Goal: Task Accomplishment & Management: Manage account settings

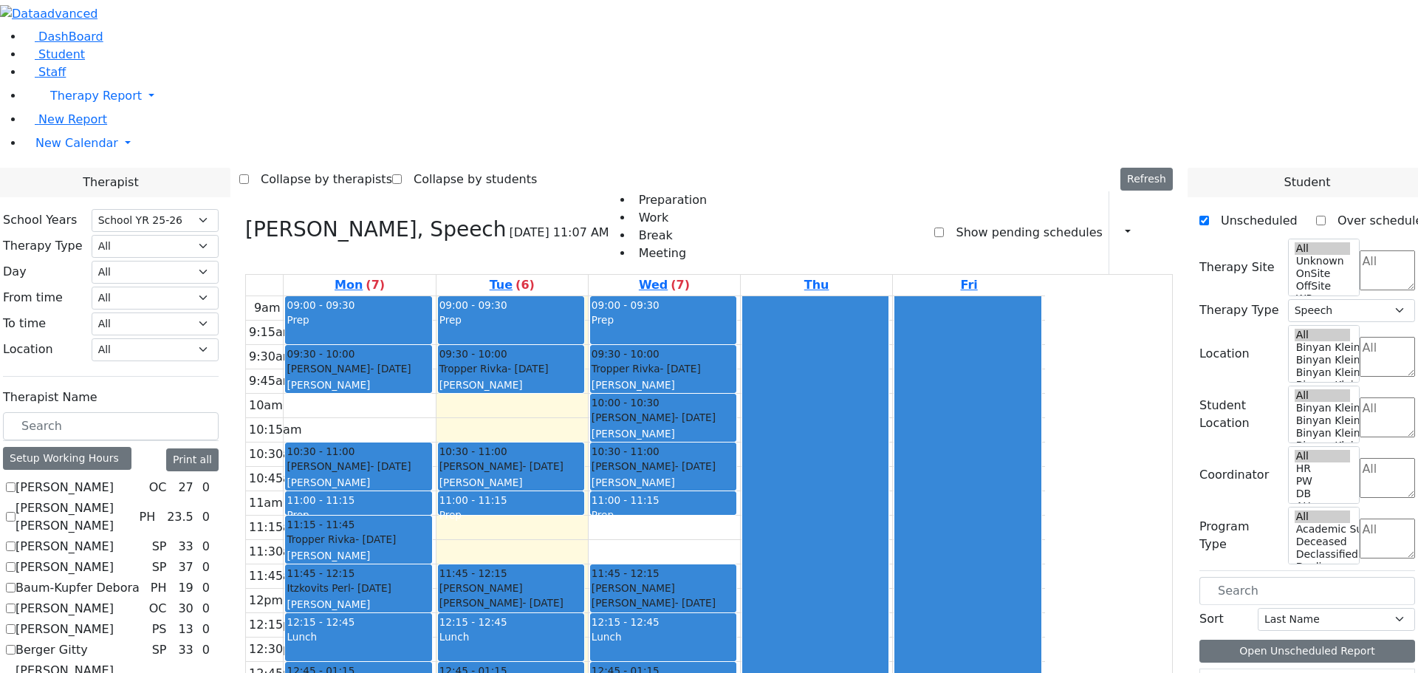
select select "212"
select select "3"
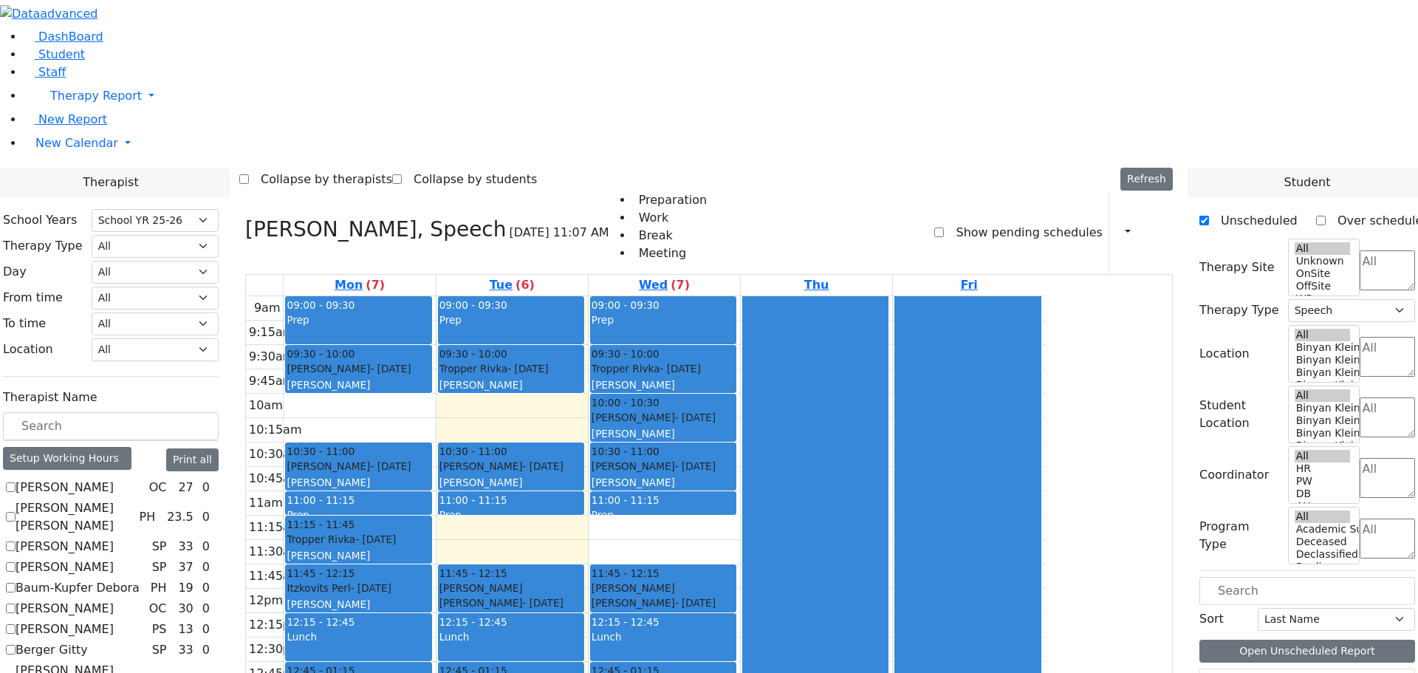
checkbox input "false"
select select
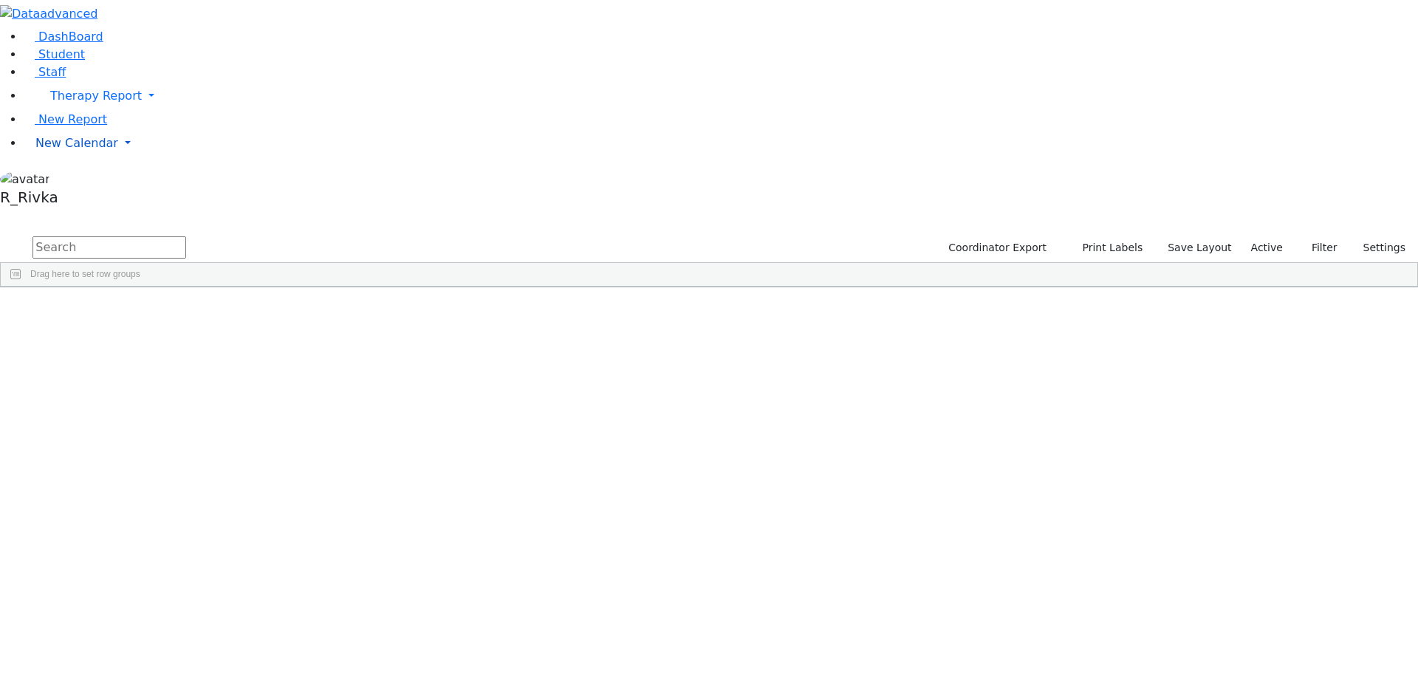
click at [85, 150] on span "New Calendar" at bounding box center [76, 143] width 83 height 14
click at [85, 179] on span "Calendar" at bounding box center [58, 172] width 53 height 14
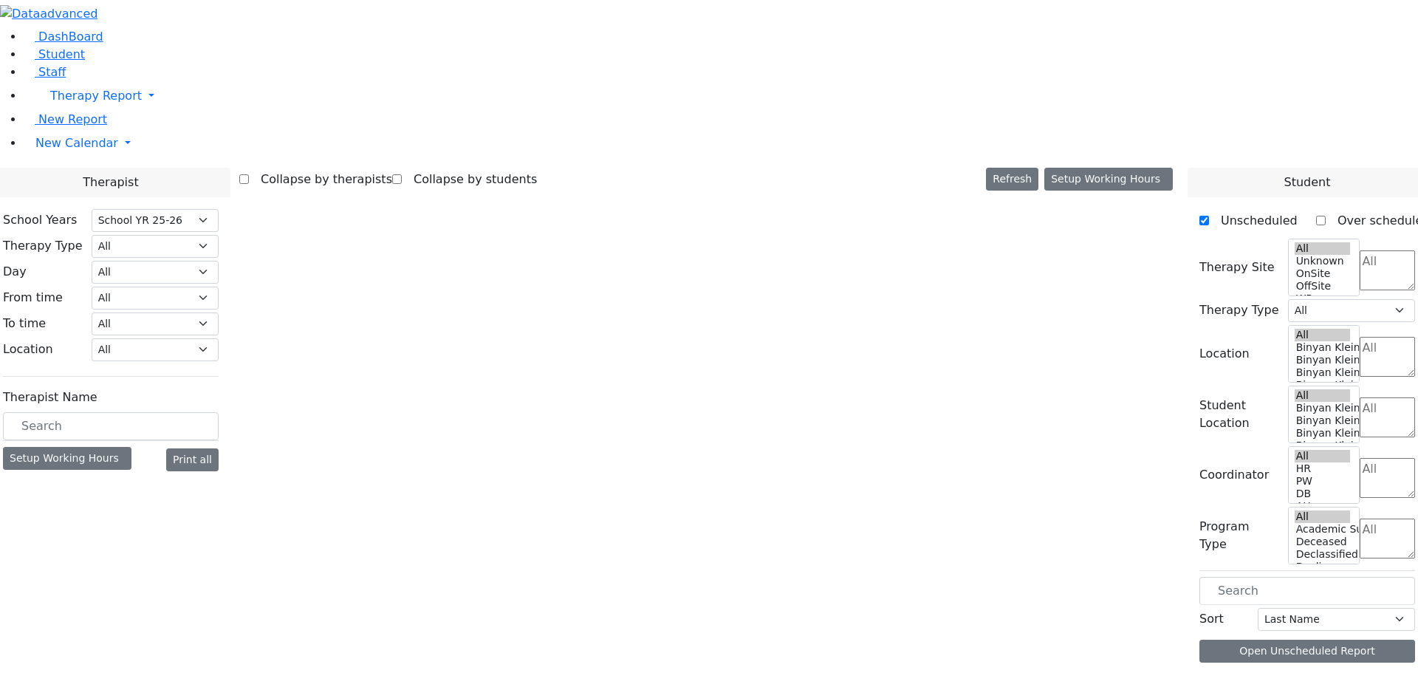
select select "212"
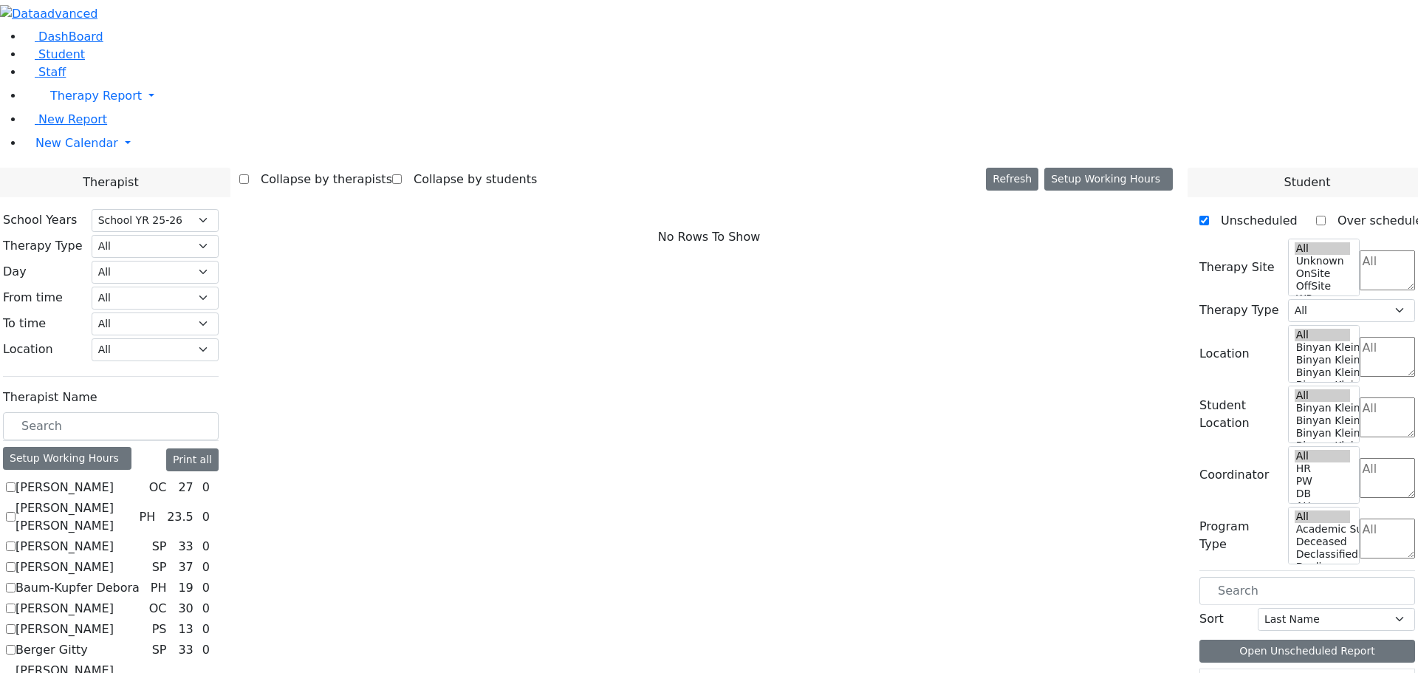
scroll to position [591, 0]
checkbox input "true"
select select "1"
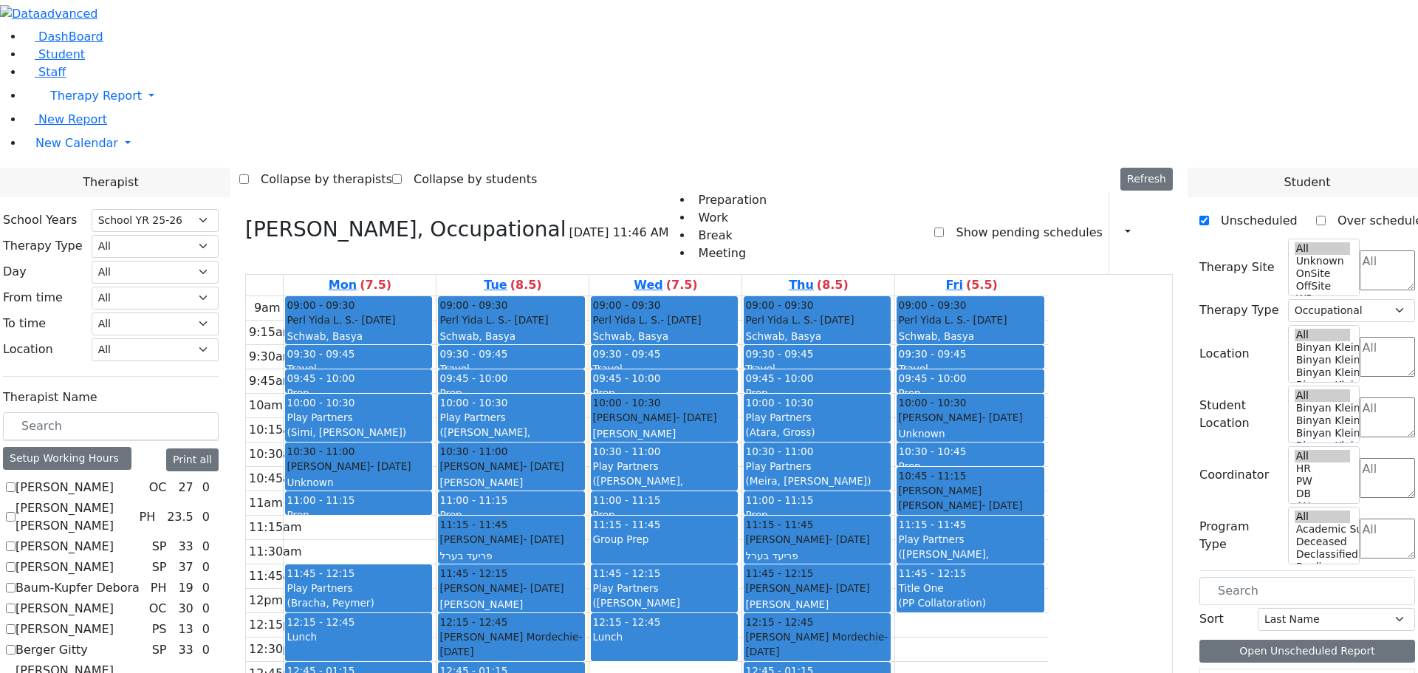
click at [72, 158] on li "New Calendar Calendar Teacher Report" at bounding box center [721, 144] width 1394 height 30
click at [71, 150] on span "New Calendar" at bounding box center [76, 143] width 83 height 14
click at [78, 197] on span "Teacher Report" at bounding box center [79, 190] width 89 height 14
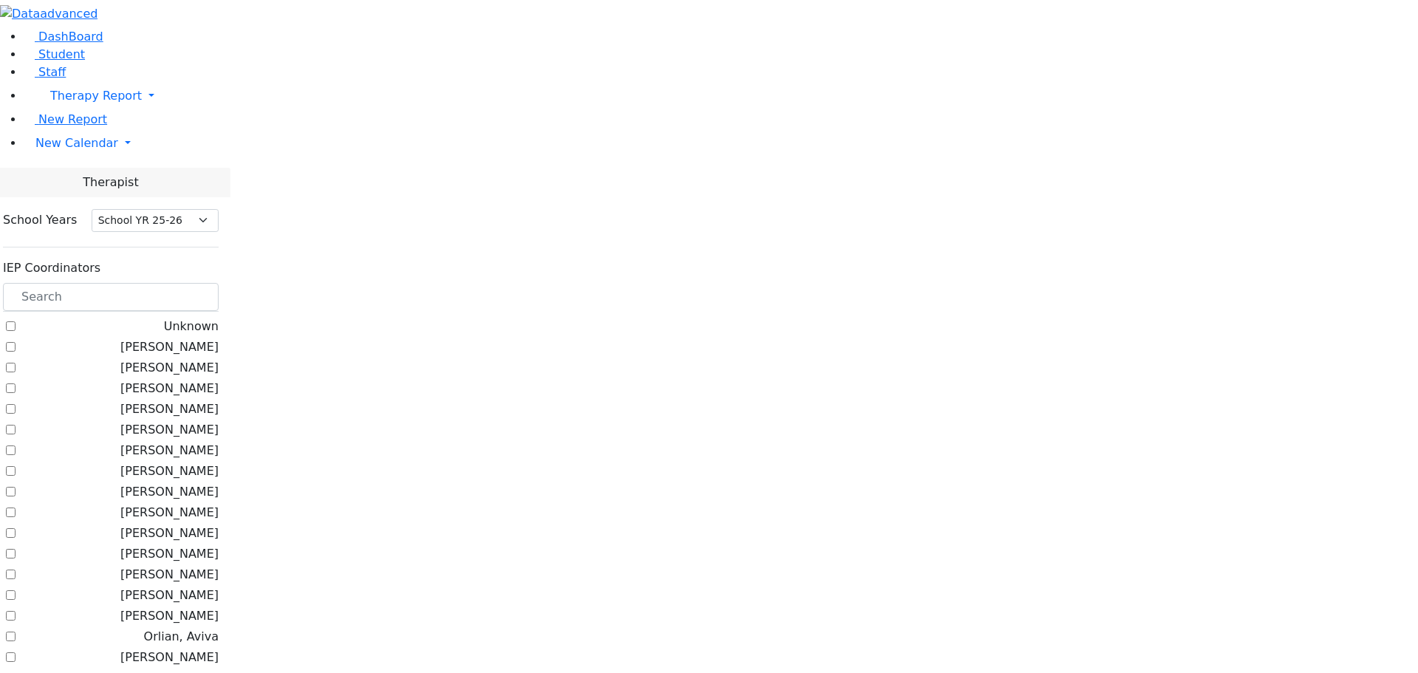
select select "212"
click at [186, 524] on label "Kramer Bluma" at bounding box center [169, 533] width 98 height 18
click at [16, 528] on input "Kramer Bluma" at bounding box center [11, 533] width 10 height 10
checkbox input "true"
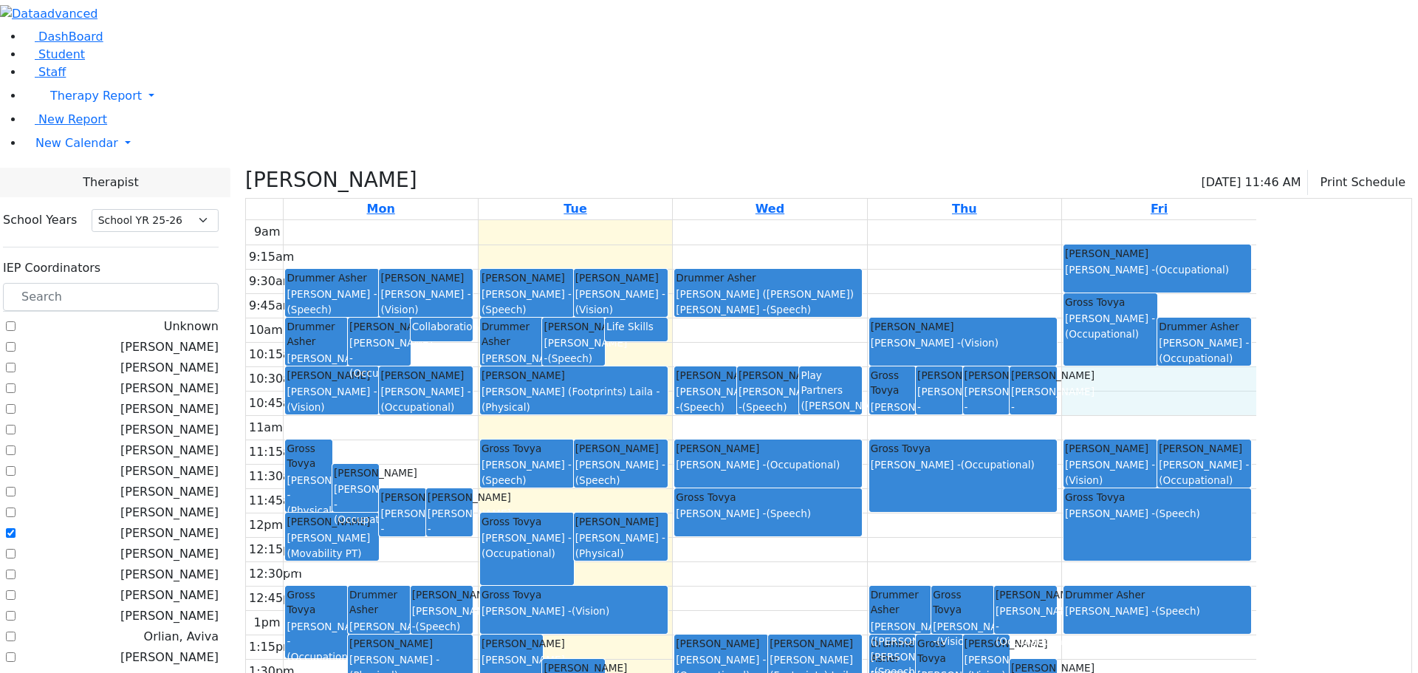
drag, startPoint x: 1233, startPoint y: 230, endPoint x: 1234, endPoint y: 244, distance: 14.1
click at [1235, 252] on div "9am 9:15am 9:30am 9:45am 10am 10:15am 10:30am 10:45am 11am 11:15am 11:30am 11:4…" at bounding box center [751, 512] width 1010 height 585
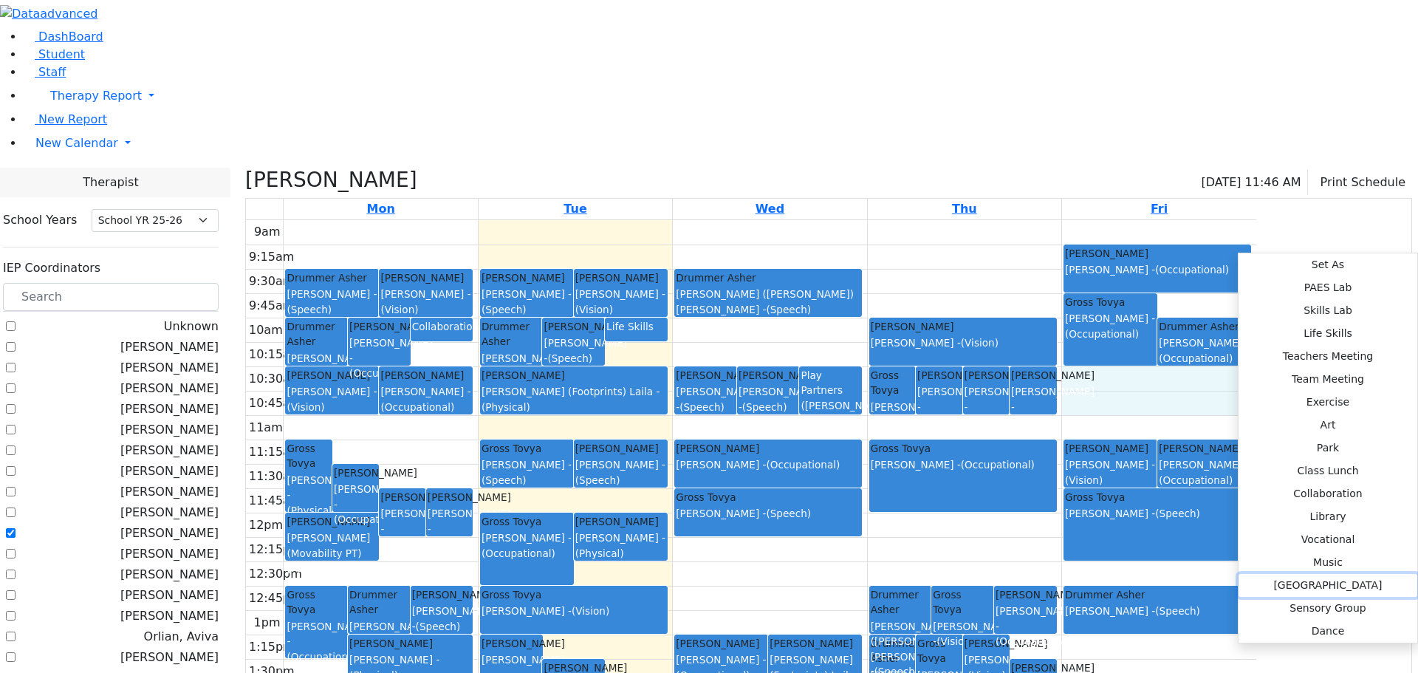
click at [1238, 574] on button "ABA Center" at bounding box center [1327, 585] width 179 height 23
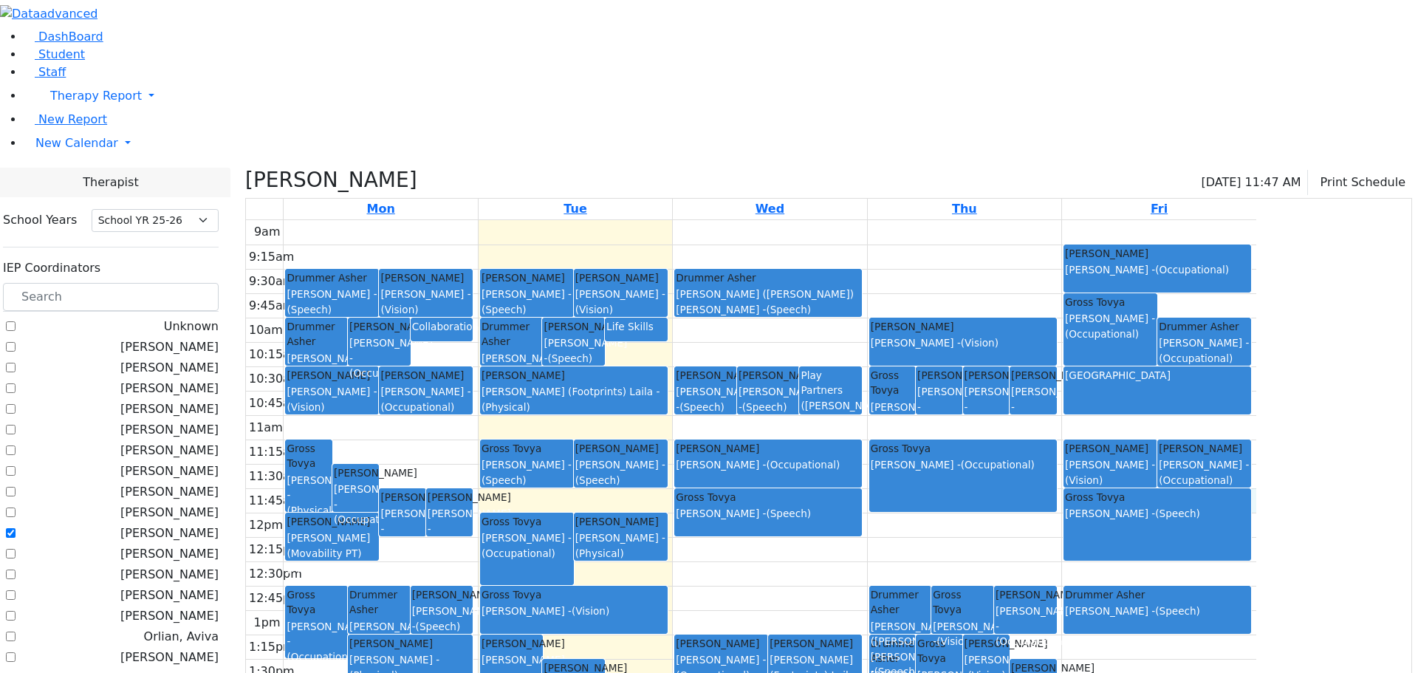
click at [1256, 344] on div "9am 9:15am 9:30am 9:45am 10am 10:15am 10:30am 10:45am 11am 11:15am 11:30am 11:4…" at bounding box center [751, 512] width 1010 height 585
click at [1250, 489] on div "Gross Tovya Biderman Tzipora - (Speech)" at bounding box center [1157, 524] width 186 height 71
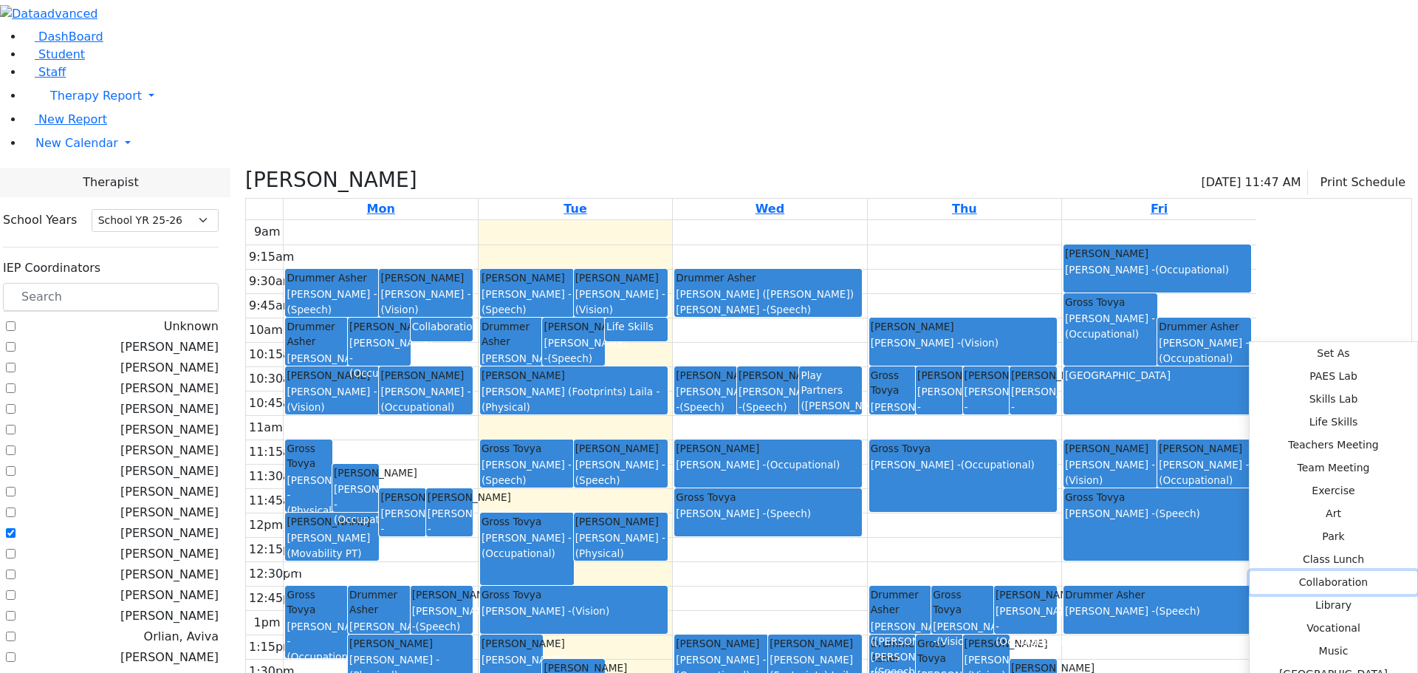
click at [1250, 571] on button "Collaboration" at bounding box center [1334, 582] width 168 height 23
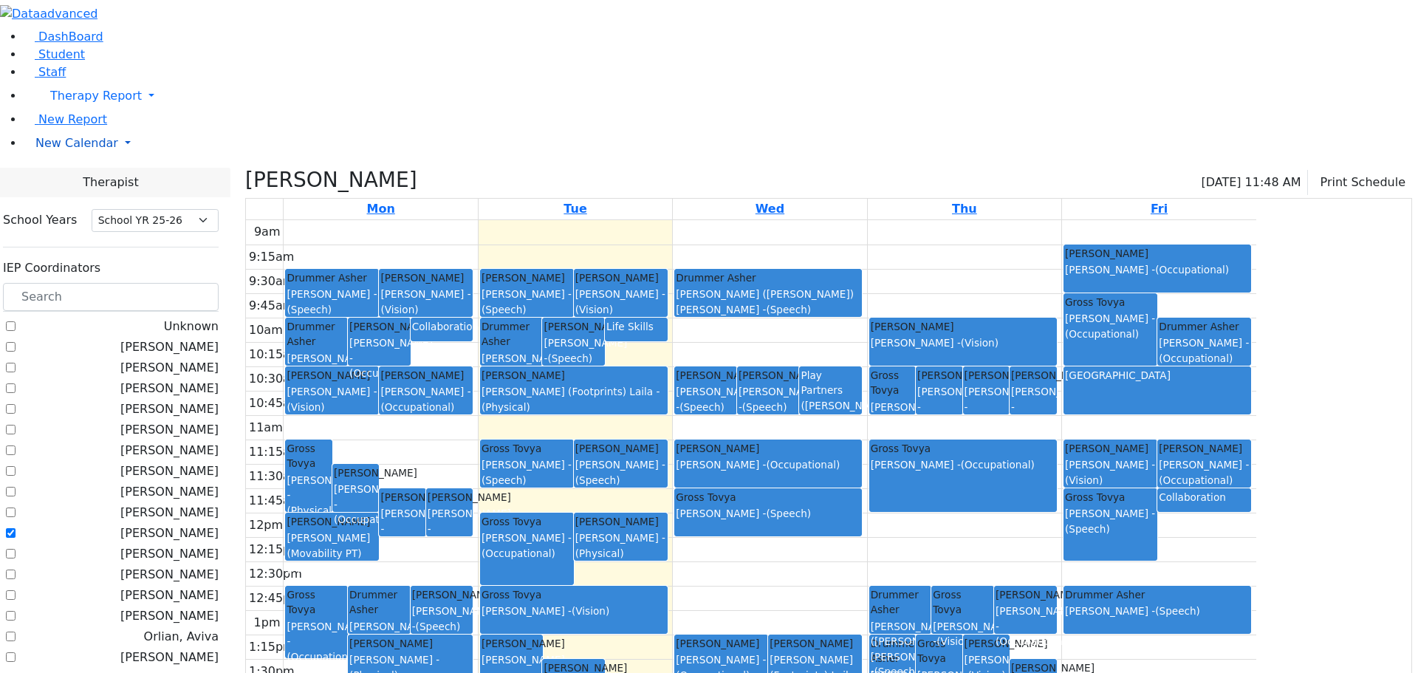
click at [51, 150] on span "New Calendar" at bounding box center [76, 143] width 83 height 14
click at [59, 179] on span "Calendar" at bounding box center [58, 172] width 53 height 14
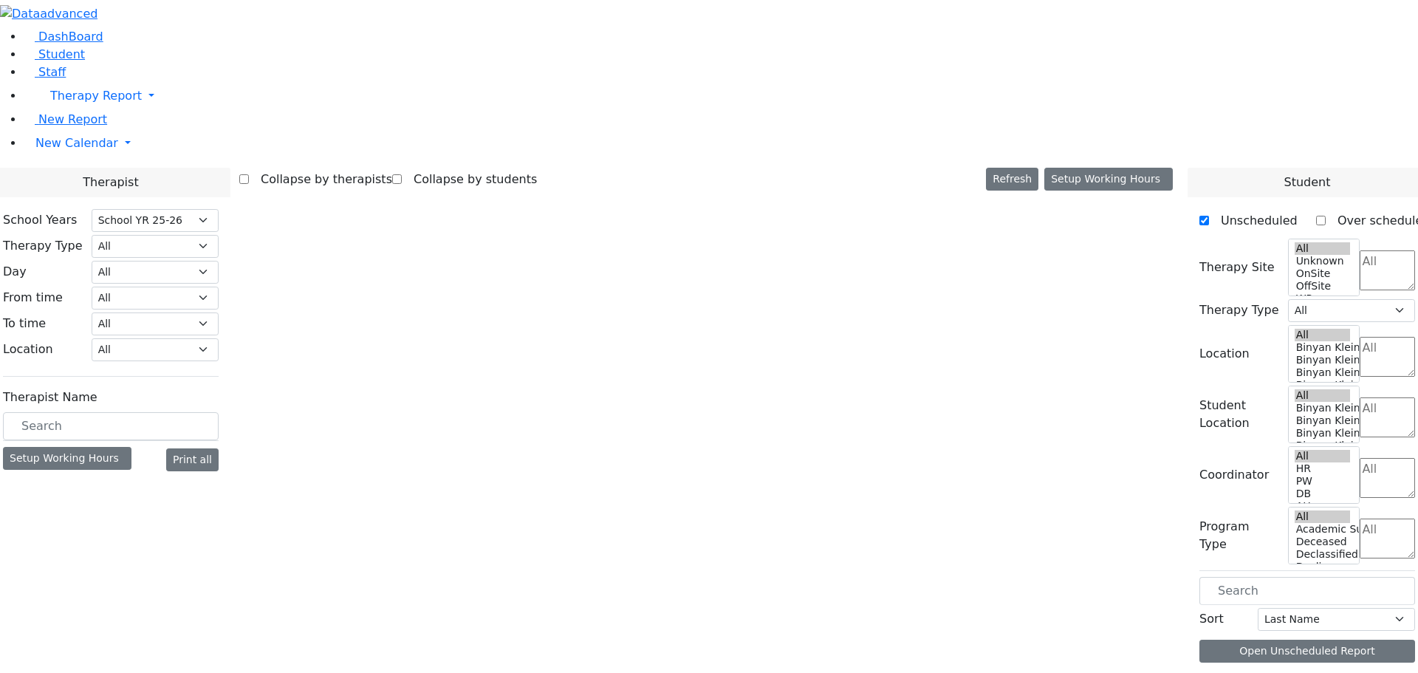
select select "212"
select select "1"
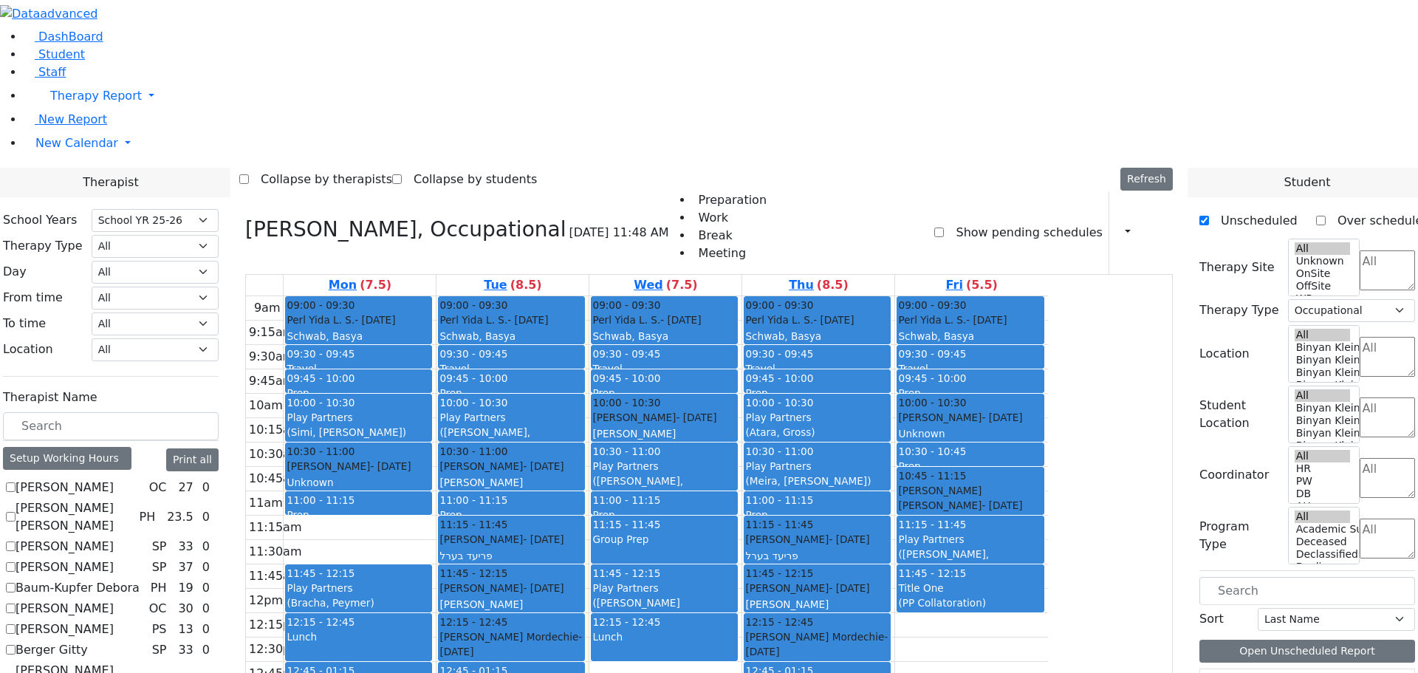
scroll to position [74, 0]
checkbox input "true"
select select
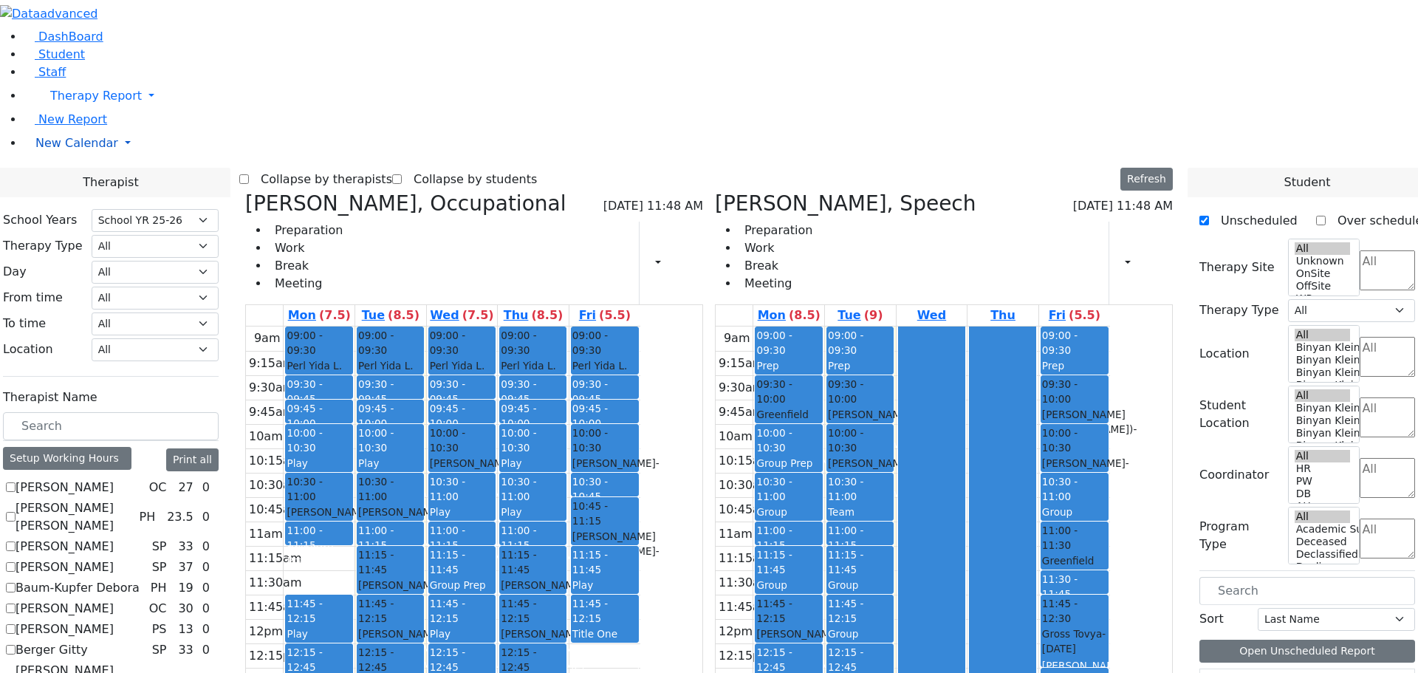
click at [51, 150] on span "New Calendar" at bounding box center [76, 143] width 83 height 14
click at [45, 197] on span "Teacher Report" at bounding box center [79, 190] width 89 height 14
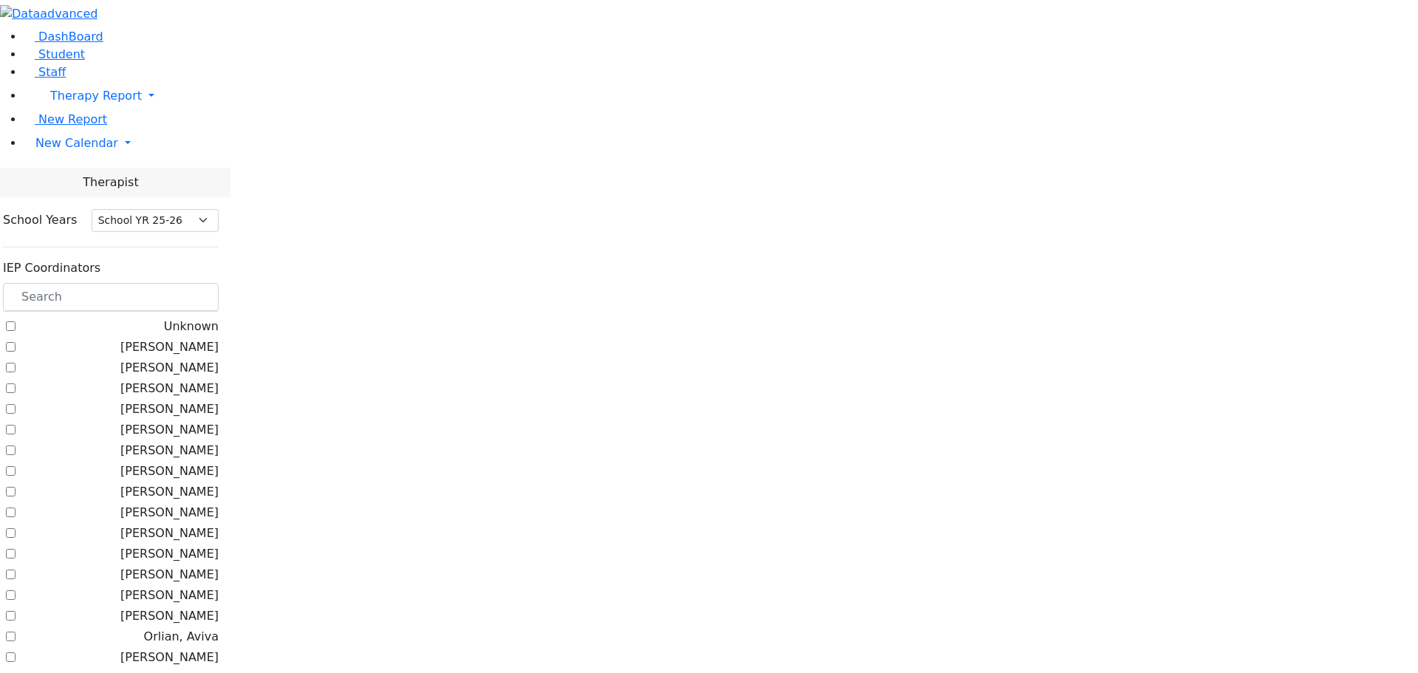
select select "212"
click at [189, 524] on label "[PERSON_NAME]" at bounding box center [169, 533] width 98 height 18
click at [16, 528] on input "[PERSON_NAME]" at bounding box center [11, 533] width 10 height 10
checkbox input "true"
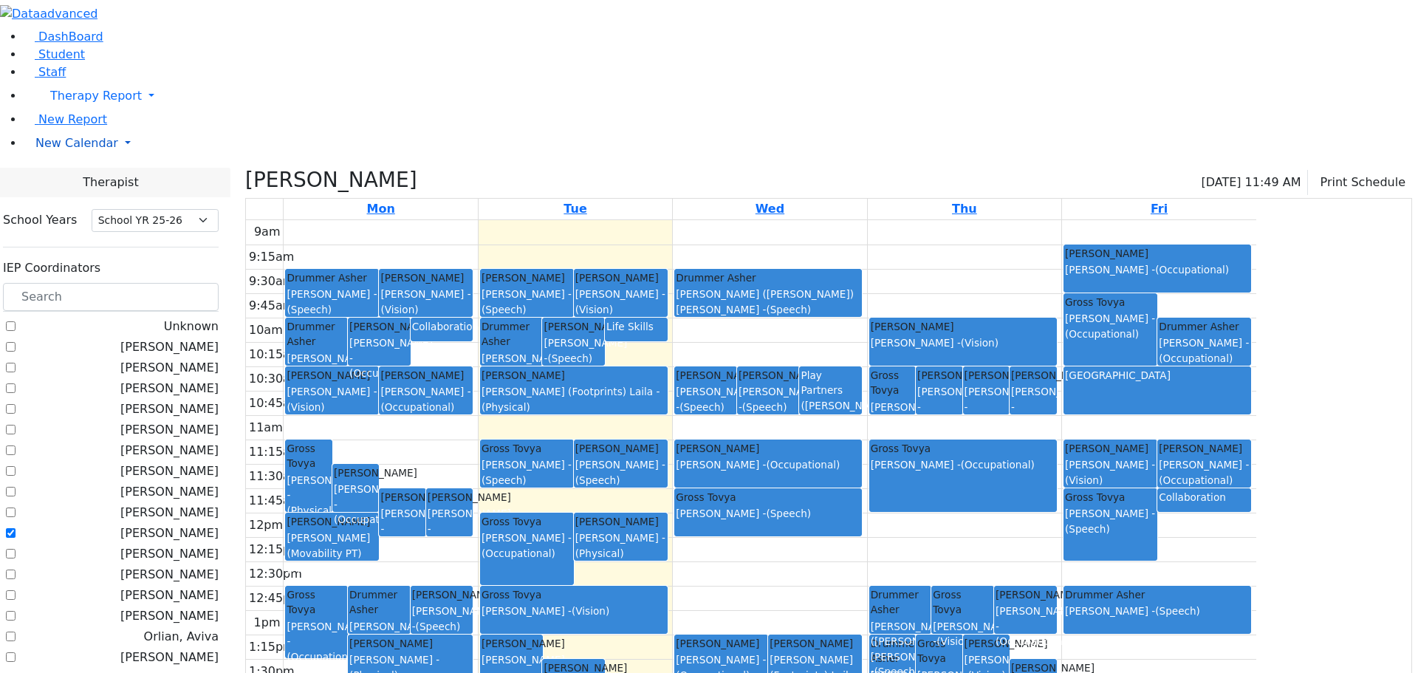
click at [74, 150] on span "New Calendar" at bounding box center [76, 143] width 83 height 14
click at [63, 179] on span "Calendar" at bounding box center [58, 172] width 53 height 14
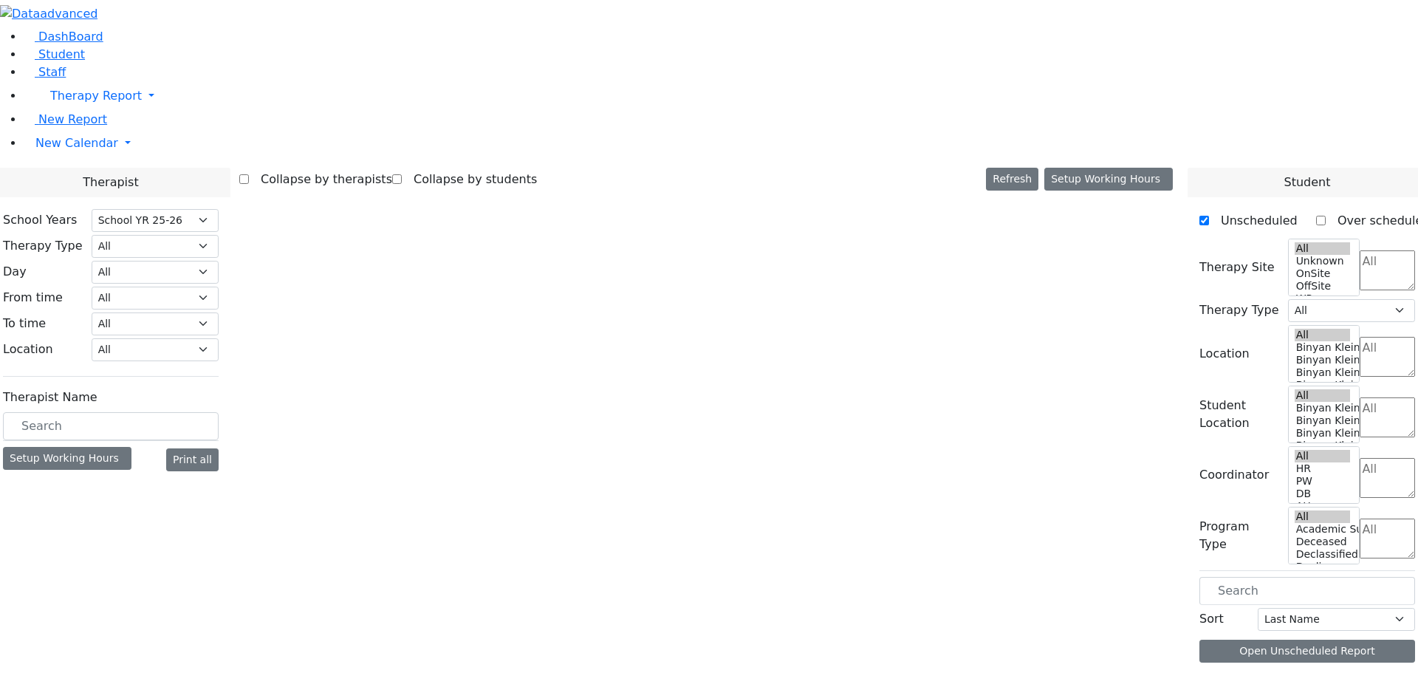
select select "212"
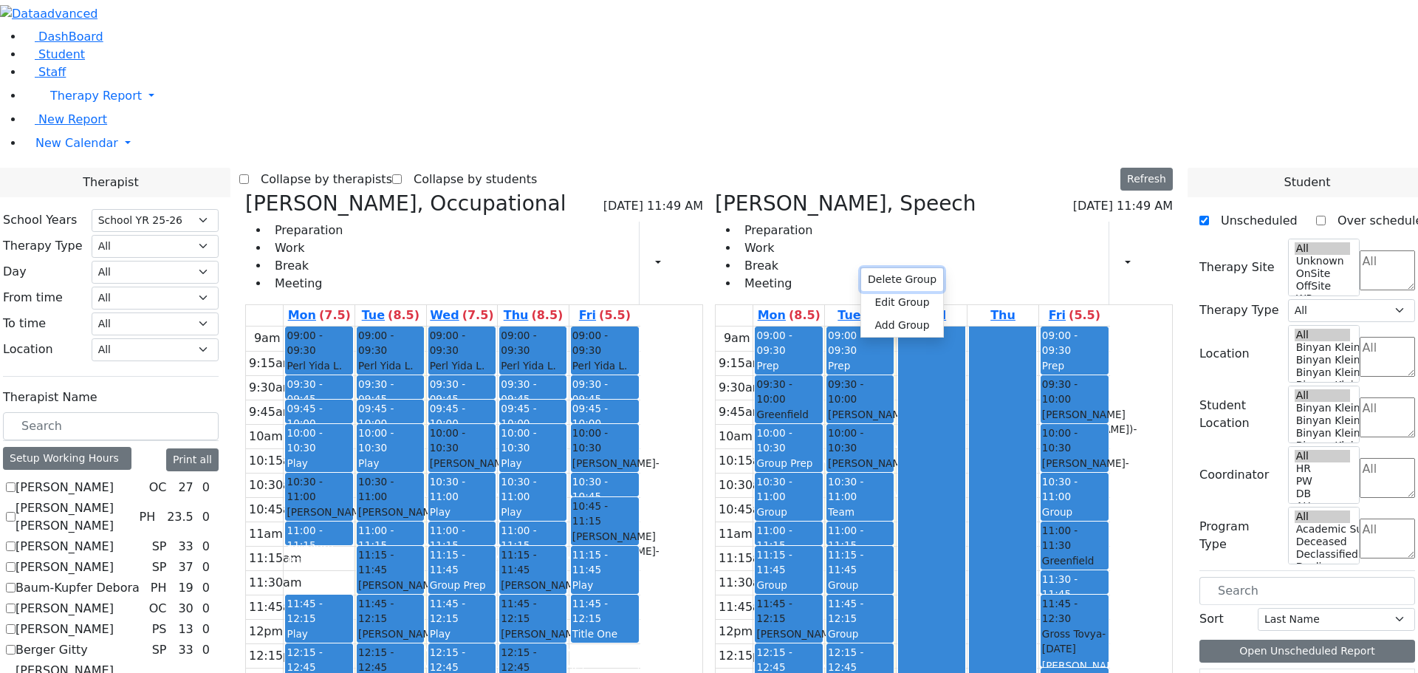
click at [874, 278] on button "Delete Group" at bounding box center [902, 279] width 82 height 23
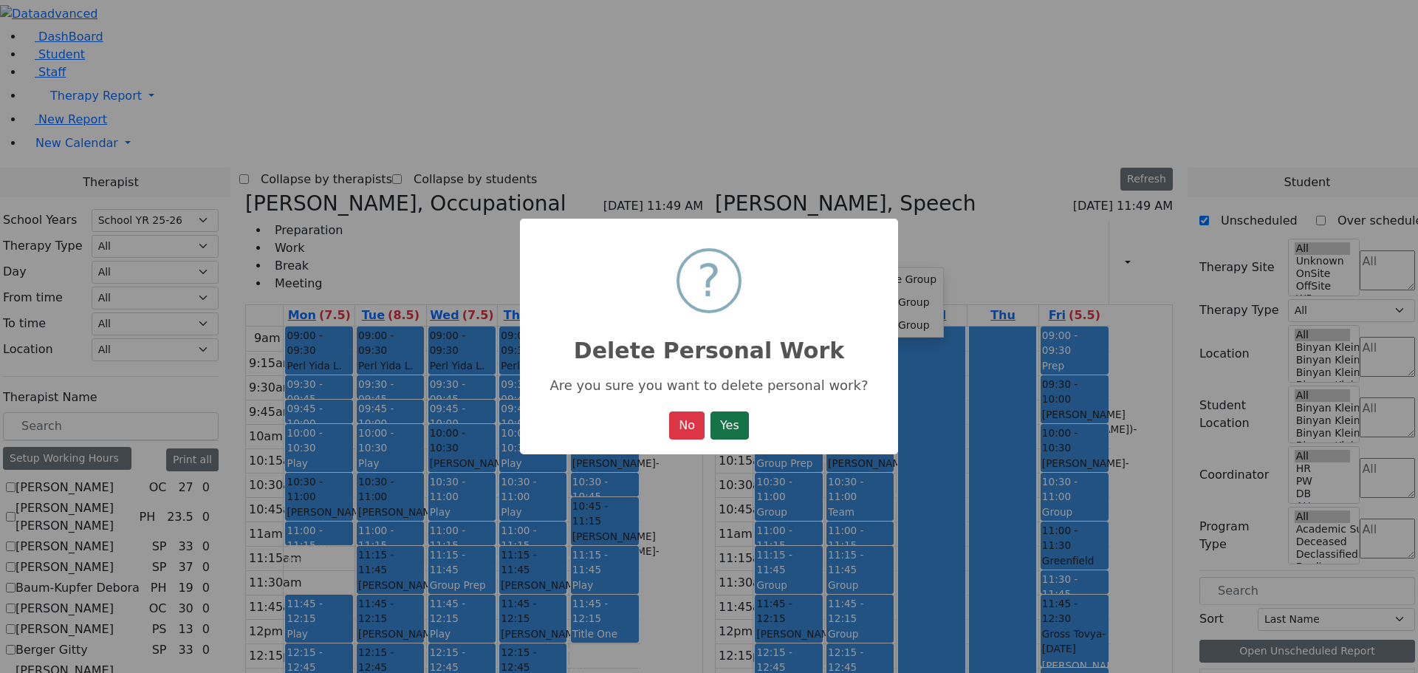
click at [729, 419] on button "Yes" at bounding box center [729, 425] width 38 height 28
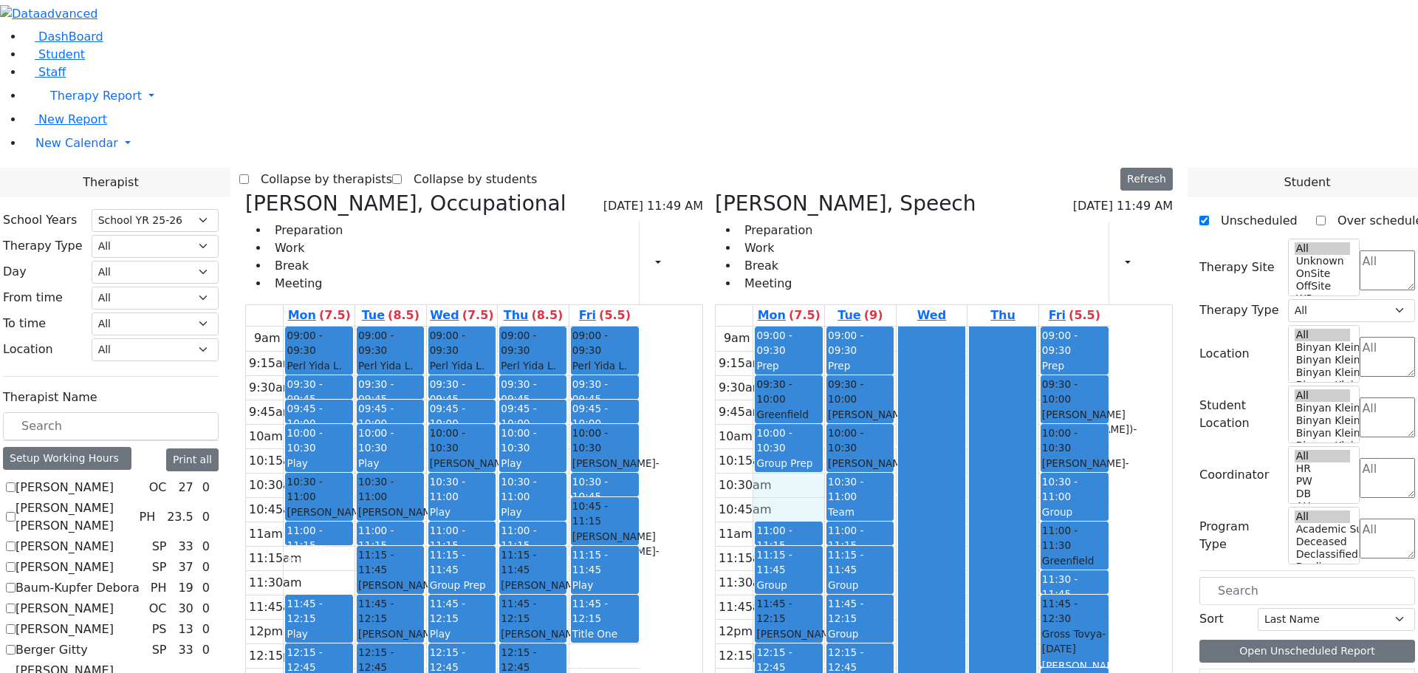
drag, startPoint x: 872, startPoint y: 271, endPoint x: 868, endPoint y: 291, distance: 20.3
click at [868, 326] on div "9am 9:15am 9:30am 9:45am 10am 10:15am 10:30am 10:45am 11am 11:15am 11:30am 11:4…" at bounding box center [913, 618] width 394 height 585
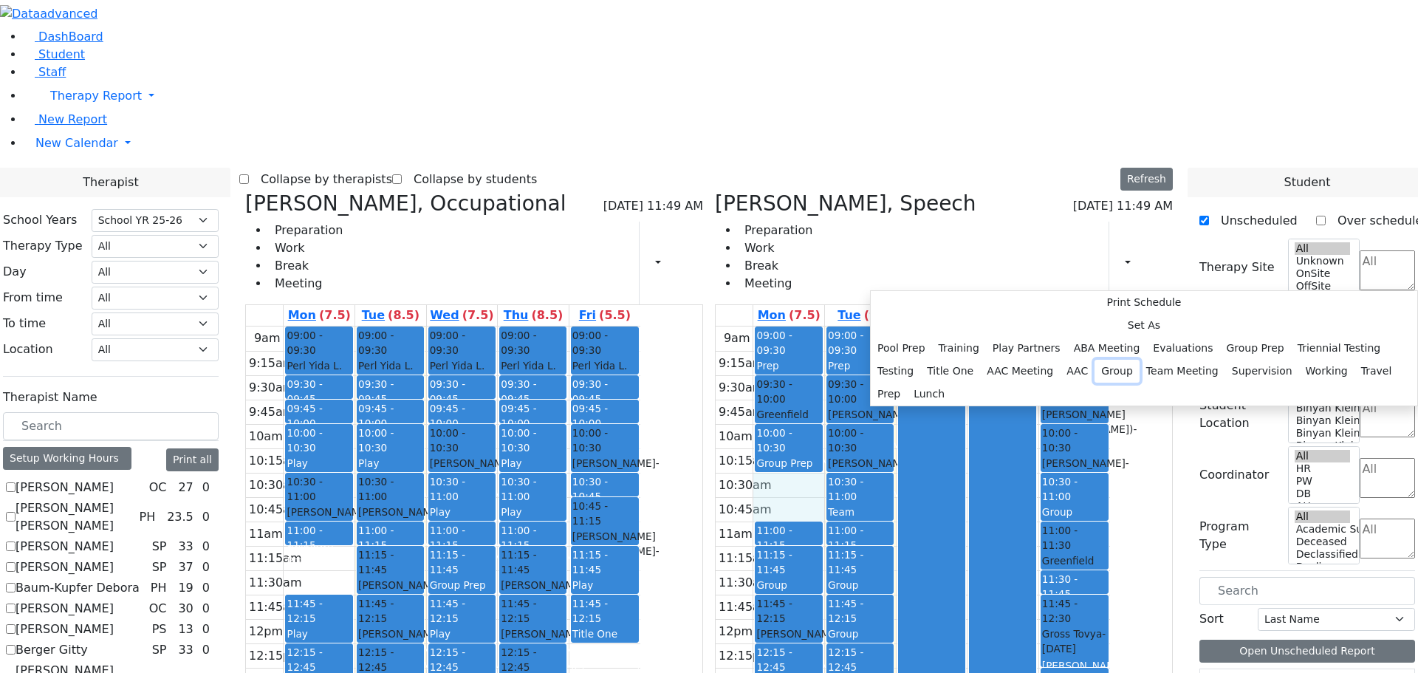
click at [1094, 360] on button "Group" at bounding box center [1116, 371] width 45 height 23
select select "1"
select select "10:30:00"
select select "11:00:00"
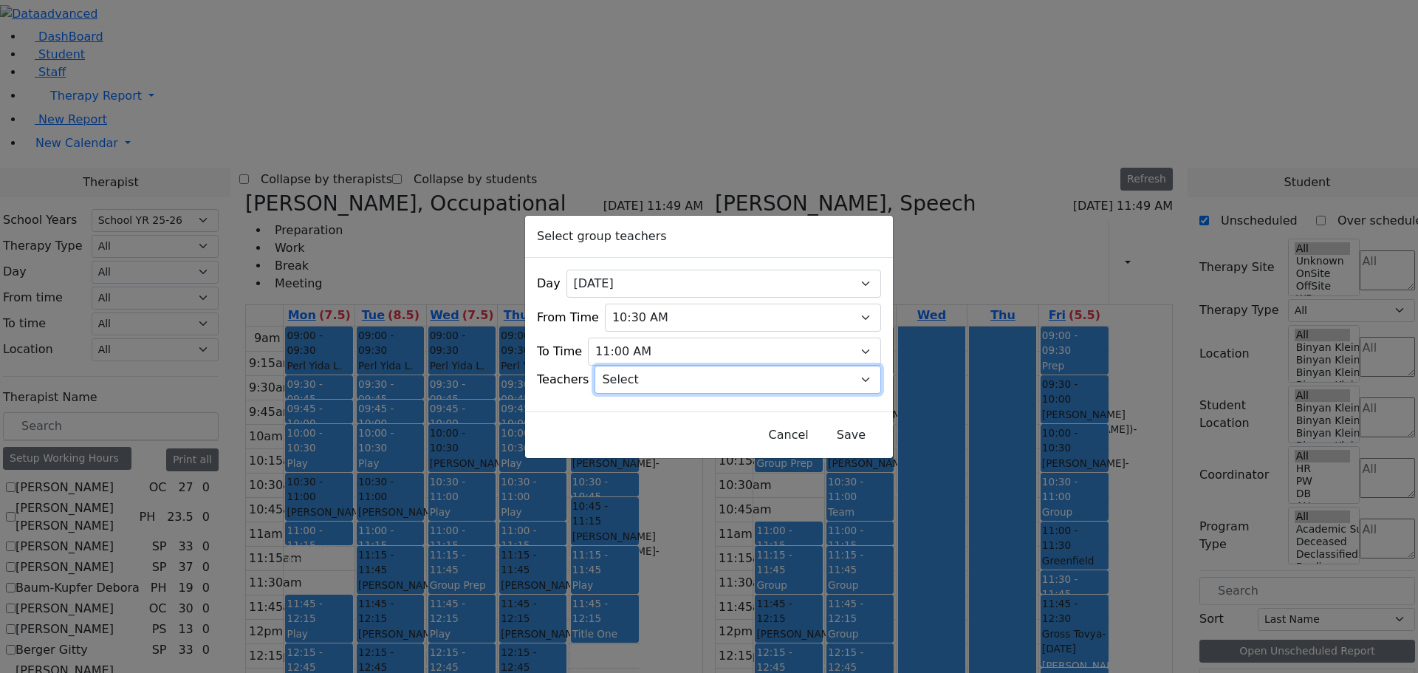
click at [848, 371] on select "Select Aliza, Ptalis Atara, Gross Avraham (Alan), Feigenbaum Bluma, Kramer Brac…" at bounding box center [738, 380] width 287 height 28
select select "Bluma, Kramer"
click at [614, 366] on select "Select Aliza, Ptalis Atara, Gross Avraham (Alan), Feigenbaum Bluma, Kramer Brac…" at bounding box center [738, 380] width 287 height 28
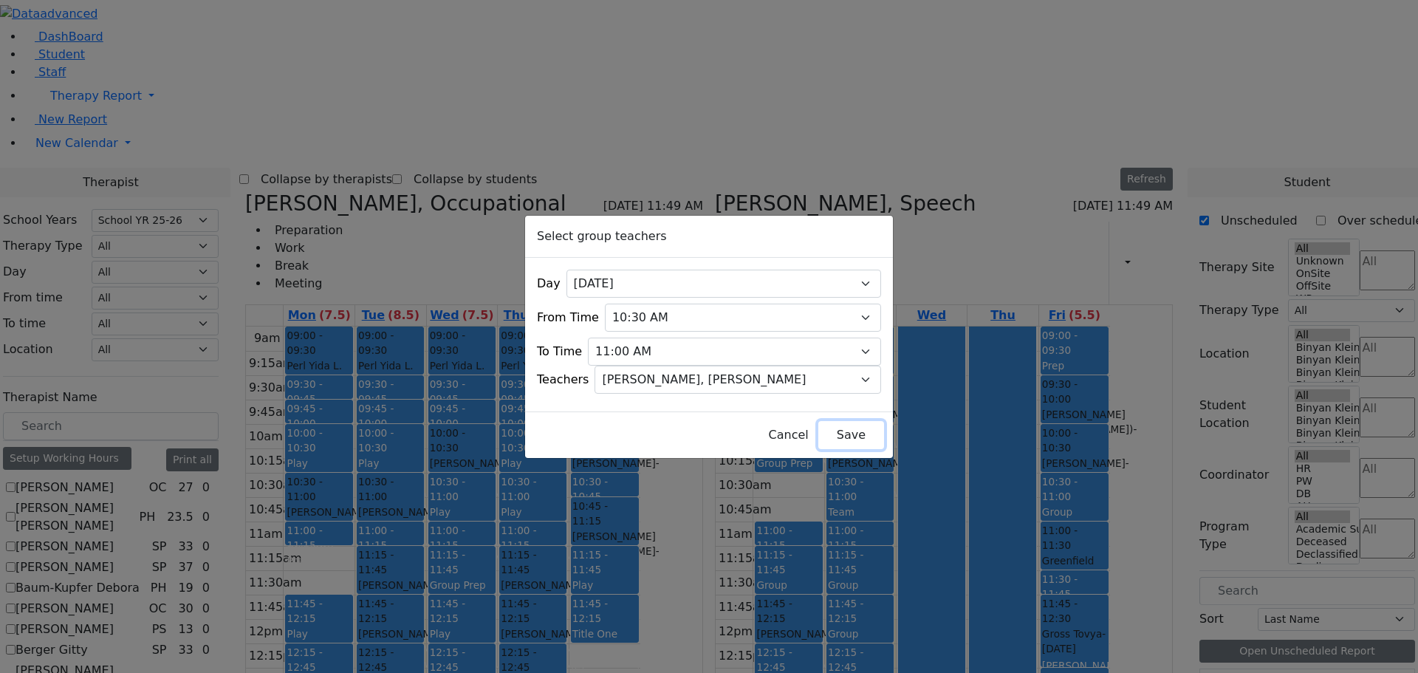
click at [827, 423] on button "Save" at bounding box center [851, 435] width 66 height 28
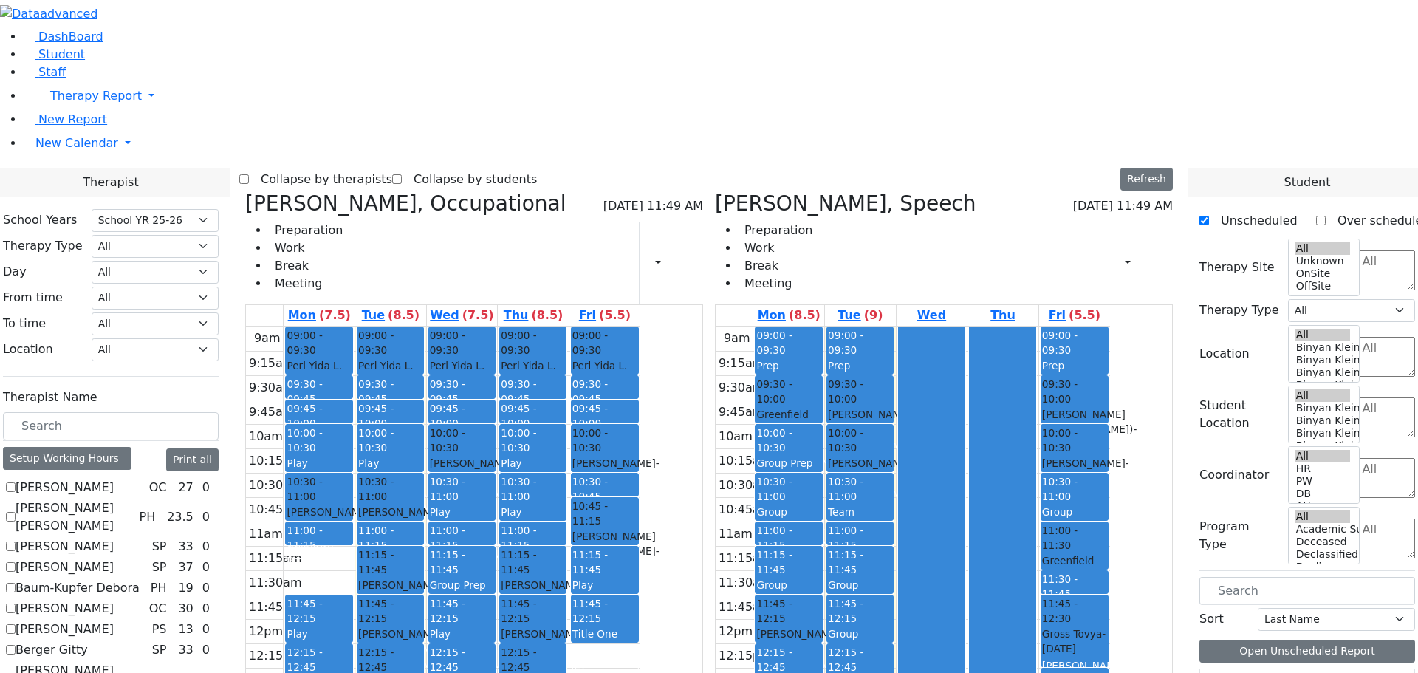
click at [871, 555] on button "Delete Selected Schedule" at bounding box center [930, 553] width 146 height 23
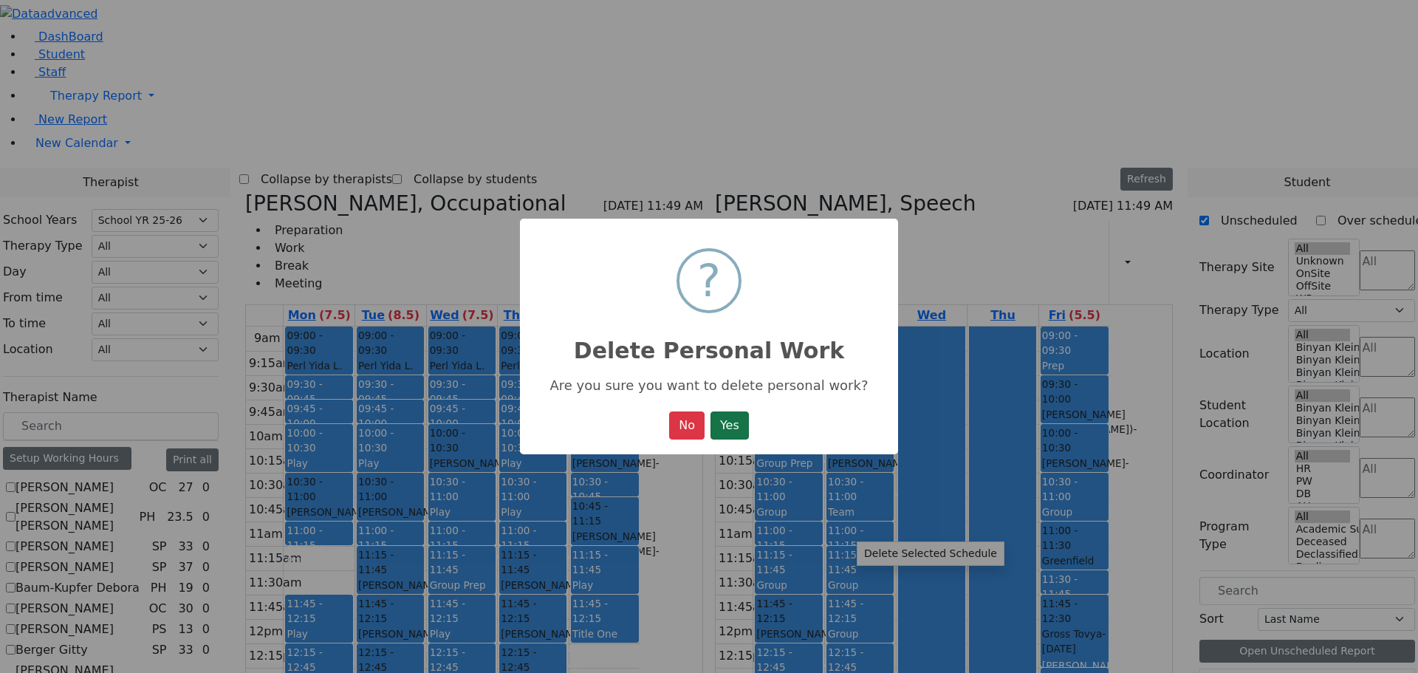
click at [736, 422] on button "Yes" at bounding box center [729, 425] width 38 height 28
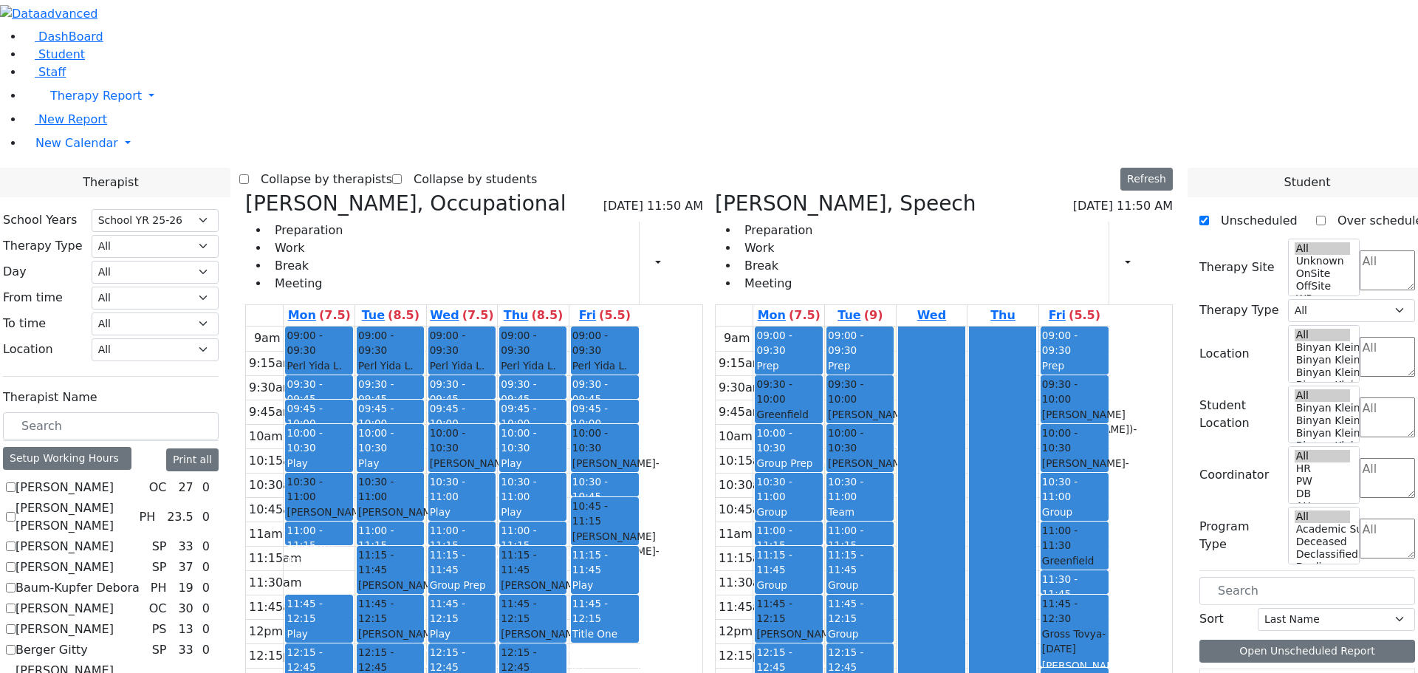
drag, startPoint x: 847, startPoint y: 530, endPoint x: 848, endPoint y: 547, distance: 17.7
click at [848, 547] on div "9am 9:15am 9:30am 9:45am 10am 10:15am 10:30am 10:45am 11am 11:15am 11:30am 11:4…" at bounding box center [913, 618] width 394 height 585
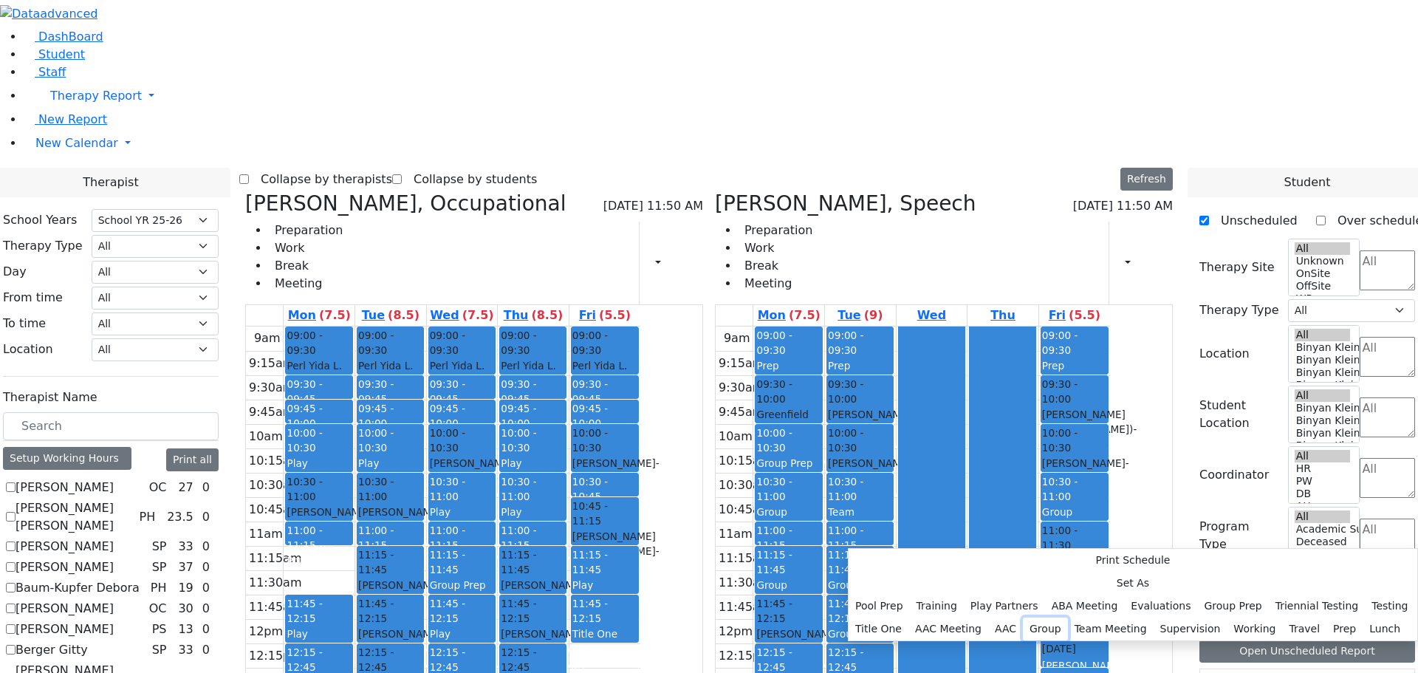
click at [1023, 617] on button "Group" at bounding box center [1045, 628] width 45 height 23
select select "13:15:00"
select select "13:45:00"
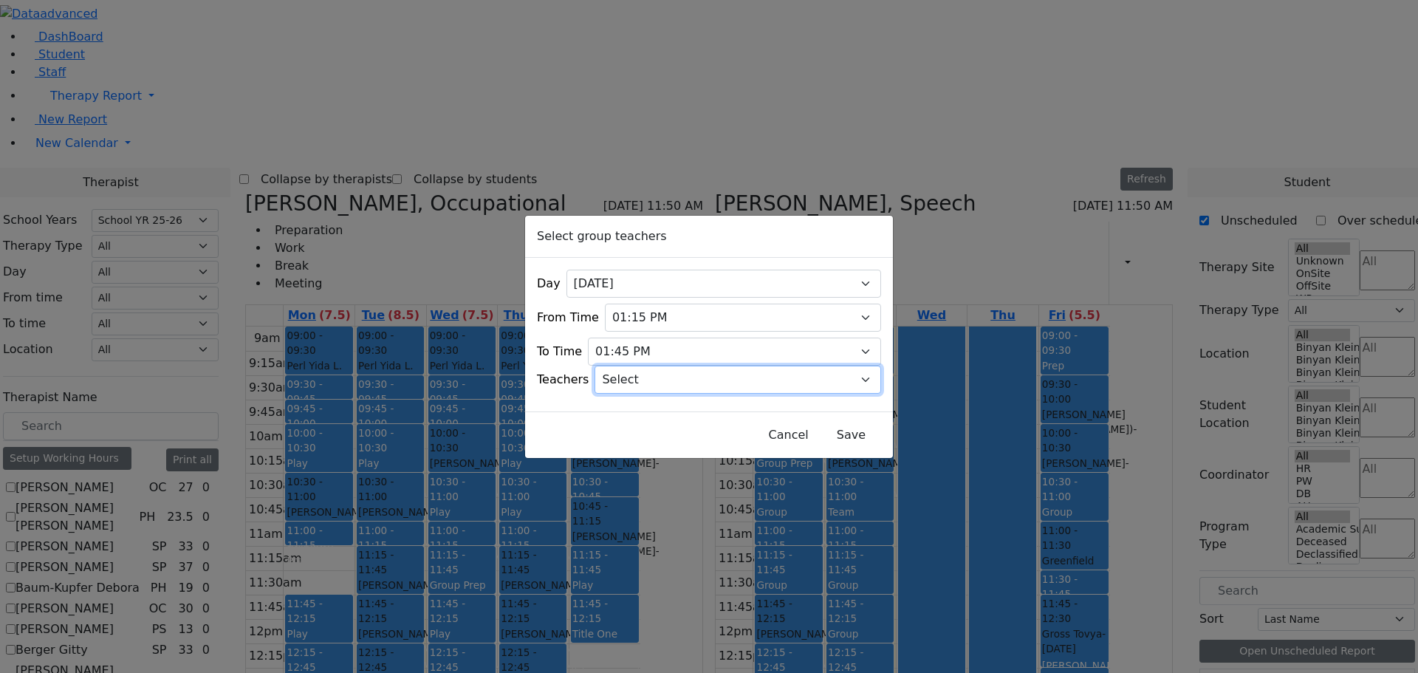
click at [843, 371] on select "Select Aliza, Ptalis Atara, Gross Avraham (Alan), Feigenbaum Bluma, Kramer Brac…" at bounding box center [738, 380] width 287 height 28
select select "Sarah, Kaganoff"
click at [614, 366] on select "Select Aliza, Ptalis Atara, Gross Avraham (Alan), Feigenbaum Bluma, Kramer Brac…" at bounding box center [738, 380] width 287 height 28
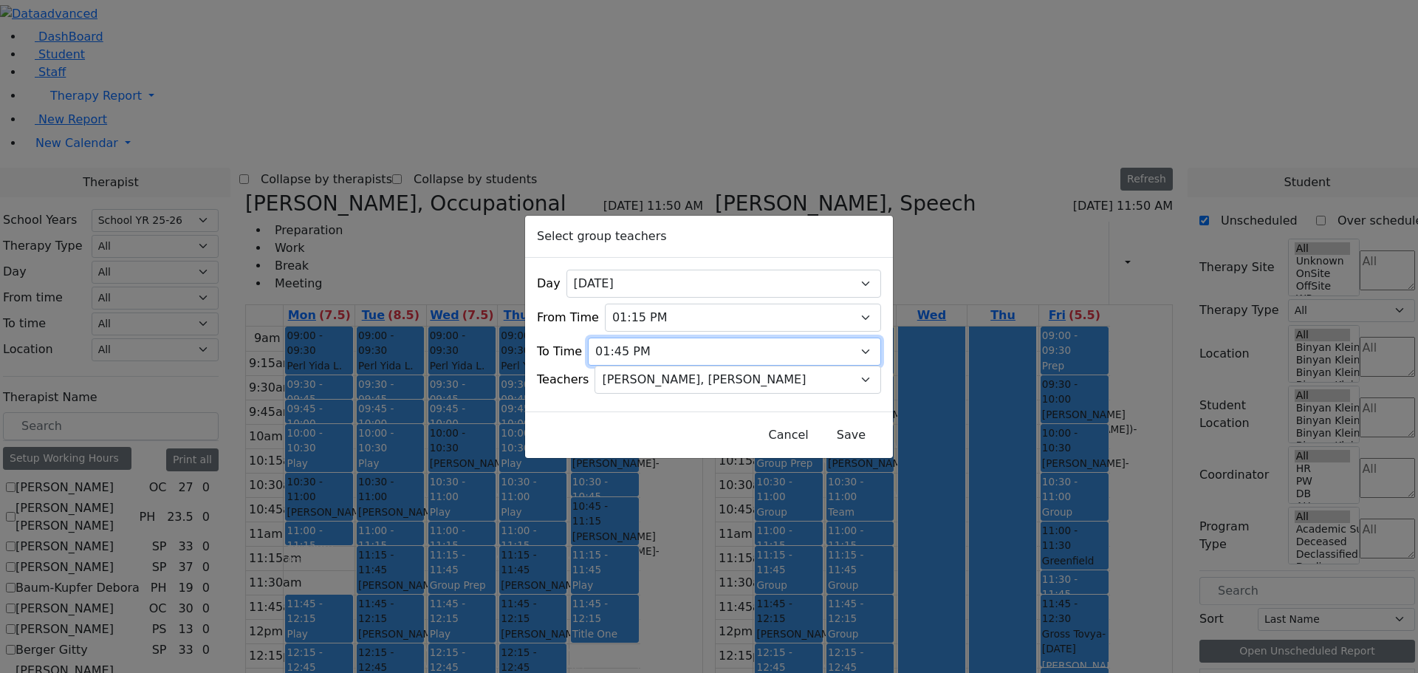
click at [655, 338] on select "07:15 AM 07:30 AM 07:45 AM 08:00 AM 08:15 AM 08:30 AM 08:45 AM 09:00 AM 09:15 A…" at bounding box center [734, 352] width 293 height 28
click at [614, 338] on select "07:15 AM 07:30 AM 07:45 AM 08:00 AM 08:15 AM 08:30 AM 08:45 AM 09:00 AM 09:15 A…" at bounding box center [734, 352] width 293 height 28
click at [843, 338] on select "07:15 AM 07:30 AM 07:45 AM 08:00 AM 08:15 AM 08:30 AM 08:45 AM 09:00 AM 09:15 A…" at bounding box center [734, 352] width 293 height 28
click at [852, 338] on select "07:15 AM 07:30 AM 07:45 AM 08:00 AM 08:15 AM 08:30 AM 08:45 AM 09:00 AM 09:15 A…" at bounding box center [734, 352] width 293 height 28
click at [634, 338] on select "07:15 AM 07:30 AM 07:45 AM 08:00 AM 08:15 AM 08:30 AM 08:45 AM 09:00 AM 09:15 A…" at bounding box center [734, 352] width 293 height 28
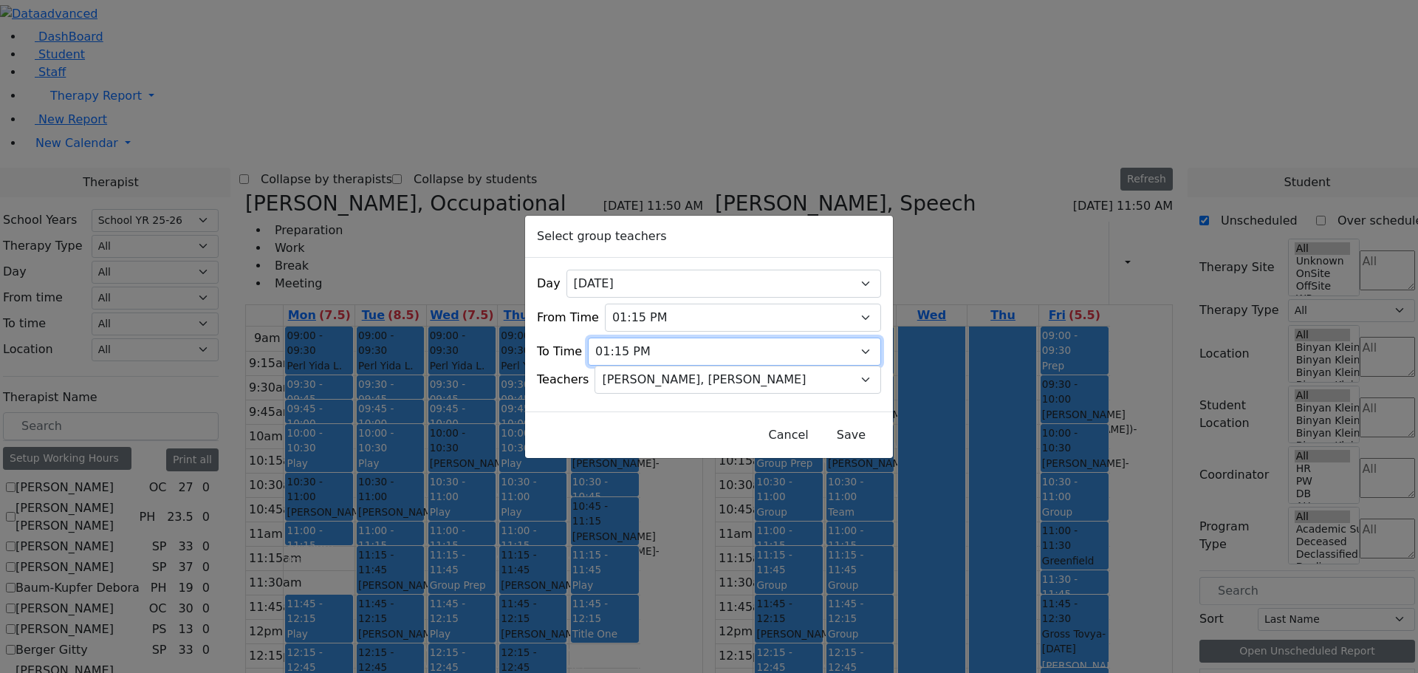
select select "13:45:00"
click at [614, 338] on select "07:15 AM 07:30 AM 07:45 AM 08:00 AM 08:15 AM 08:30 AM 08:45 AM 09:00 AM 09:15 A…" at bounding box center [734, 352] width 293 height 28
click at [835, 428] on button "Save" at bounding box center [851, 435] width 66 height 28
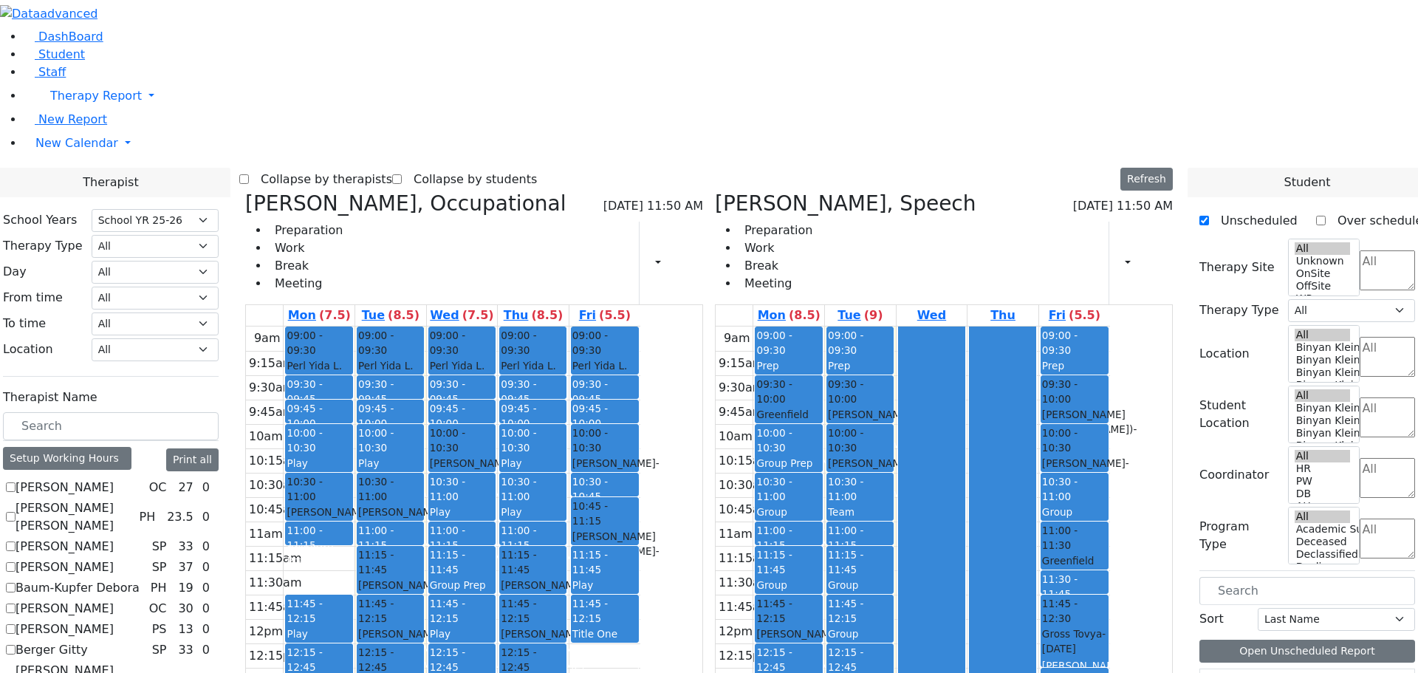
click at [962, 559] on button "Delete Selected Schedule" at bounding box center [1016, 560] width 146 height 23
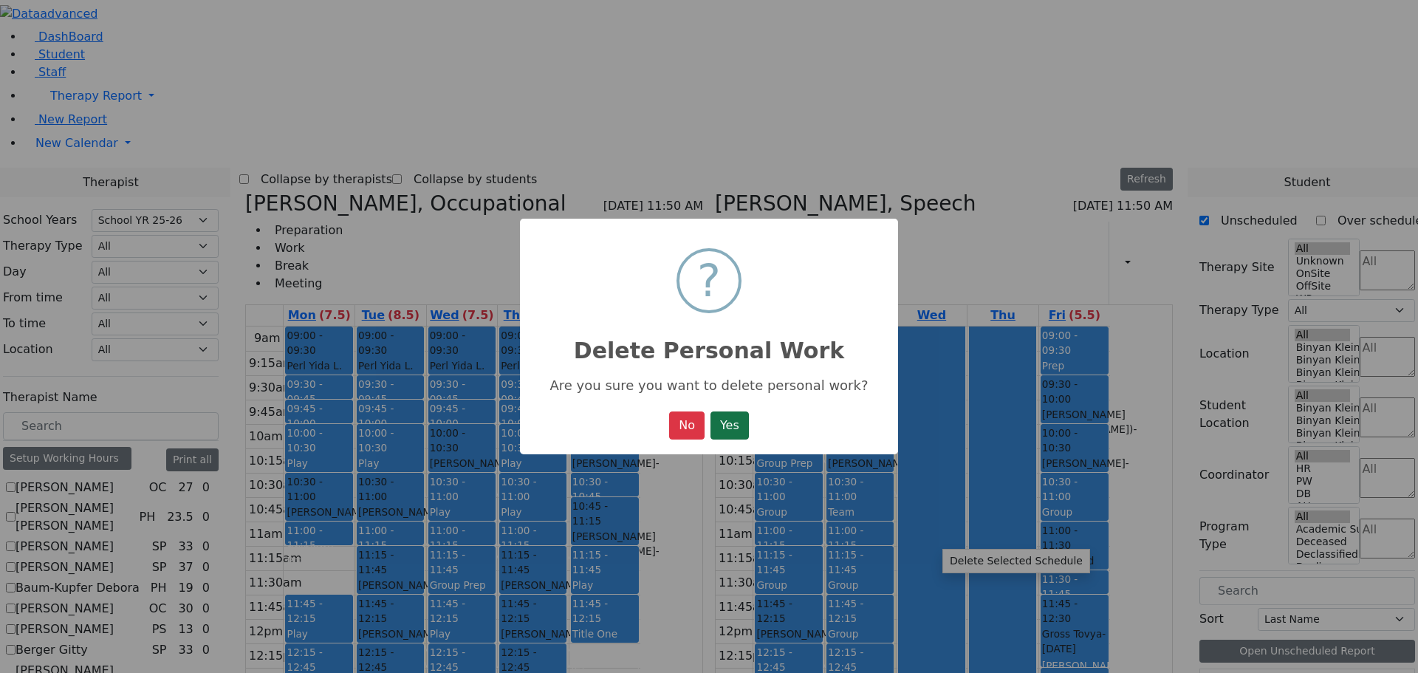
click at [740, 428] on button "Yes" at bounding box center [729, 425] width 38 height 28
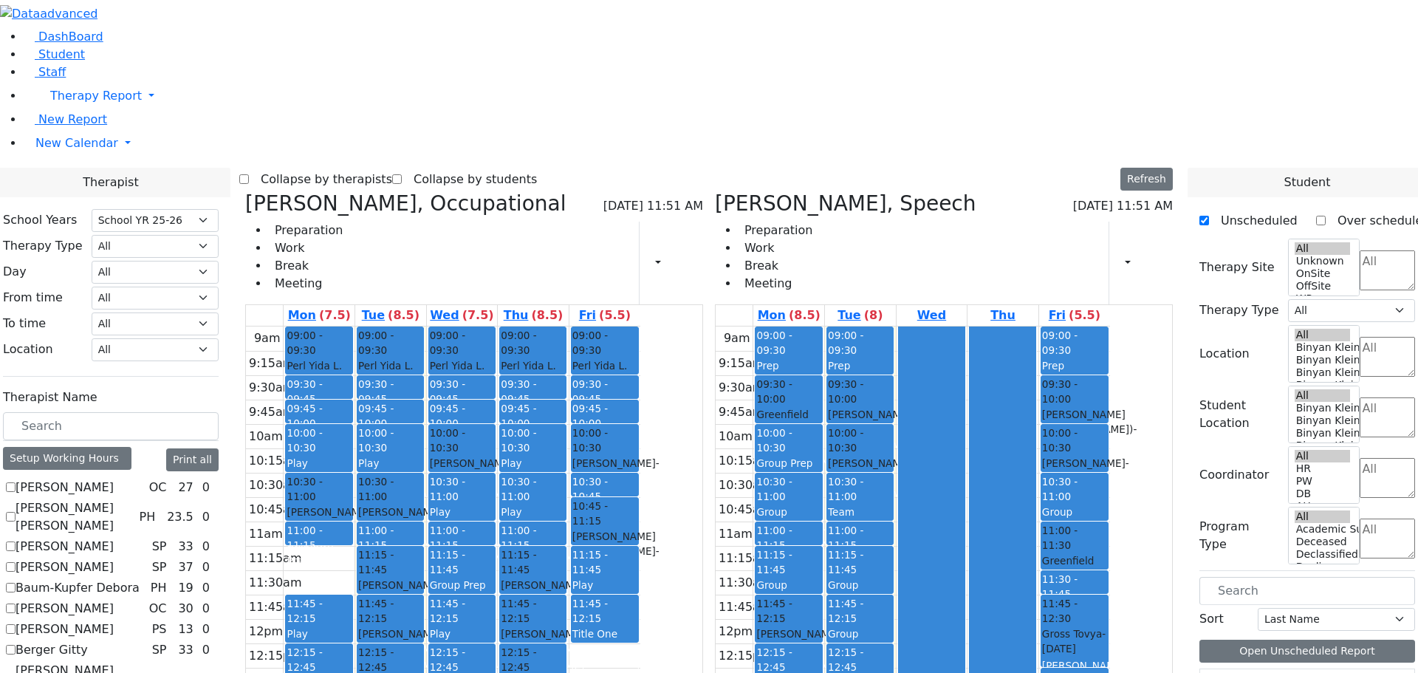
drag, startPoint x: 936, startPoint y: 528, endPoint x: 936, endPoint y: 552, distance: 24.4
click at [936, 552] on div "9am 9:15am 9:30am 9:45am 10am 10:15am 10:30am 10:45am 11am 11:15am 11:30am 11:4…" at bounding box center [913, 618] width 394 height 585
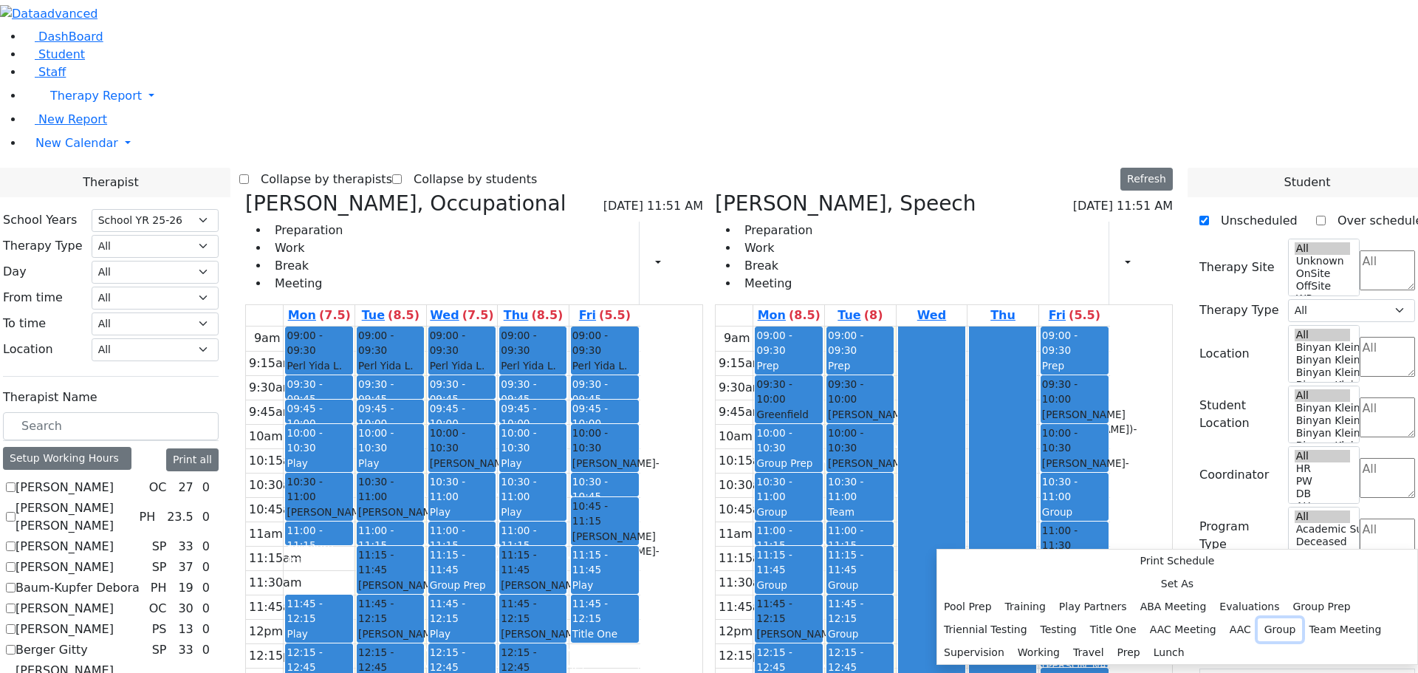
click at [1258, 618] on button "Group" at bounding box center [1280, 629] width 45 height 23
select select "2"
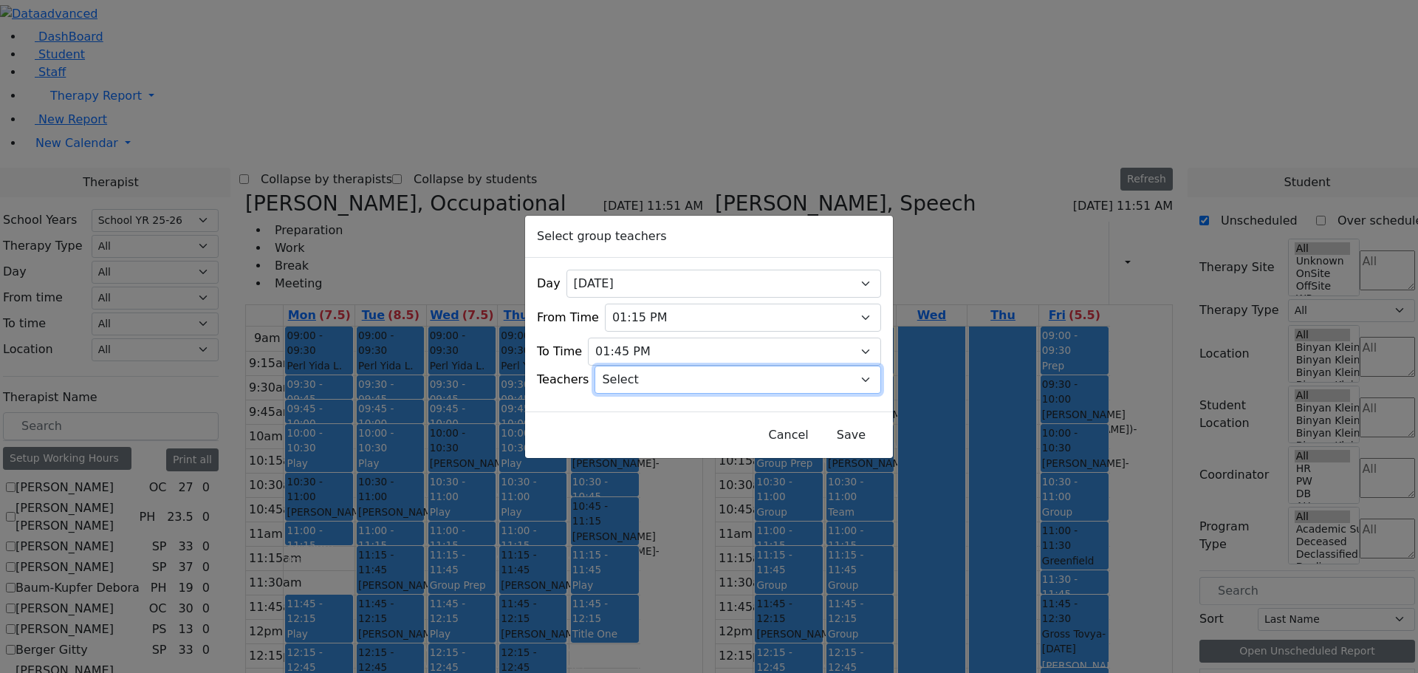
drag, startPoint x: 846, startPoint y: 374, endPoint x: 831, endPoint y: 377, distance: 15.9
click at [842, 373] on select "Select Aliza, Ptalis Atara, Gross Avraham (Alan), Feigenbaum Bluma, Kramer Brac…" at bounding box center [738, 380] width 287 height 28
select select "Atara, Gross"
click at [614, 366] on select "Select Aliza, Ptalis Atara, Gross Avraham (Alan), Feigenbaum Bluma, Kramer Brac…" at bounding box center [738, 380] width 287 height 28
click at [820, 436] on button "Save" at bounding box center [851, 435] width 66 height 28
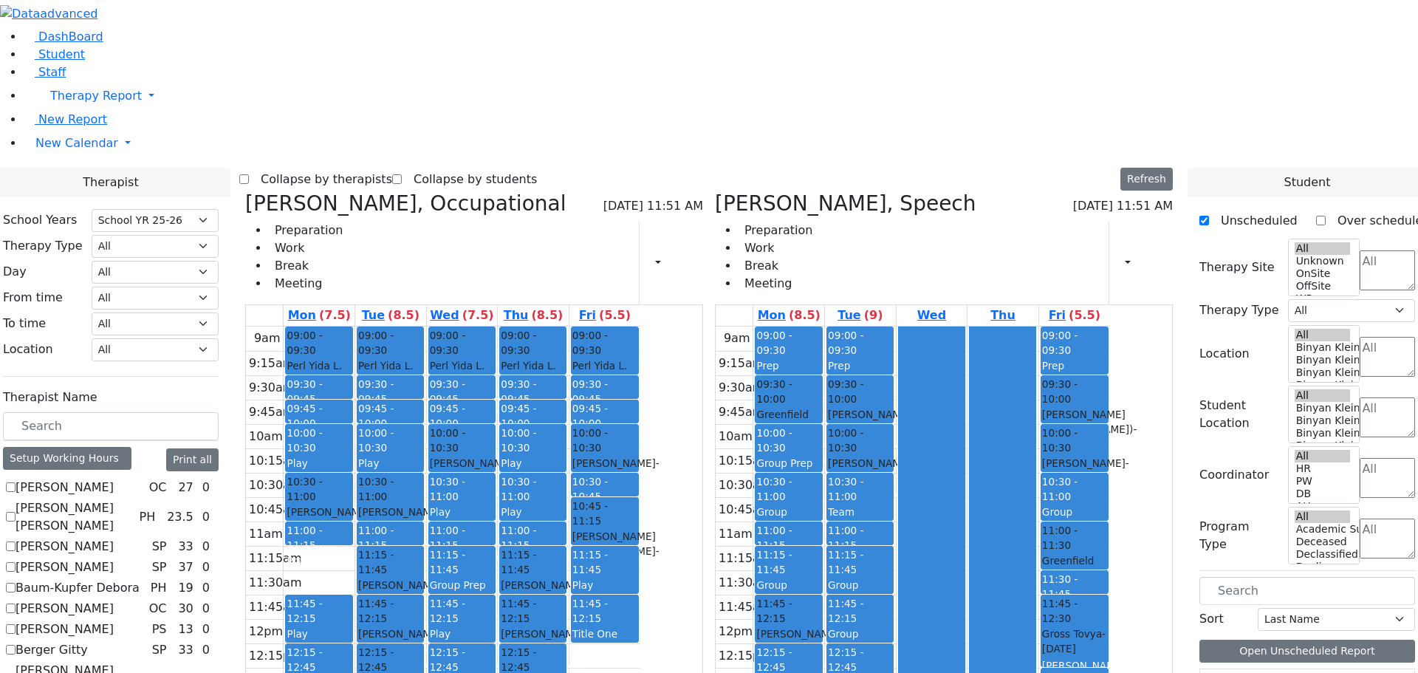
scroll to position [739, 0]
checkbox input "true"
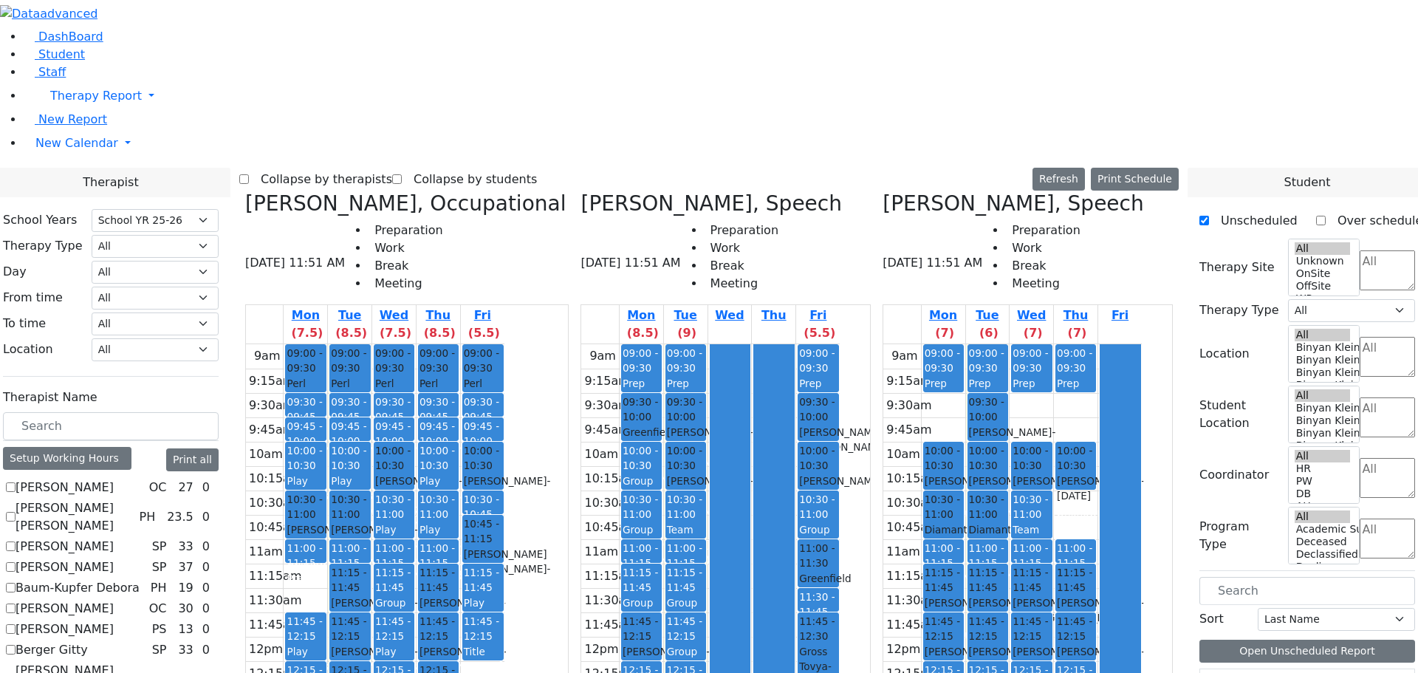
drag, startPoint x: 1041, startPoint y: 507, endPoint x: 1038, endPoint y: 521, distance: 14.3
click at [1038, 524] on div "9am 9:15am 9:30am 9:45am 10am 10:15am 10:30am 10:45am 11am 11:15am 11:30am 11:4…" at bounding box center [1012, 636] width 258 height 585
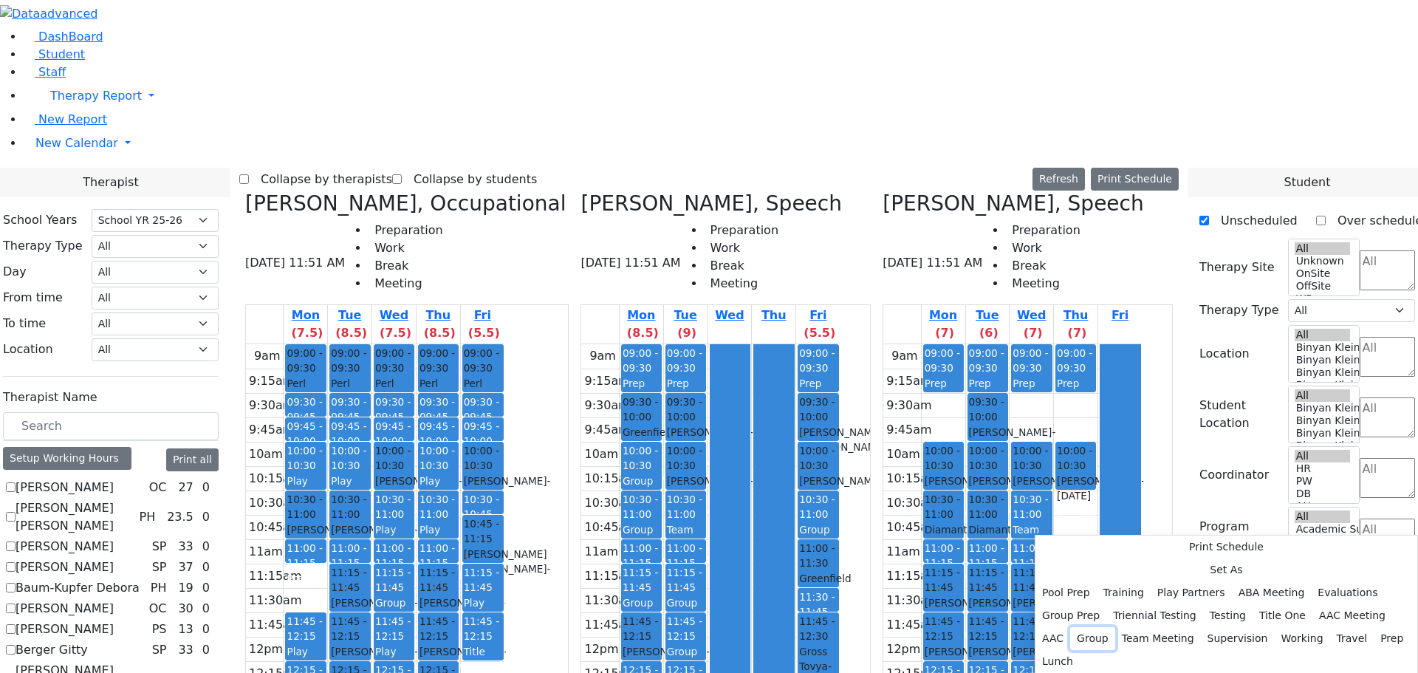
click at [1115, 627] on button "Group" at bounding box center [1092, 638] width 45 height 23
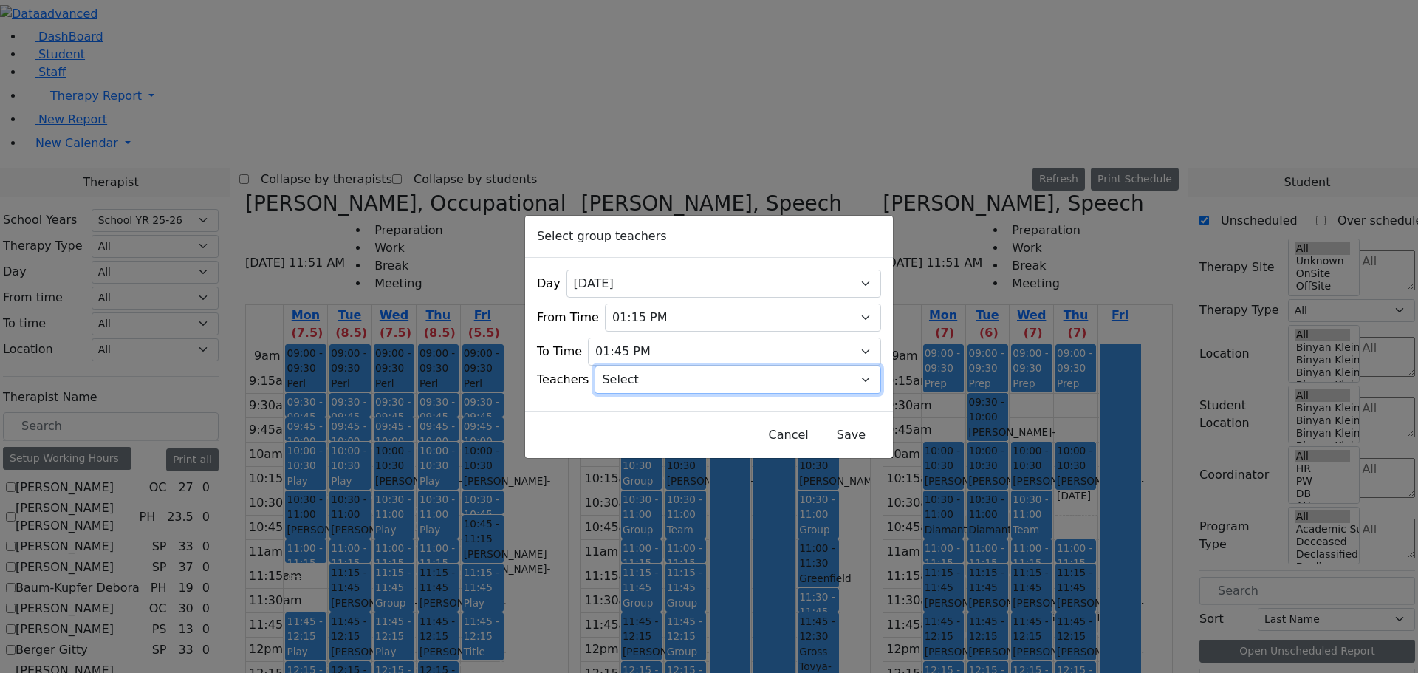
click at [847, 376] on select "Select Aliza, Ptalis Atara, Gross Avraham (Alan), Feigenbaum Bluma, Kramer Brac…" at bounding box center [738, 380] width 287 height 28
select select "Sarah, Kaganoff"
click at [614, 366] on select "Select Aliza, Ptalis Atara, Gross Avraham (Alan), Feigenbaum Bluma, Kramer Brac…" at bounding box center [738, 380] width 287 height 28
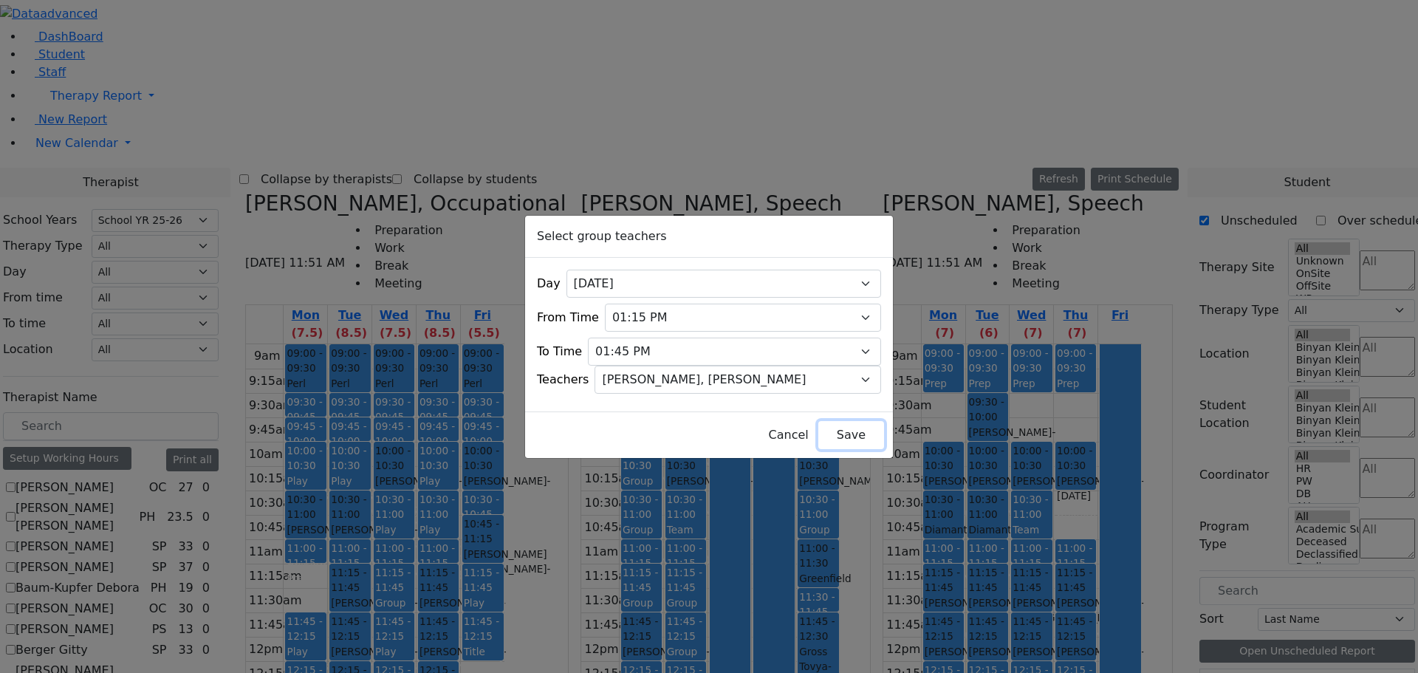
click at [818, 425] on button "Save" at bounding box center [851, 435] width 66 height 28
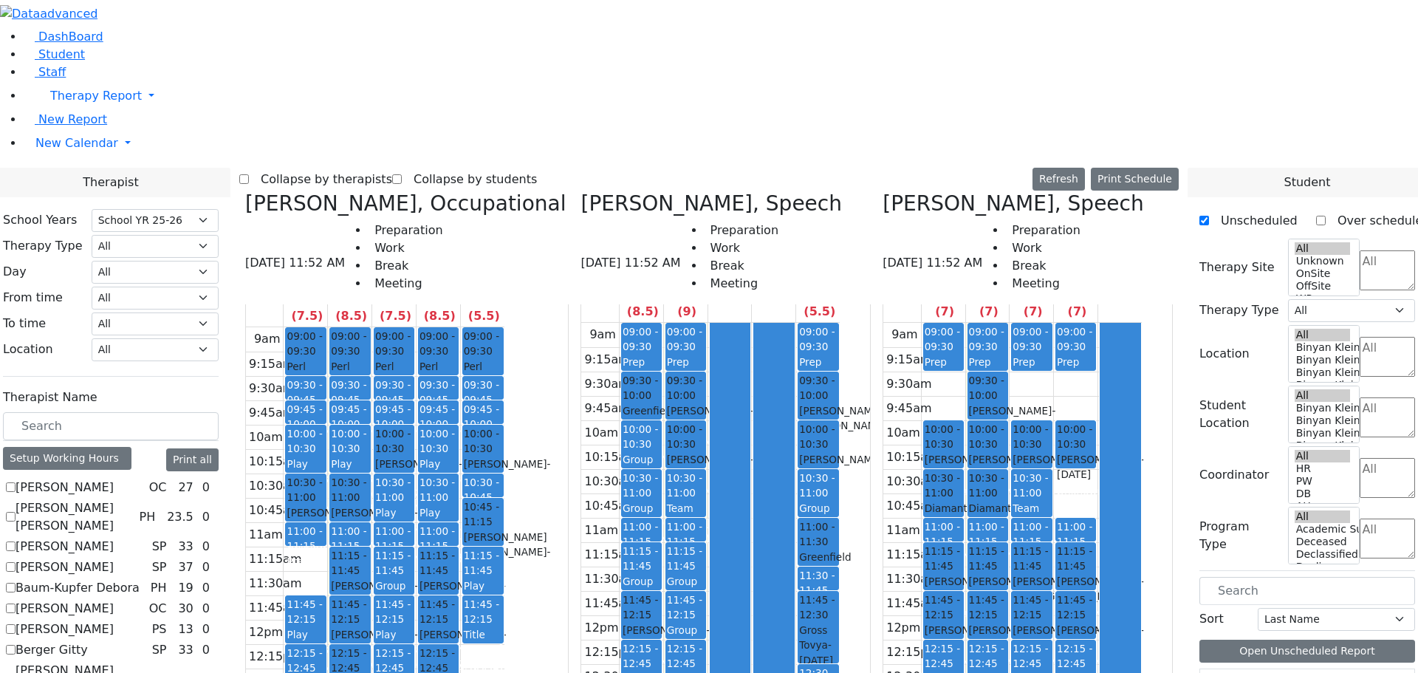
scroll to position [21, 0]
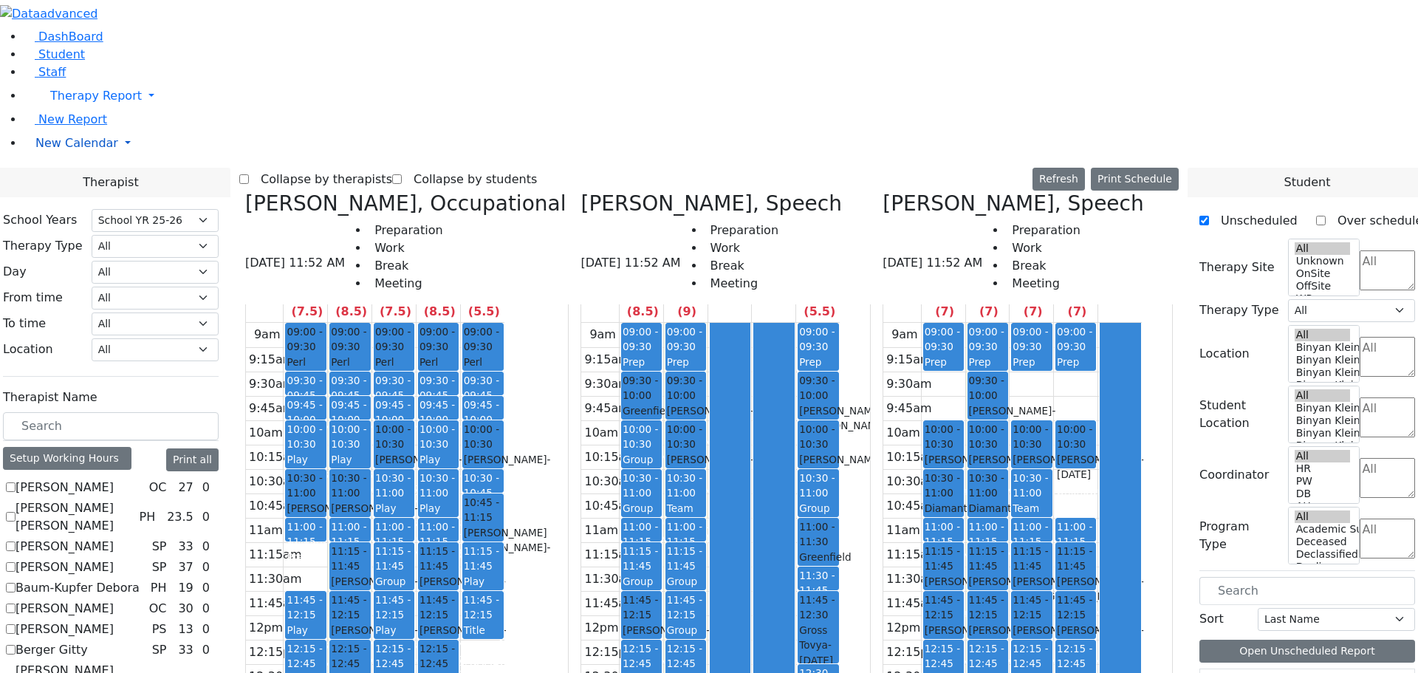
click at [44, 150] on span "New Calendar" at bounding box center [76, 143] width 83 height 14
click at [49, 197] on span "Teacher Report" at bounding box center [79, 190] width 89 height 14
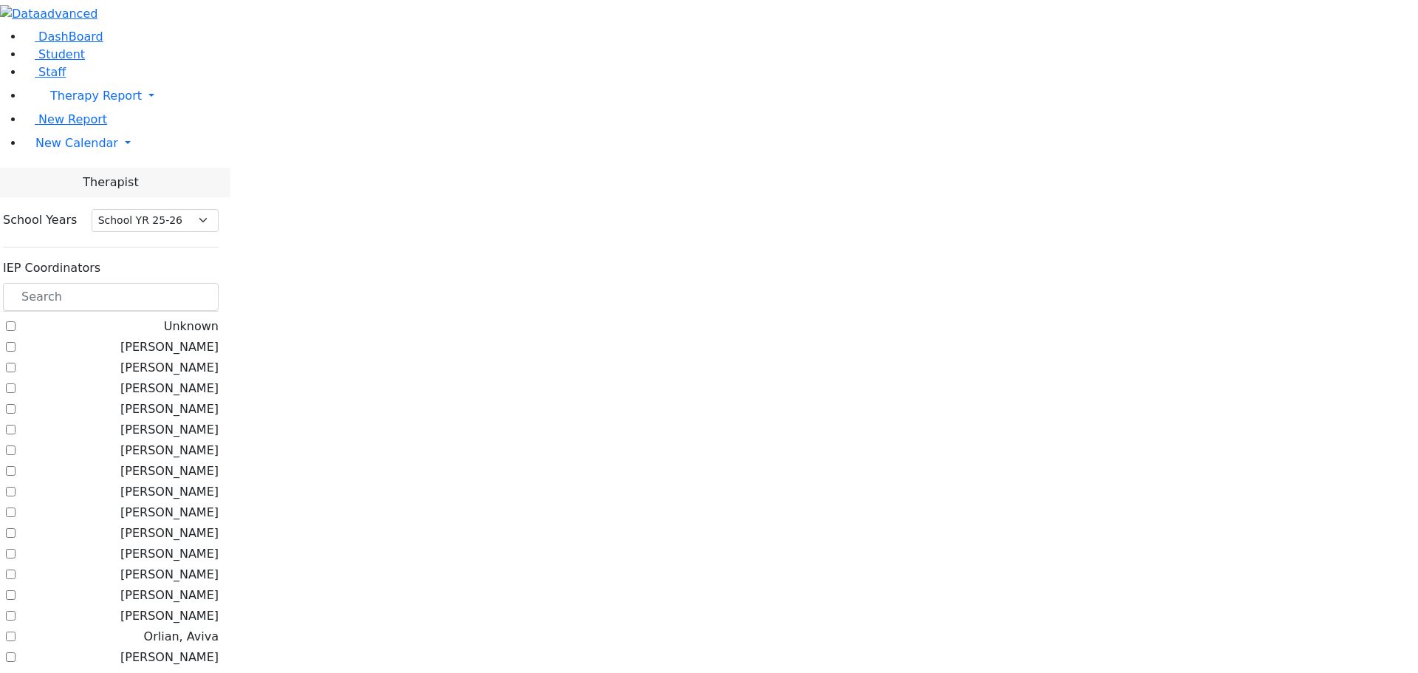
select select "212"
click at [190, 524] on label "[PERSON_NAME]" at bounding box center [169, 533] width 98 height 18
click at [16, 528] on input "[PERSON_NAME]" at bounding box center [11, 533] width 10 height 10
checkbox input "true"
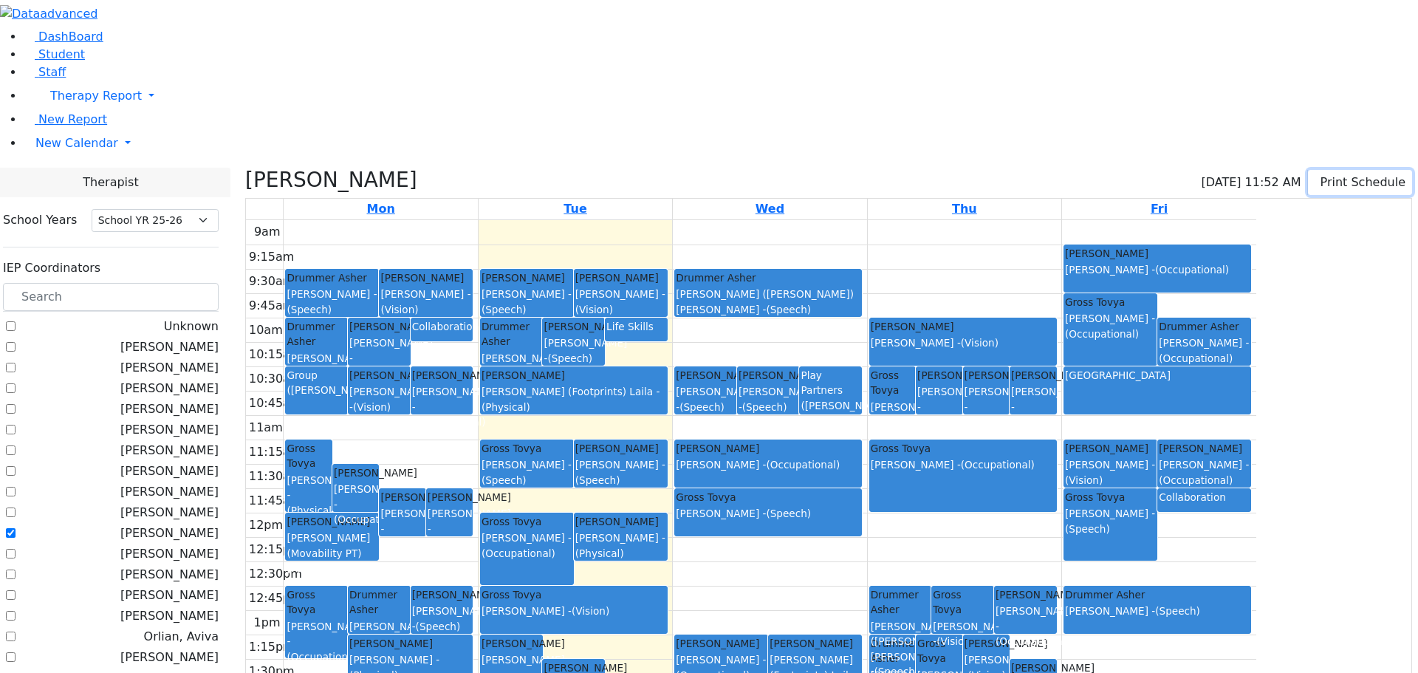
click at [1337, 170] on button "Print Schedule" at bounding box center [1360, 182] width 104 height 25
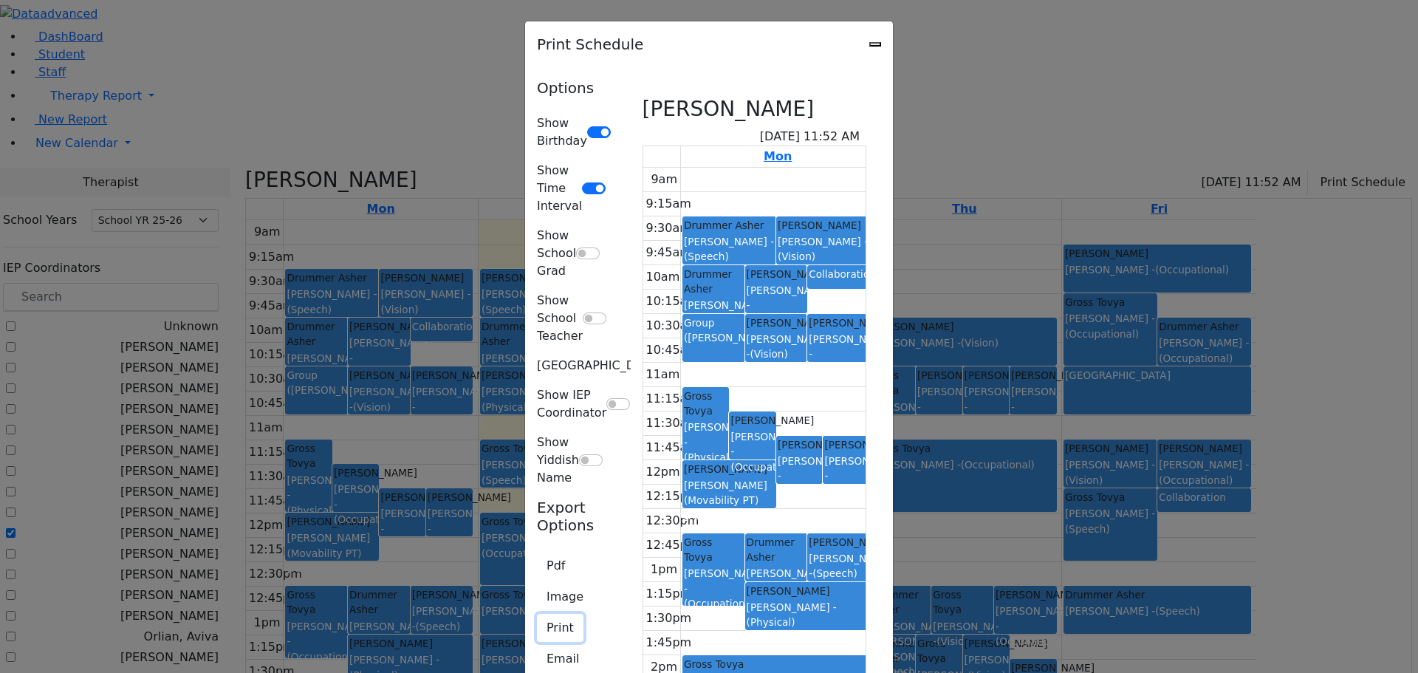
click at [537, 614] on button "Print" at bounding box center [560, 628] width 47 height 28
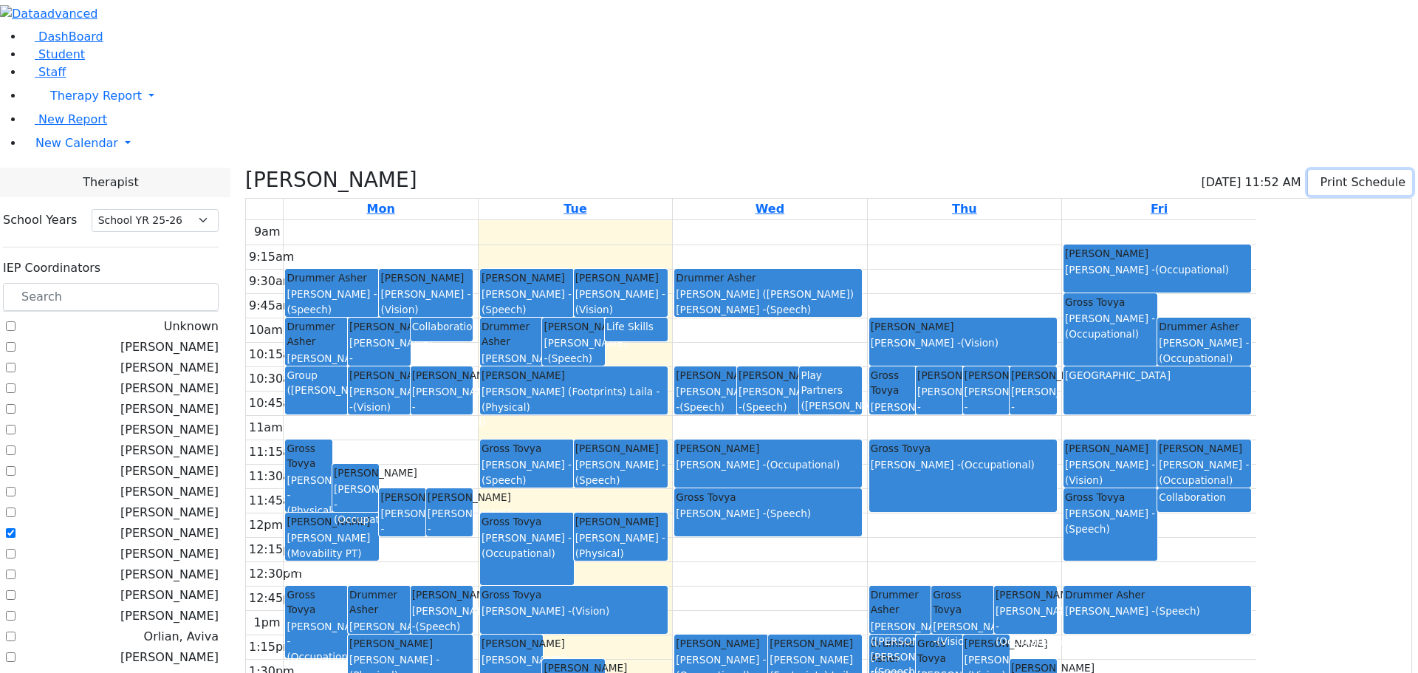
click at [1340, 170] on button "Print Schedule" at bounding box center [1360, 182] width 104 height 25
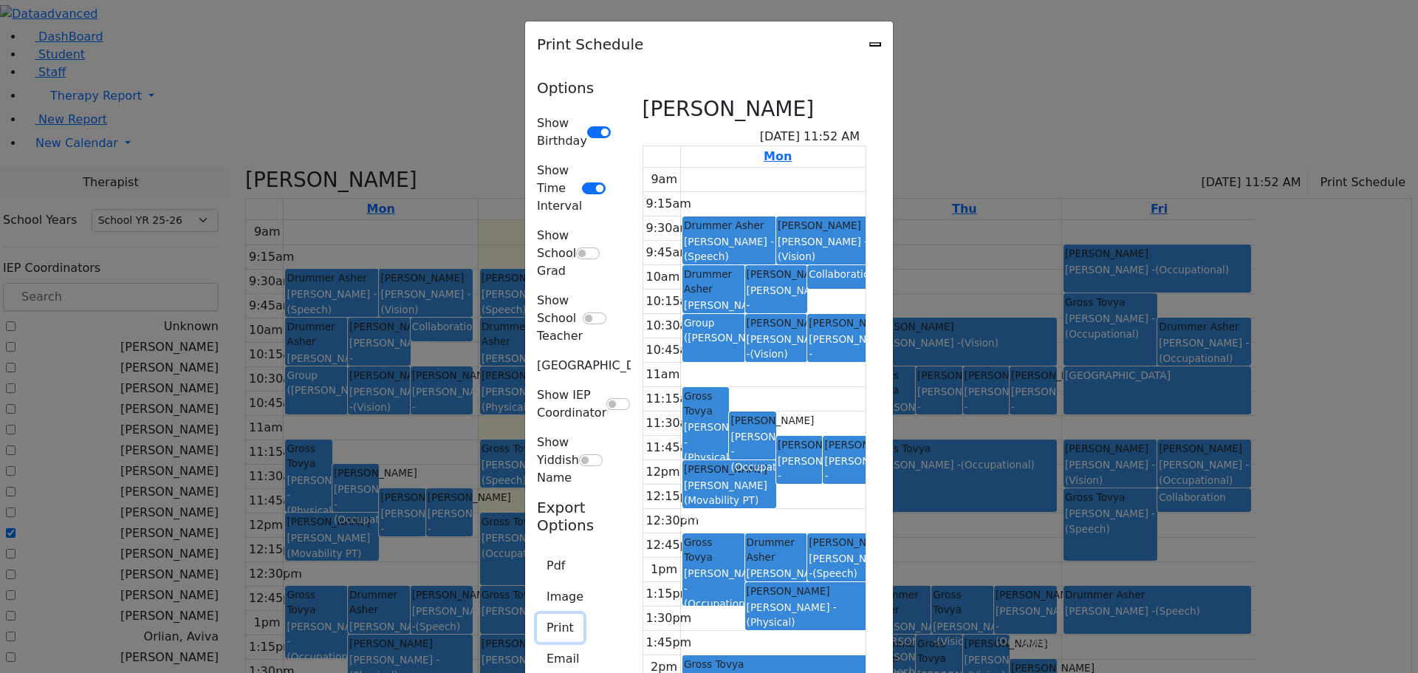
click at [537, 614] on button "Print" at bounding box center [560, 628] width 47 height 28
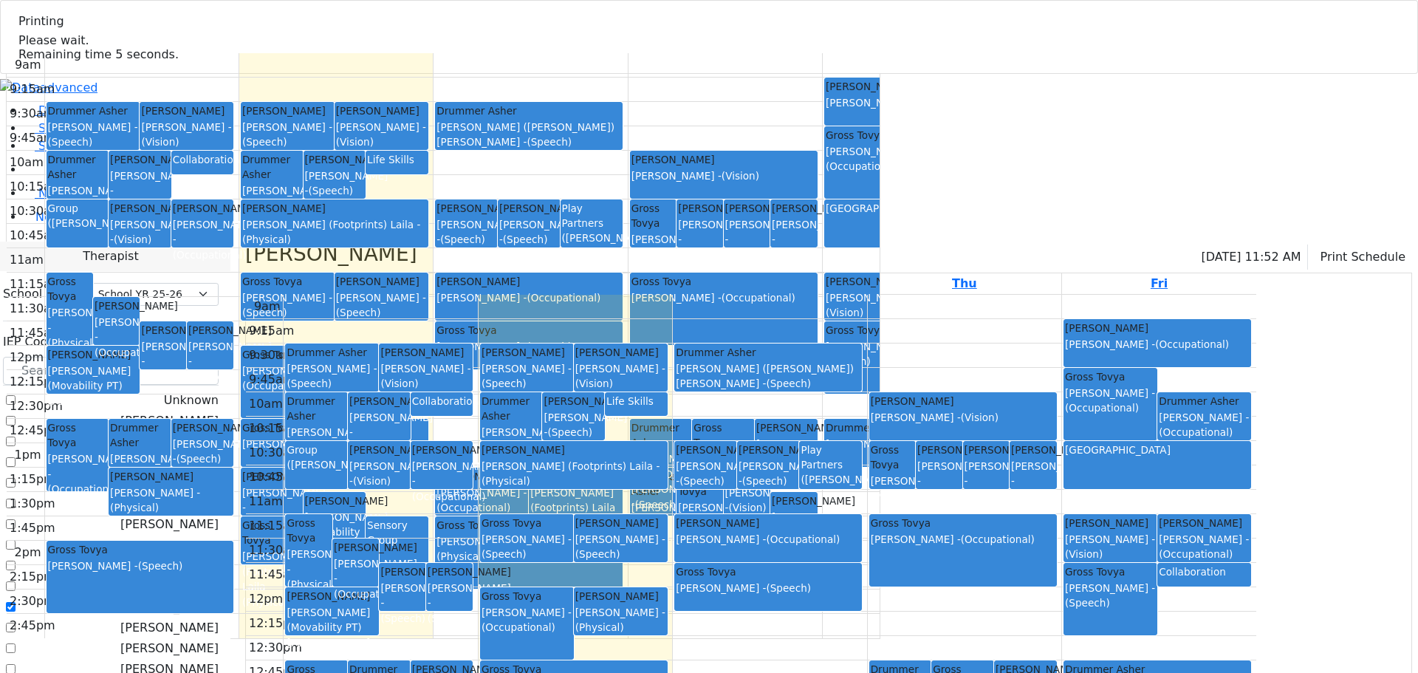
select select "212"
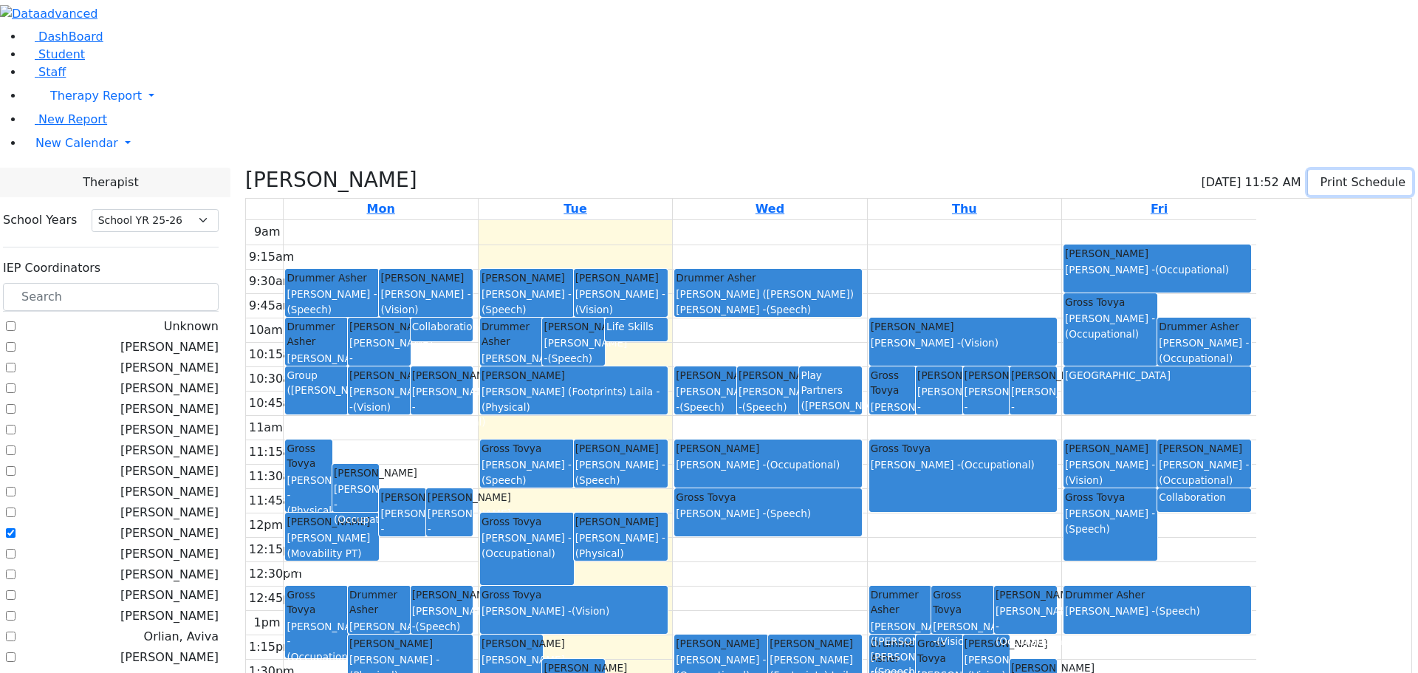
click at [1318, 175] on icon "button" at bounding box center [1318, 182] width 0 height 14
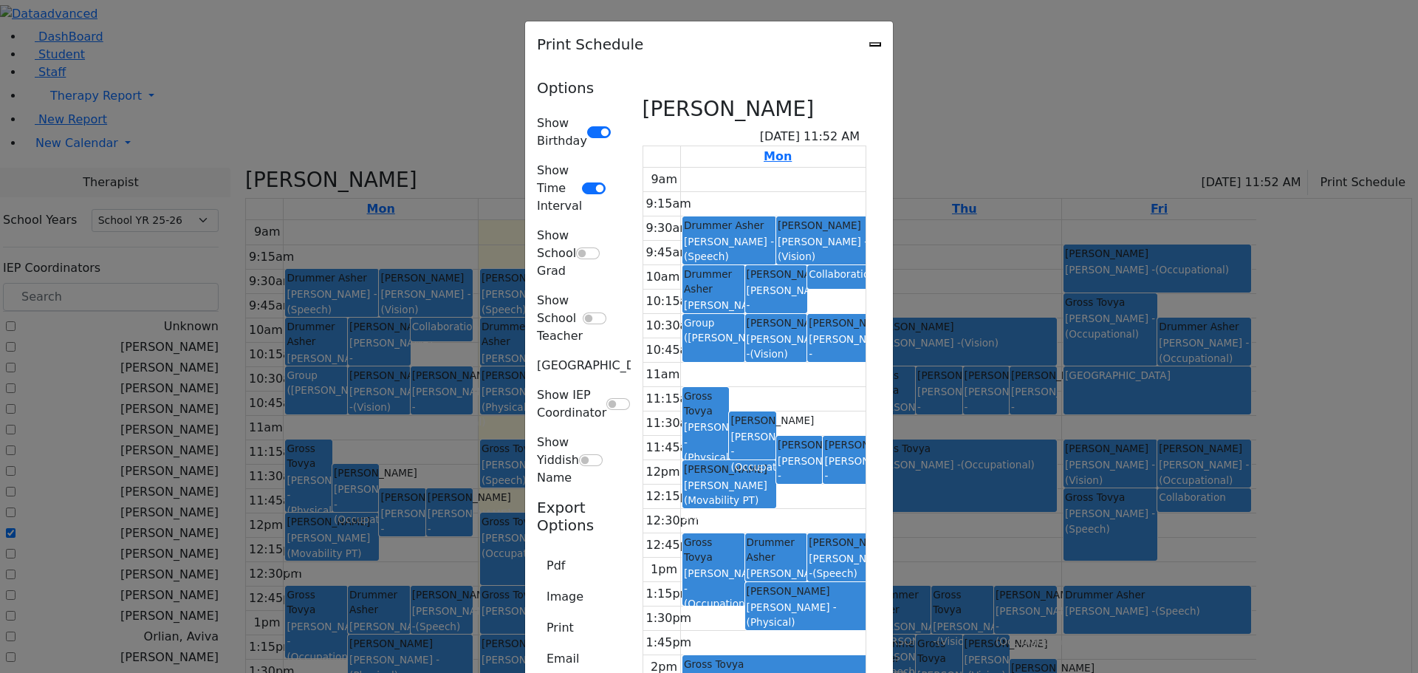
click at [893, 43] on div "Print Schedule" at bounding box center [709, 44] width 368 height 46
click at [537, 614] on button "Print" at bounding box center [560, 628] width 47 height 28
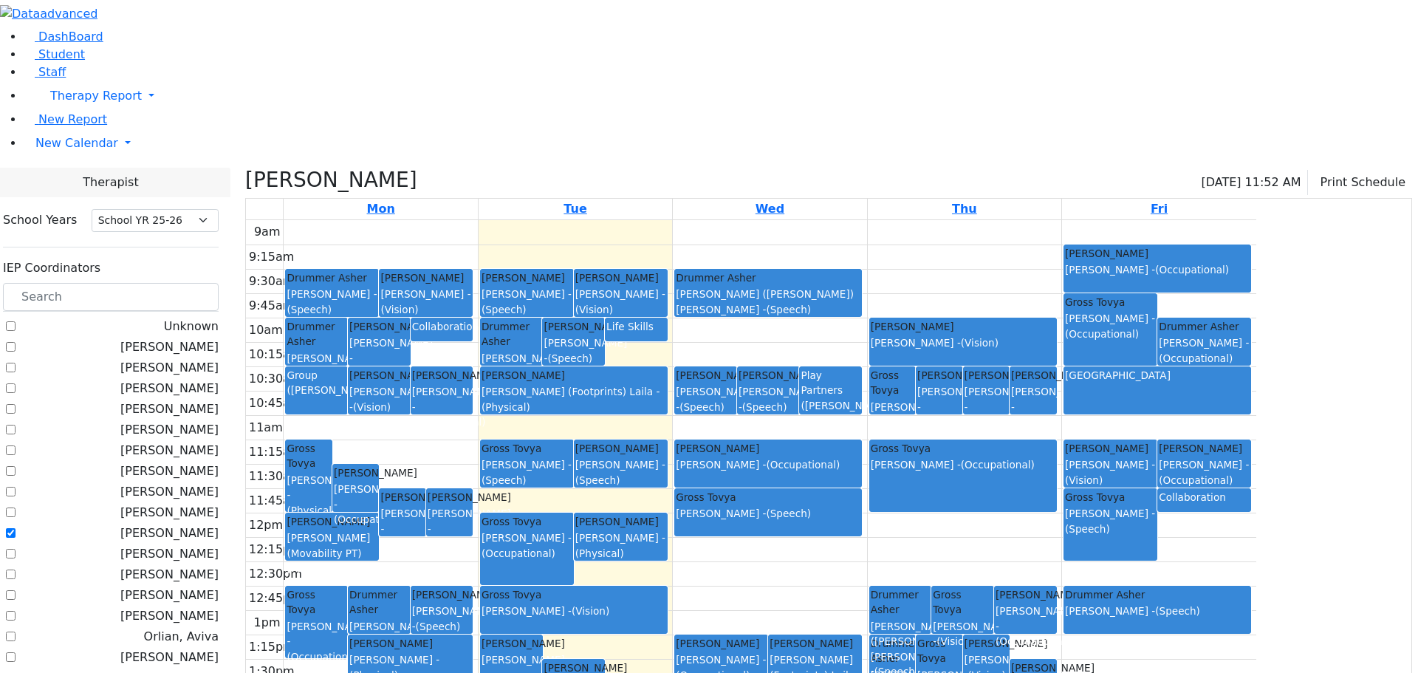
click at [190, 524] on label "[PERSON_NAME]" at bounding box center [169, 533] width 98 height 18
click at [16, 528] on input "[PERSON_NAME]" at bounding box center [11, 533] width 10 height 10
checkbox input "false"
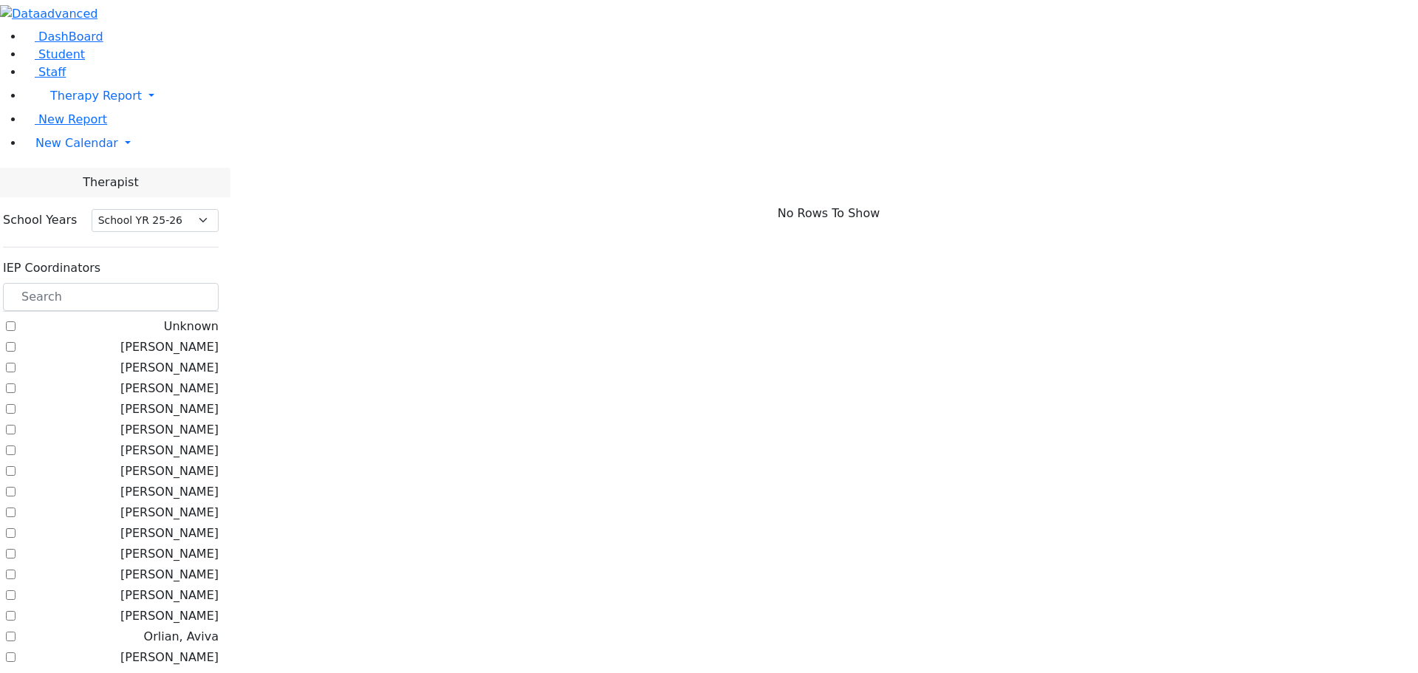
scroll to position [74, 0]
drag, startPoint x: 189, startPoint y: 447, endPoint x: 341, endPoint y: 446, distance: 152.1
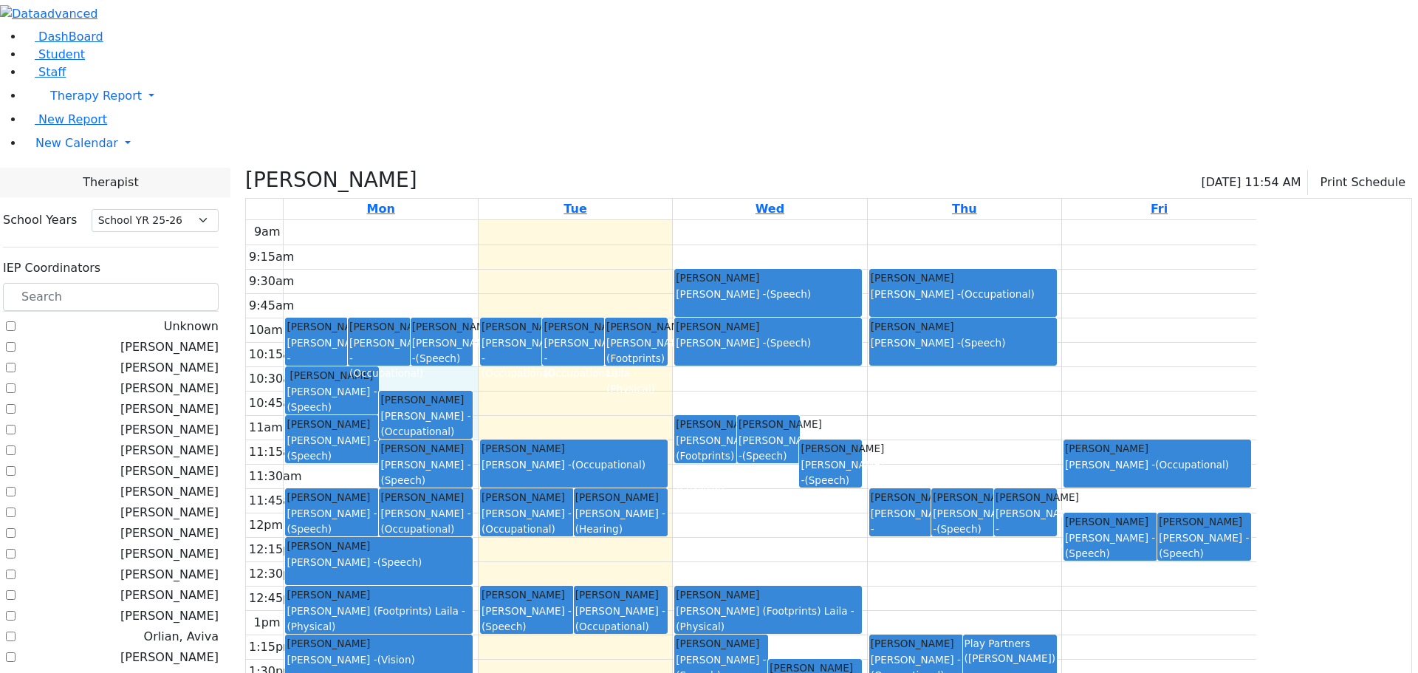
drag, startPoint x: 602, startPoint y: 230, endPoint x: 610, endPoint y: 267, distance: 37.8
click at [610, 267] on div "9am 9:15am 9:30am 9:45am 10am 10:15am 10:30am 10:45am 11am 11:15am 11:30am 11:4…" at bounding box center [751, 512] width 1010 height 585
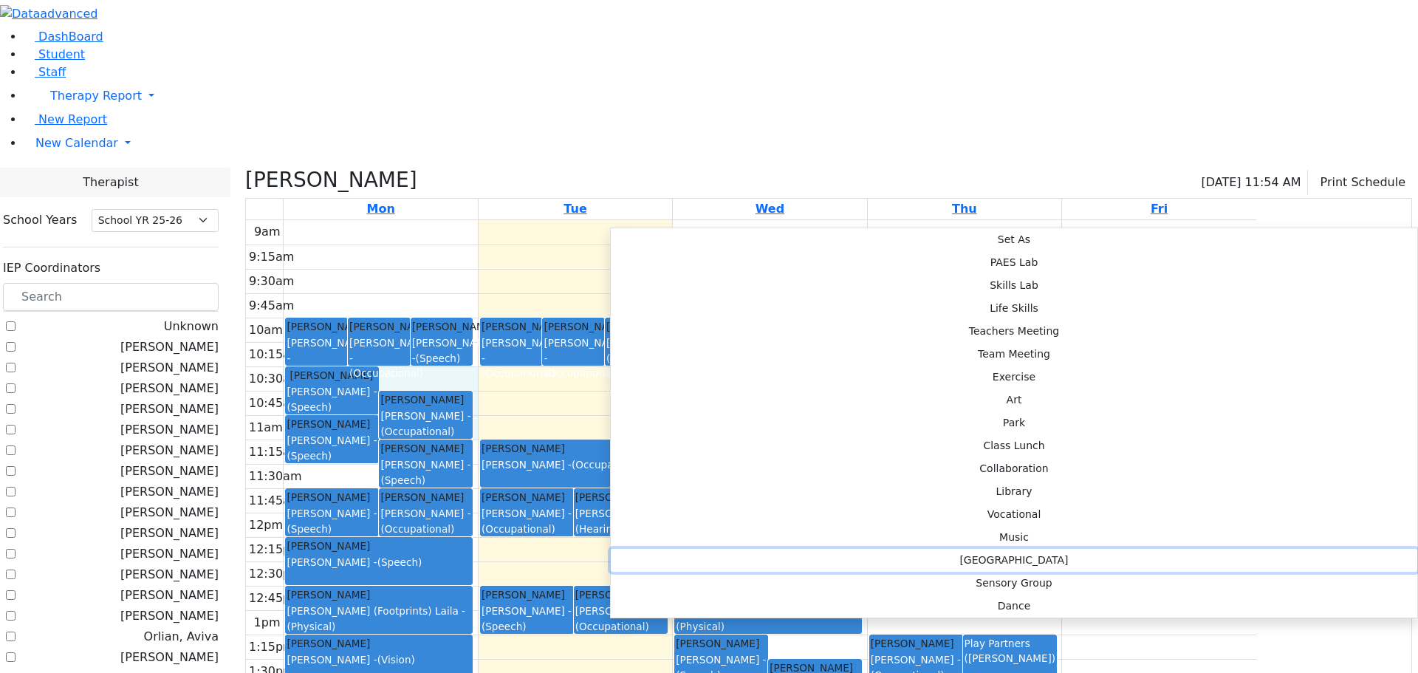
click at [843, 549] on button "[GEOGRAPHIC_DATA]" at bounding box center [1014, 560] width 806 height 23
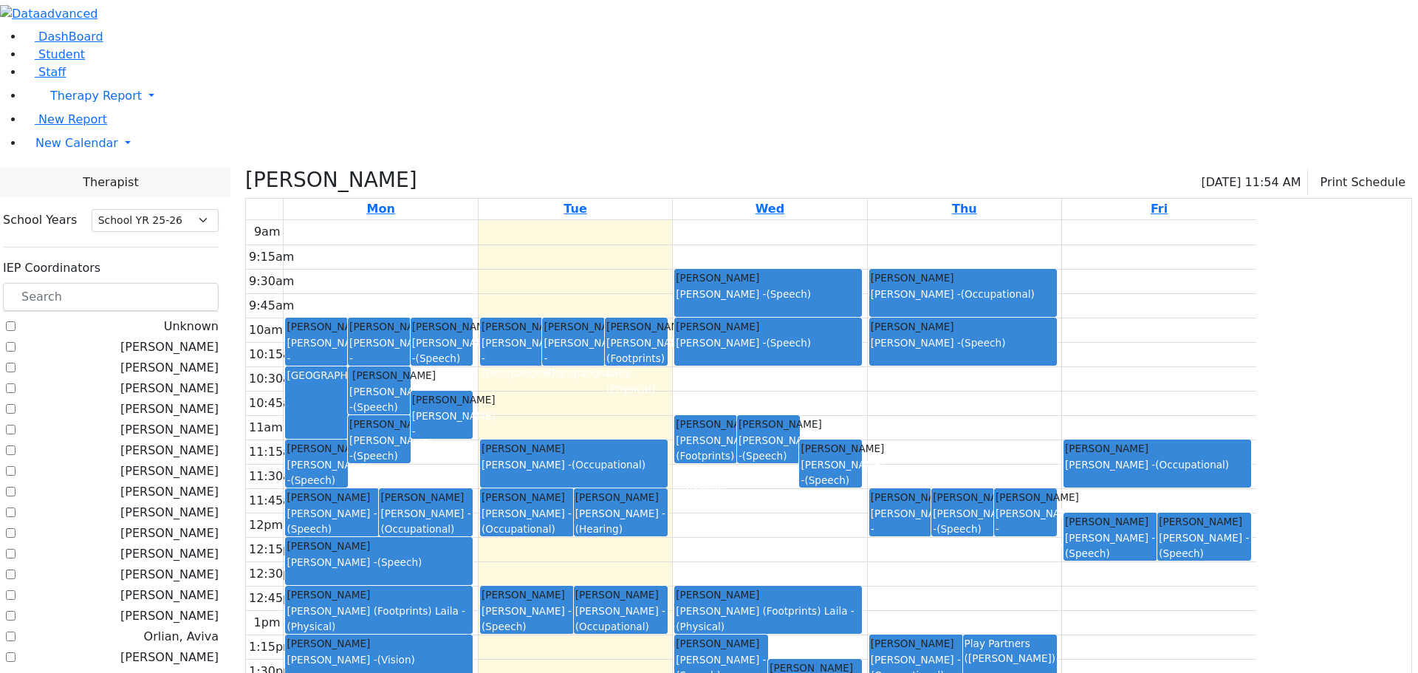
click at [346, 368] on div "[GEOGRAPHIC_DATA]" at bounding box center [317, 403] width 60 height 70
click at [470, 287] on button "Delete Selected Activities" at bounding box center [535, 292] width 145 height 23
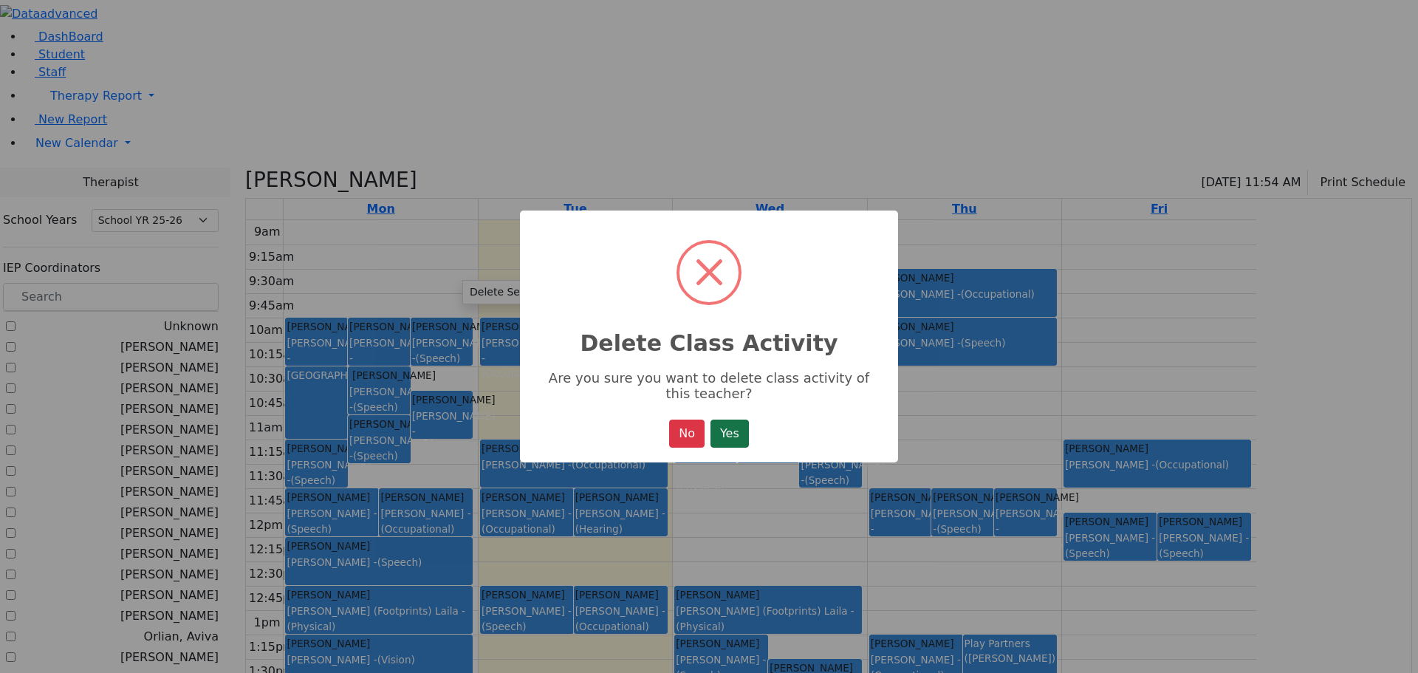
click at [729, 436] on button "Yes" at bounding box center [729, 433] width 38 height 28
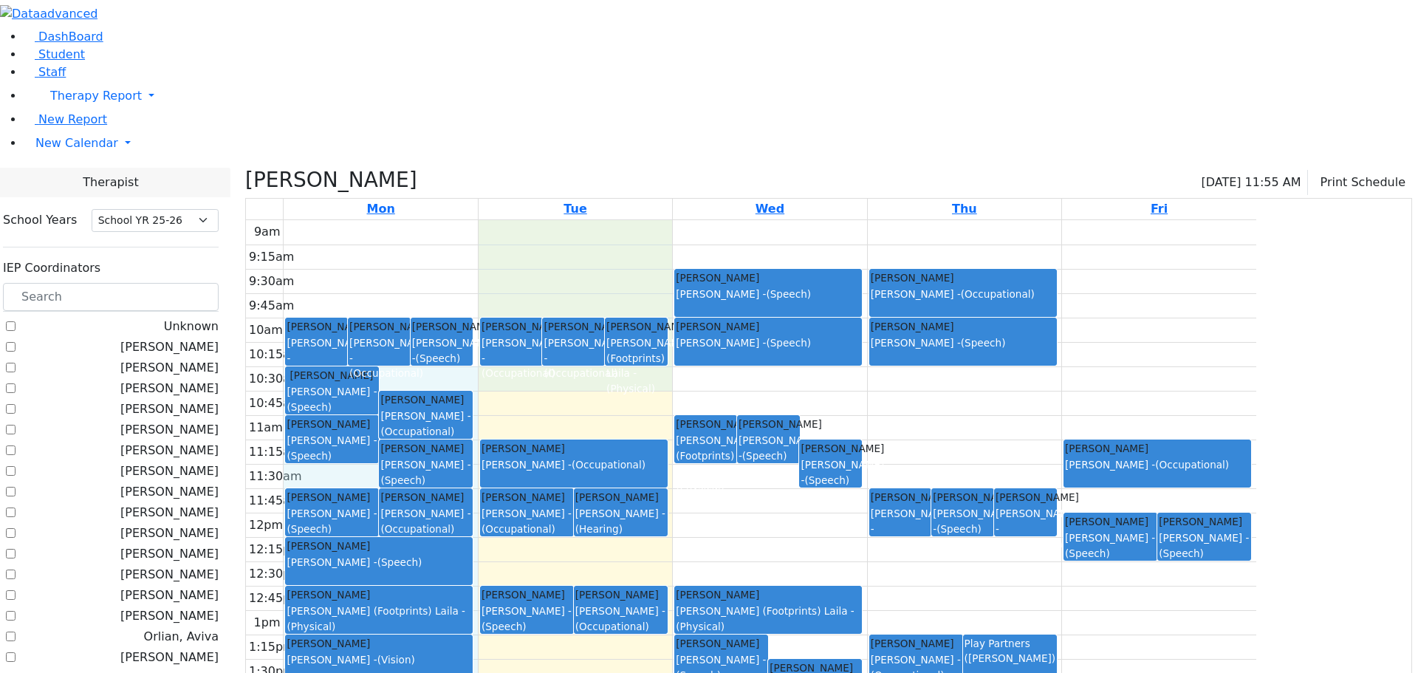
click at [620, 234] on div "9am 9:15am 9:30am 9:45am 10am 10:15am 10:30am 10:45am 11am 11:15am 11:30am 11:4…" at bounding box center [751, 512] width 1010 height 585
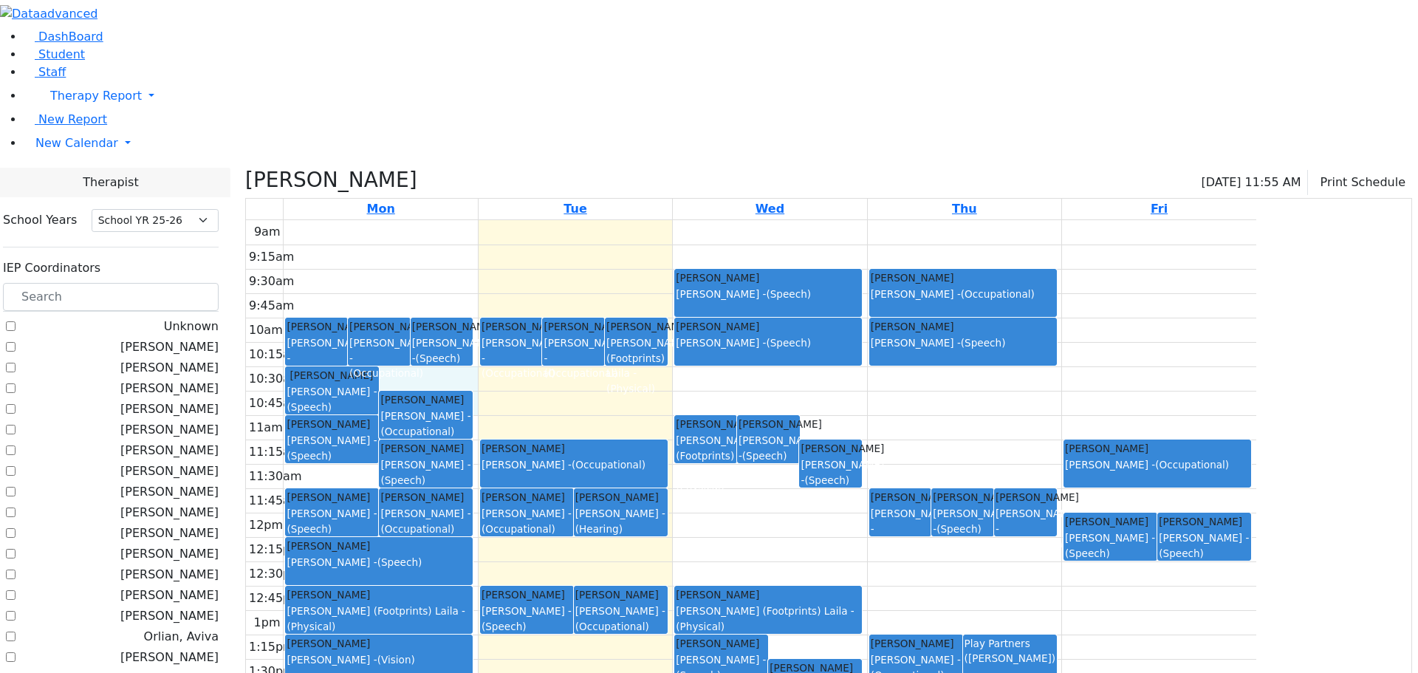
drag, startPoint x: 587, startPoint y: 233, endPoint x: 592, endPoint y: 250, distance: 17.6
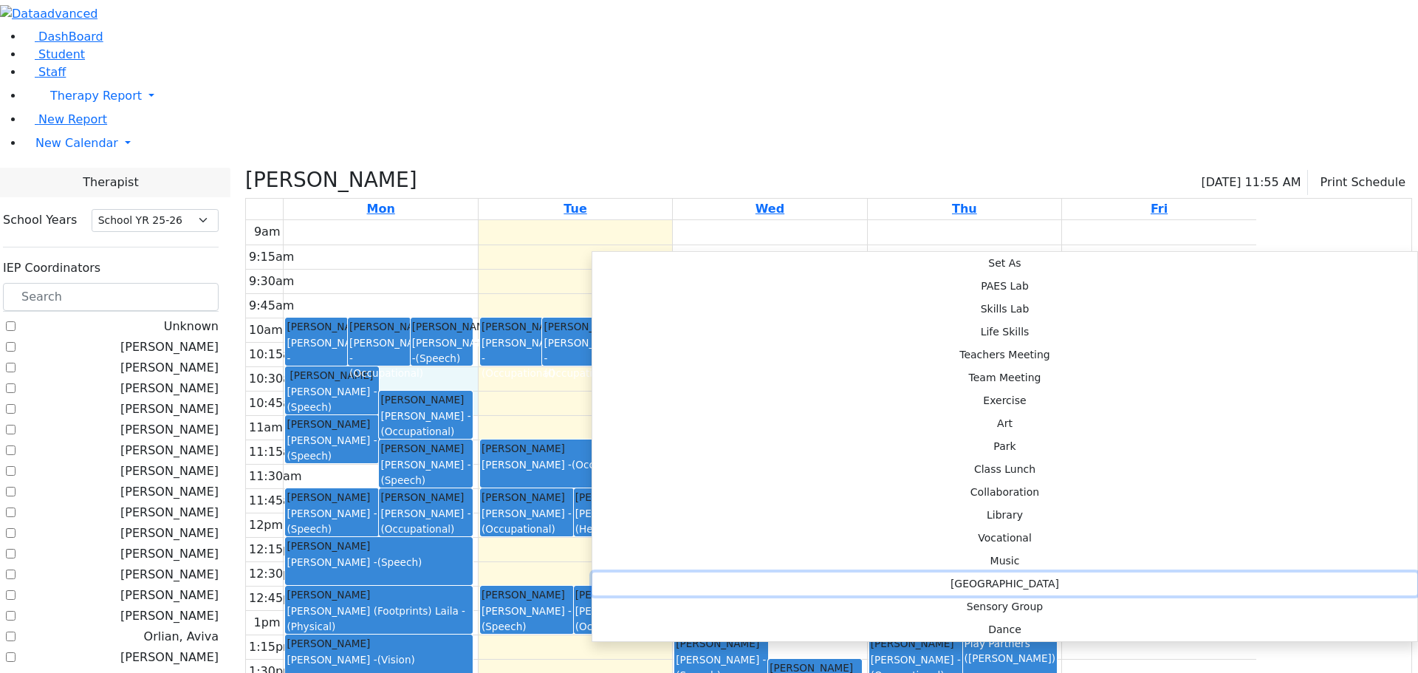
click at [788, 572] on button "[GEOGRAPHIC_DATA]" at bounding box center [1004, 583] width 825 height 23
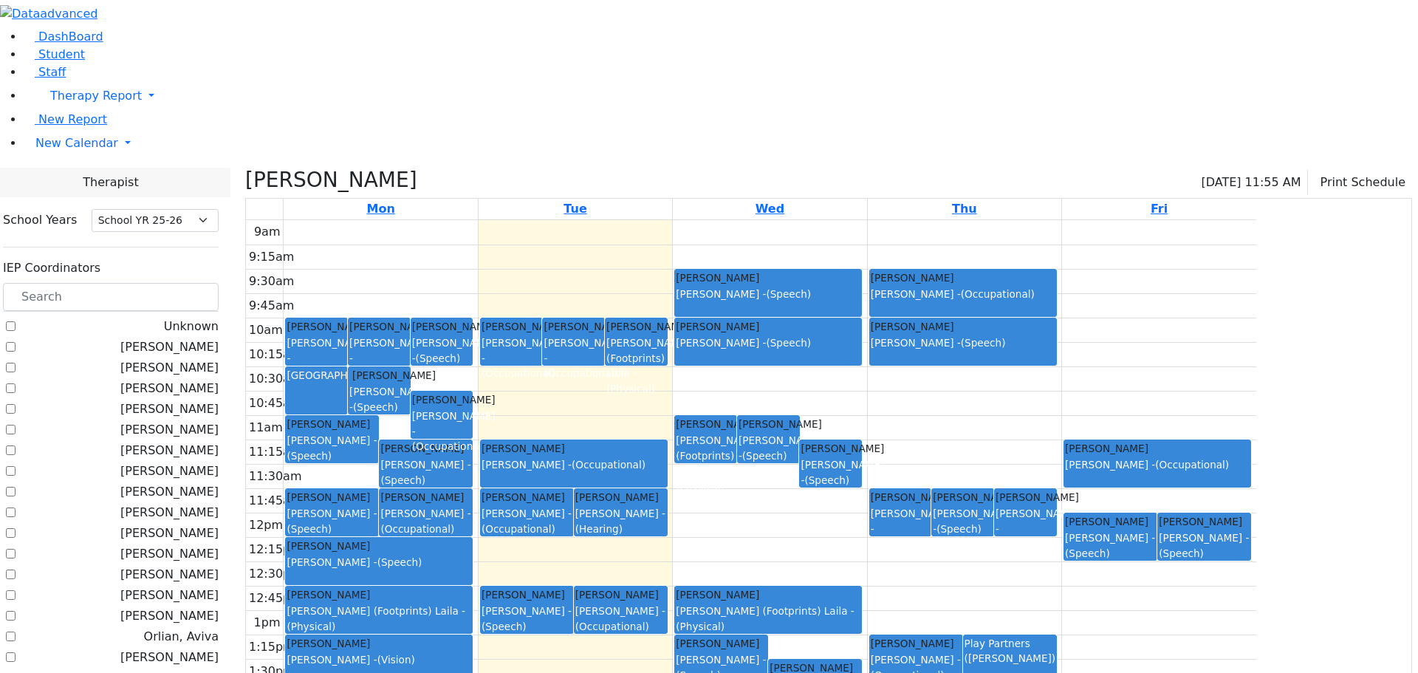
drag, startPoint x: 595, startPoint y: 550, endPoint x: 595, endPoint y: 571, distance: 20.7
click at [595, 571] on div "9am 9:15am 9:30am 9:45am 10am 10:15am 10:30am 10:45am 11am 11:15am 11:30am 11:4…" at bounding box center [751, 512] width 1010 height 585
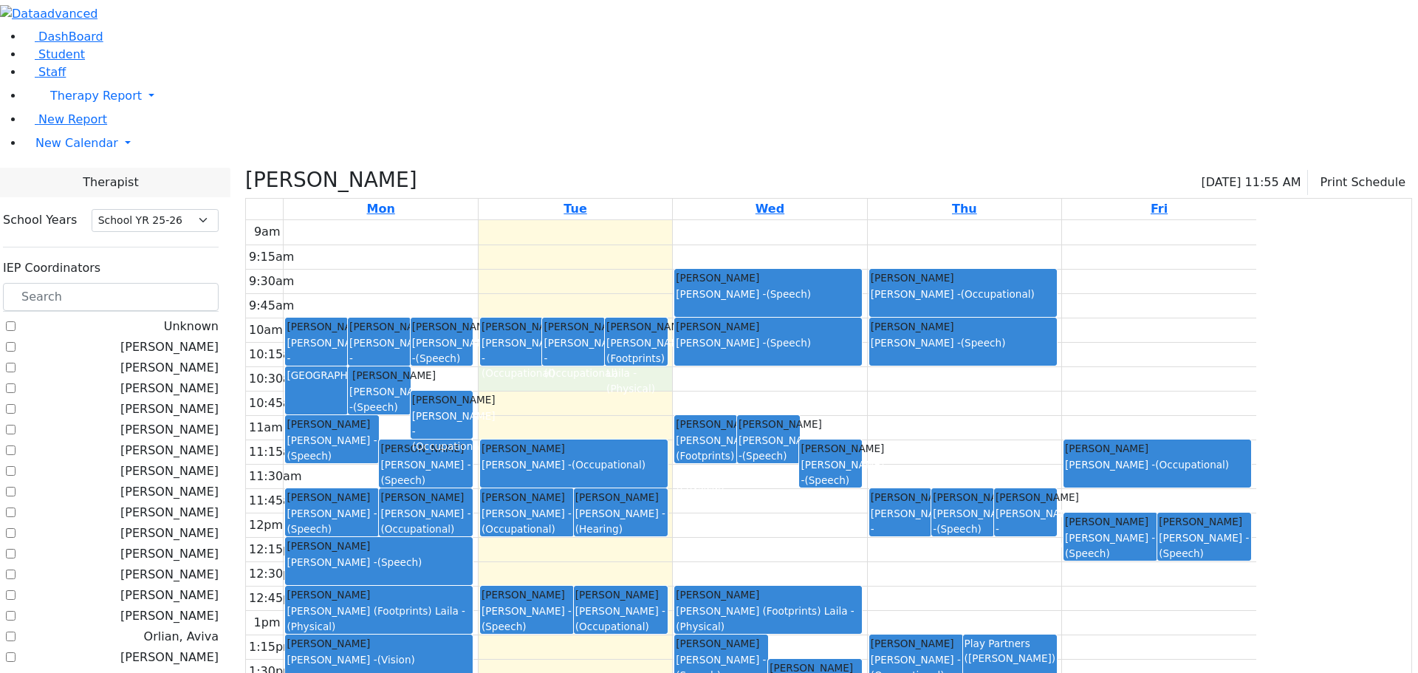
click at [699, 232] on div "9am 9:15am 9:30am 9:45am 10am 10:15am 10:30am 10:45am 11am 11:15am 11:30am 11:4…" at bounding box center [751, 512] width 1010 height 585
drag, startPoint x: 701, startPoint y: 232, endPoint x: 702, endPoint y: 248, distance: 16.3
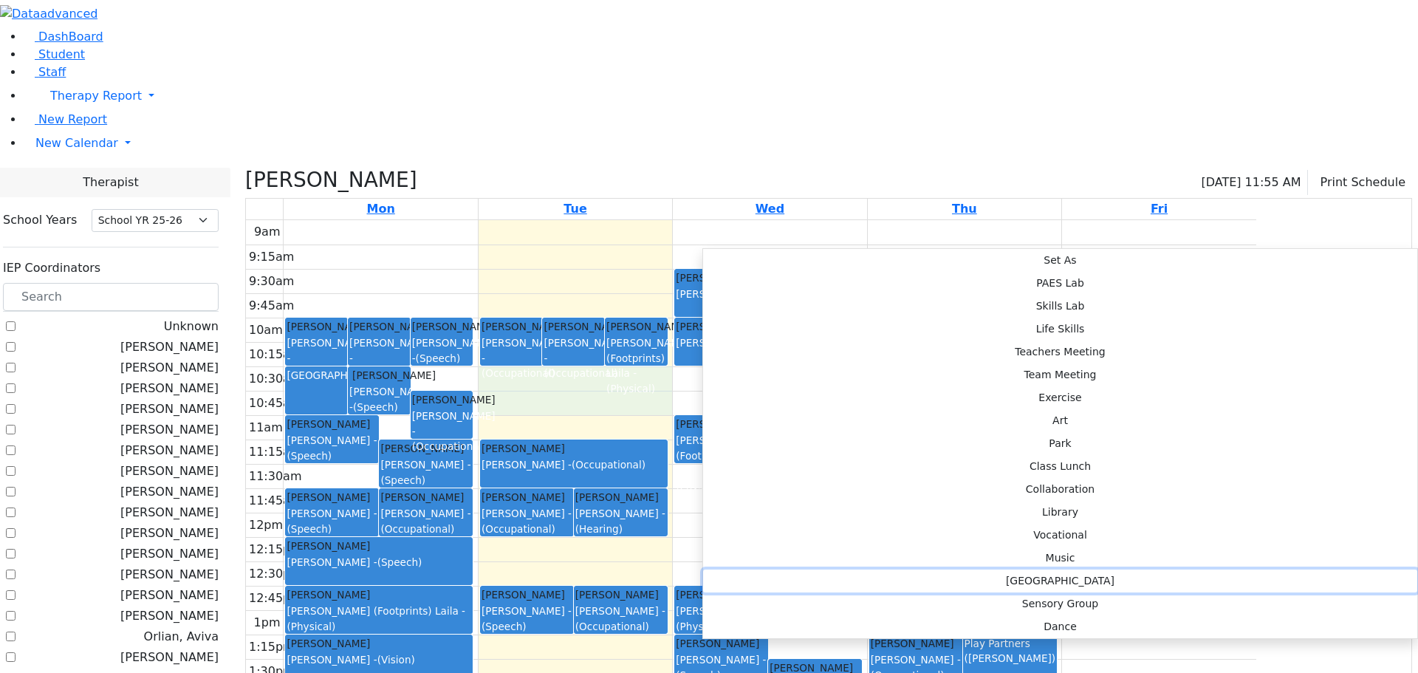
click at [892, 569] on button "ABA Center" at bounding box center [1060, 580] width 714 height 23
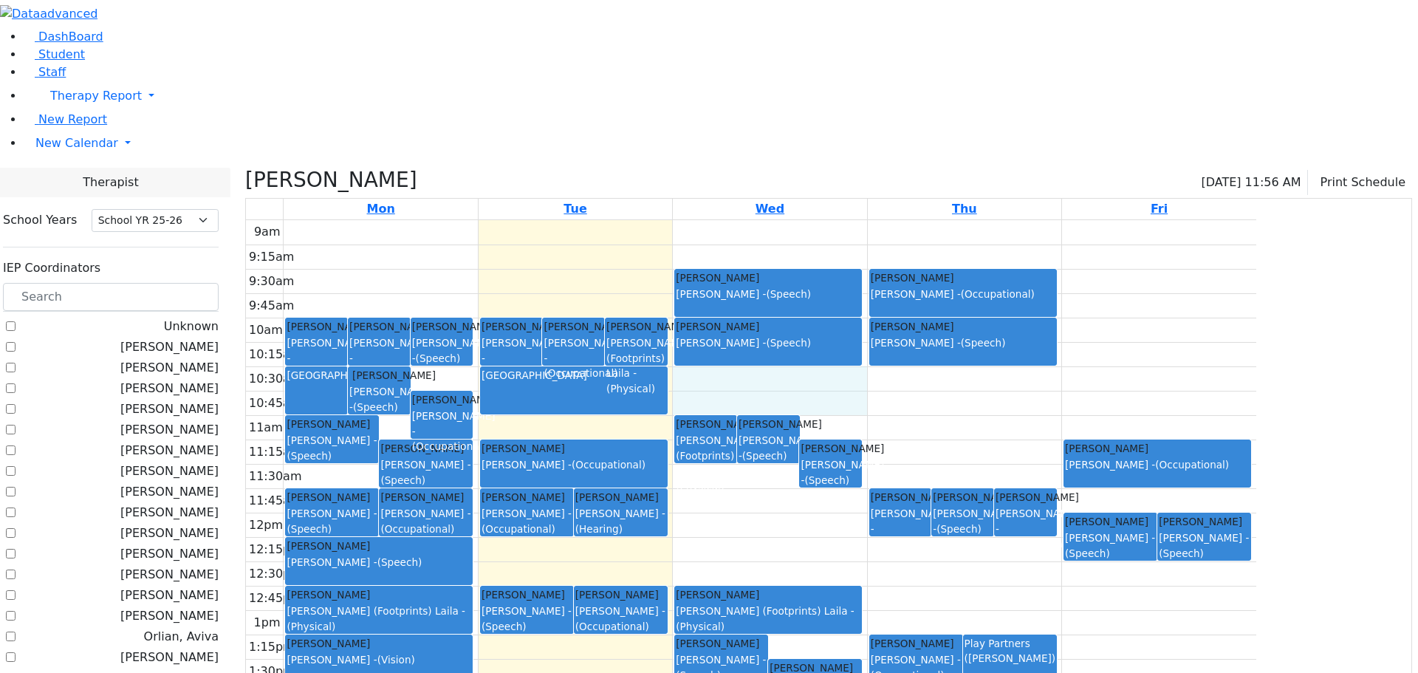
drag, startPoint x: 896, startPoint y: 228, endPoint x: 896, endPoint y: 243, distance: 14.8
click at [896, 245] on div "9am 9:15am 9:30am 9:45am 10am 10:15am 10:30am 10:45am 11am 11:15am 11:30am 11:4…" at bounding box center [751, 512] width 1010 height 585
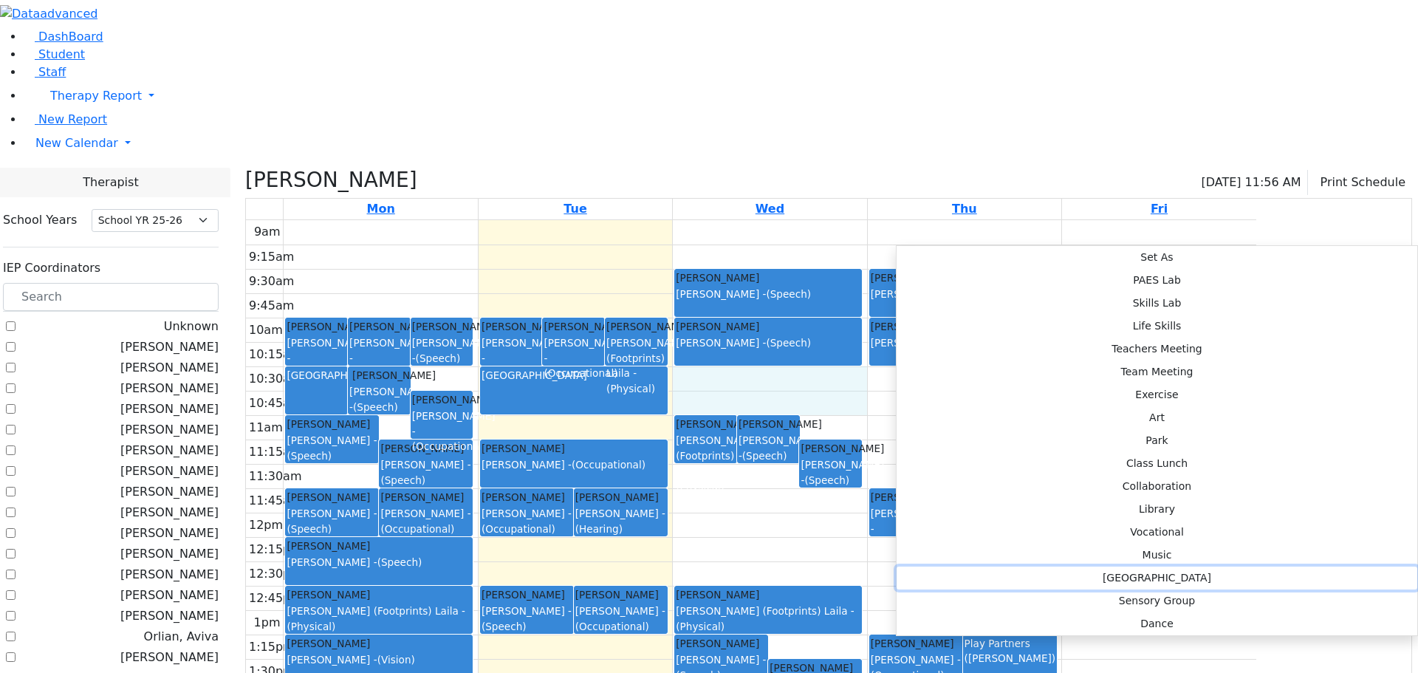
click at [1107, 566] on button "ABA Center" at bounding box center [1157, 577] width 521 height 23
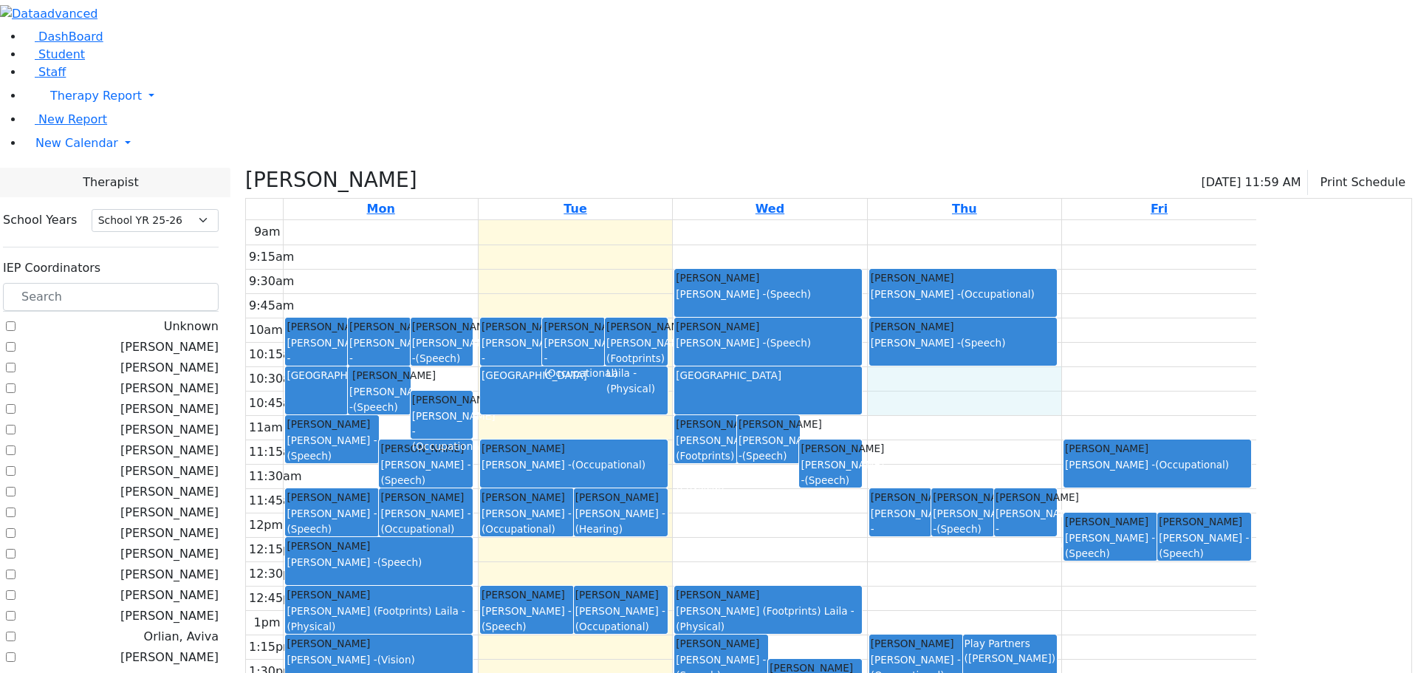
drag, startPoint x: 1089, startPoint y: 231, endPoint x: 1086, endPoint y: 244, distance: 13.5
click at [1086, 251] on div "9am 9:15am 9:30am 9:45am 10am 10:15am 10:30am 10:45am 11am 11:15am 11:30am 11:4…" at bounding box center [751, 512] width 1010 height 585
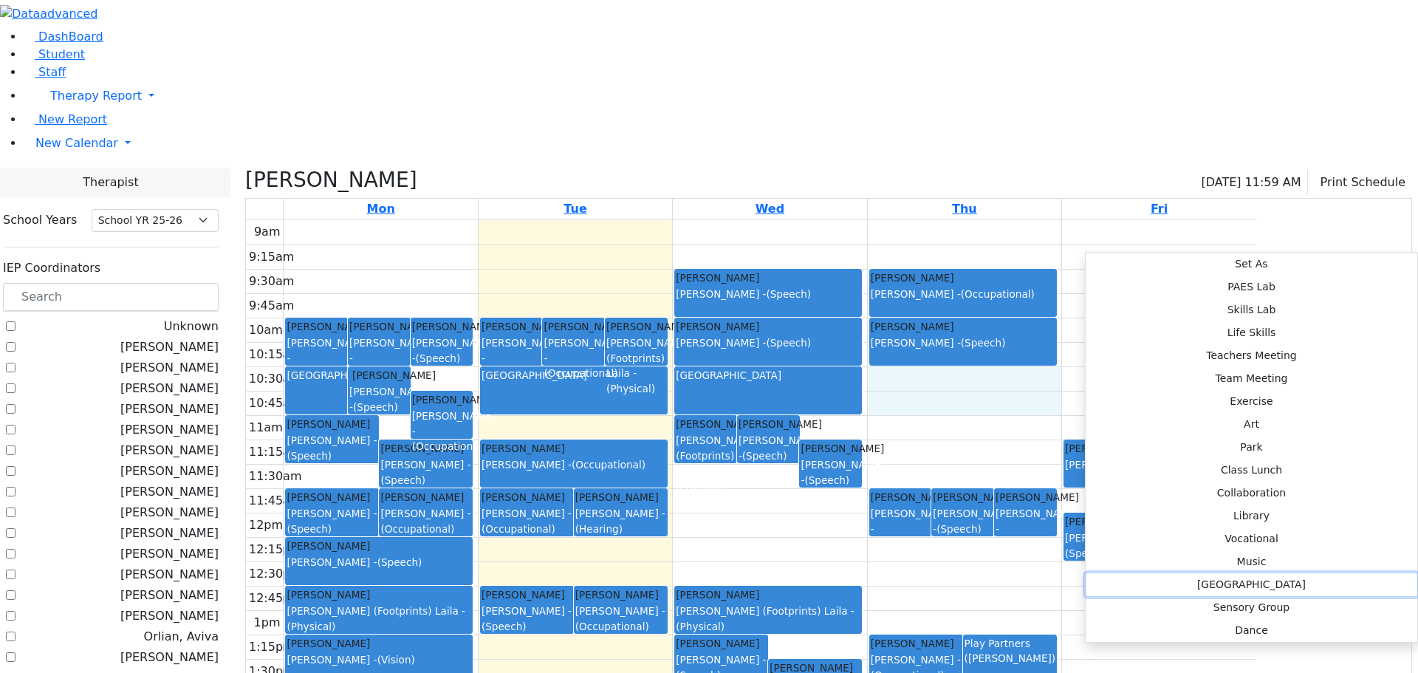
click at [1291, 573] on button "ABA Center" at bounding box center [1252, 584] width 332 height 23
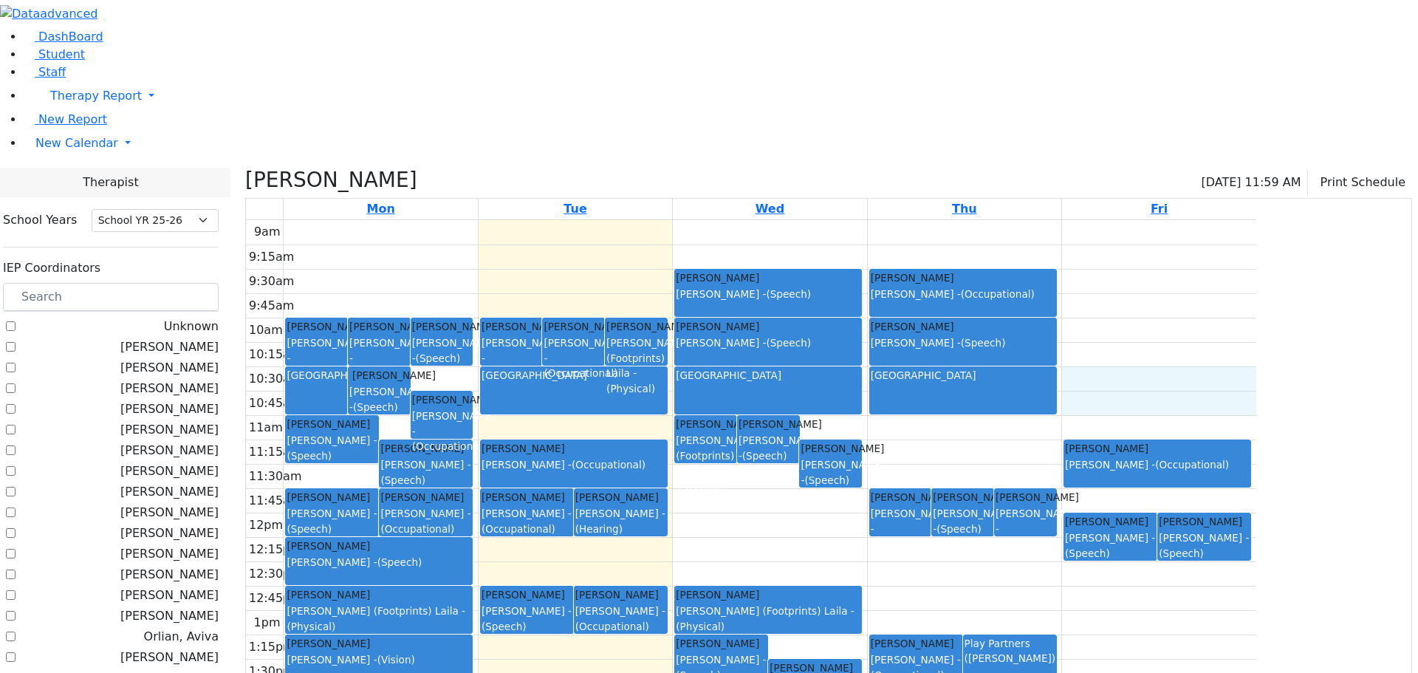
drag, startPoint x: 1270, startPoint y: 227, endPoint x: 1271, endPoint y: 248, distance: 20.7
click at [1256, 248] on div "9am 9:15am 9:30am 9:45am 10am 10:15am 10:30am 10:45am 11am 11:15am 11:30am 11:4…" at bounding box center [751, 512] width 1010 height 585
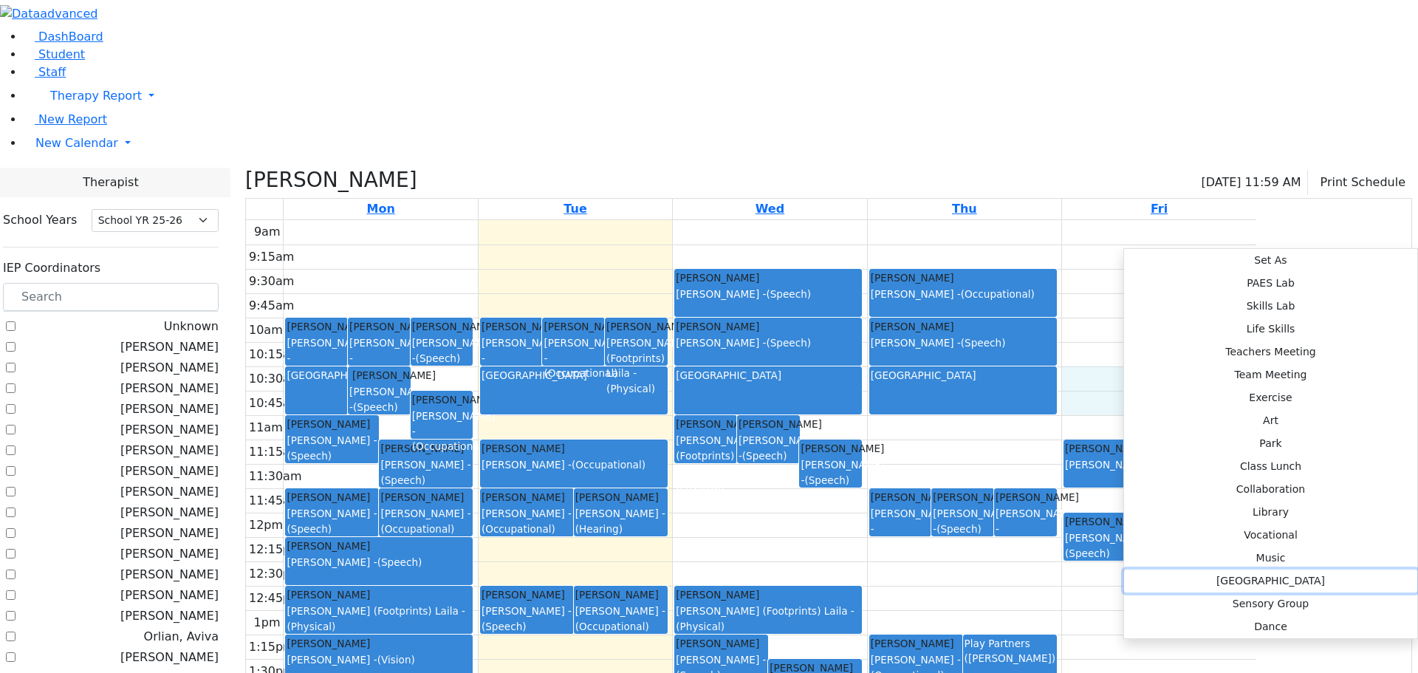
click at [1345, 569] on button "[GEOGRAPHIC_DATA]" at bounding box center [1270, 580] width 293 height 23
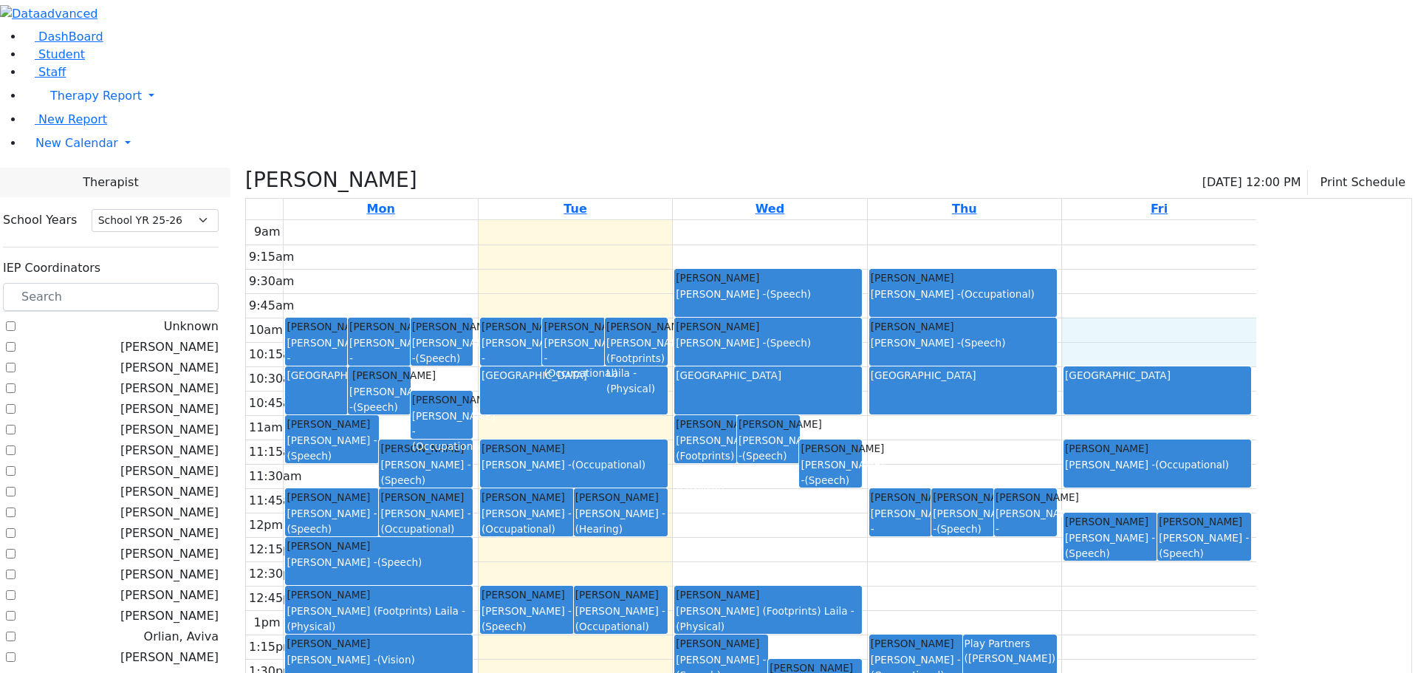
drag, startPoint x: 1280, startPoint y: 185, endPoint x: 1280, endPoint y: 202, distance: 17.0
click at [1256, 220] on div "9am 9:15am 9:30am 9:45am 10am 10:15am 10:30am 10:45am 11am 11:15am 11:30am 11:4…" at bounding box center [751, 512] width 1010 height 585
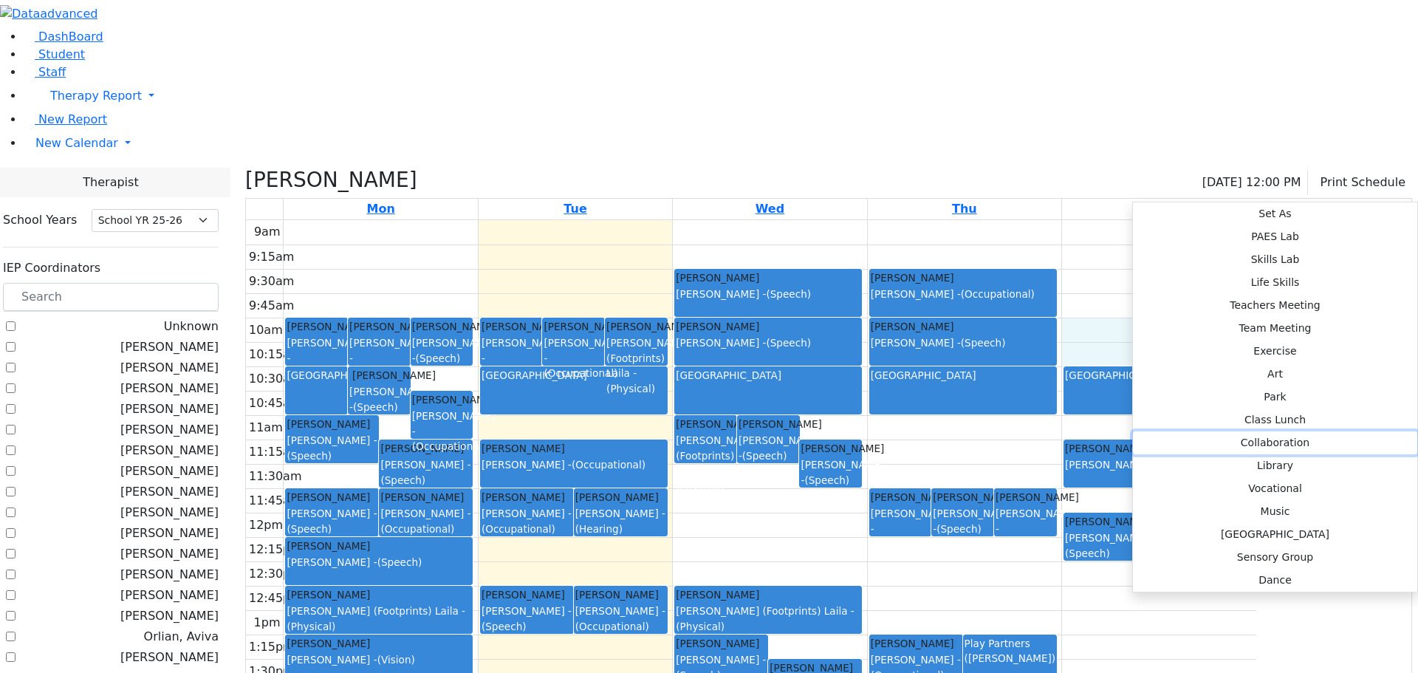
click at [1332, 431] on button "Collaboration" at bounding box center [1275, 442] width 284 height 23
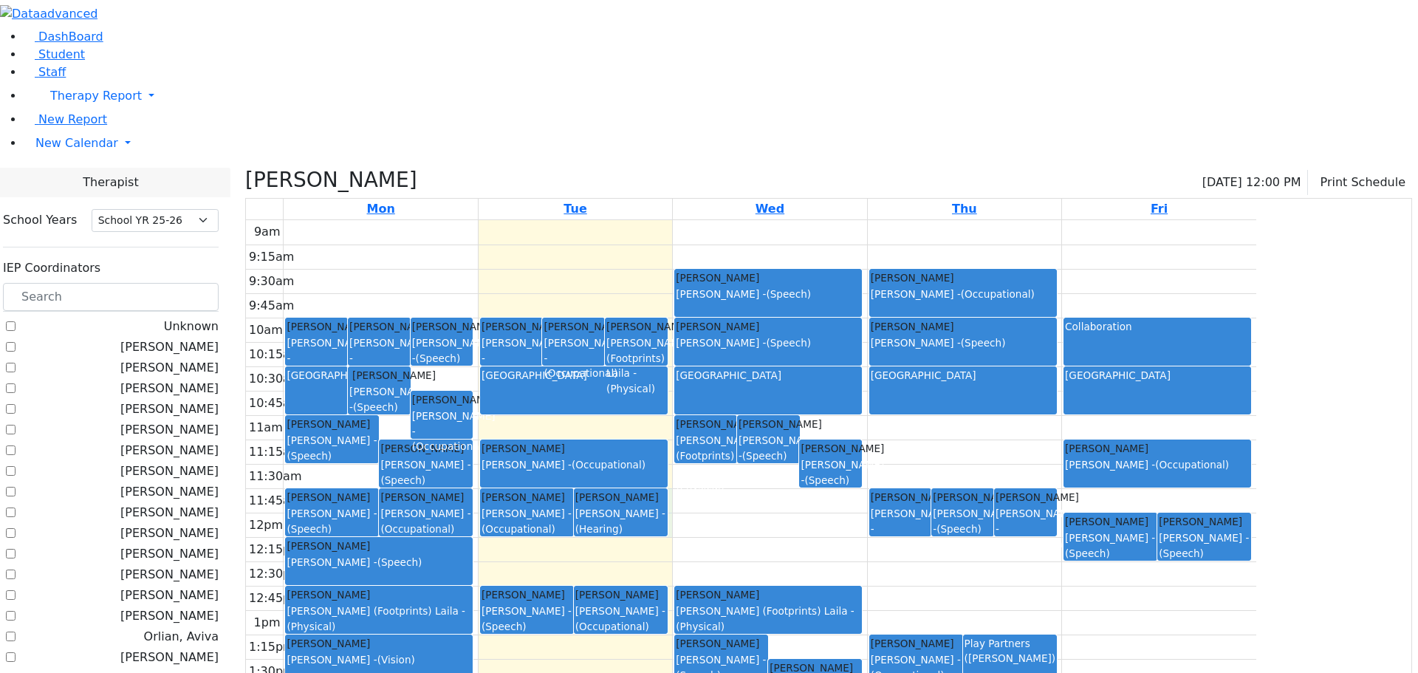
drag, startPoint x: 815, startPoint y: 346, endPoint x: 814, endPoint y: 379, distance: 33.3
click at [814, 379] on div "9am 9:15am 9:30am 9:45am 10am 10:15am 10:30am 10:45am 11am 11:15am 11:30am 11:4…" at bounding box center [751, 512] width 1010 height 585
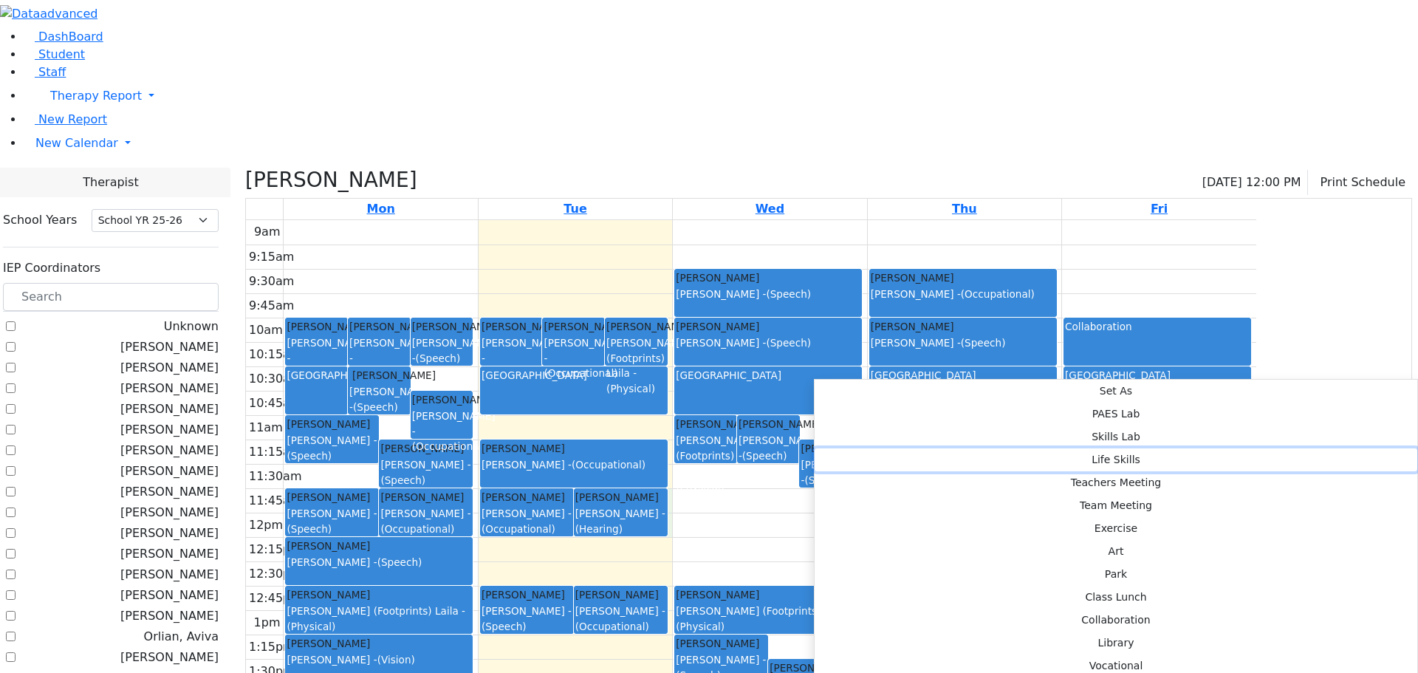
click at [1038, 448] on button "Life Skills" at bounding box center [1116, 459] width 603 height 23
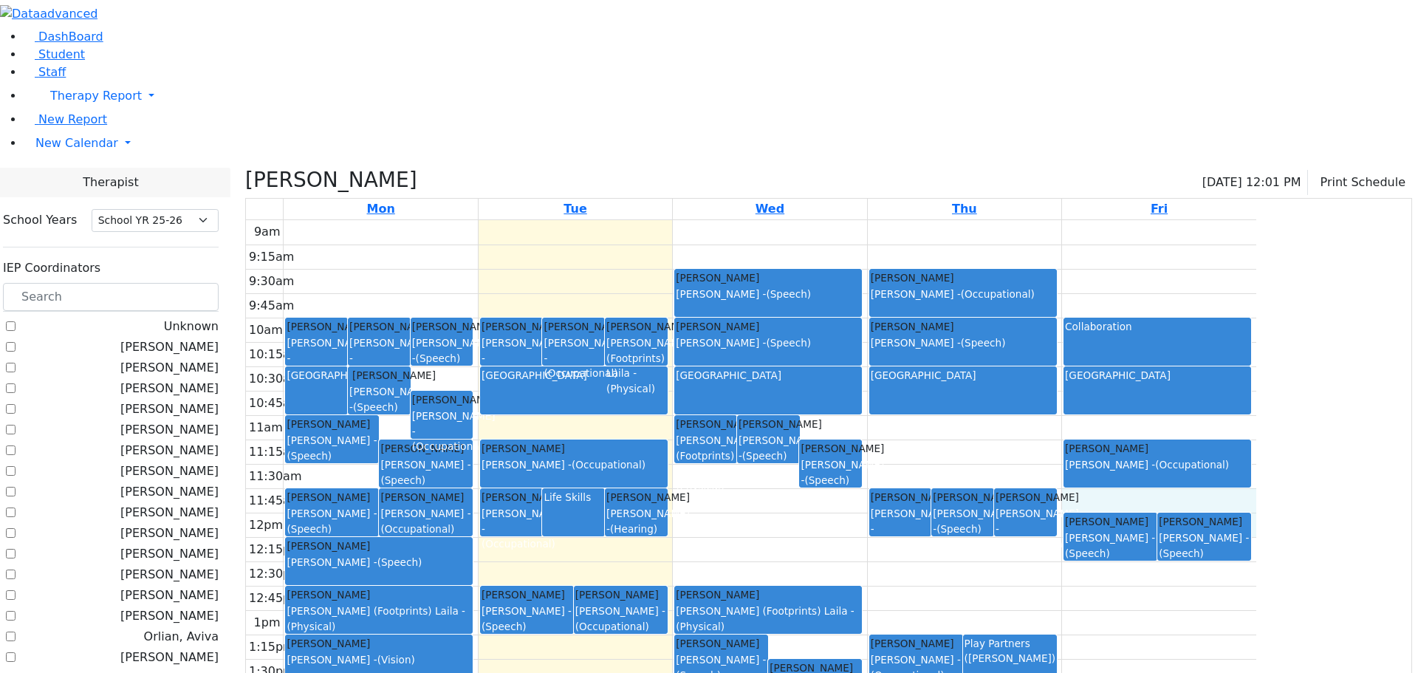
drag, startPoint x: 1382, startPoint y: 353, endPoint x: 1388, endPoint y: 377, distance: 24.2
click at [1256, 377] on div "9am 9:15am 9:30am 9:45am 10am 10:15am 10:30am 10:45am 11am 11:15am 11:30am 11:4…" at bounding box center [751, 512] width 1010 height 585
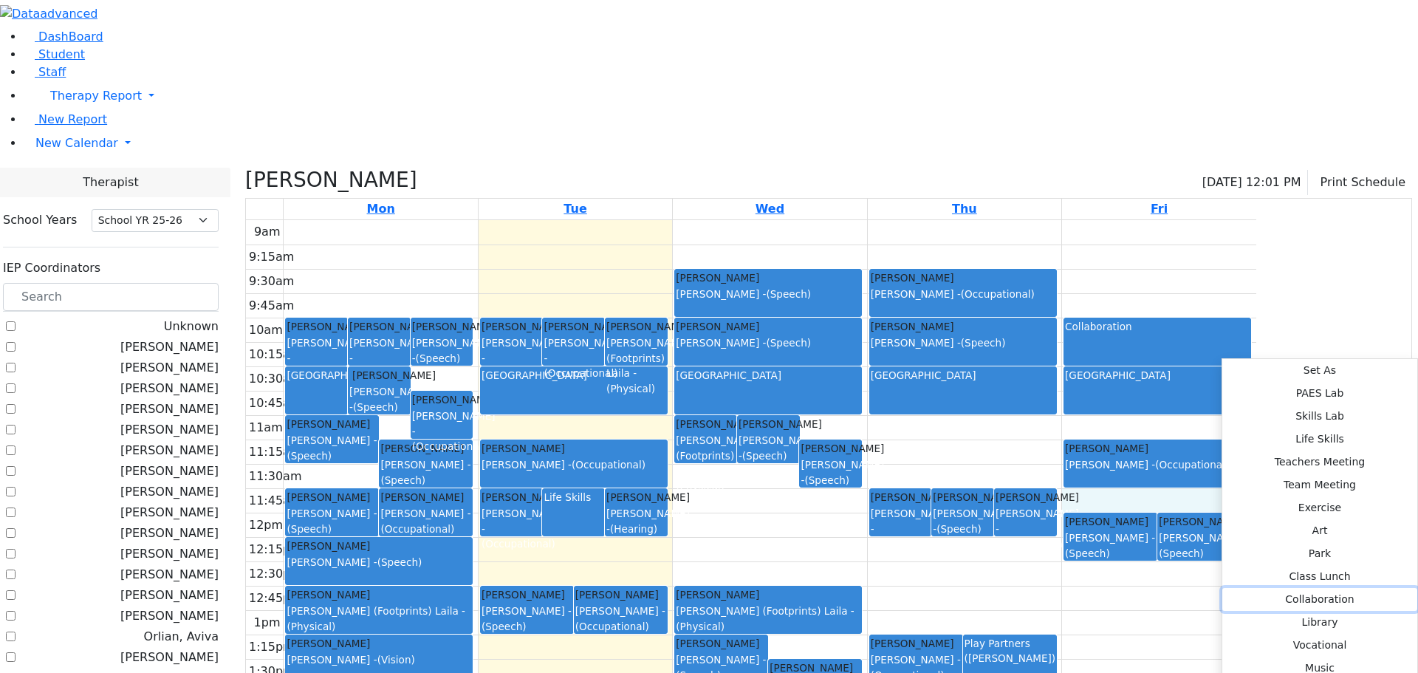
click at [1222, 588] on button "Collaboration" at bounding box center [1319, 599] width 195 height 23
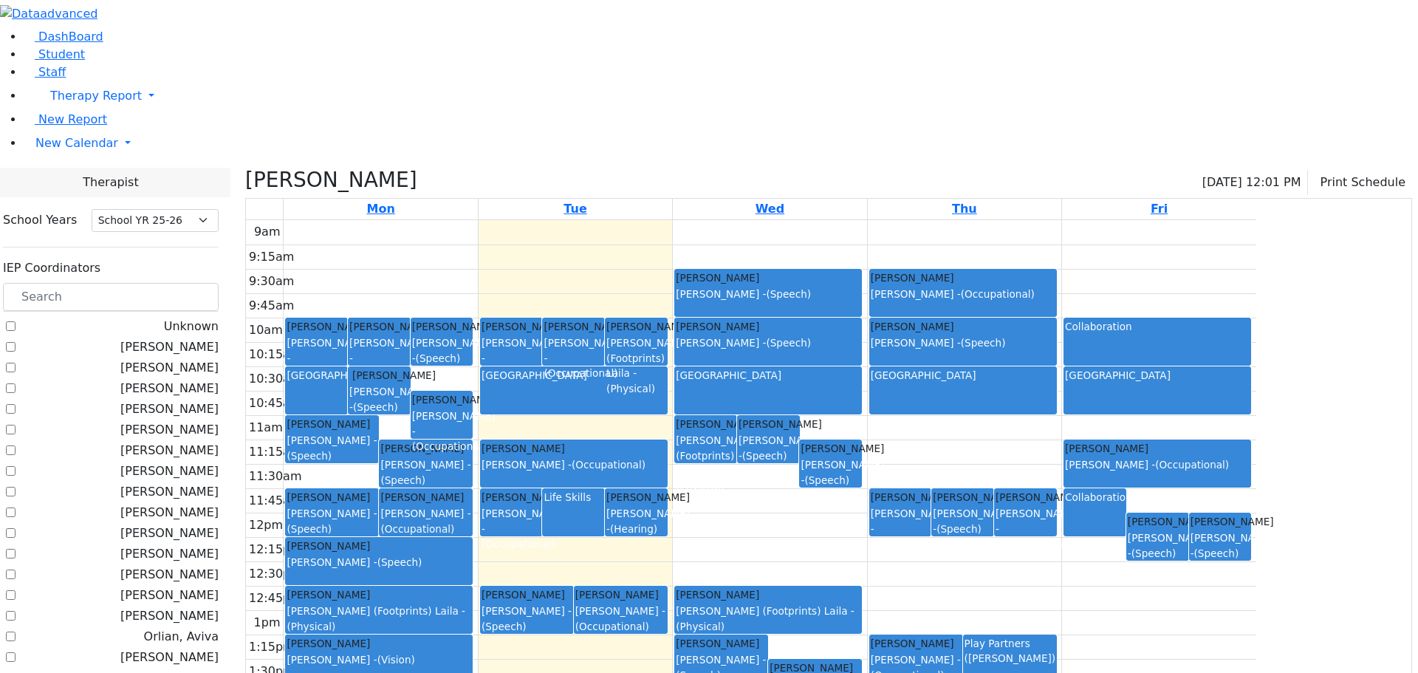
click at [1317, 168] on div "Cohen, Sara C 09/02/2025 12:01 PM Print Schedule" at bounding box center [828, 183] width 1167 height 31
click at [1308, 170] on button "Print Schedule" at bounding box center [1360, 182] width 104 height 25
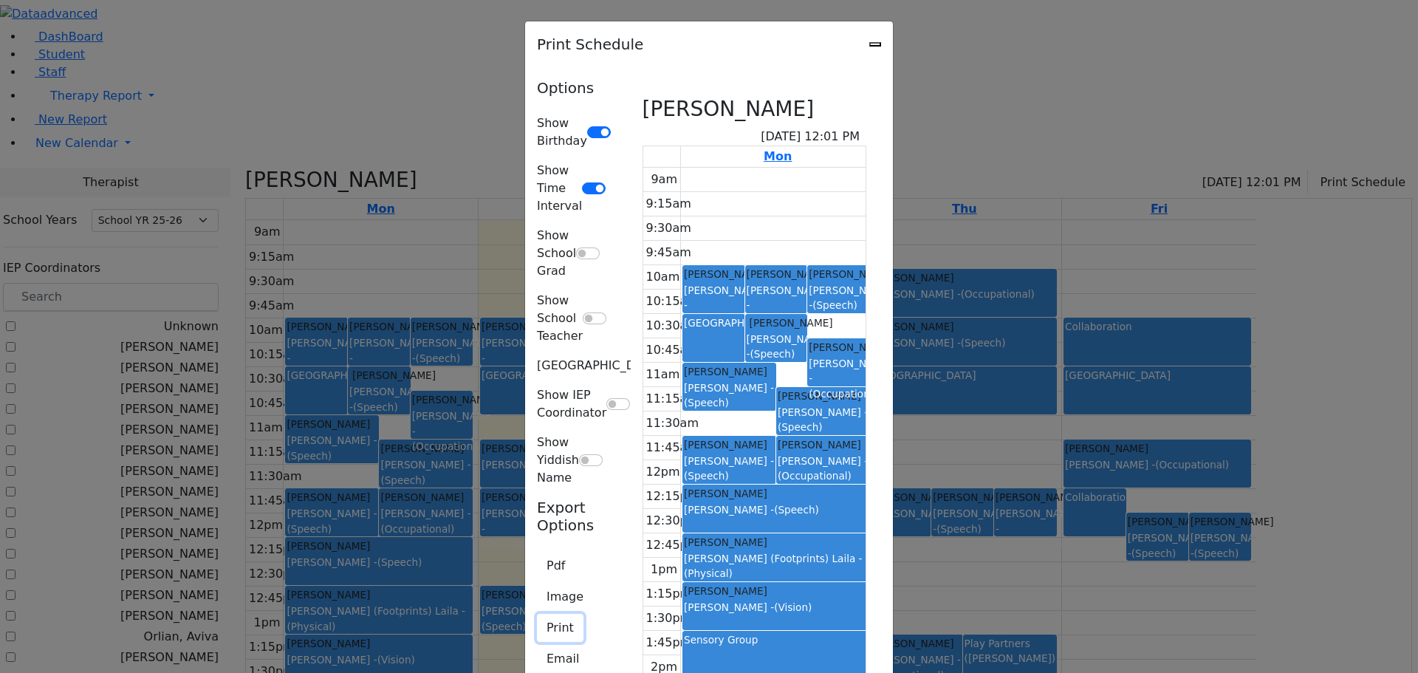
click at [537, 614] on button "Print" at bounding box center [560, 628] width 47 height 28
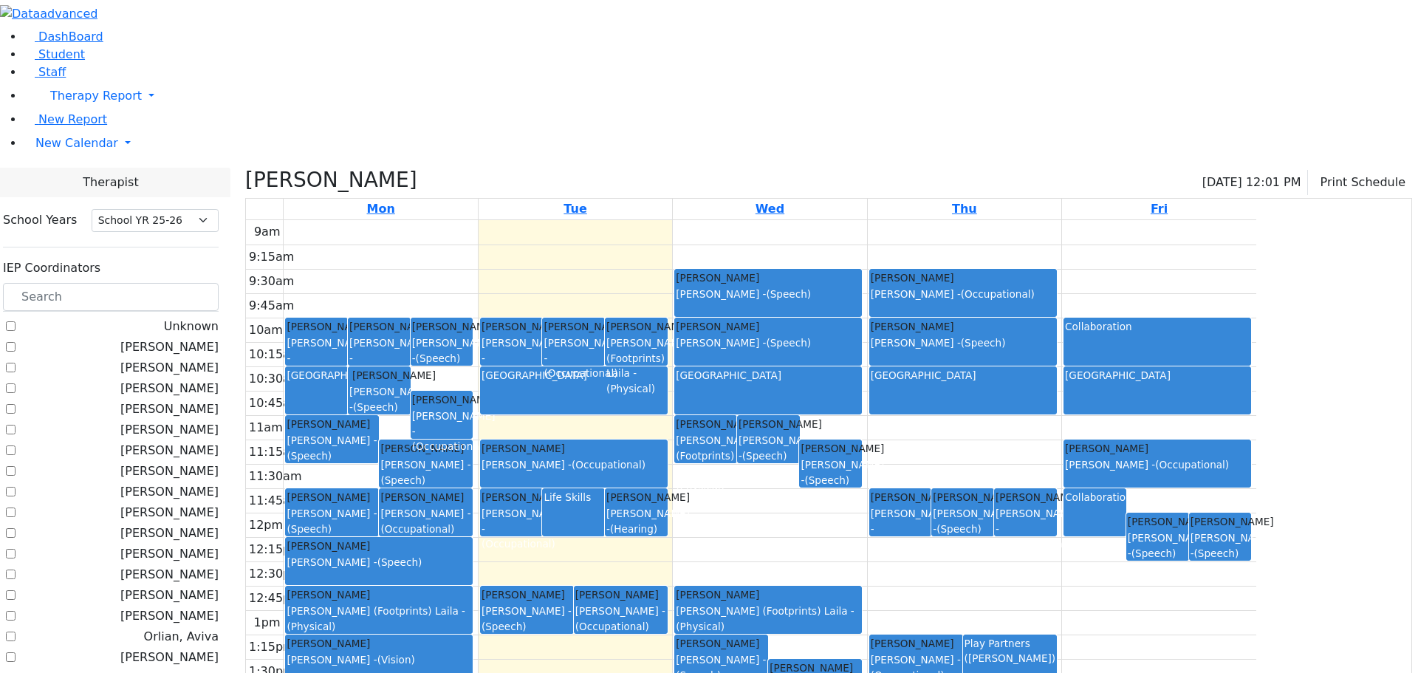
checkbox input "false"
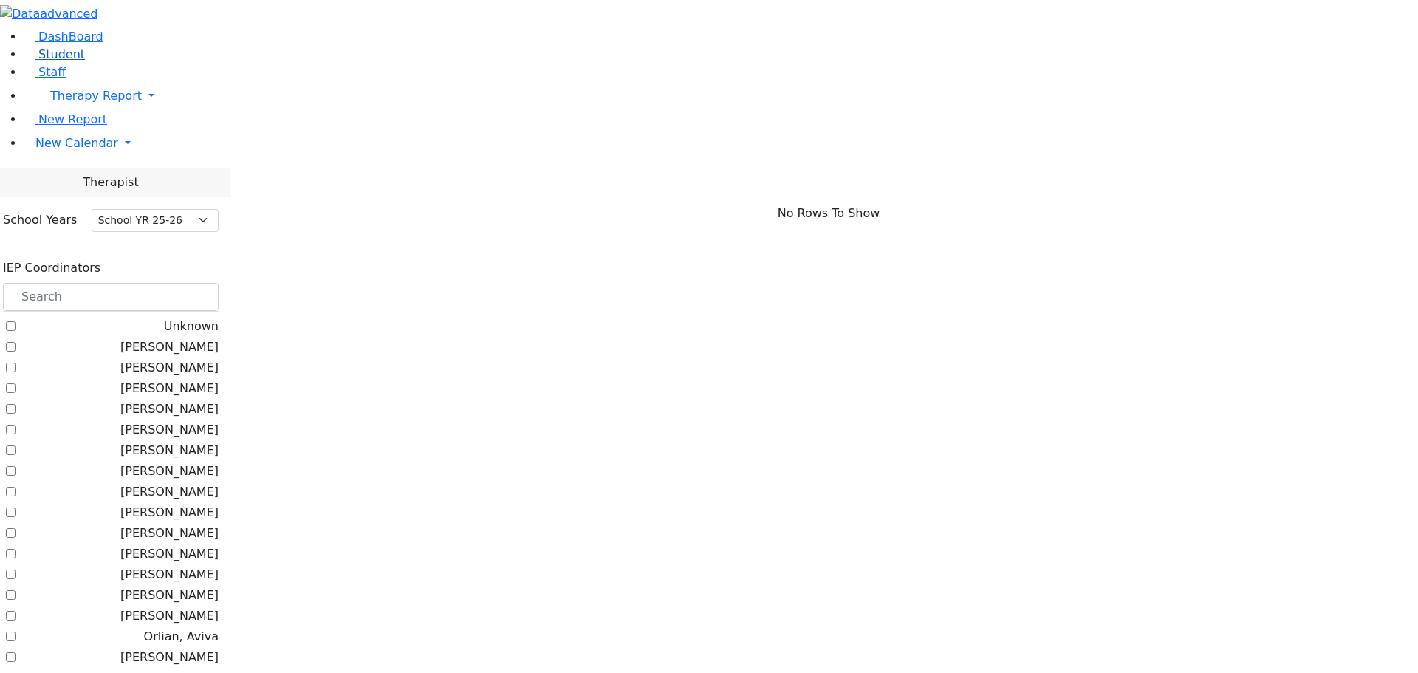
click at [63, 61] on span "Student" at bounding box center [61, 54] width 47 height 14
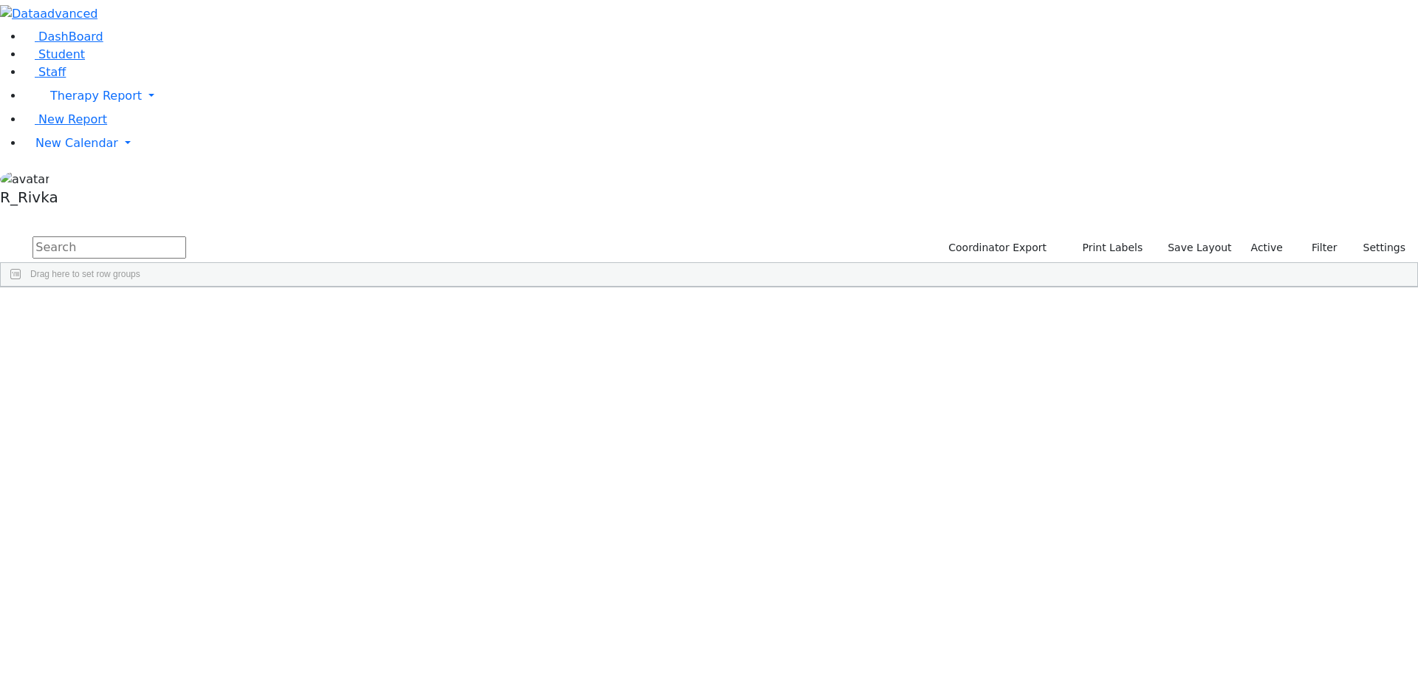
click at [186, 236] on input "text" at bounding box center [109, 247] width 154 height 22
type input "jac a"
click at [374, 332] on div "[DATE]" at bounding box center [327, 342] width 93 height 21
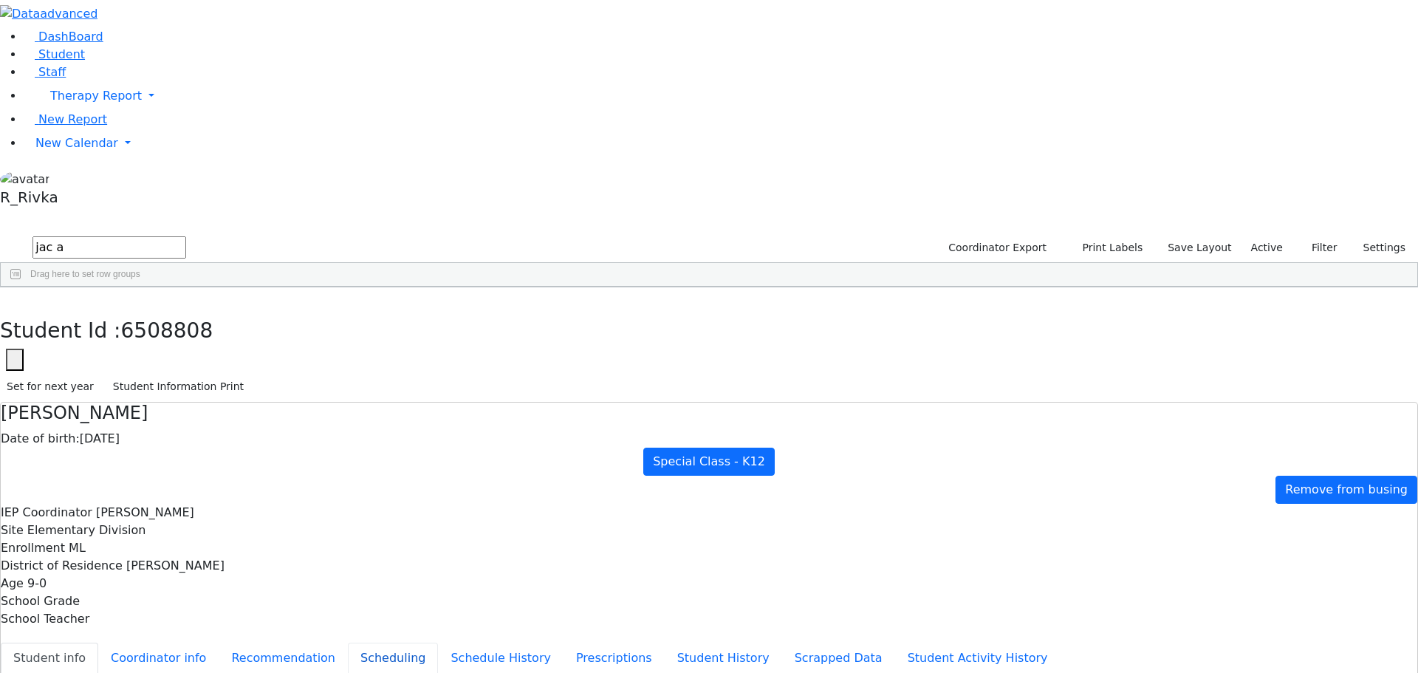
click at [358, 643] on button "Scheduling" at bounding box center [393, 658] width 90 height 31
click at [93, 150] on span "New Calendar" at bounding box center [76, 143] width 83 height 14
click at [79, 179] on span "Calendar" at bounding box center [58, 172] width 53 height 14
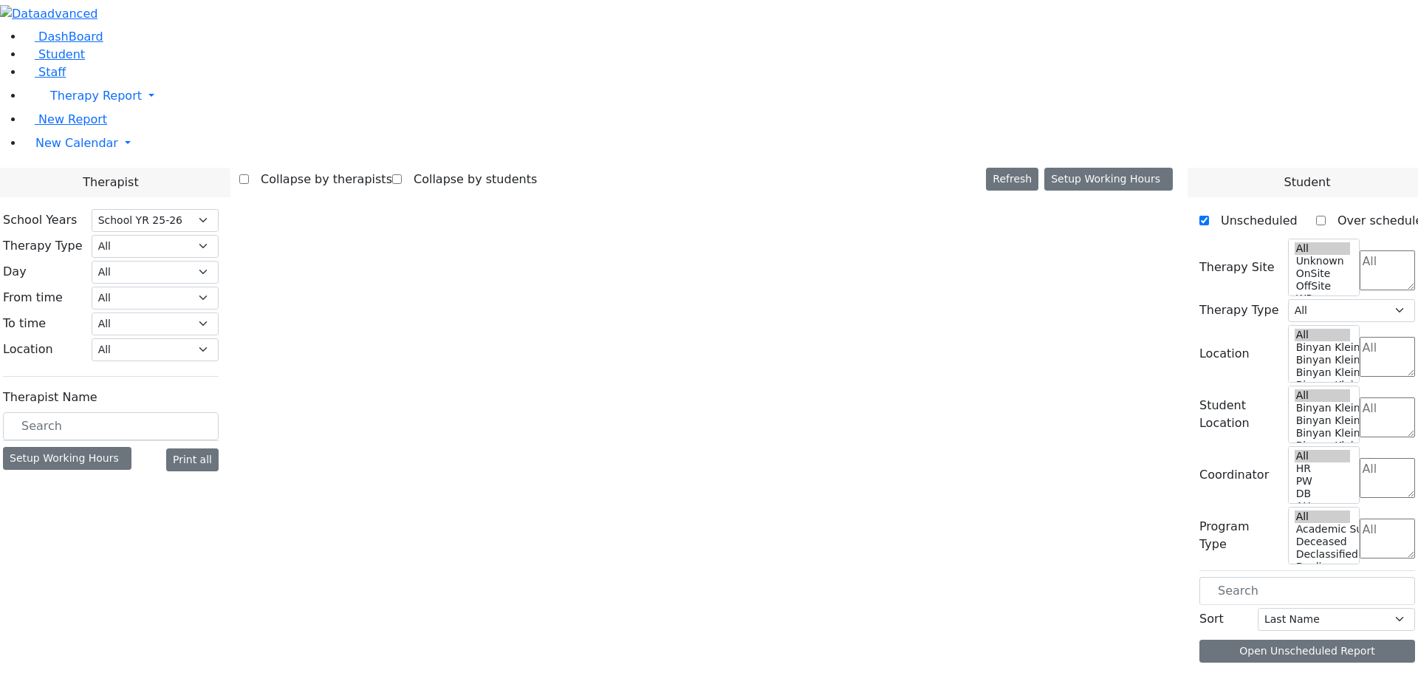
select select "212"
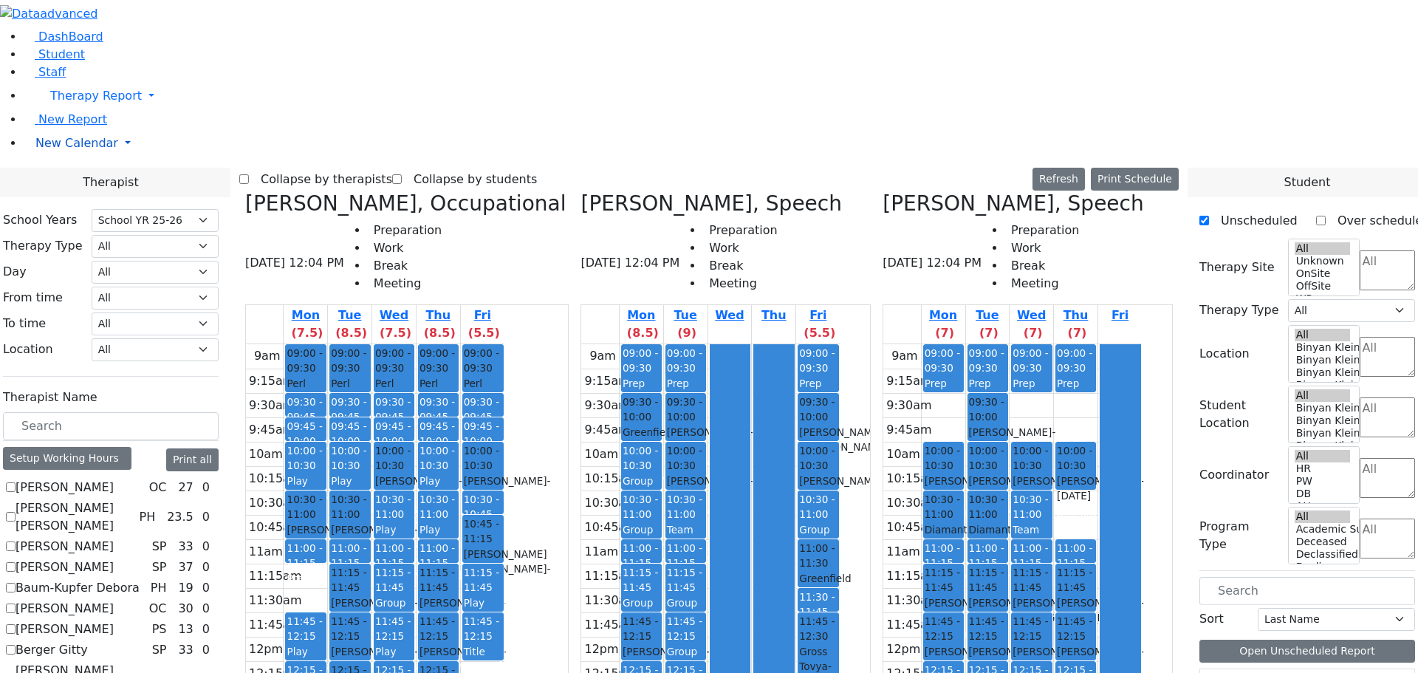
click at [35, 150] on span "New Calendar" at bounding box center [76, 143] width 83 height 14
click at [66, 197] on span "Teacher Report" at bounding box center [79, 190] width 89 height 14
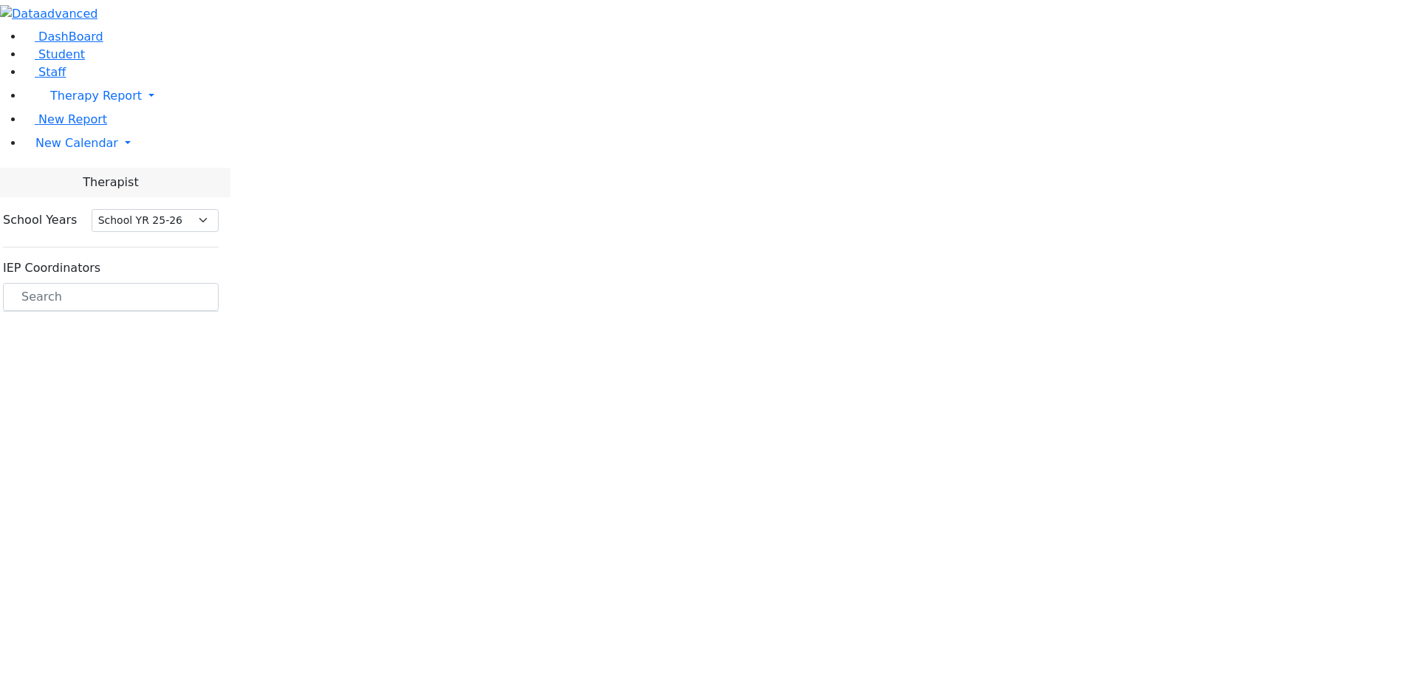
select select "212"
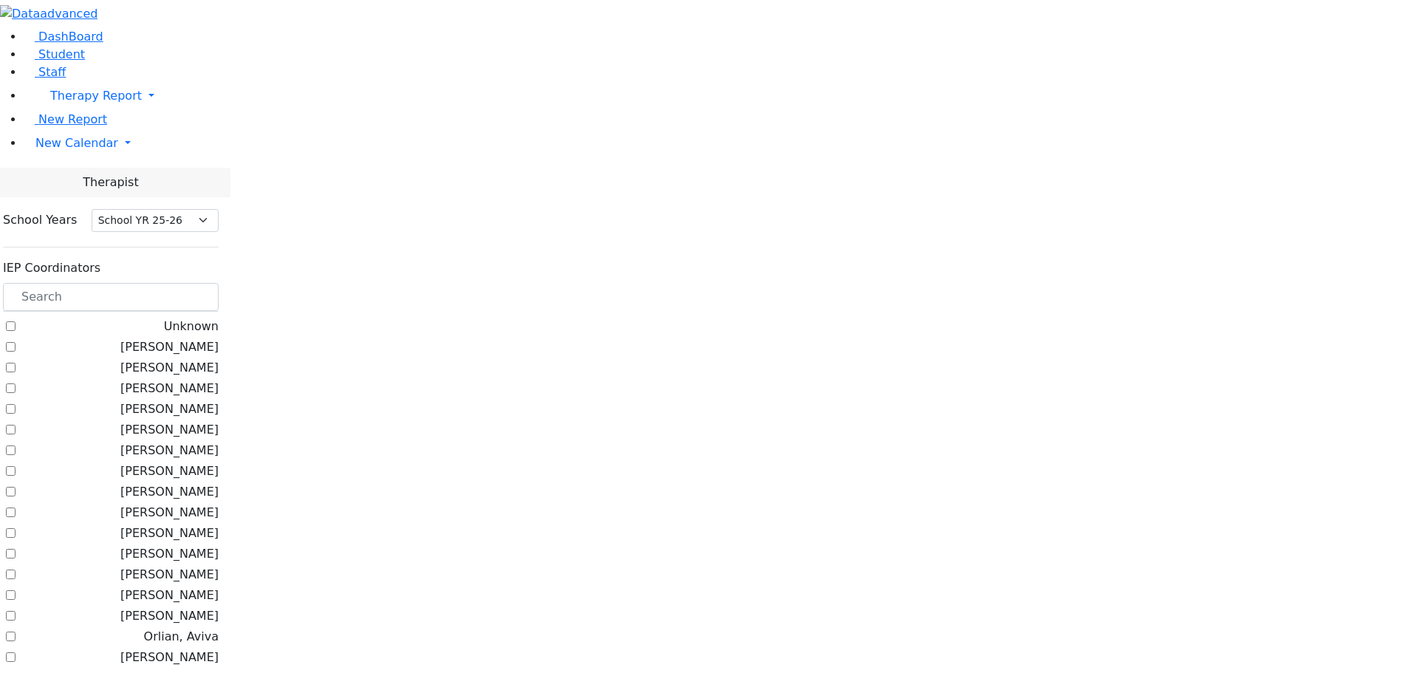
scroll to position [901, 0]
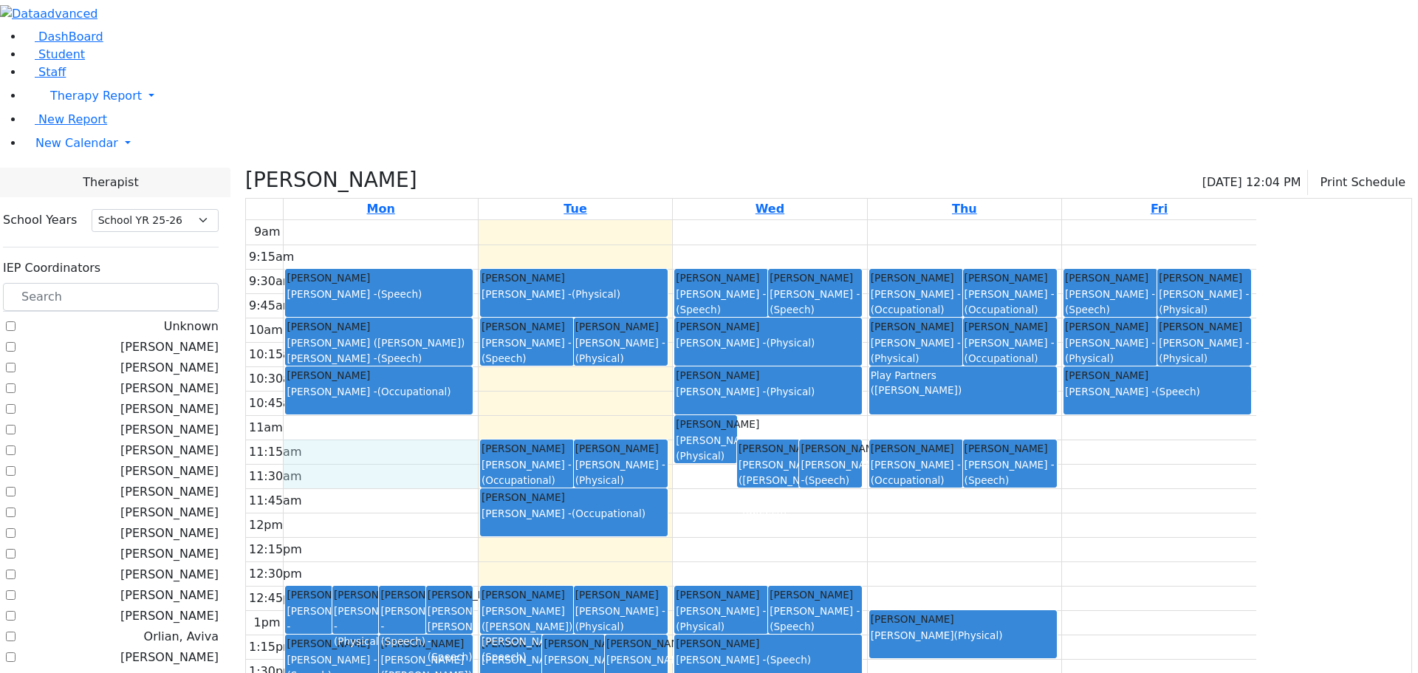
drag, startPoint x: 532, startPoint y: 304, endPoint x: 531, endPoint y: 324, distance: 20.0
click at [531, 324] on div "9am 9:15am 9:30am 9:45am 10am 10:15am 10:30am 10:45am 11am 11:15am 11:30am 11:4…" at bounding box center [751, 512] width 1010 height 585
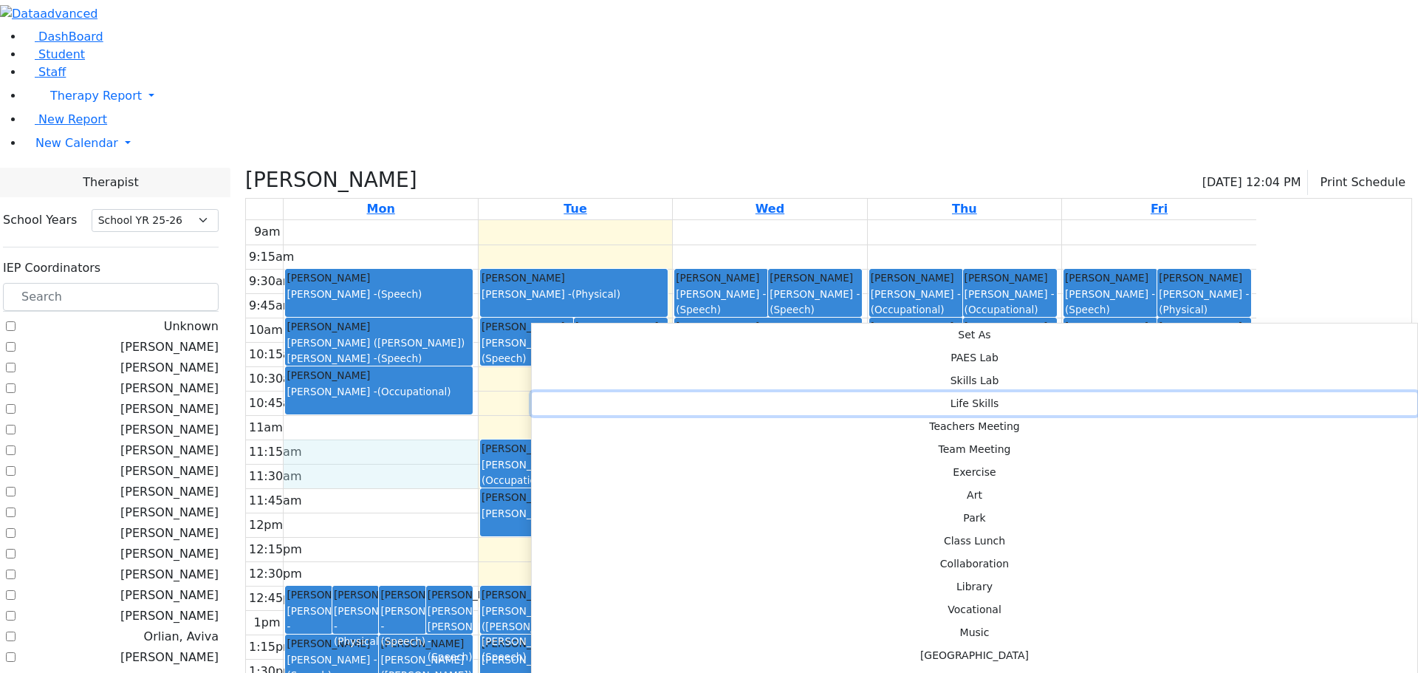
click at [704, 392] on button "Life Skills" at bounding box center [974, 403] width 885 height 23
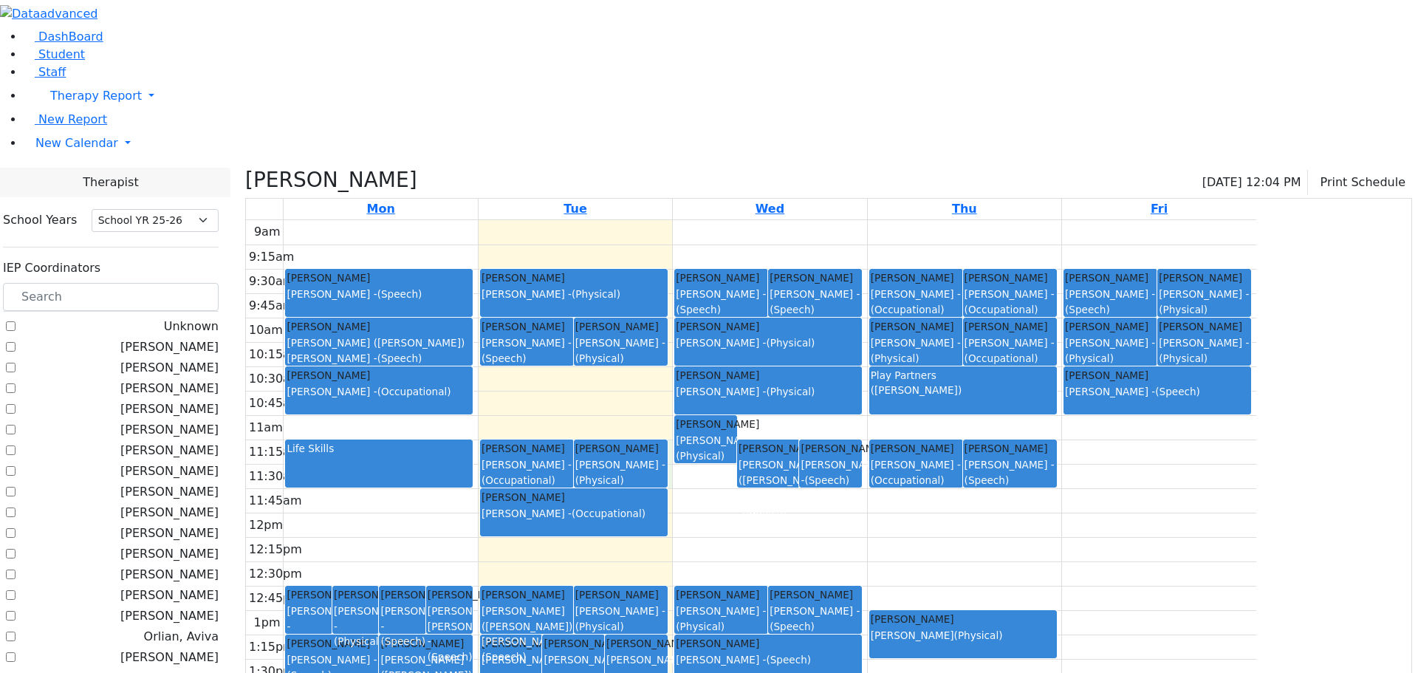
drag, startPoint x: 816, startPoint y: 298, endPoint x: 815, endPoint y: 328, distance: 30.3
click at [815, 328] on div "9am 9:15am 9:30am 9:45am 10am 10:15am 10:30am 10:45am 11am 11:15am 11:30am 11:4…" at bounding box center [751, 512] width 1010 height 585
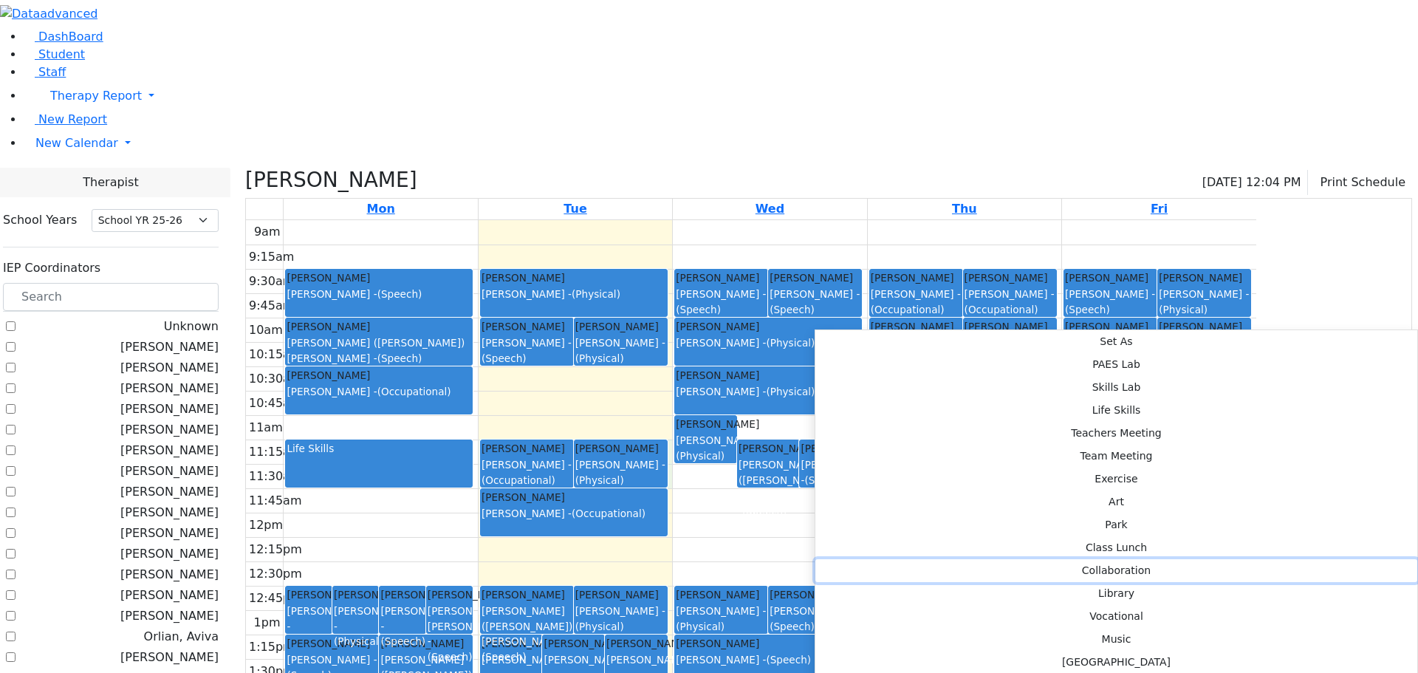
click at [1010, 559] on button "Collaboration" at bounding box center [1116, 570] width 602 height 23
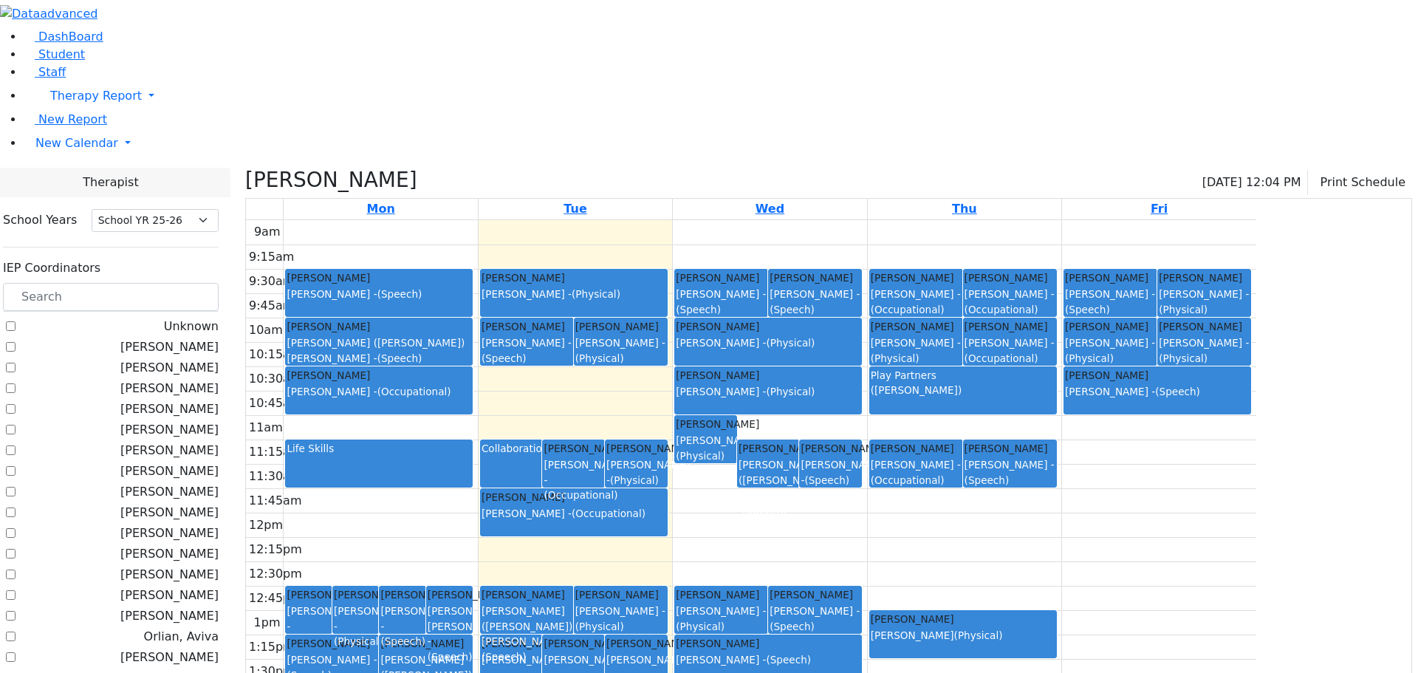
checkbox input "false"
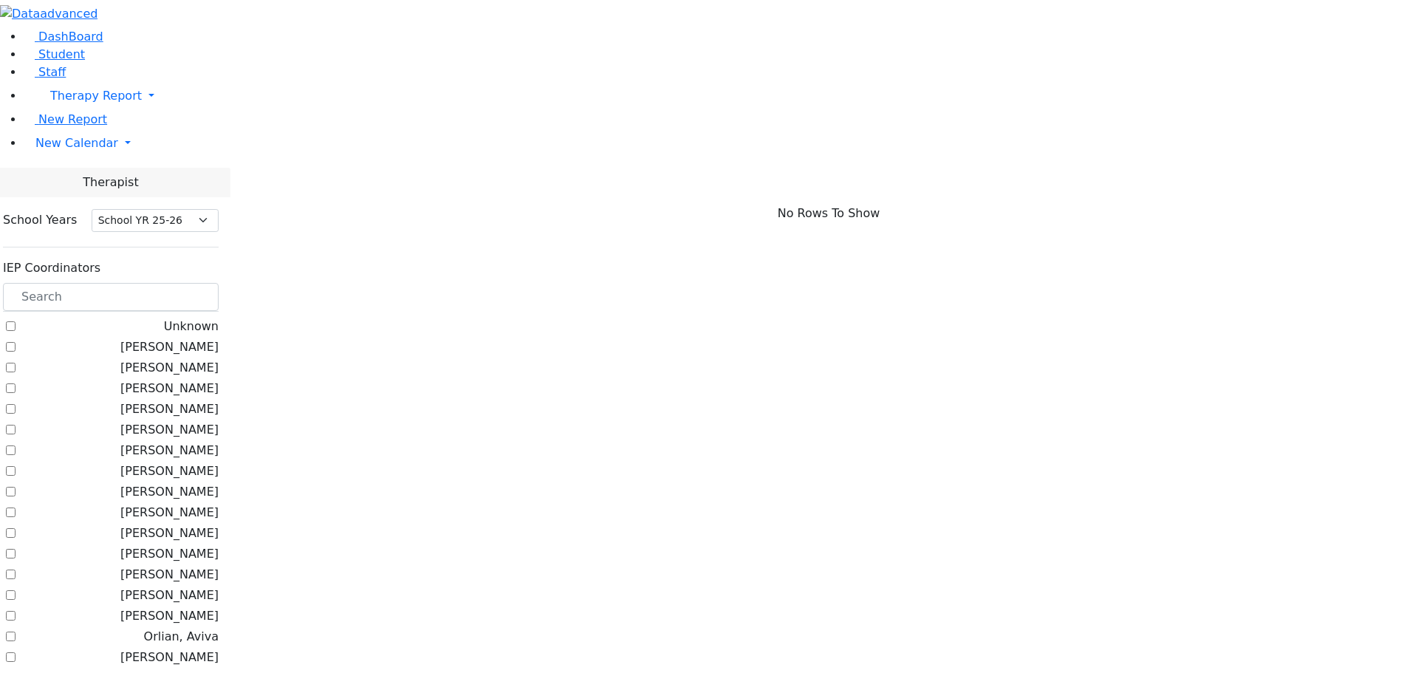
scroll to position [679, 0]
checkbox input "true"
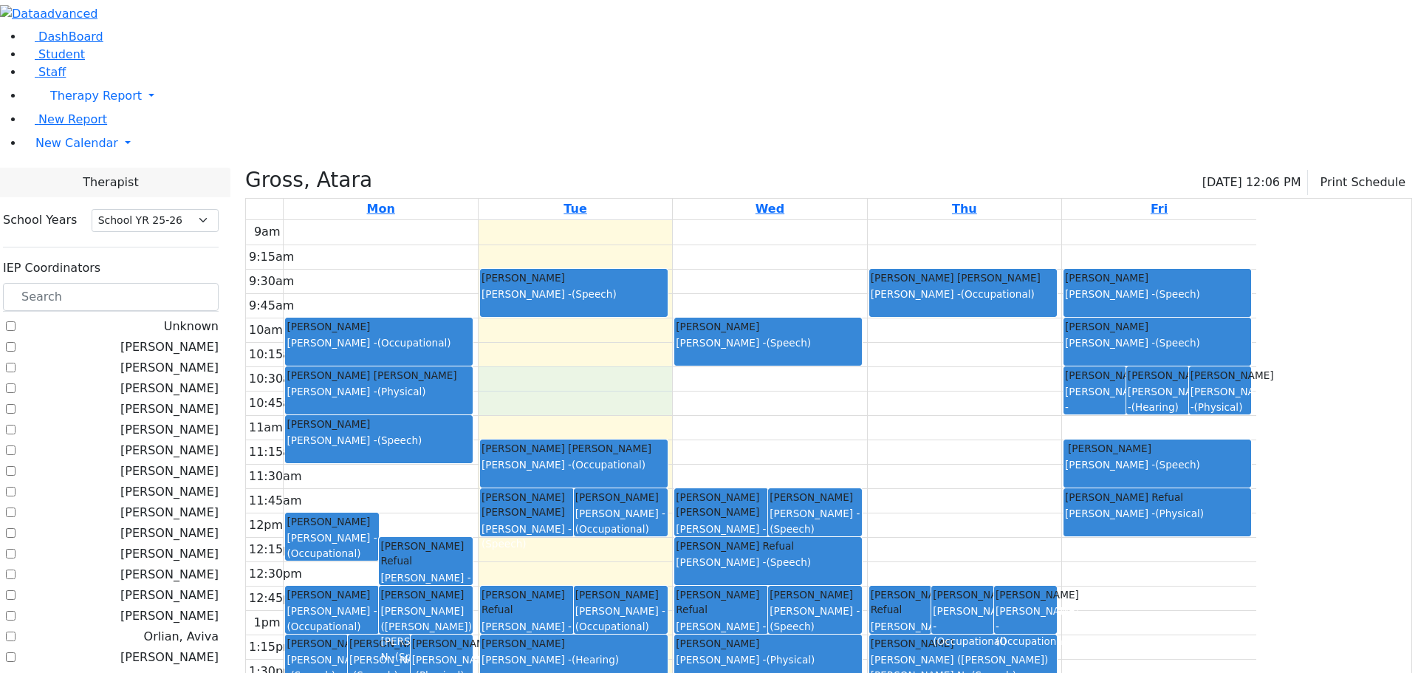
drag, startPoint x: 648, startPoint y: 233, endPoint x: 648, endPoint y: 250, distance: 17.0
click at [648, 250] on div "9am 9:15am 9:30am 9:45am 10am 10:15am 10:30am 10:45am 11am 11:15am 11:30am 11:4…" at bounding box center [751, 512] width 1010 height 585
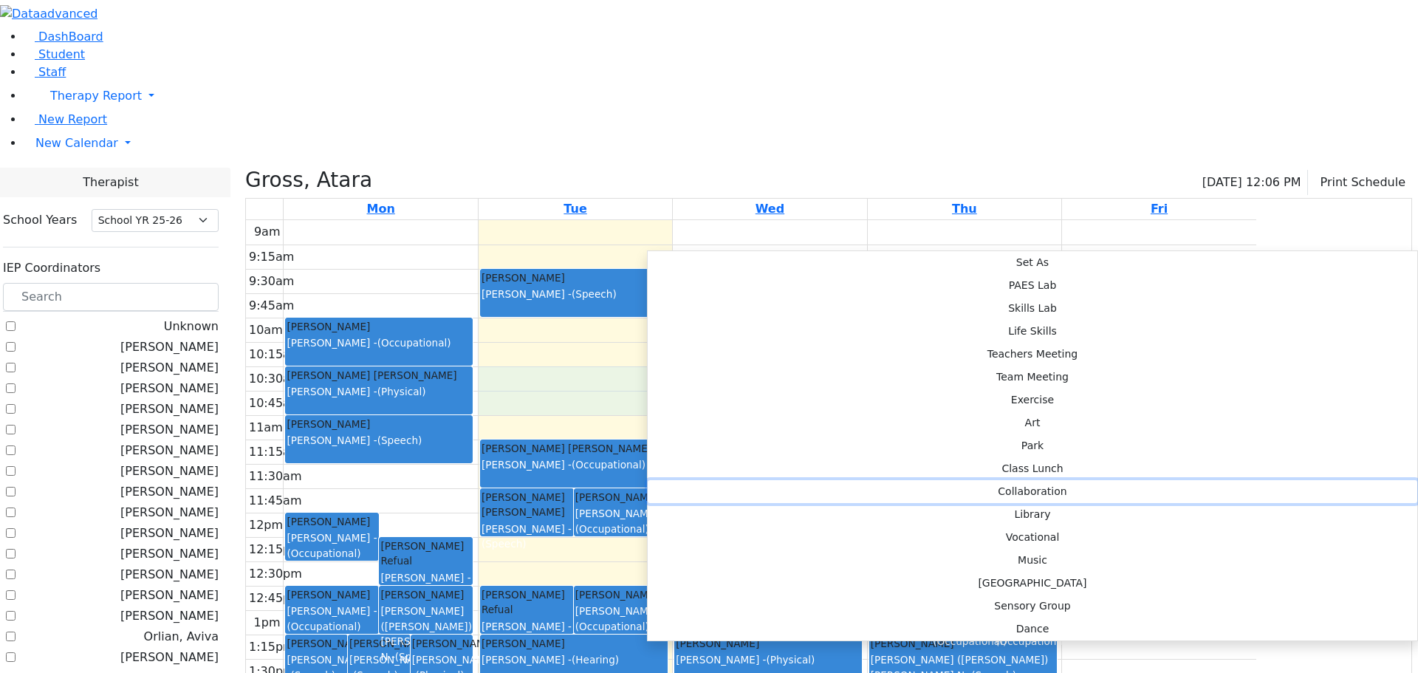
click at [868, 480] on button "Collaboration" at bounding box center [1033, 491] width 770 height 23
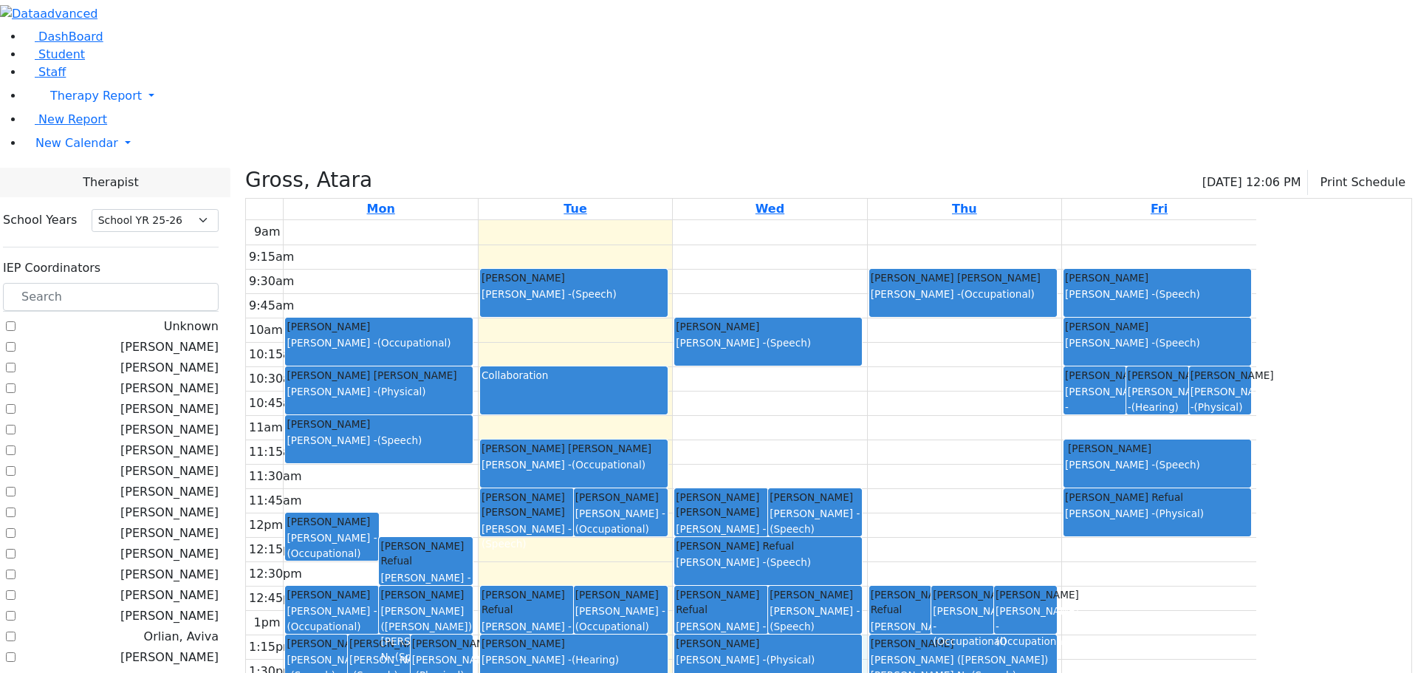
drag, startPoint x: 1010, startPoint y: 488, endPoint x: 1007, endPoint y: 529, distance: 40.7
click at [1007, 529] on div "9am 9:15am 9:30am 9:45am 10am 10:15am 10:30am 10:45am 11am 11:15am 11:30am 11:4…" at bounding box center [751, 512] width 1010 height 585
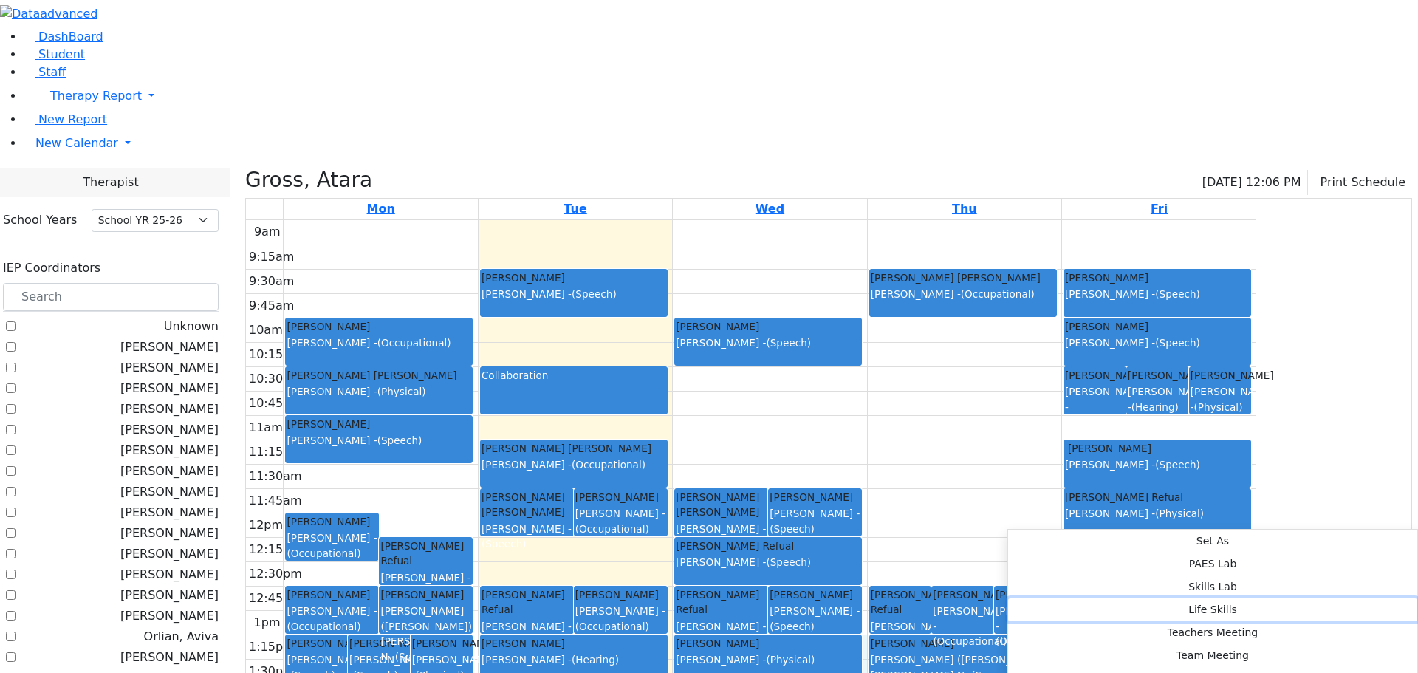
click at [1202, 598] on button "Life Skills" at bounding box center [1212, 609] width 409 height 23
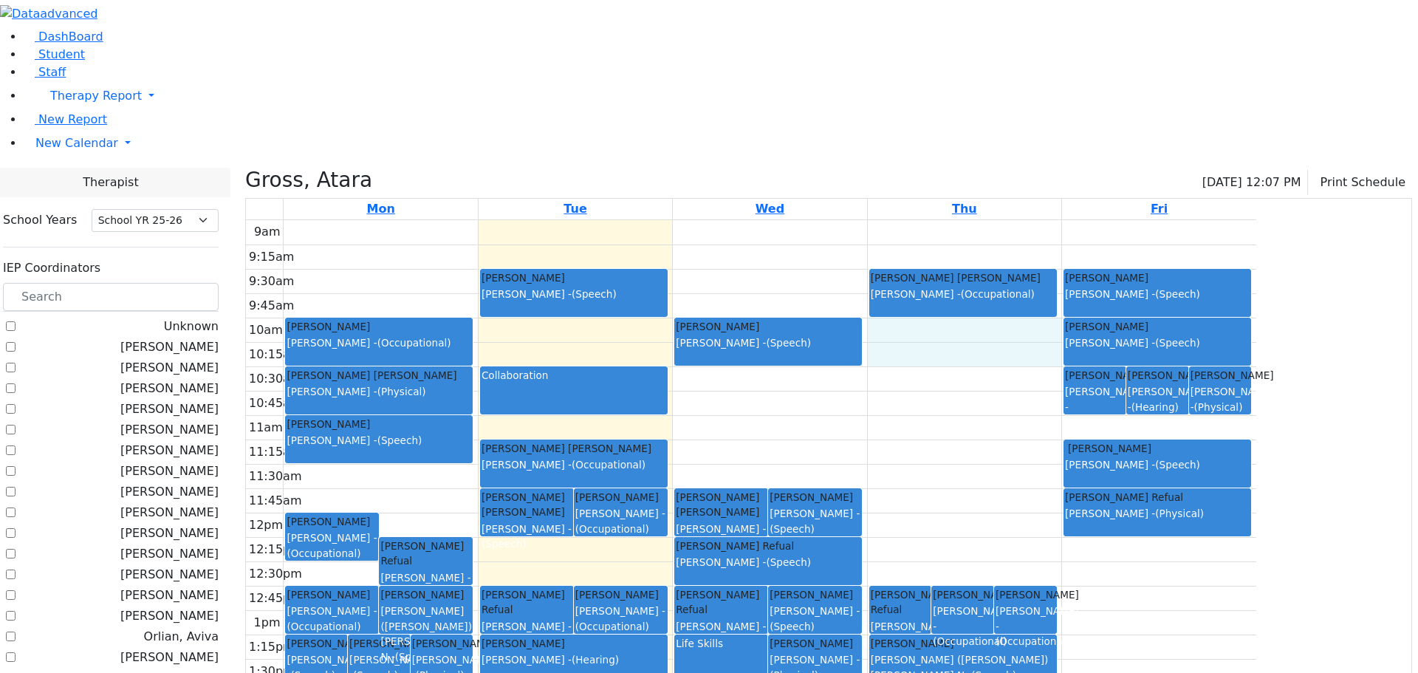
drag, startPoint x: 1054, startPoint y: 185, endPoint x: 1055, endPoint y: 193, distance: 8.2
click at [1055, 220] on div "9am 9:15am 9:30am 9:45am 10am 10:15am 10:30am 10:45am 11am 11:15am 11:30am 11:4…" at bounding box center [751, 512] width 1010 height 585
click at [52, 150] on span "New Calendar" at bounding box center [76, 143] width 83 height 14
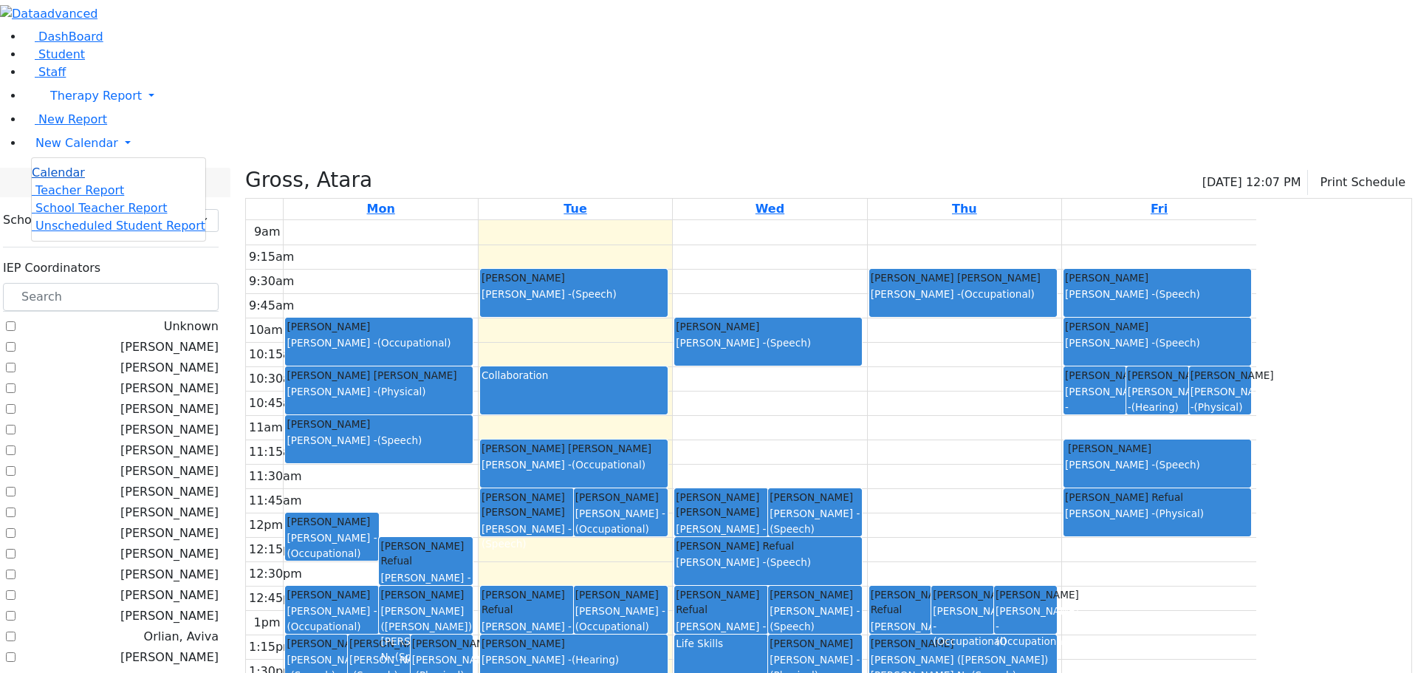
click at [57, 179] on span "Calendar" at bounding box center [58, 172] width 53 height 14
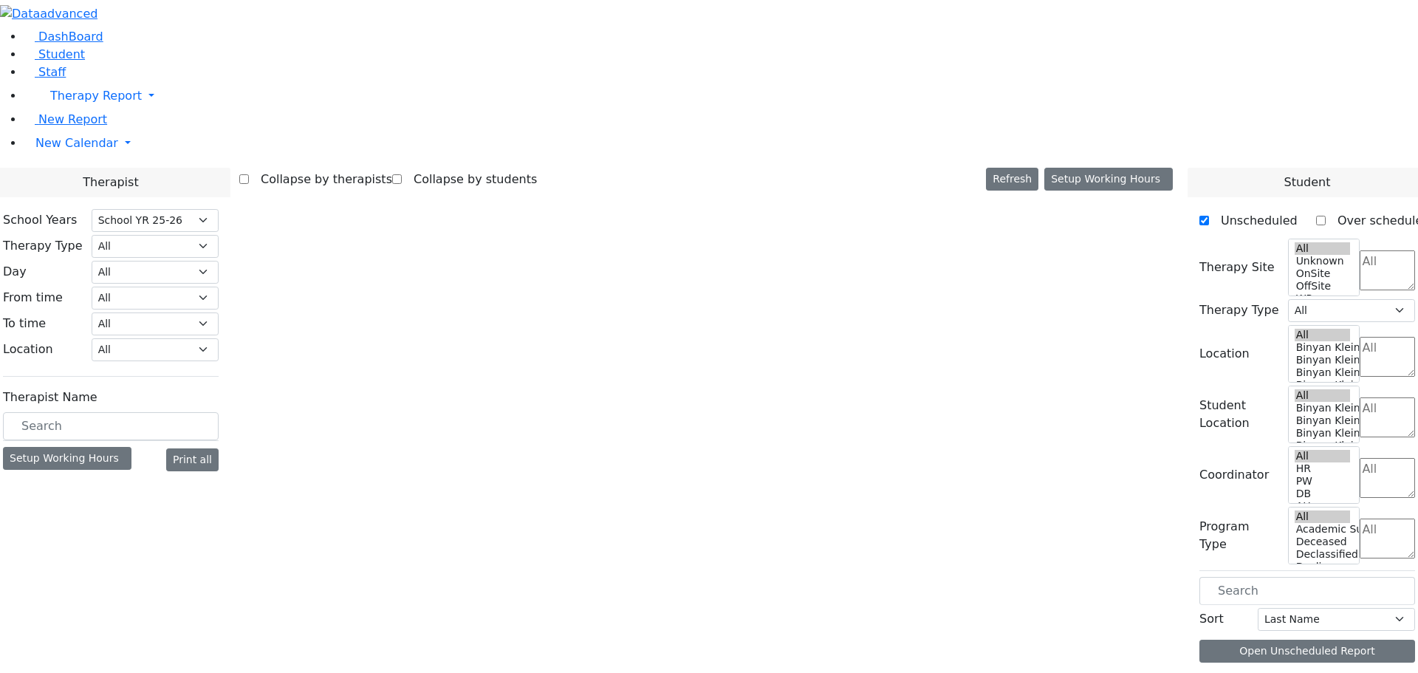
select select "212"
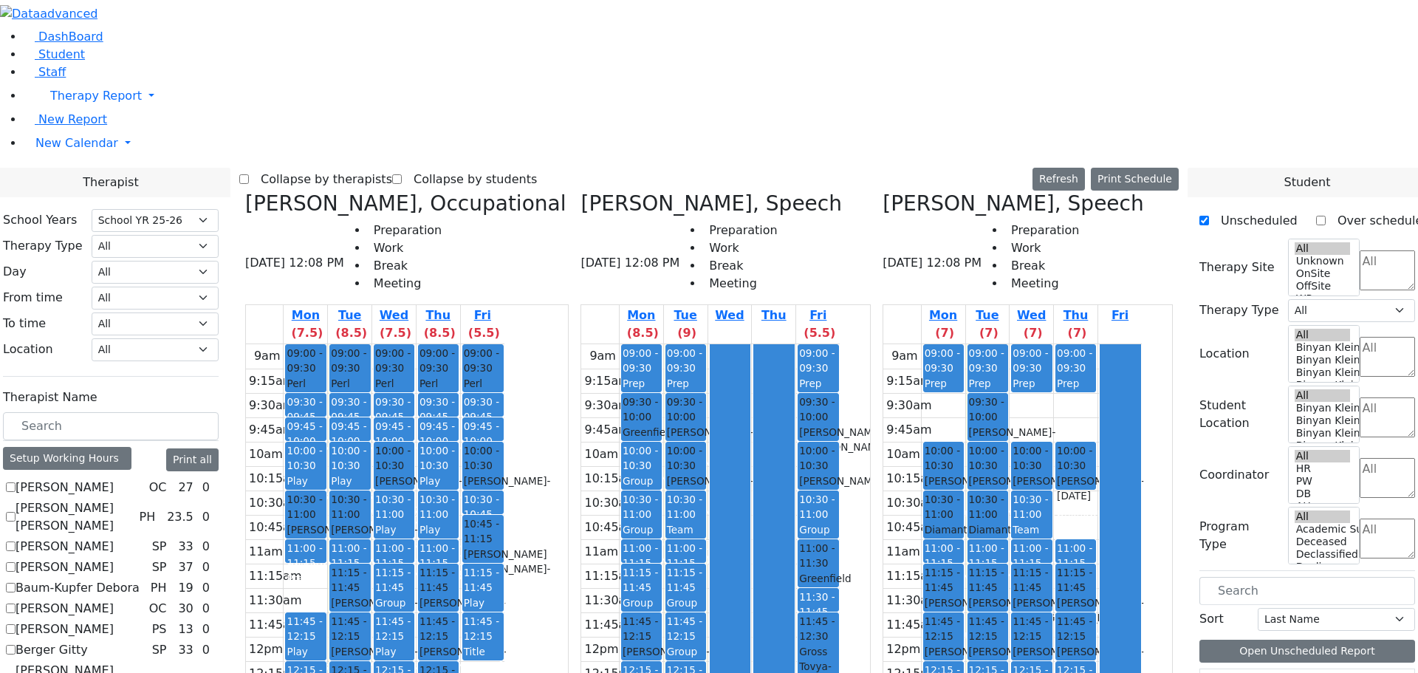
checkbox input "false"
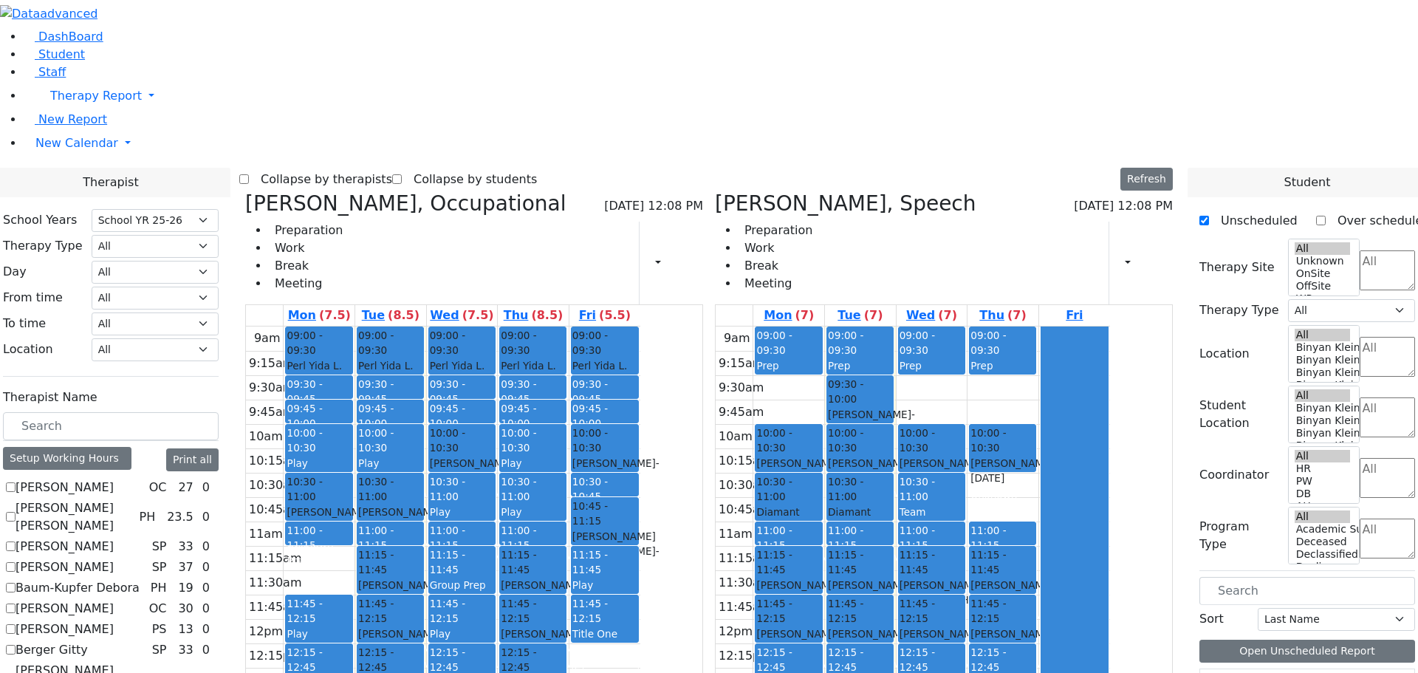
scroll to position [591, 0]
click at [569, 326] on div "09:00 - 09:30 Perl Yida L. S. - [DATE] [GEOGRAPHIC_DATA][PERSON_NAME][GEOGRAPHI…" at bounding box center [533, 618] width 71 height 585
click at [565, 486] on div "(Atara, Gross)" at bounding box center [533, 501] width 64 height 30
click at [640, 537] on div "9am 9:15am 9:30am 9:45am 10am 10:15am 10:30am 10:45am 11am 11:15am 11:30am 11:4…" at bounding box center [443, 618] width 394 height 585
click at [92, 150] on span "New Calendar" at bounding box center [76, 143] width 83 height 14
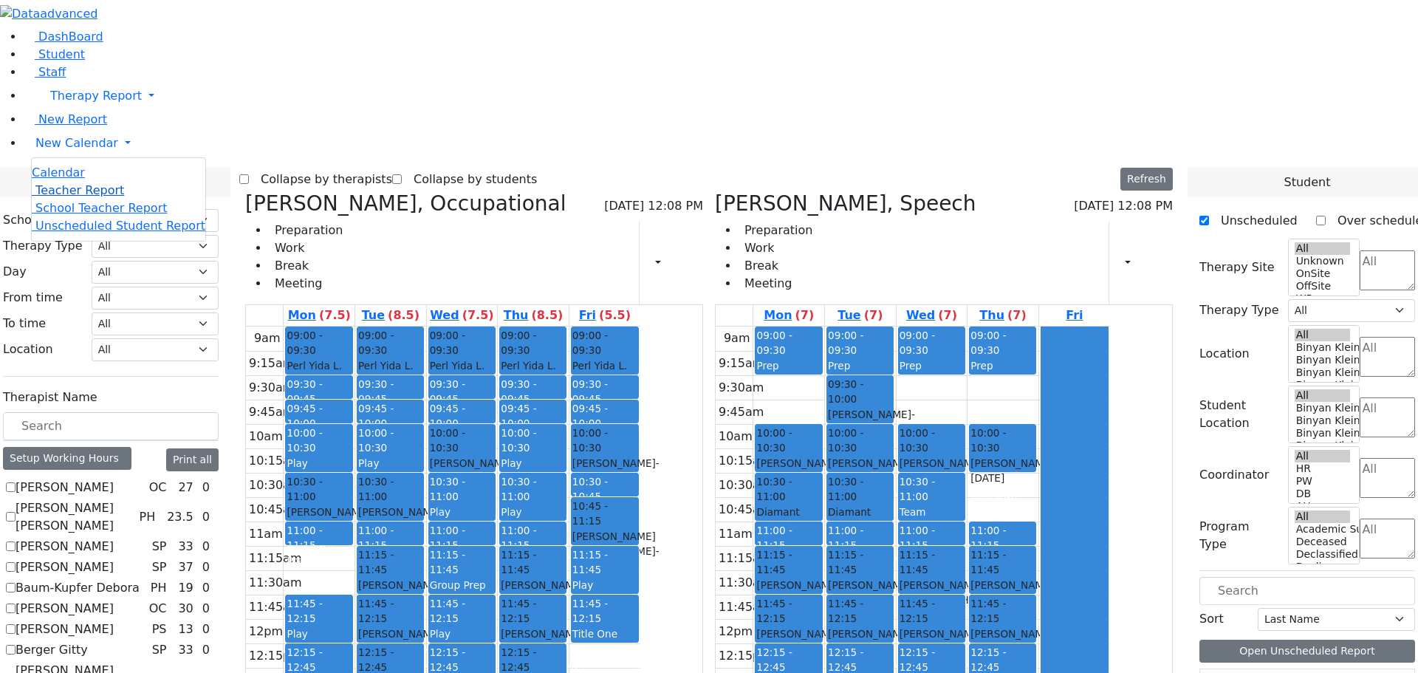
click at [69, 197] on span "Teacher Report" at bounding box center [79, 190] width 89 height 14
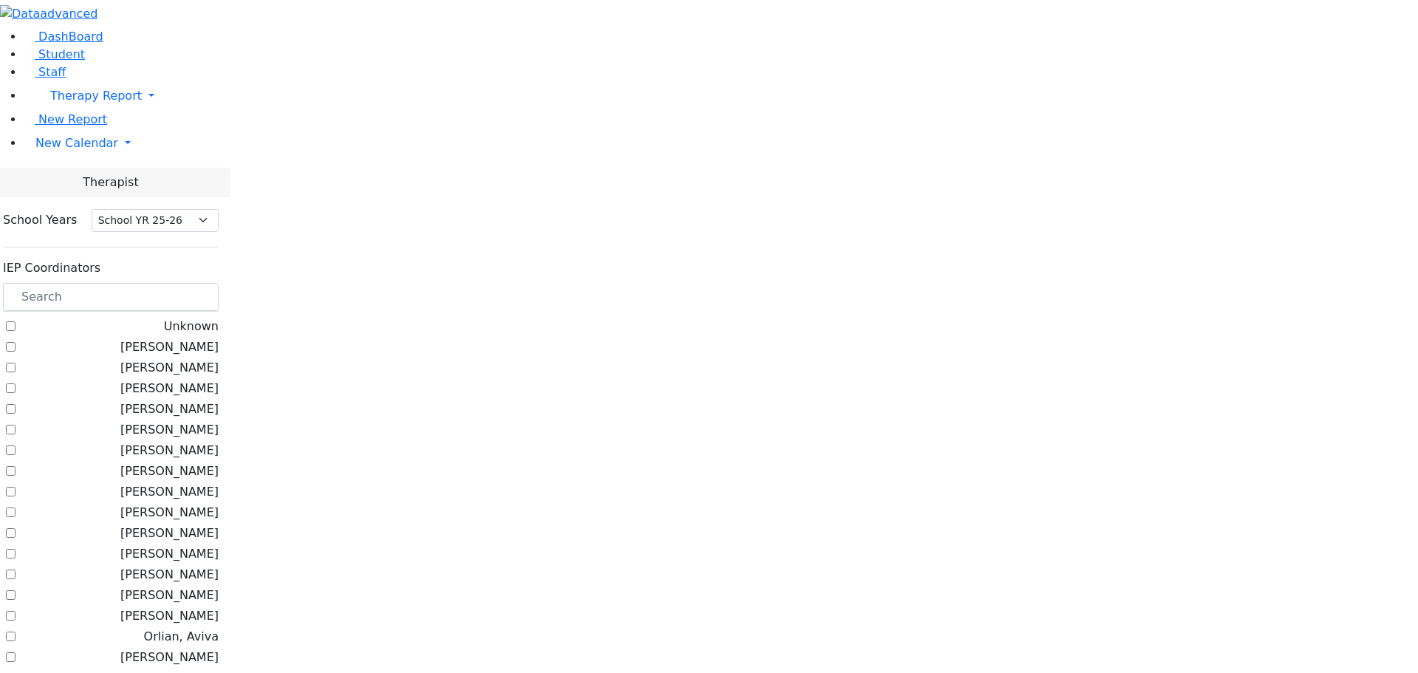
select select "212"
checkbox input "true"
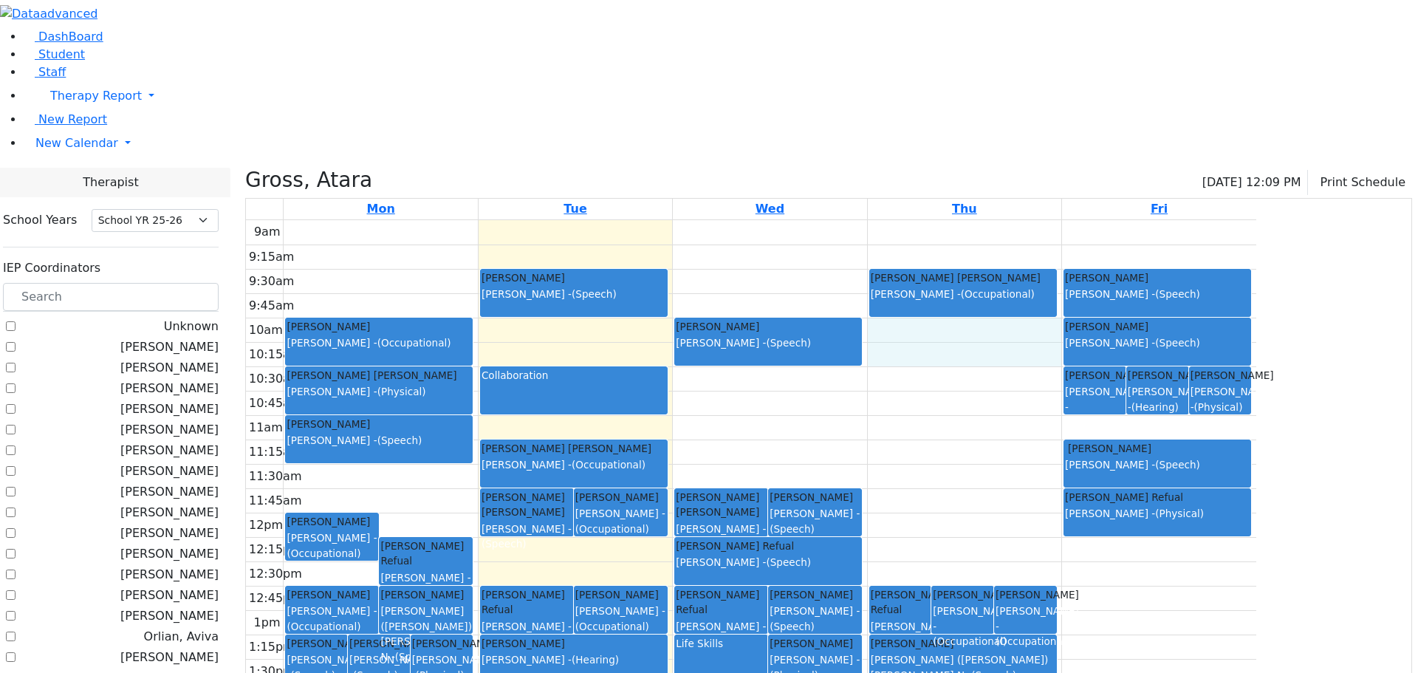
drag, startPoint x: 1078, startPoint y: 180, endPoint x: 1078, endPoint y: 193, distance: 13.3
click at [1078, 220] on div "9am 9:15am 9:30am 9:45am 10am 10:15am 10:30am 10:45am 11am 11:15am 11:30am 11:4…" at bounding box center [751, 512] width 1010 height 585
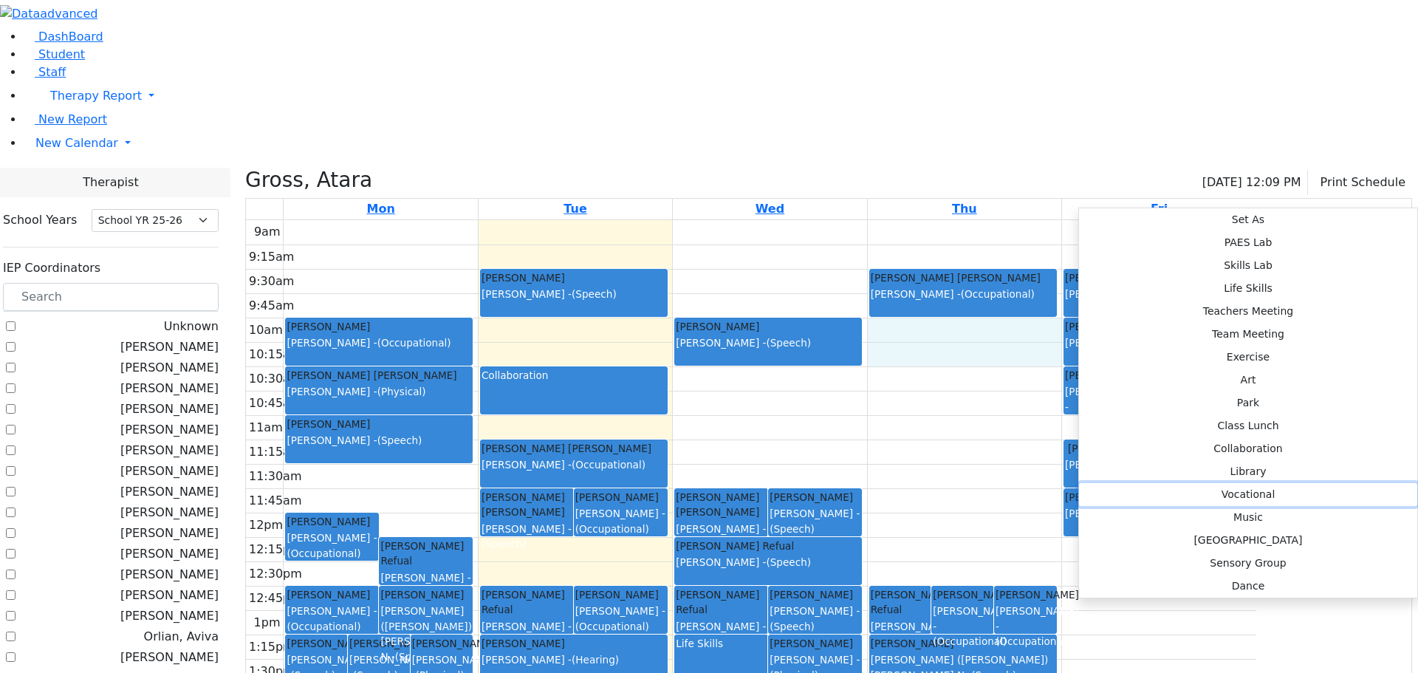
click at [1268, 483] on button "Vocational" at bounding box center [1248, 494] width 338 height 23
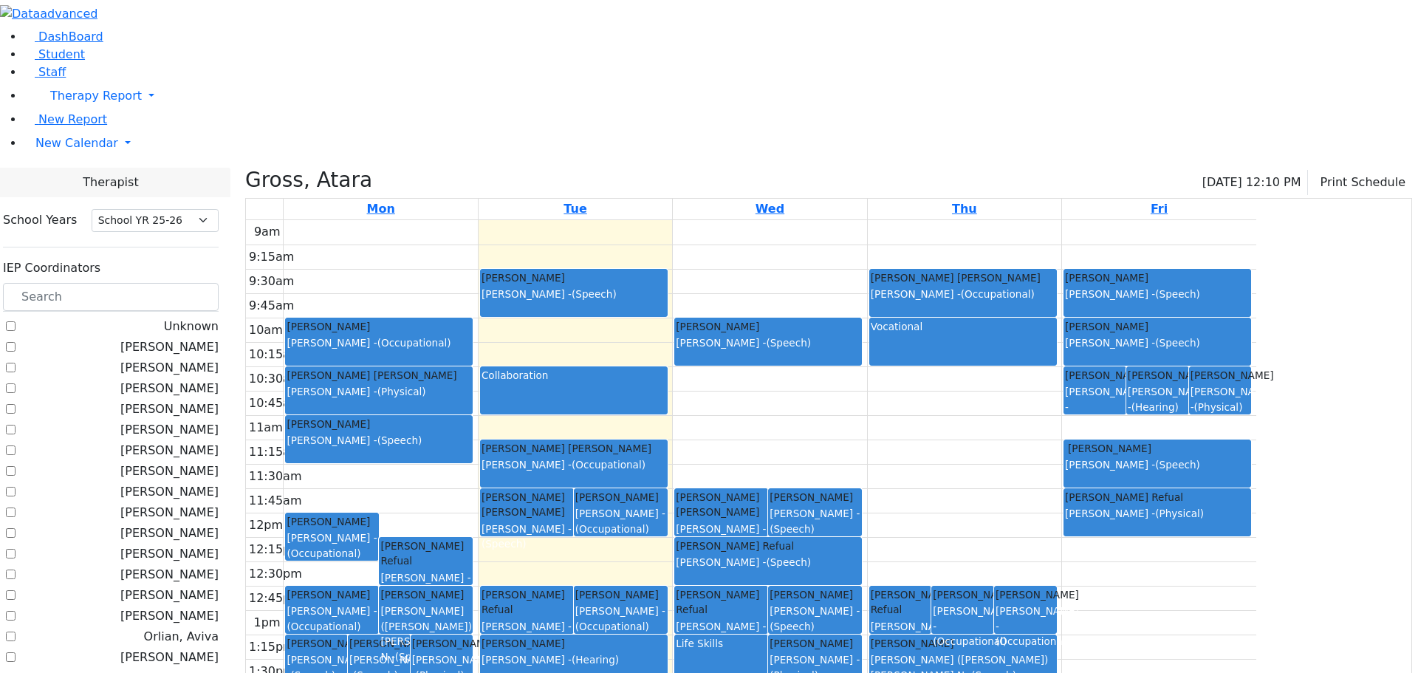
click at [1055, 319] on div "Vocational" at bounding box center [963, 342] width 185 height 46
click at [1075, 193] on button "Delete Selected Activities" at bounding box center [1133, 197] width 145 height 23
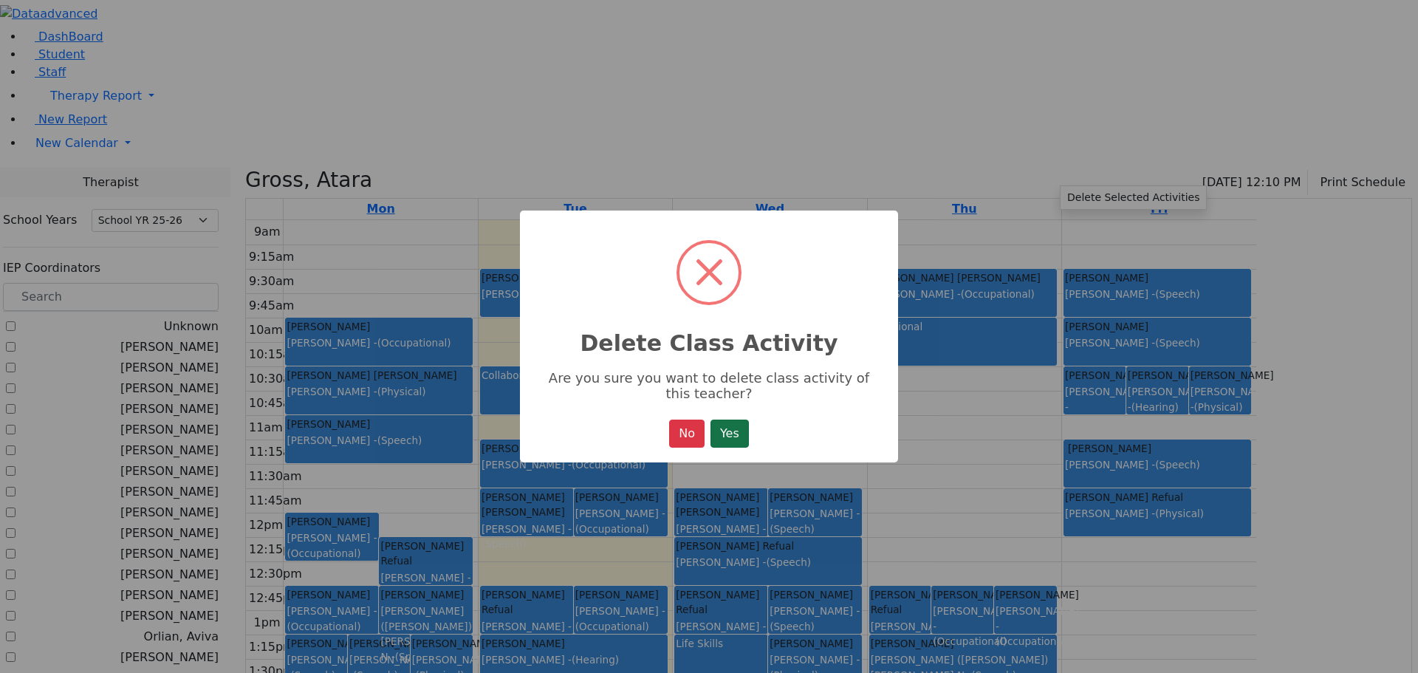
click at [729, 436] on button "Yes" at bounding box center [729, 433] width 38 height 28
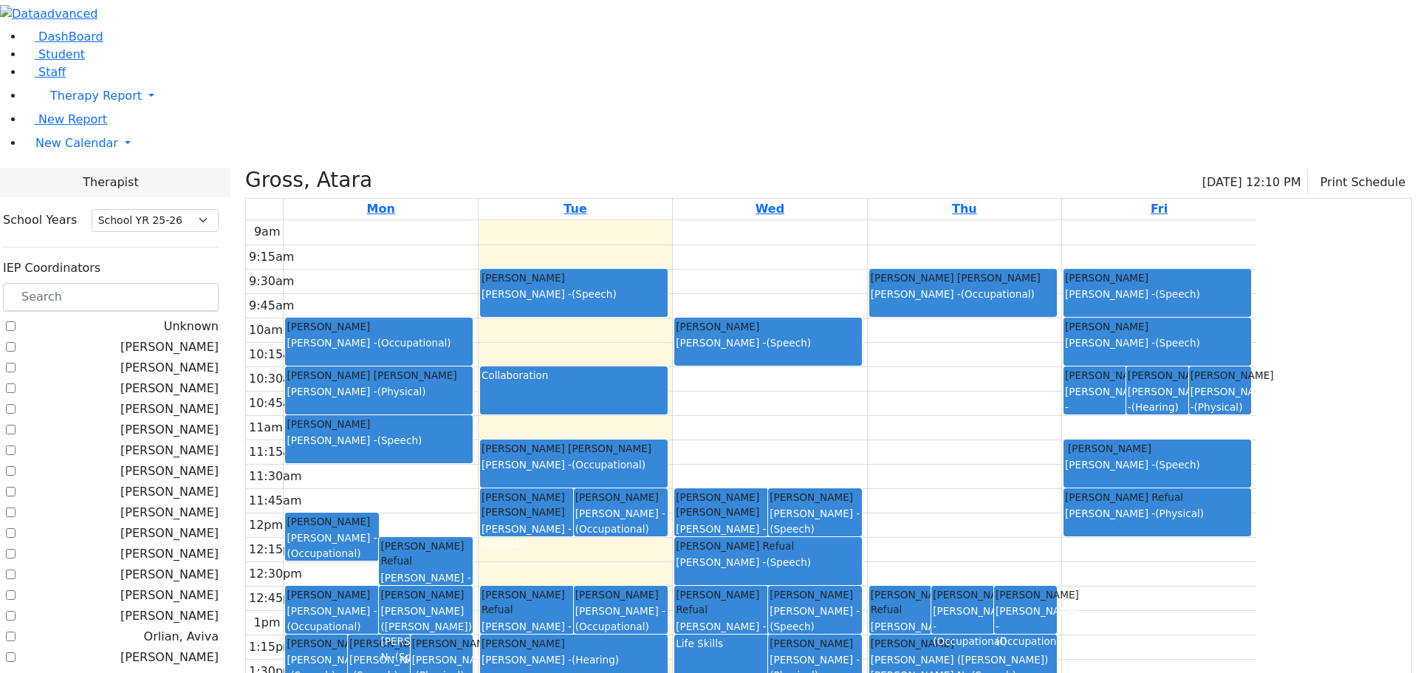
click at [68, 212] on aside "DashBoard Student Staff Therapy Report Student Old Calendar" at bounding box center [709, 106] width 1418 height 212
click at [41, 158] on link "New Calendar" at bounding box center [721, 144] width 1394 height 30
click at [44, 179] on span "Calendar" at bounding box center [58, 172] width 53 height 14
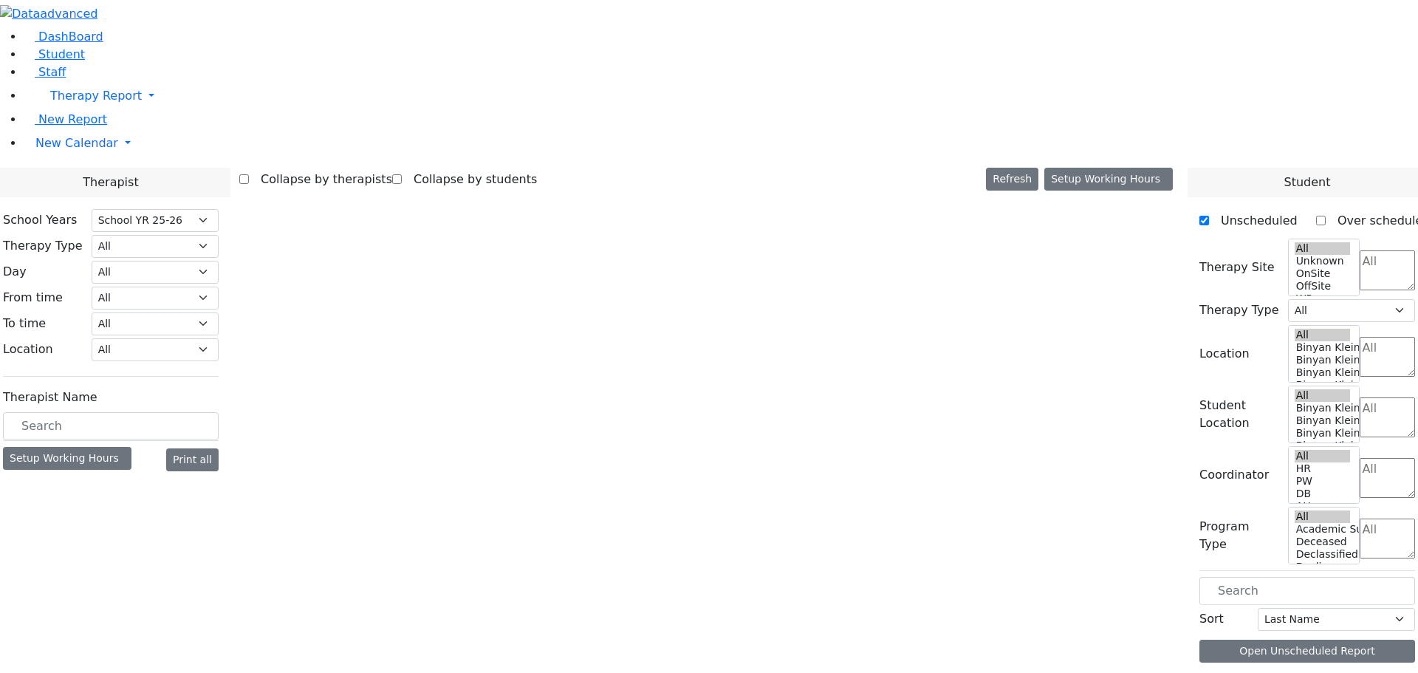
select select "212"
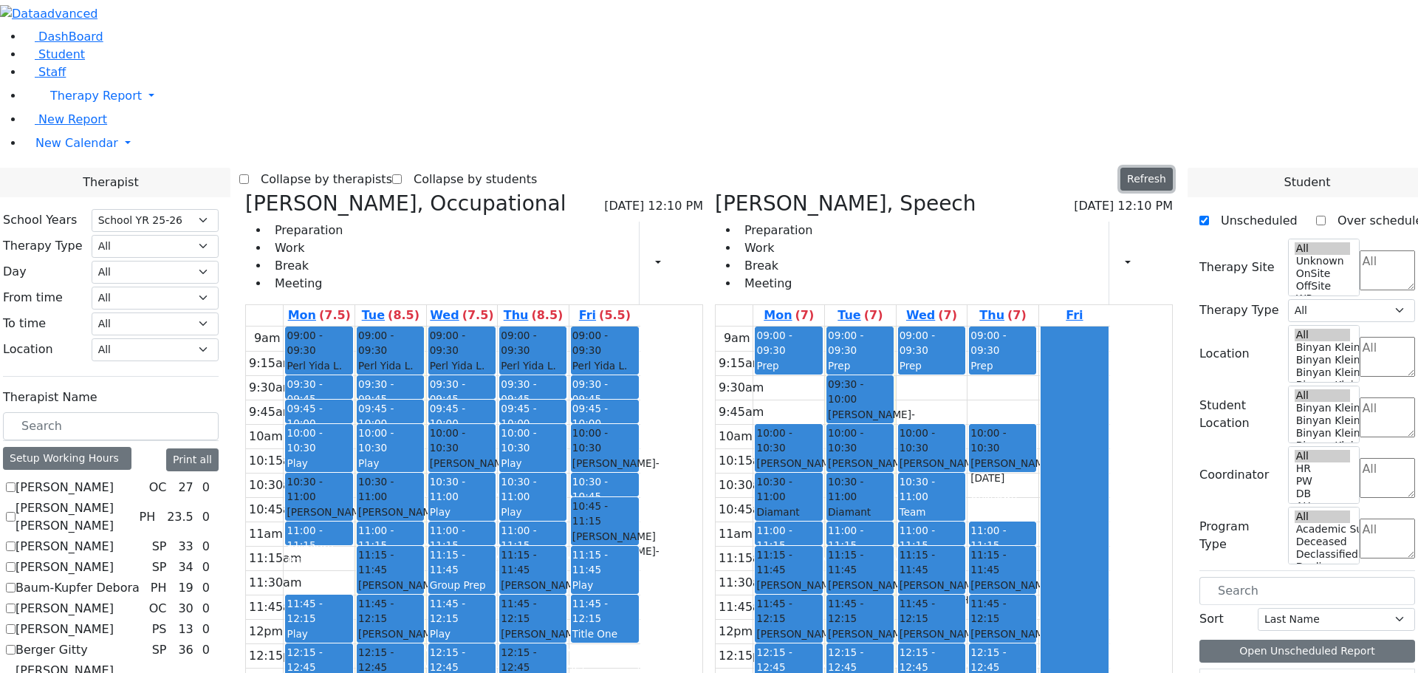
click at [1163, 168] on button "Refresh" at bounding box center [1146, 179] width 52 height 23
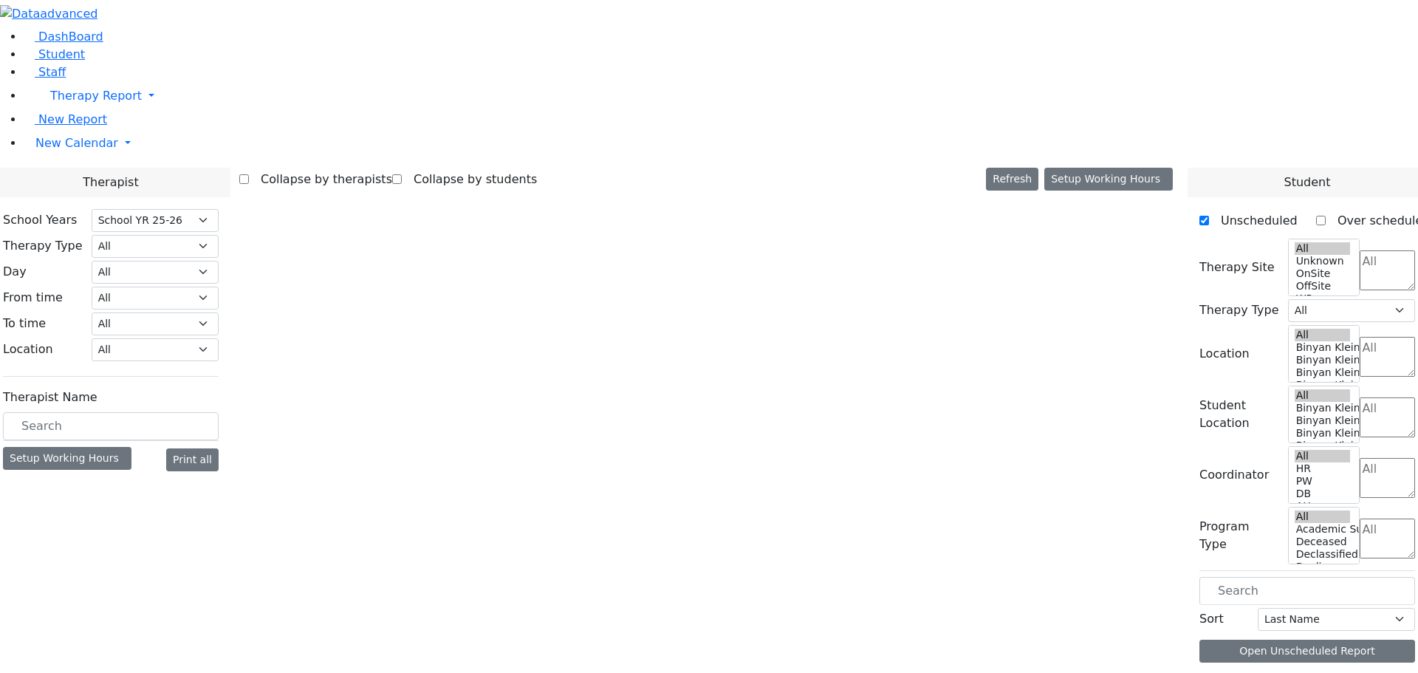
select select "212"
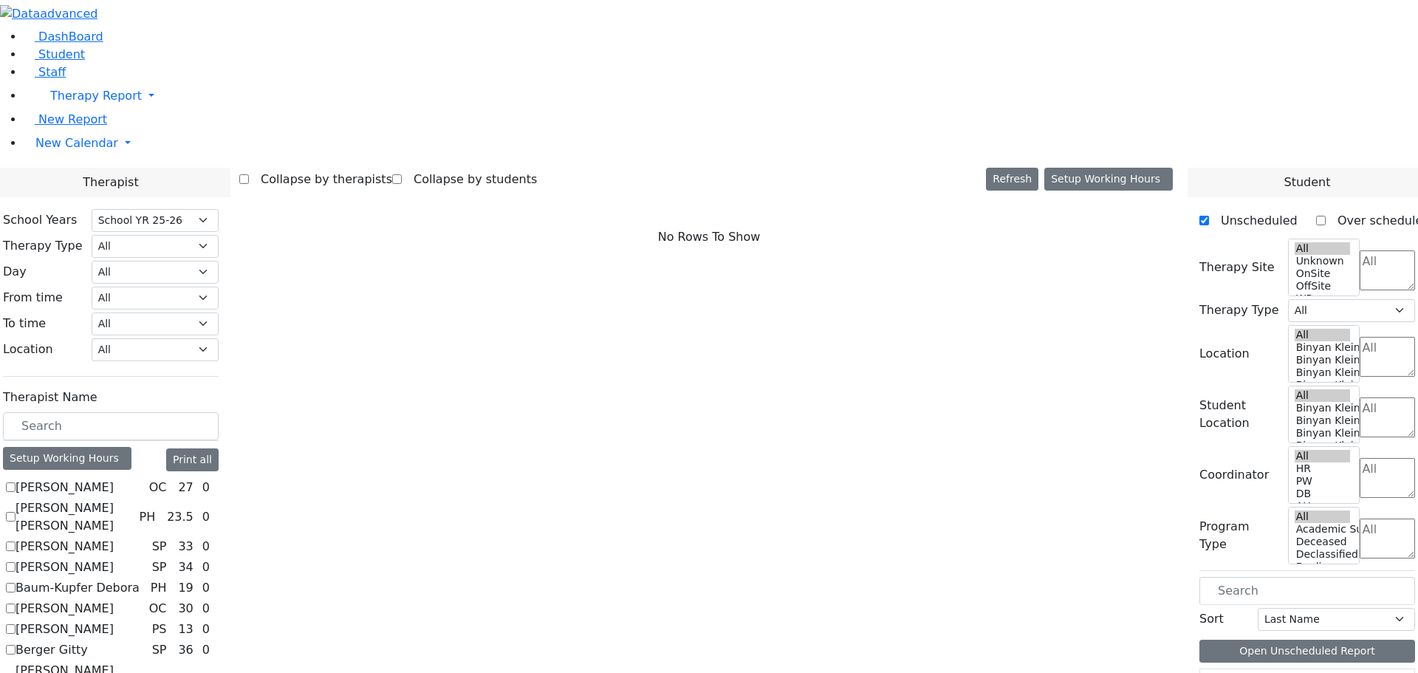
scroll to position [591, 0]
checkbox input "true"
select select "1"
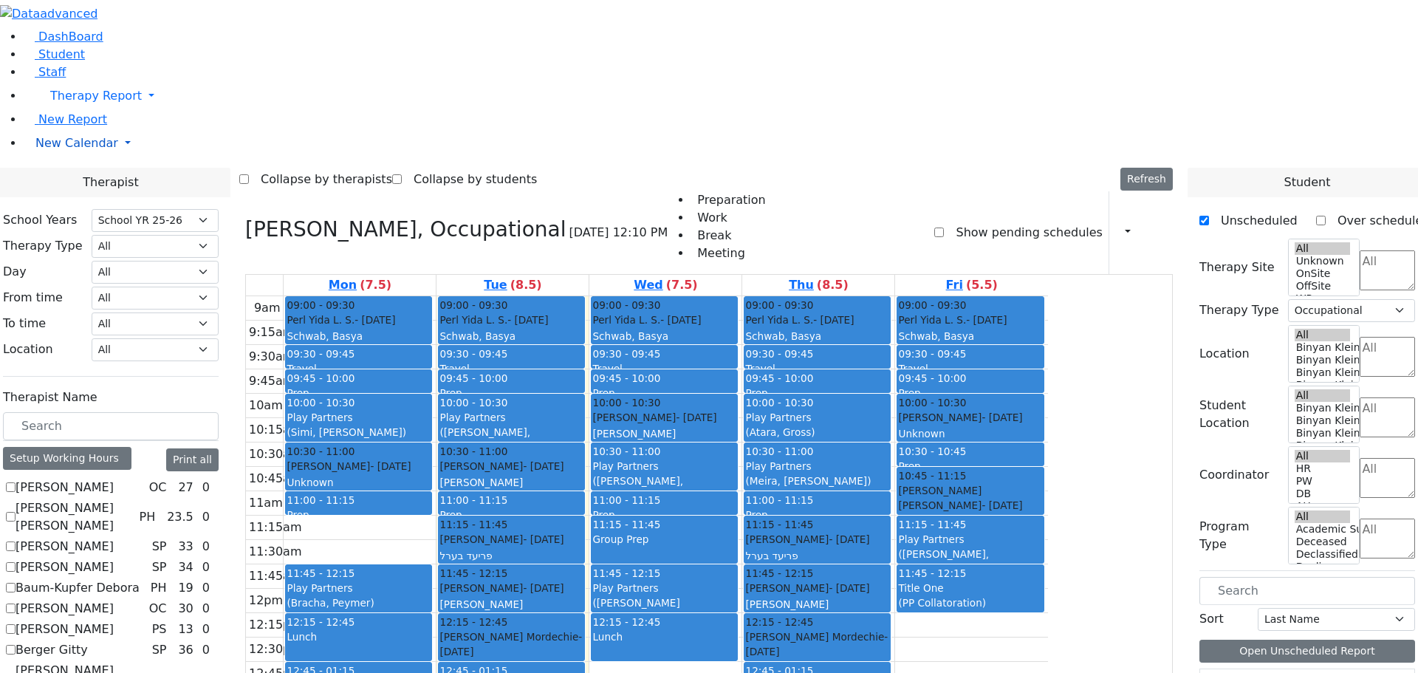
click at [85, 150] on span "New Calendar" at bounding box center [76, 143] width 83 height 14
click at [82, 197] on span "Teacher Report" at bounding box center [79, 190] width 89 height 14
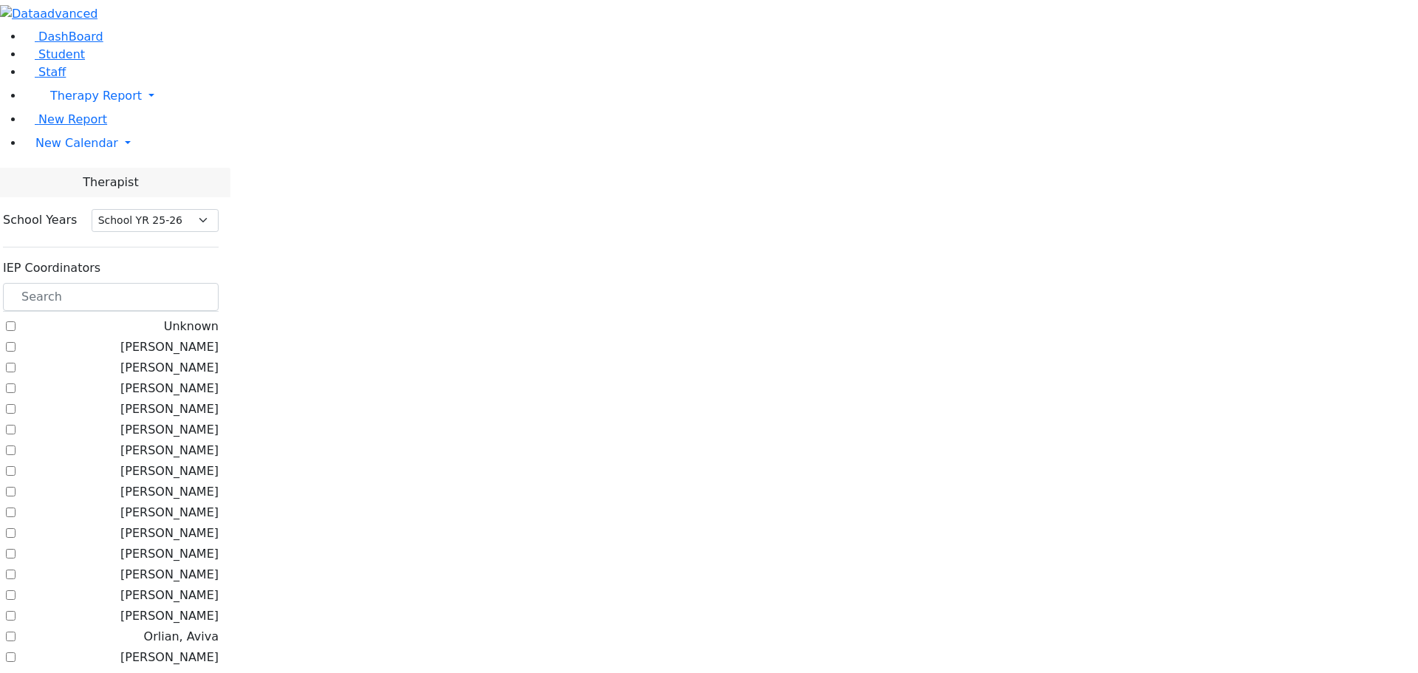
select select "212"
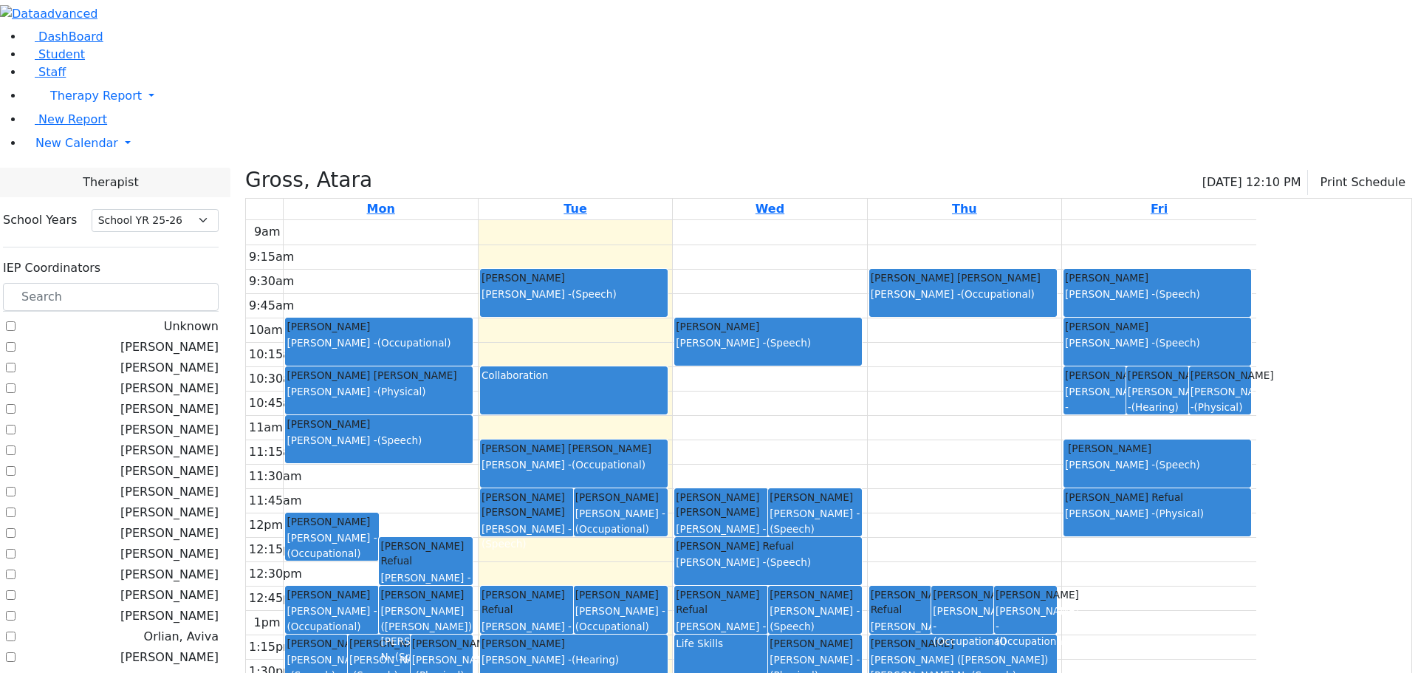
checkbox input "false"
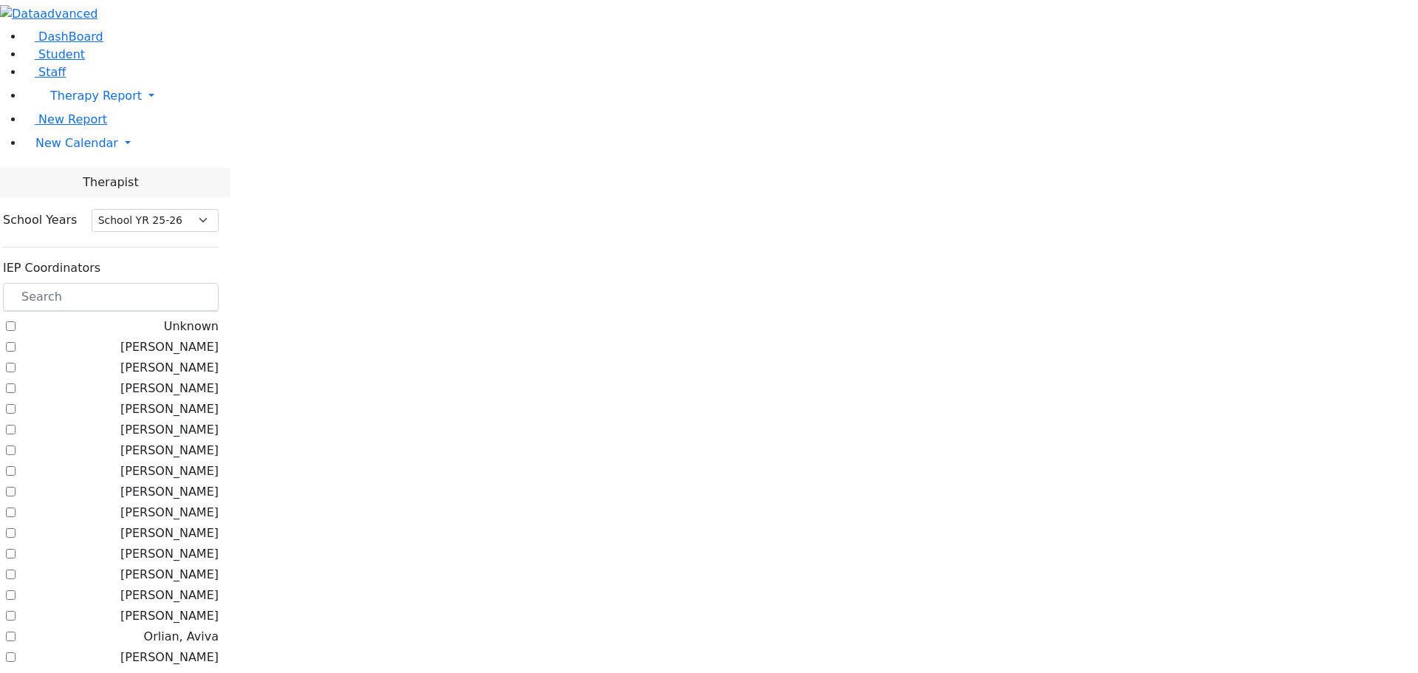
scroll to position [148, 0]
checkbox input "true"
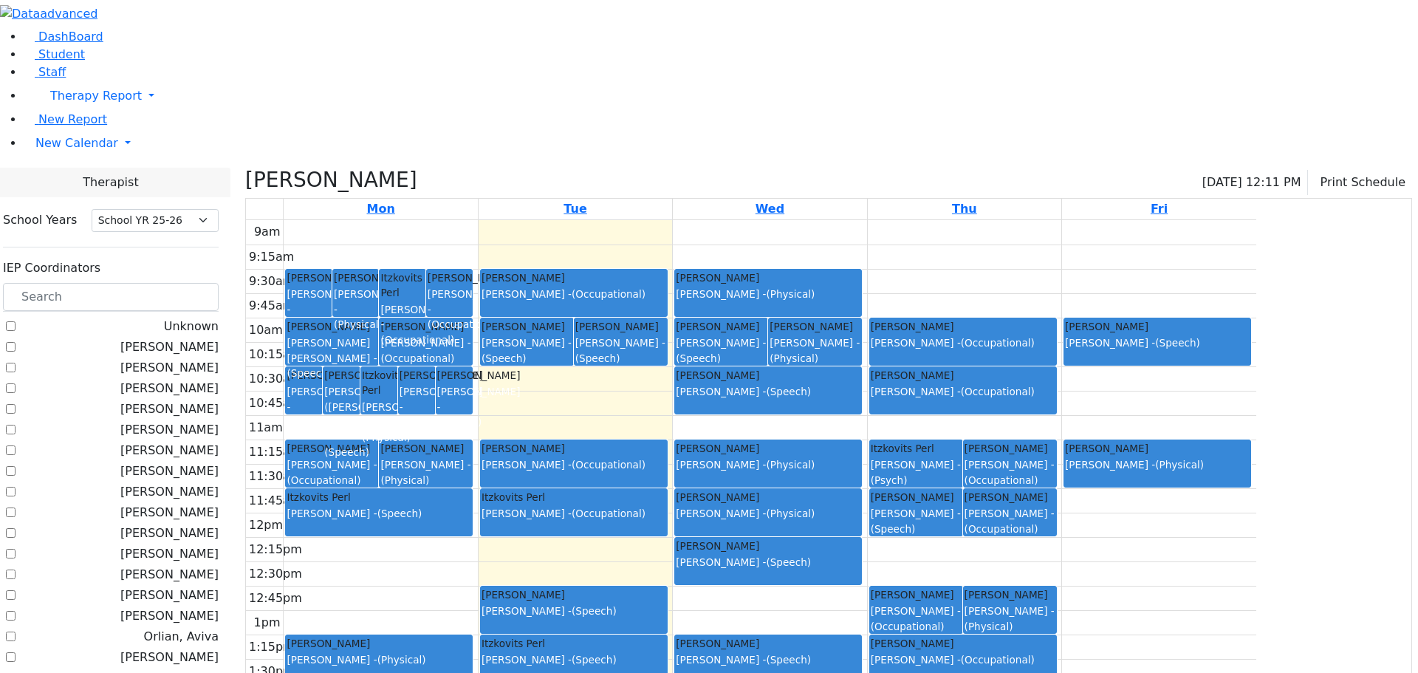
drag, startPoint x: 1010, startPoint y: 343, endPoint x: 1008, endPoint y: 381, distance: 38.4
click at [862, 488] on link "Friedrich Toby Herskovich Leora - (Physical)" at bounding box center [768, 512] width 188 height 48
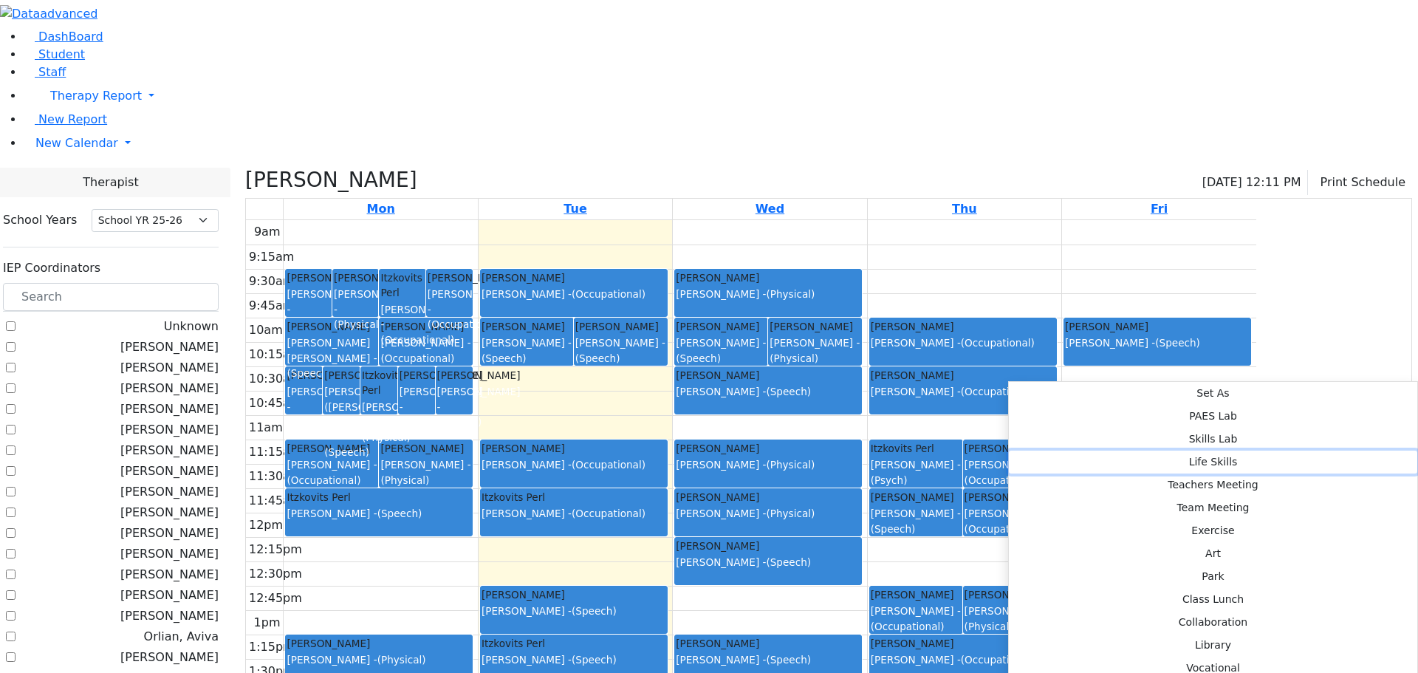
click at [1199, 450] on button "Life Skills" at bounding box center [1213, 461] width 408 height 23
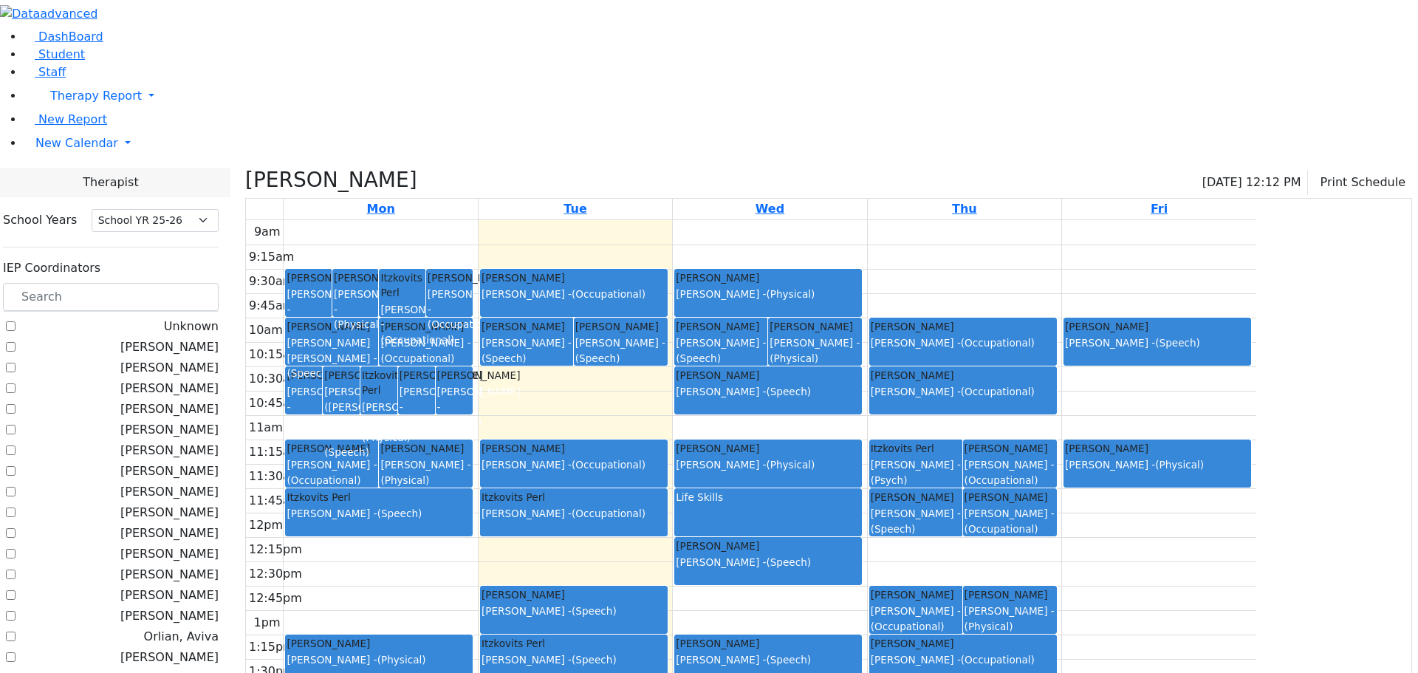
drag, startPoint x: 961, startPoint y: 363, endPoint x: 964, endPoint y: 383, distance: 20.2
click at [866, 383] on div "Glancz Rachel Grunwald Varda - (Speech) Meisels Chaya Herskovich Leora - (Physi…" at bounding box center [769, 512] width 193 height 585
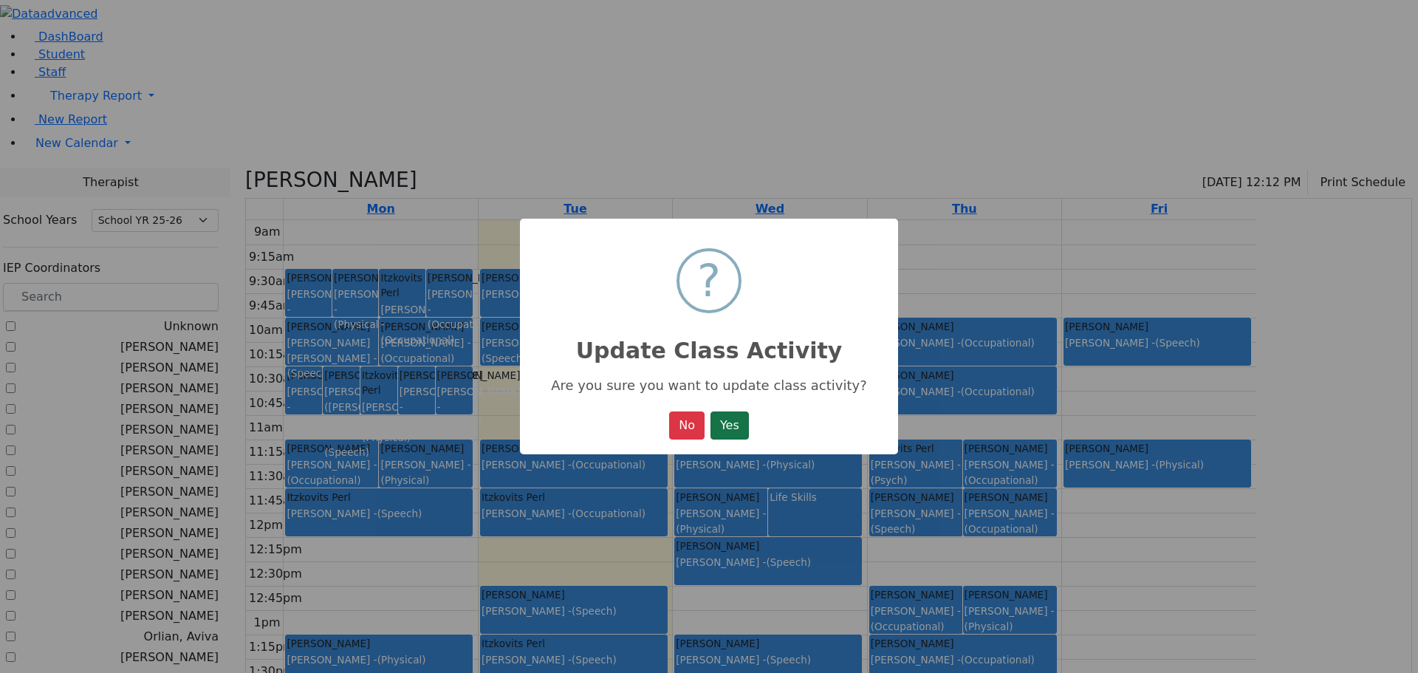
click at [721, 428] on button "Yes" at bounding box center [729, 425] width 38 height 28
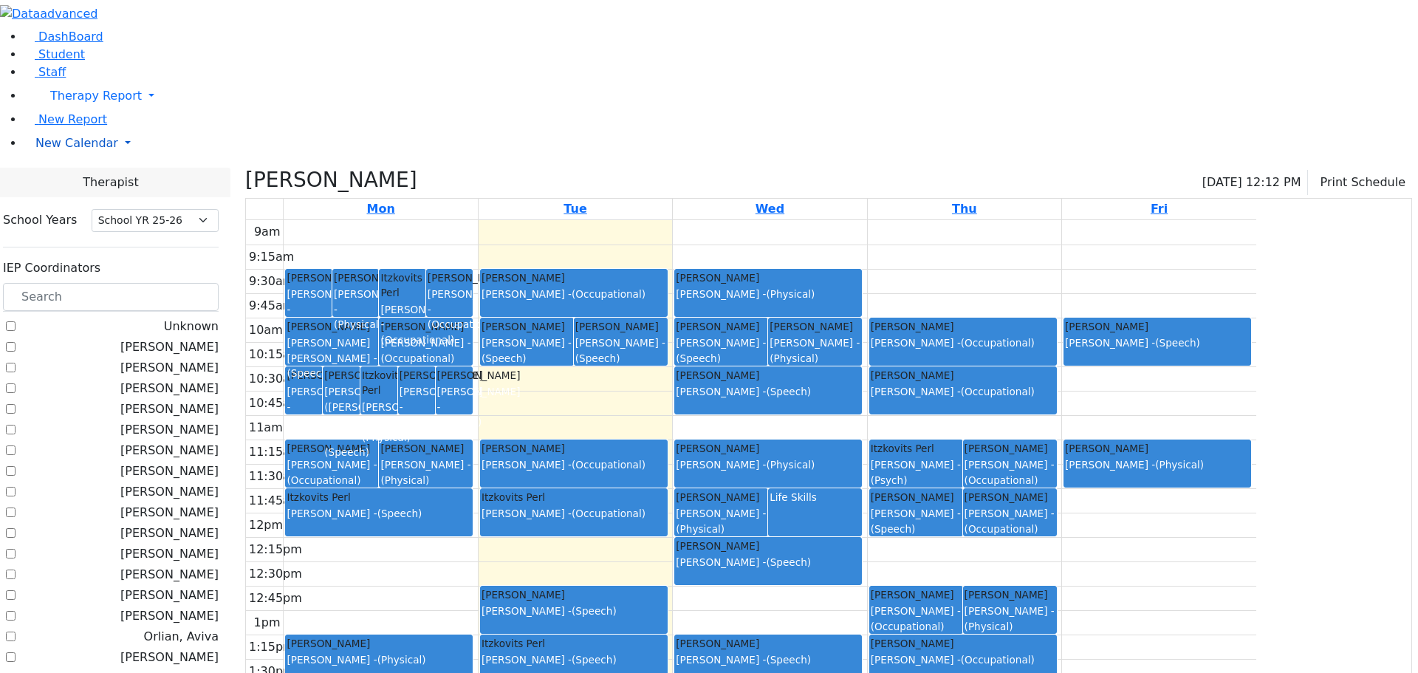
click at [96, 150] on span "New Calendar" at bounding box center [76, 143] width 83 height 14
click at [73, 179] on span "Calendar" at bounding box center [58, 172] width 53 height 14
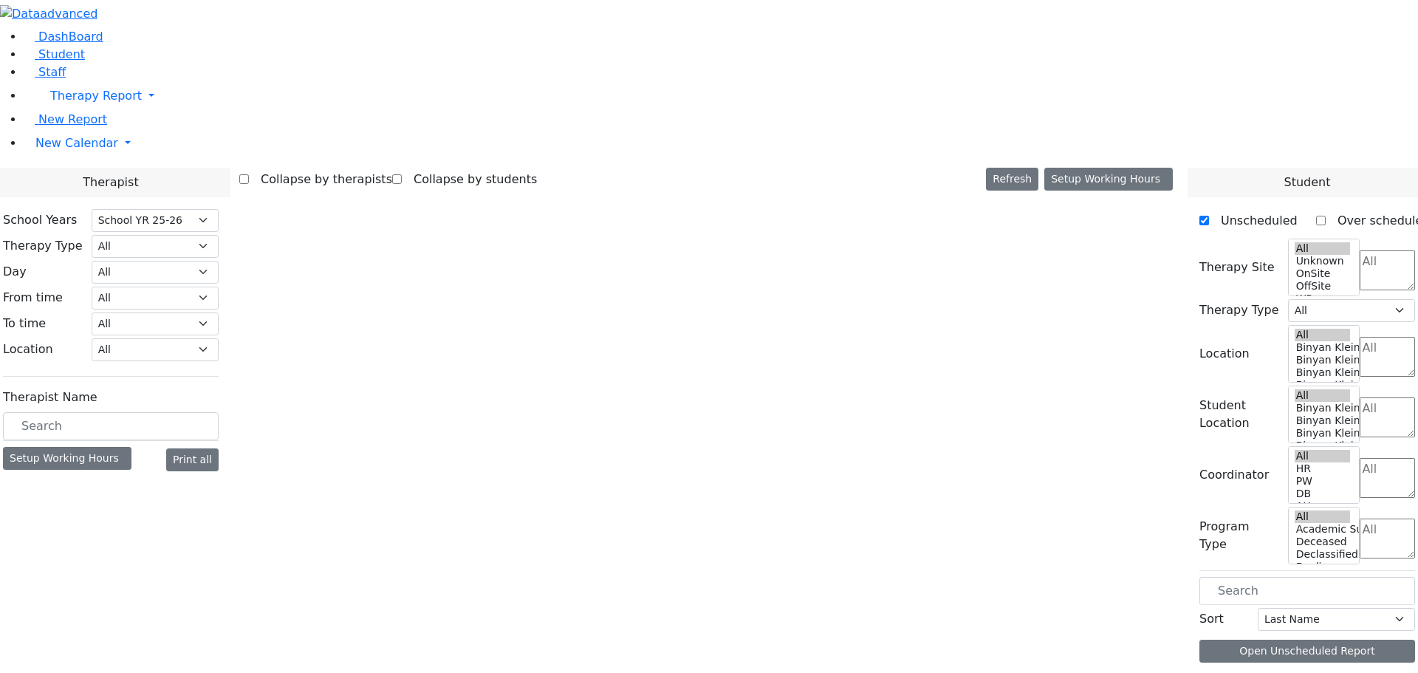
select select "212"
select select "1"
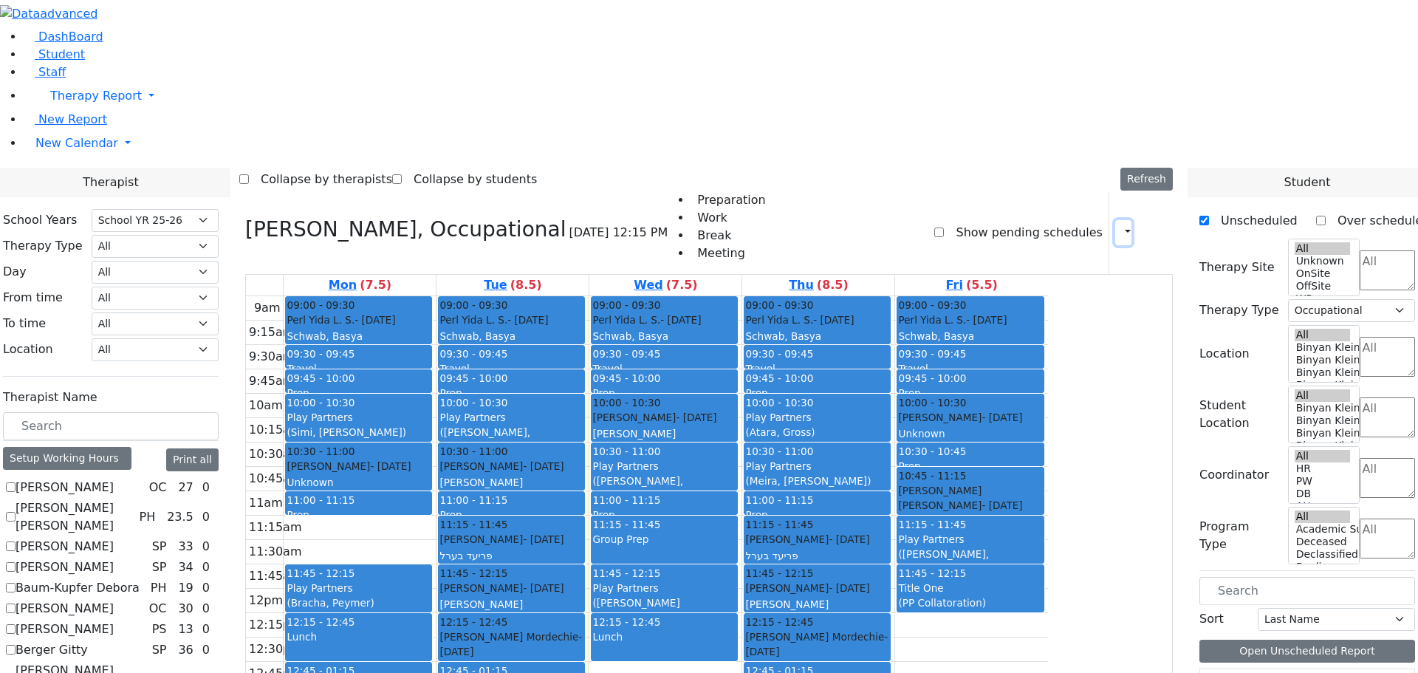
click at [1119, 225] on icon "button" at bounding box center [1119, 232] width 0 height 14
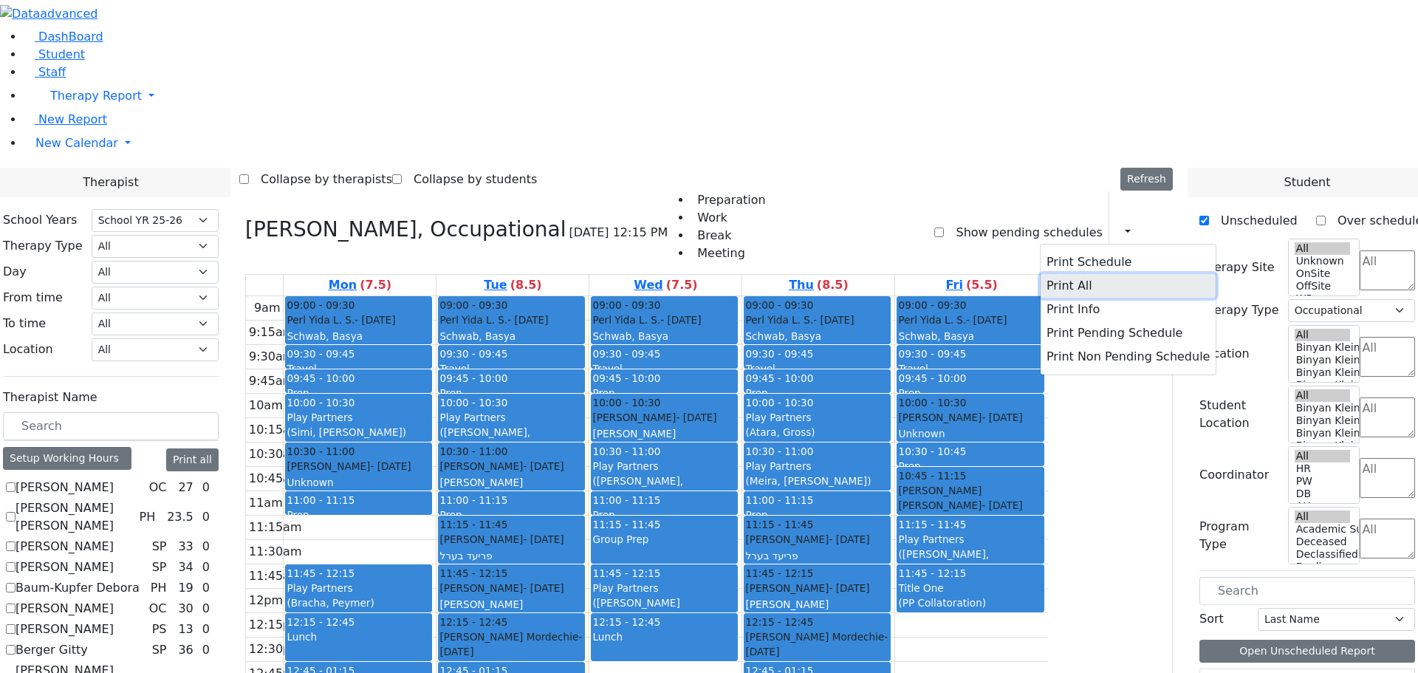
click at [1049, 274] on button "Print All" at bounding box center [1128, 286] width 175 height 24
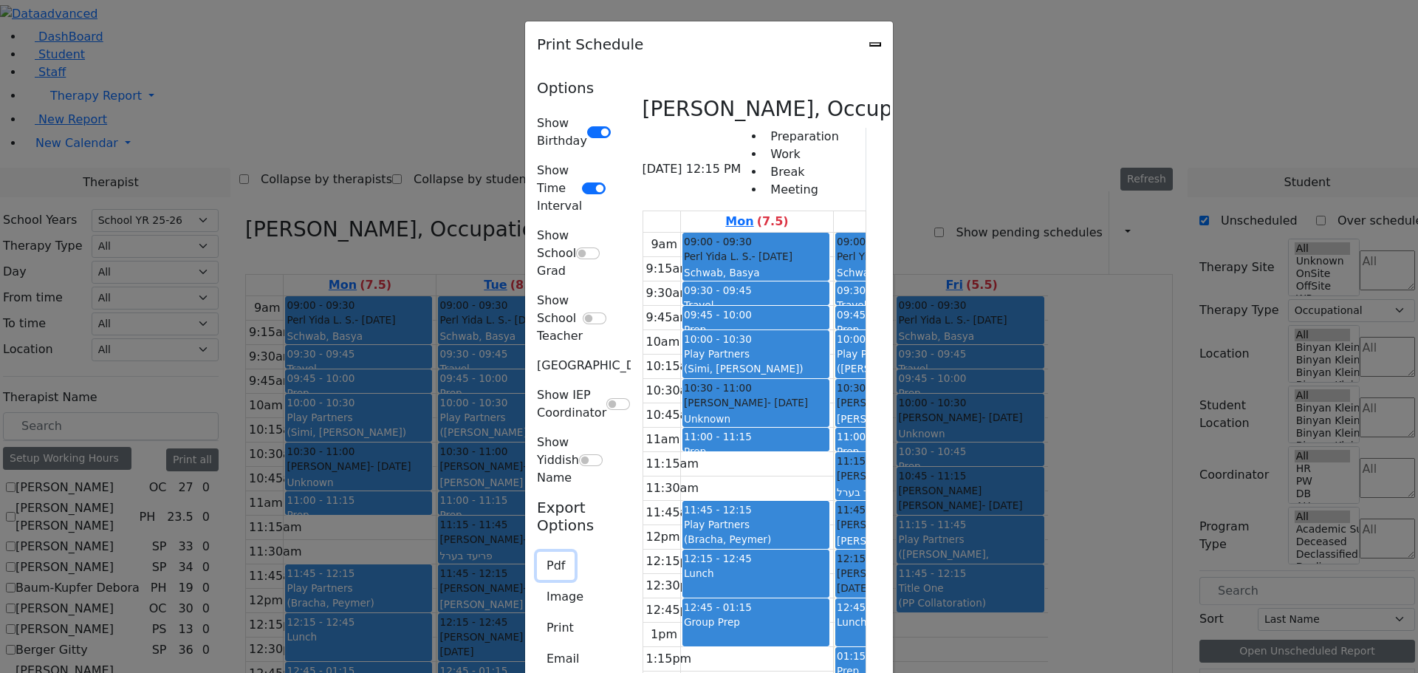
click at [537, 552] on button "Pdf" at bounding box center [556, 566] width 38 height 28
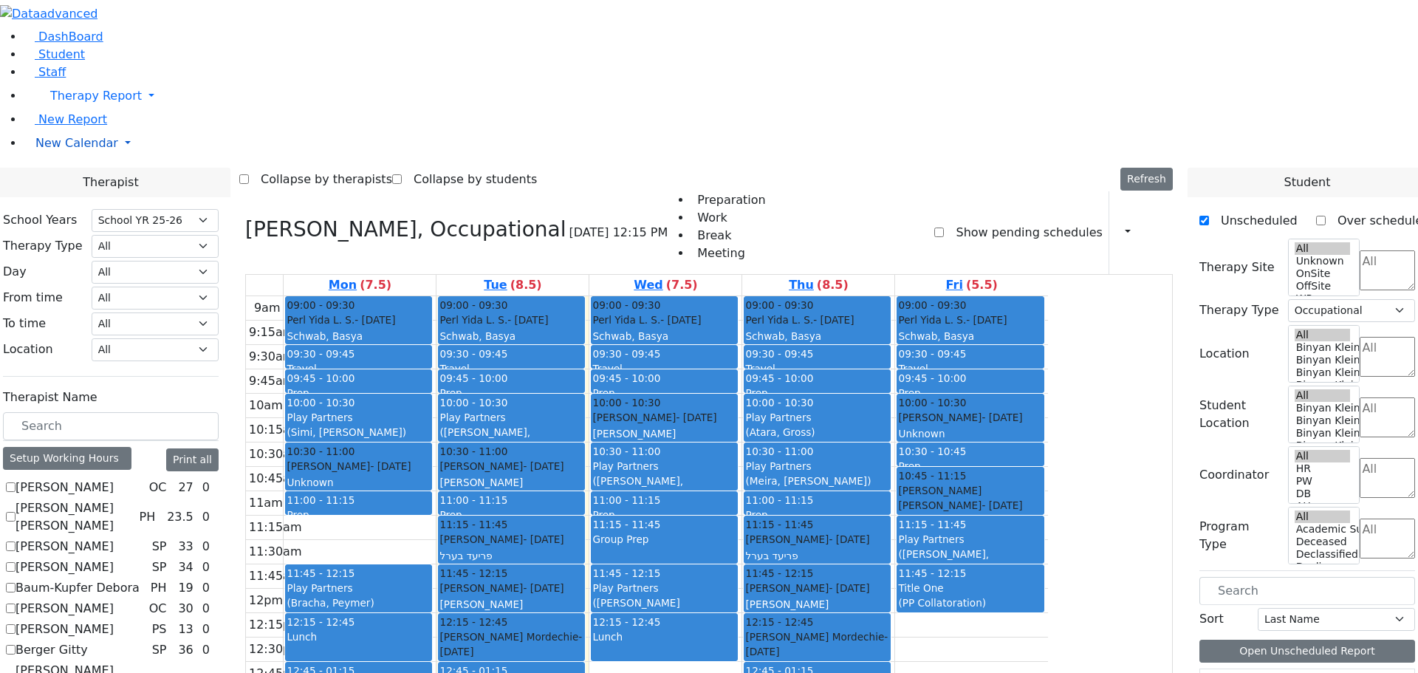
click at [61, 150] on span "New Calendar" at bounding box center [76, 143] width 83 height 14
click at [61, 179] on span "Calendar" at bounding box center [58, 172] width 53 height 14
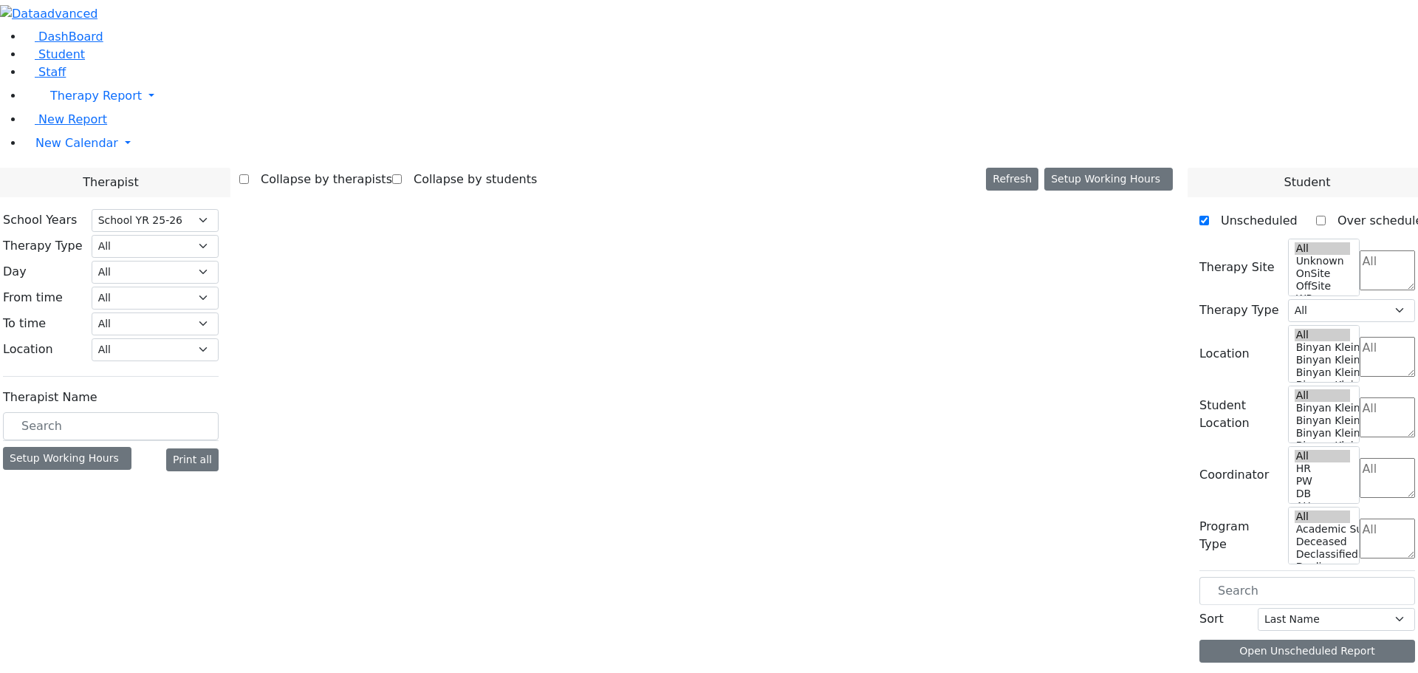
select select "212"
select select "1"
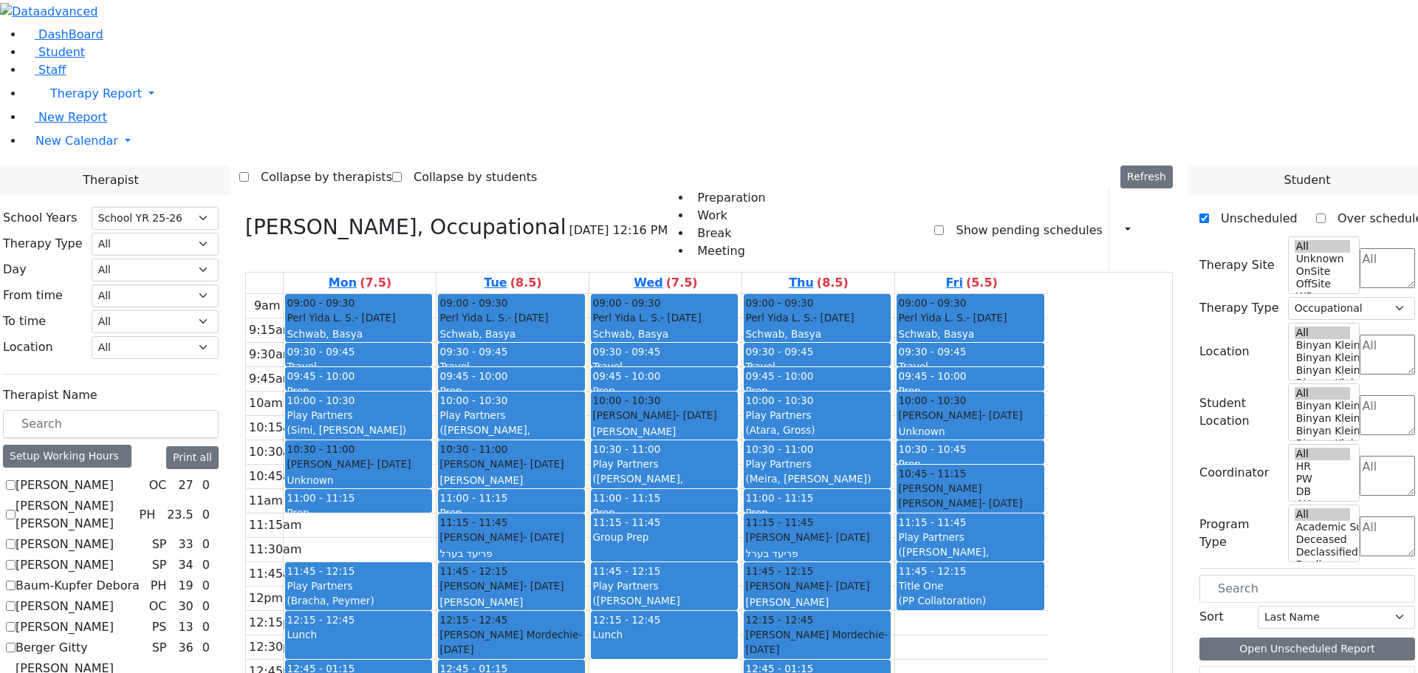
scroll to position [1292, 0]
click at [1119, 223] on icon "button" at bounding box center [1119, 230] width 0 height 14
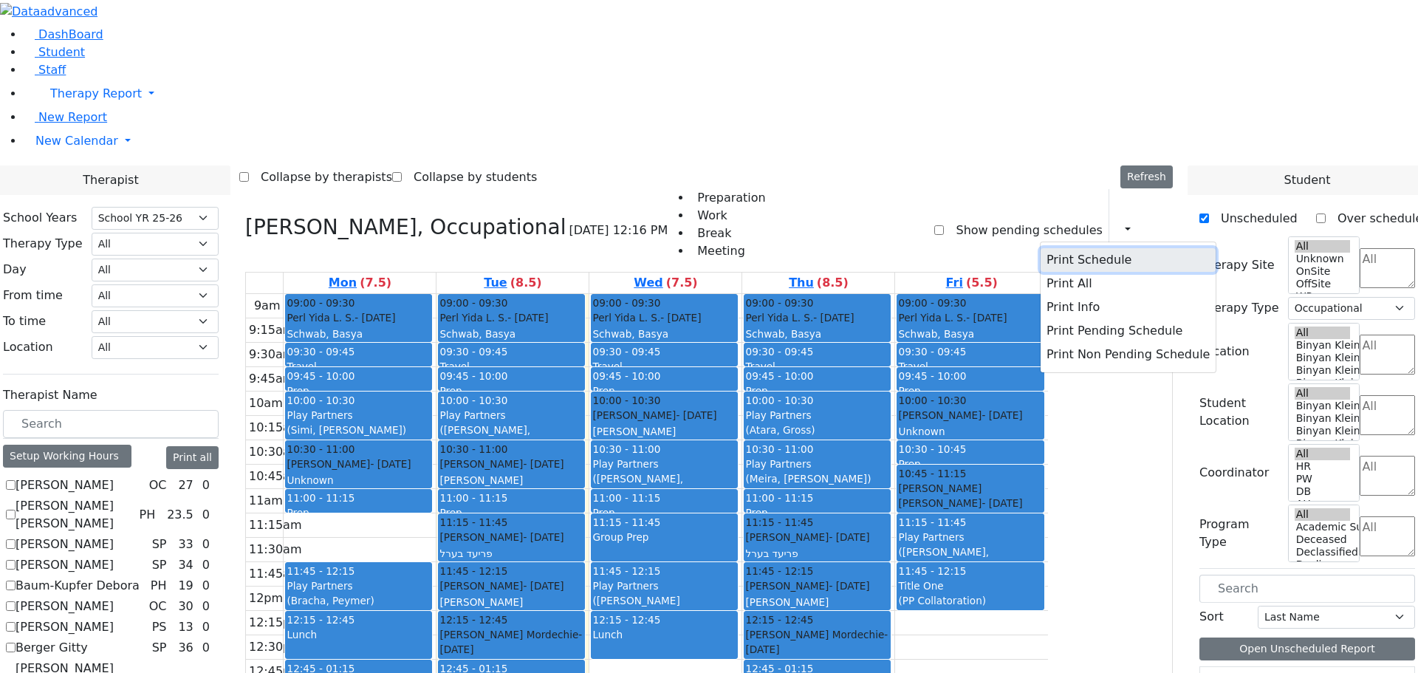
click at [1058, 248] on button "Print Schedule" at bounding box center [1128, 260] width 175 height 24
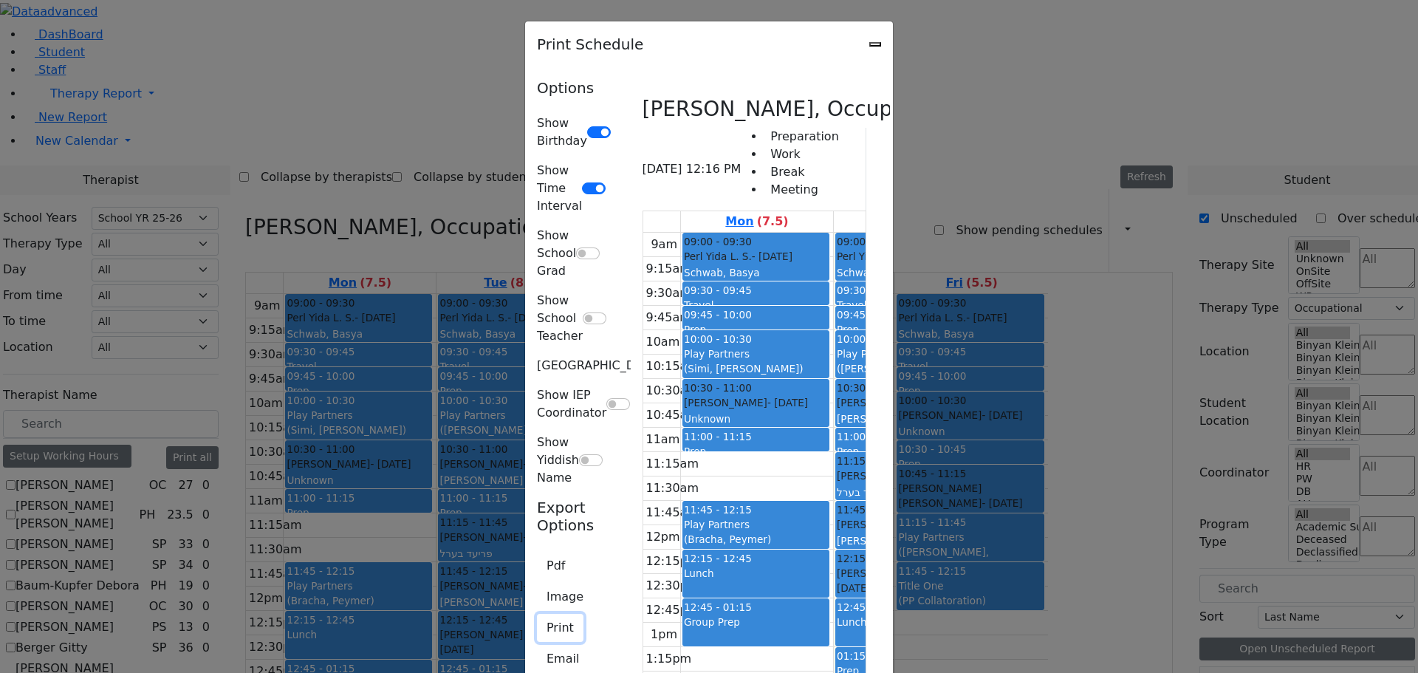
click at [537, 614] on button "Print" at bounding box center [560, 628] width 47 height 28
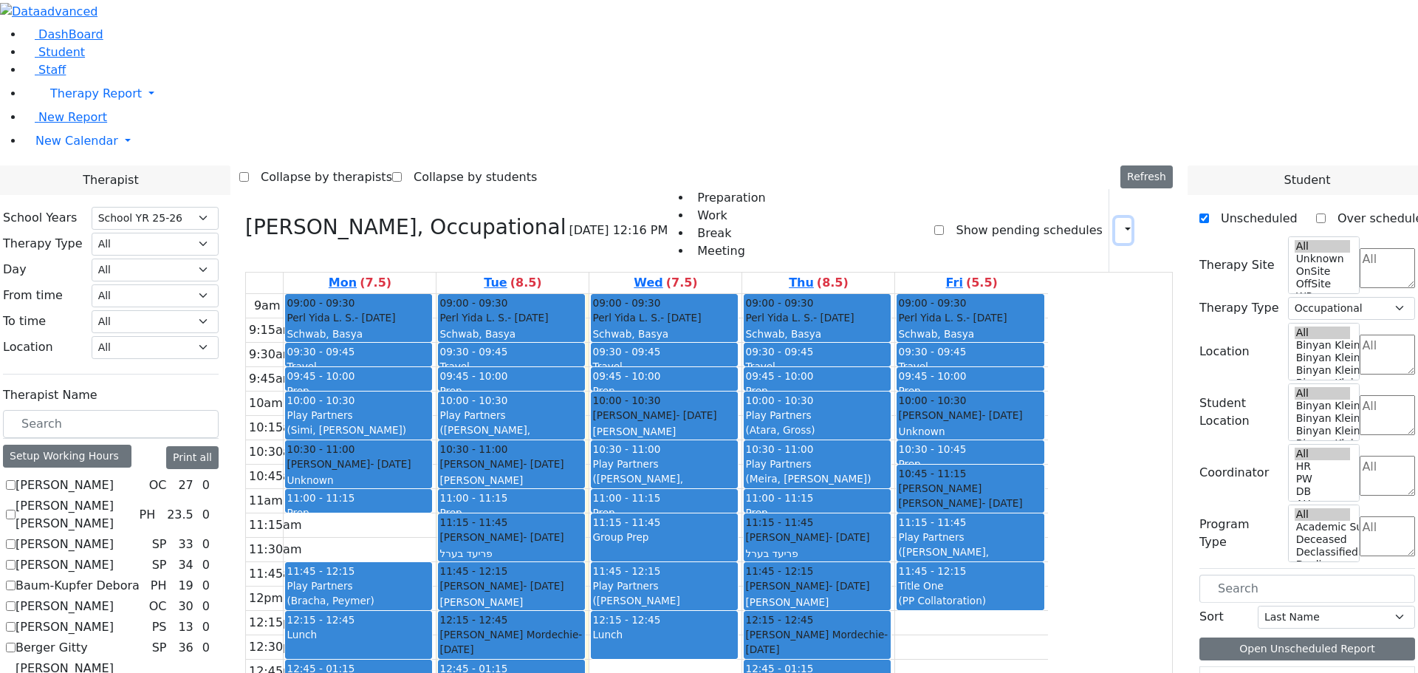
click at [1119, 223] on icon "button" at bounding box center [1119, 230] width 0 height 14
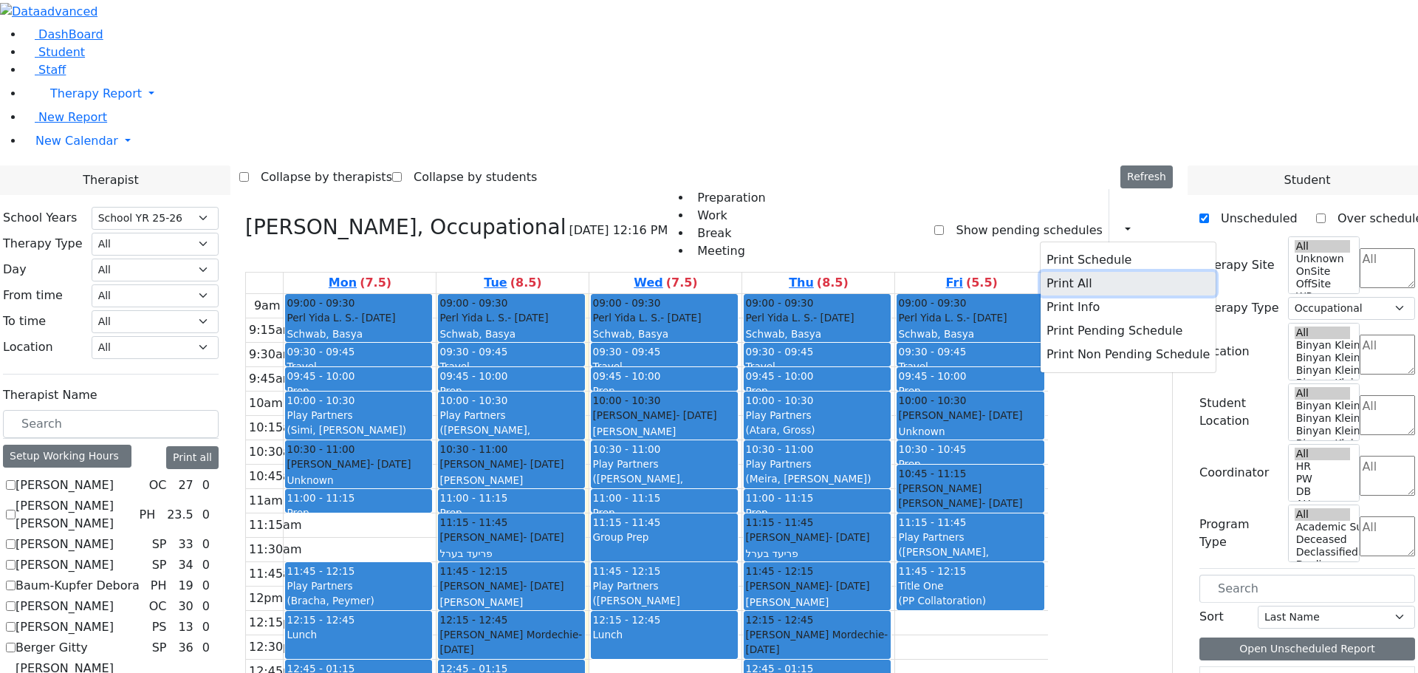
click at [1067, 272] on button "Print All" at bounding box center [1128, 284] width 175 height 24
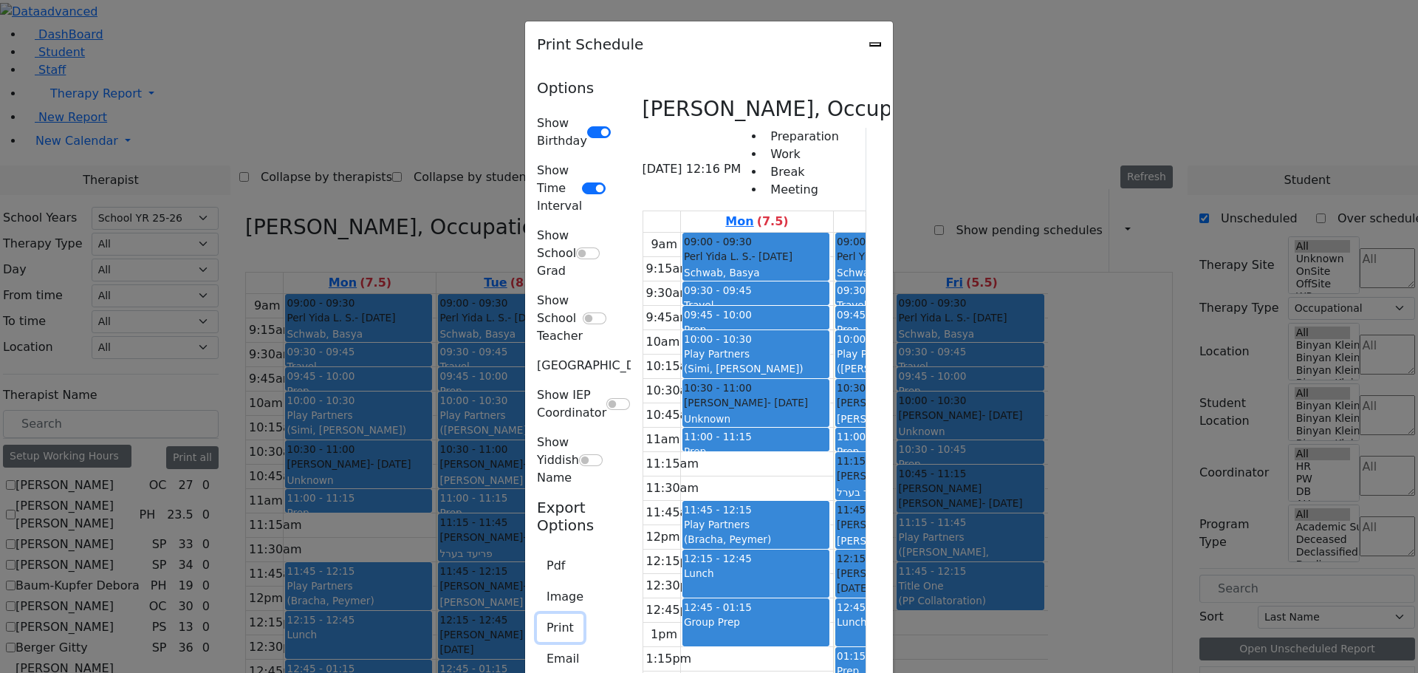
click at [537, 614] on button "Print" at bounding box center [560, 628] width 47 height 28
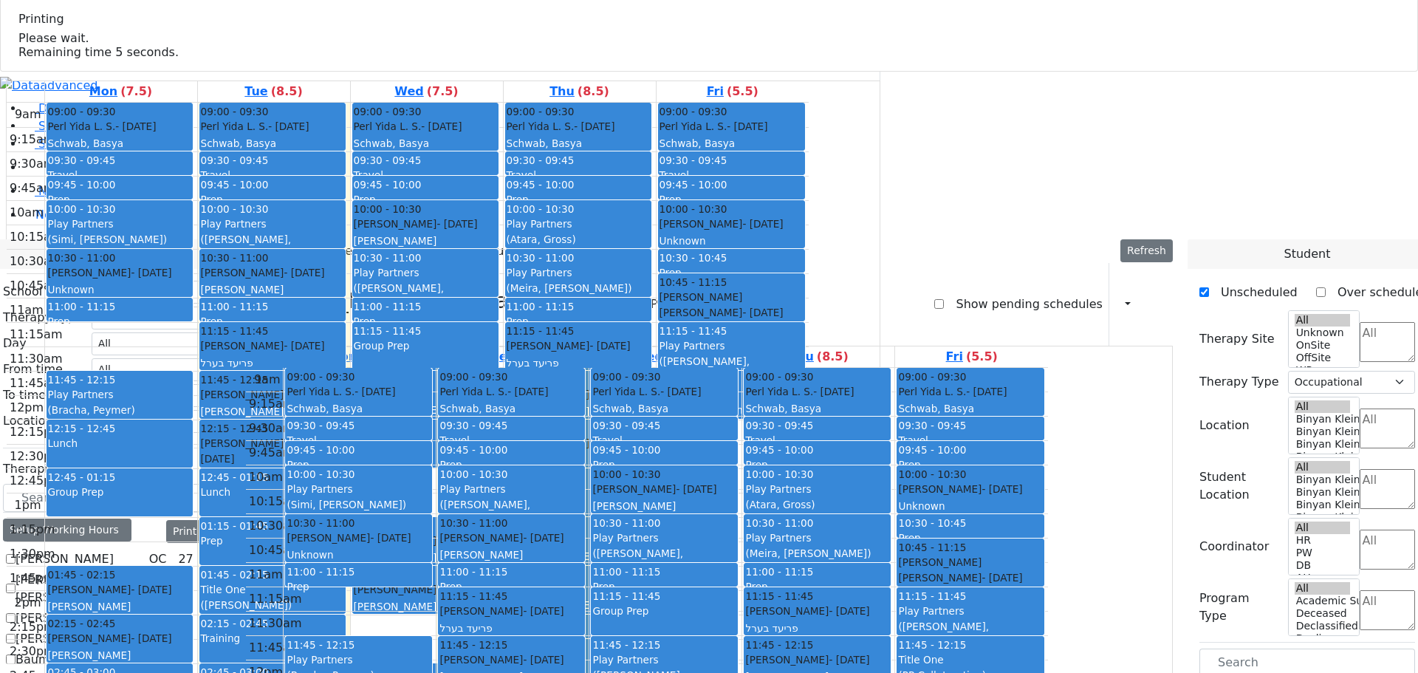
select select "212"
select select "1"
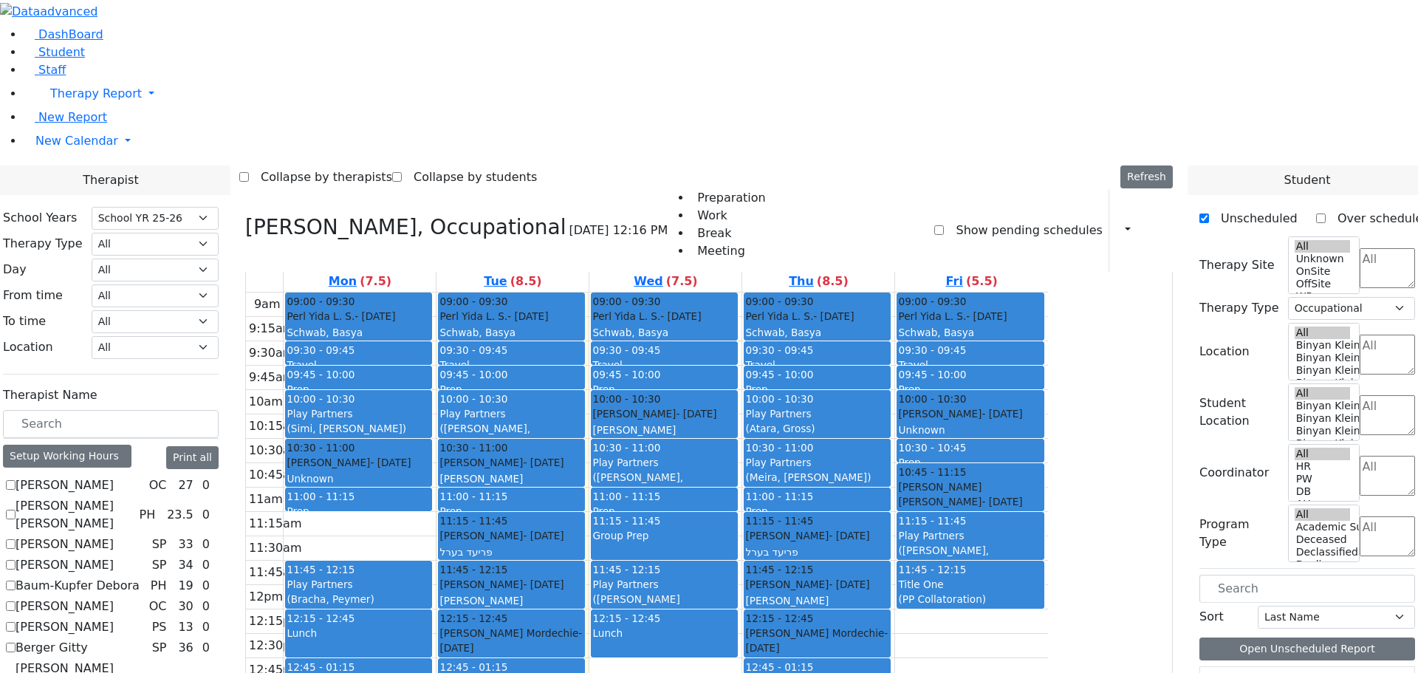
scroll to position [0, 0]
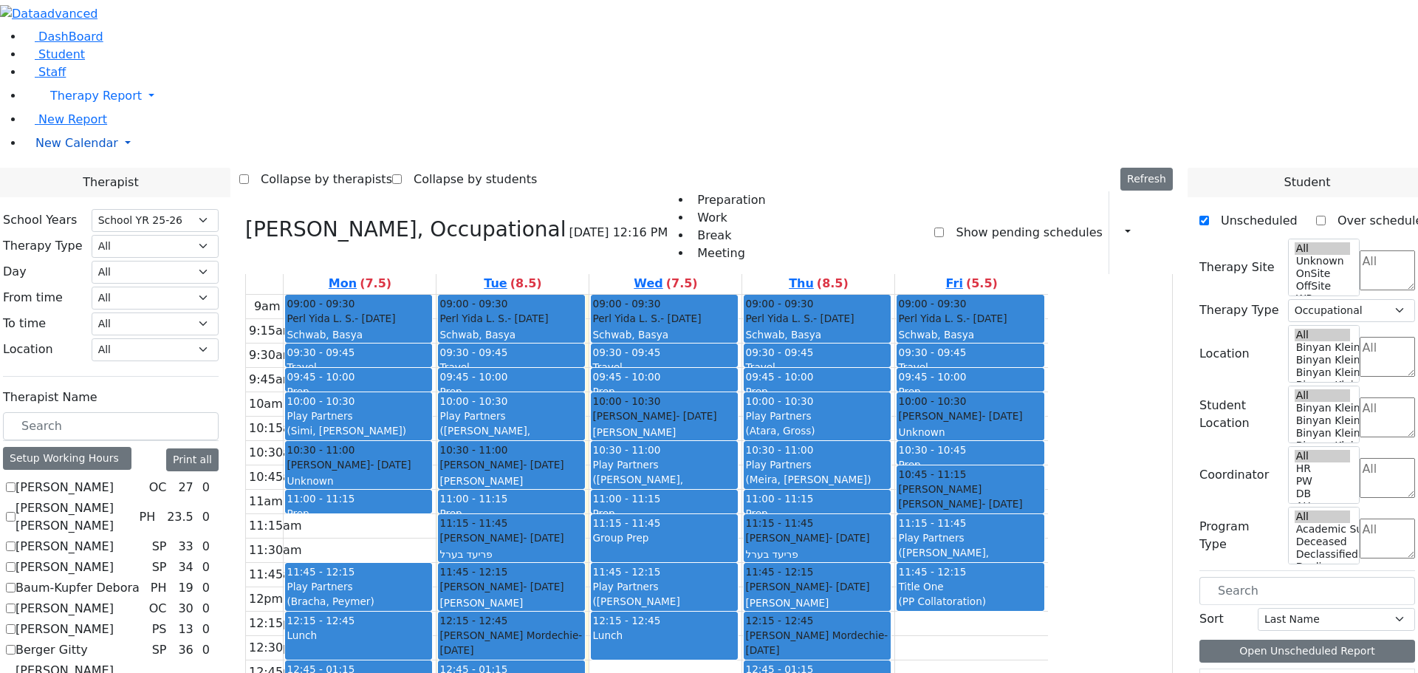
click at [48, 150] on span "New Calendar" at bounding box center [76, 143] width 83 height 14
click at [46, 197] on span "Teacher Report" at bounding box center [79, 190] width 89 height 14
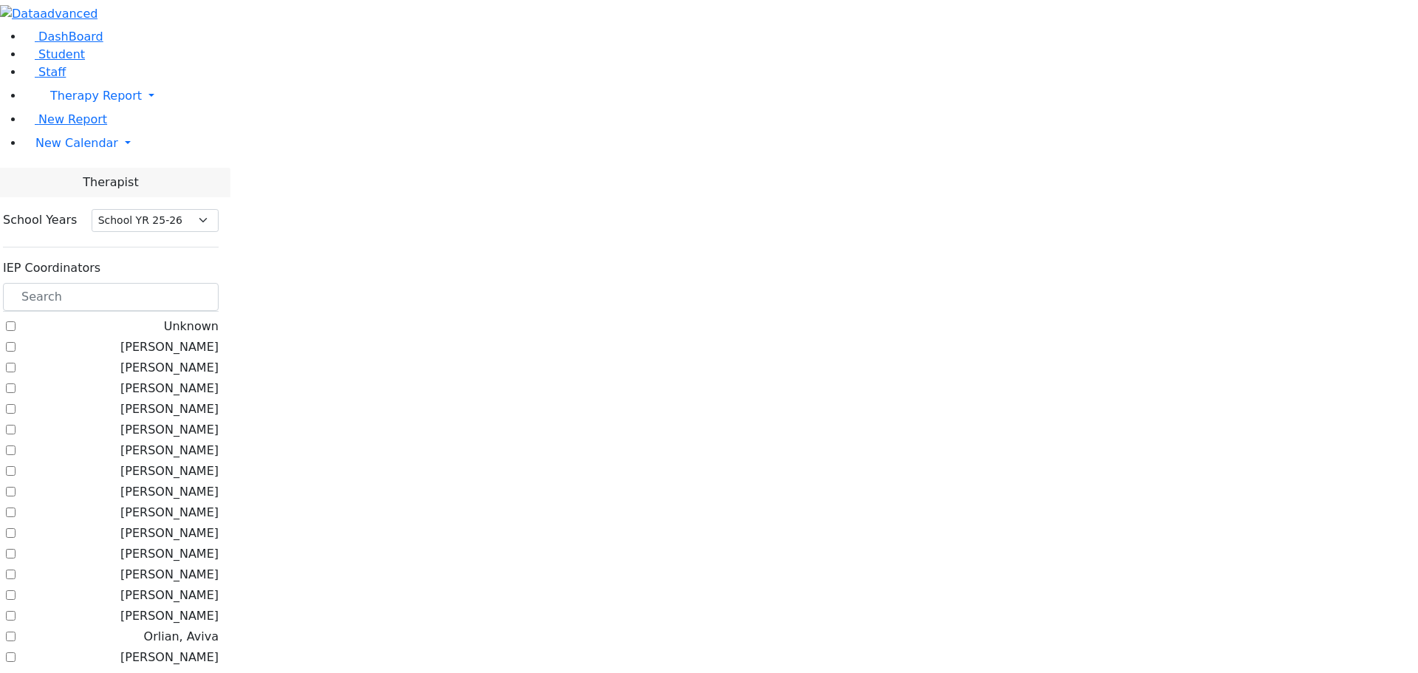
select select "212"
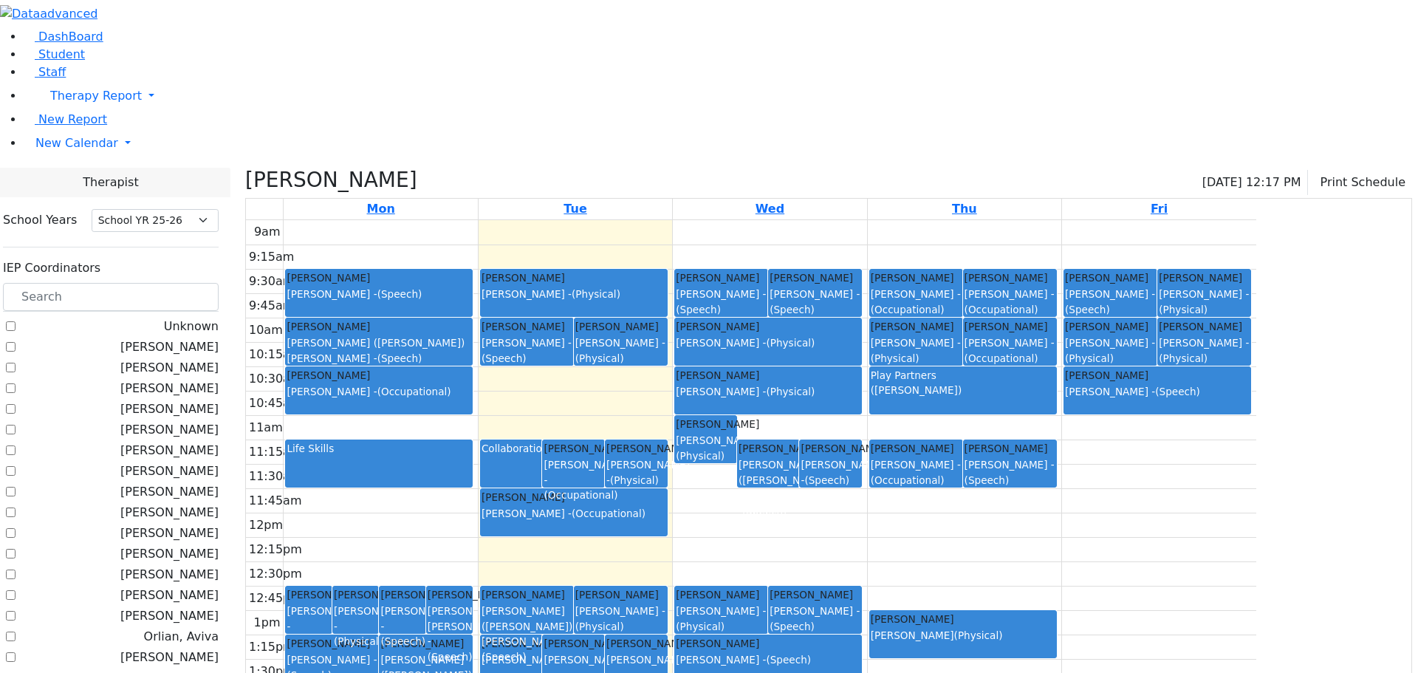
checkbox input "false"
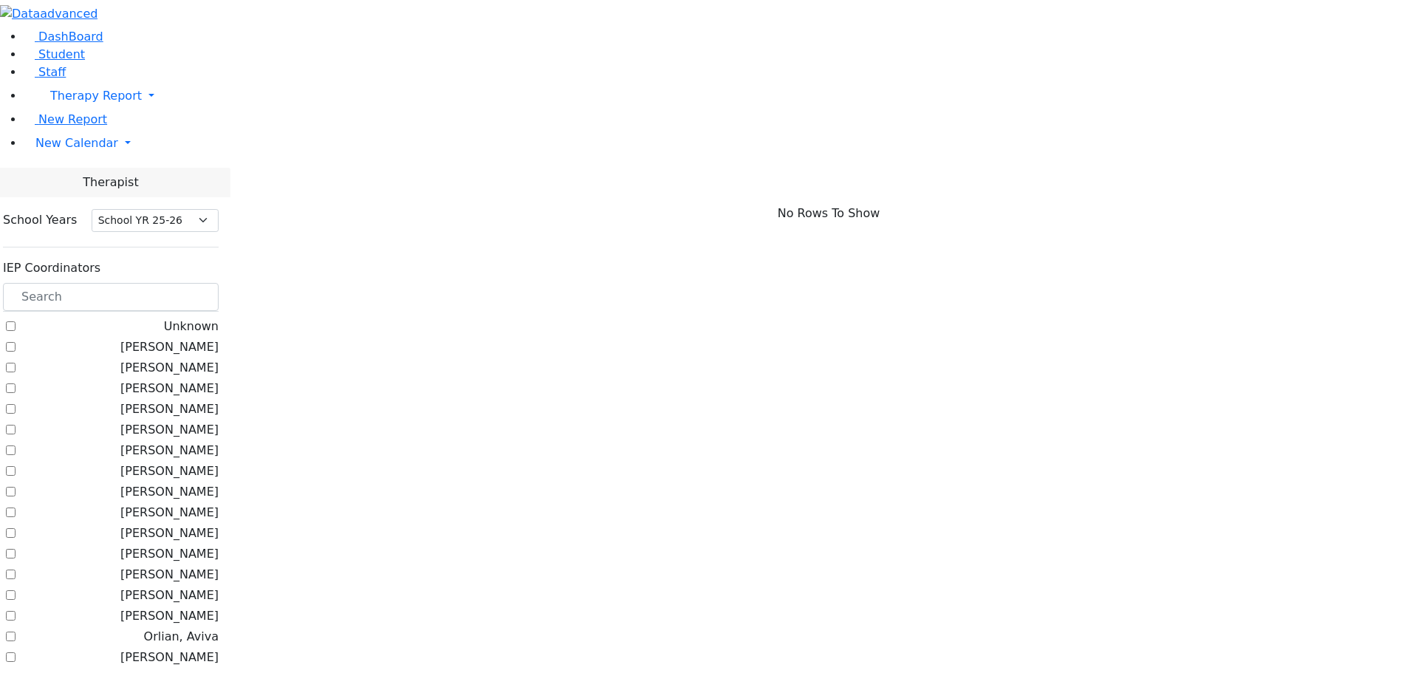
scroll to position [148, 0]
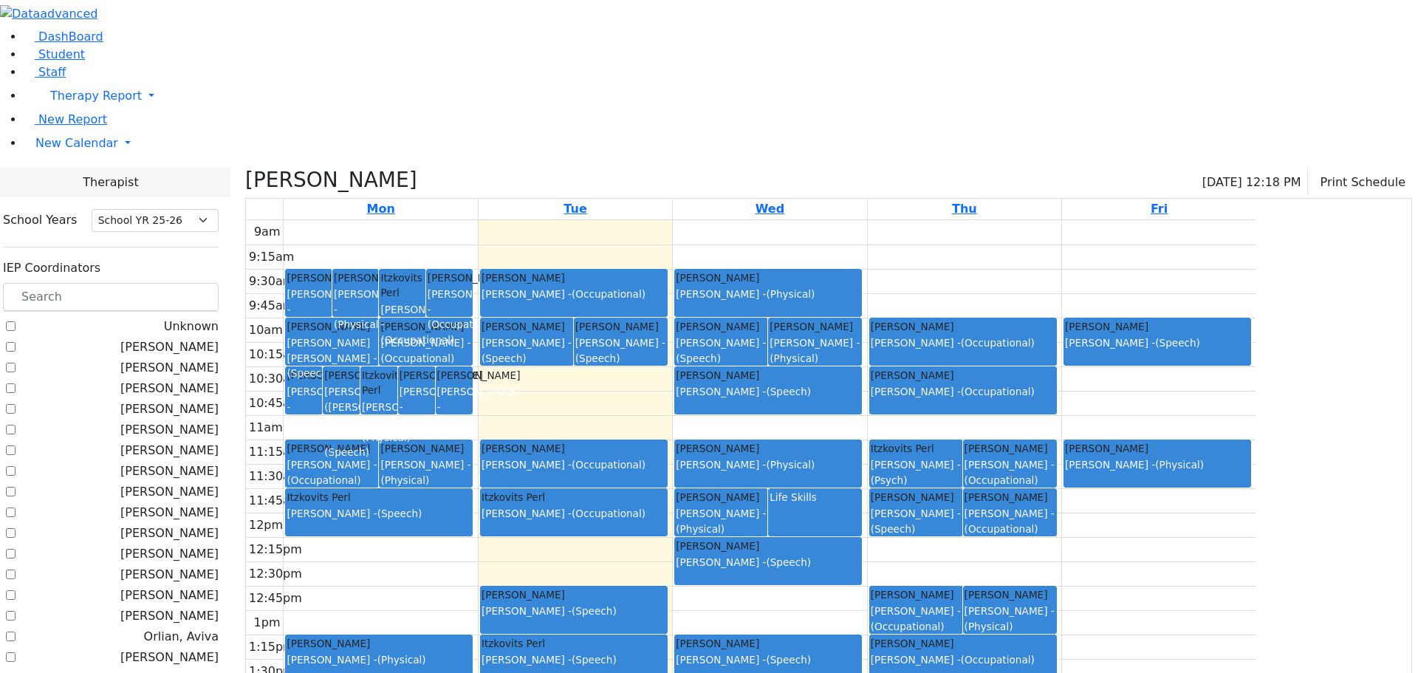
checkbox input "false"
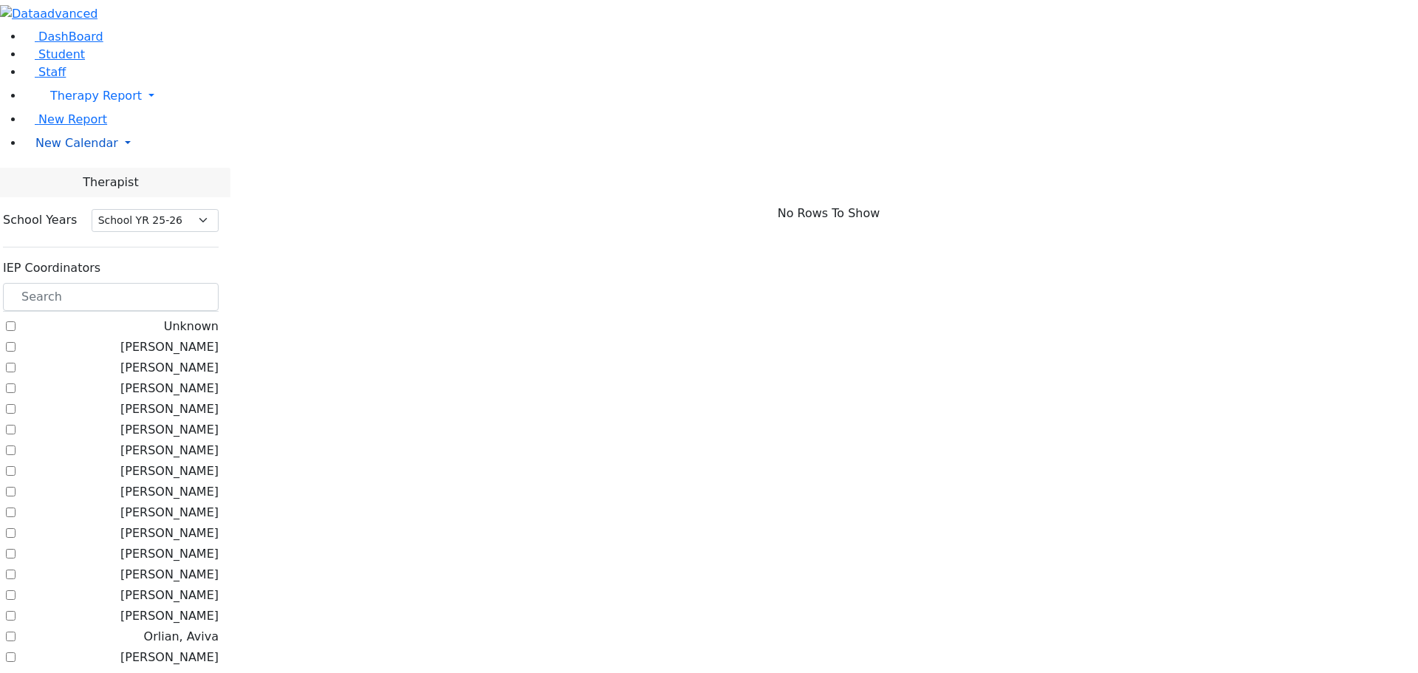
click at [72, 150] on span "New Calendar" at bounding box center [76, 143] width 83 height 14
click at [78, 179] on span "Calendar" at bounding box center [58, 172] width 53 height 14
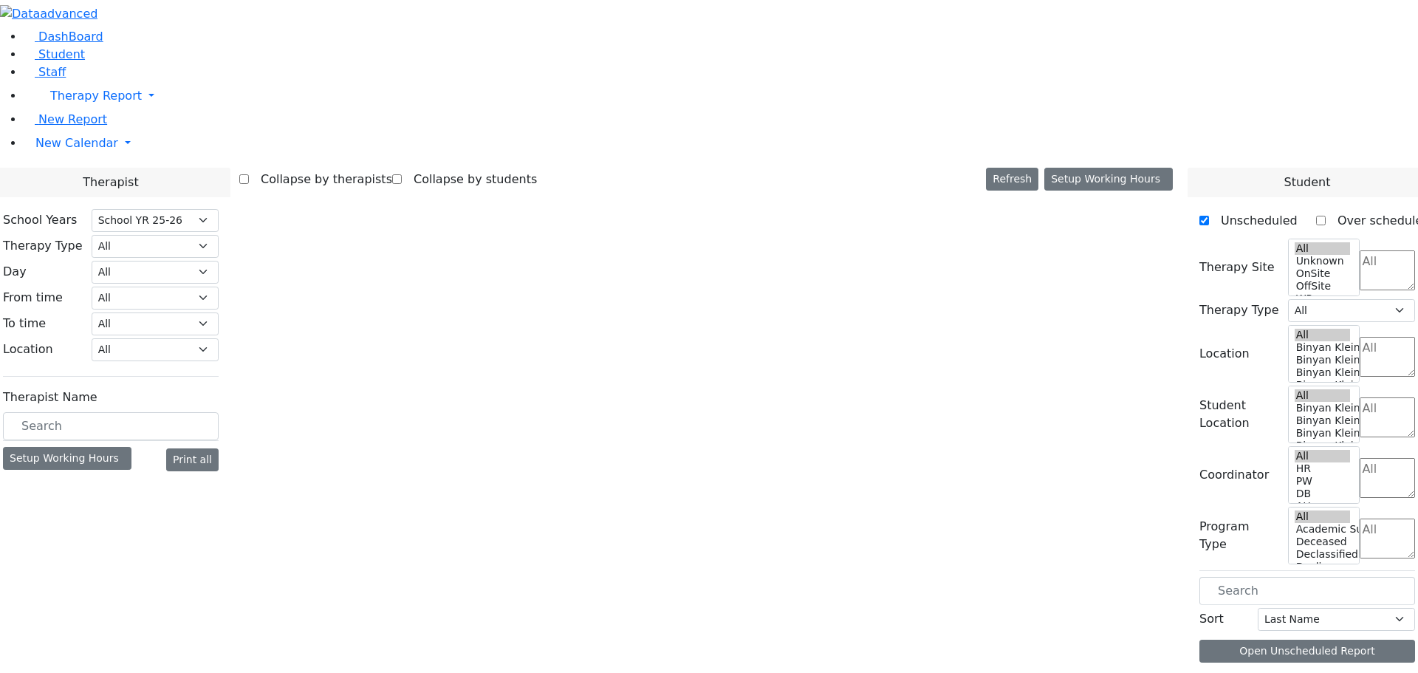
select select "212"
select select "1"
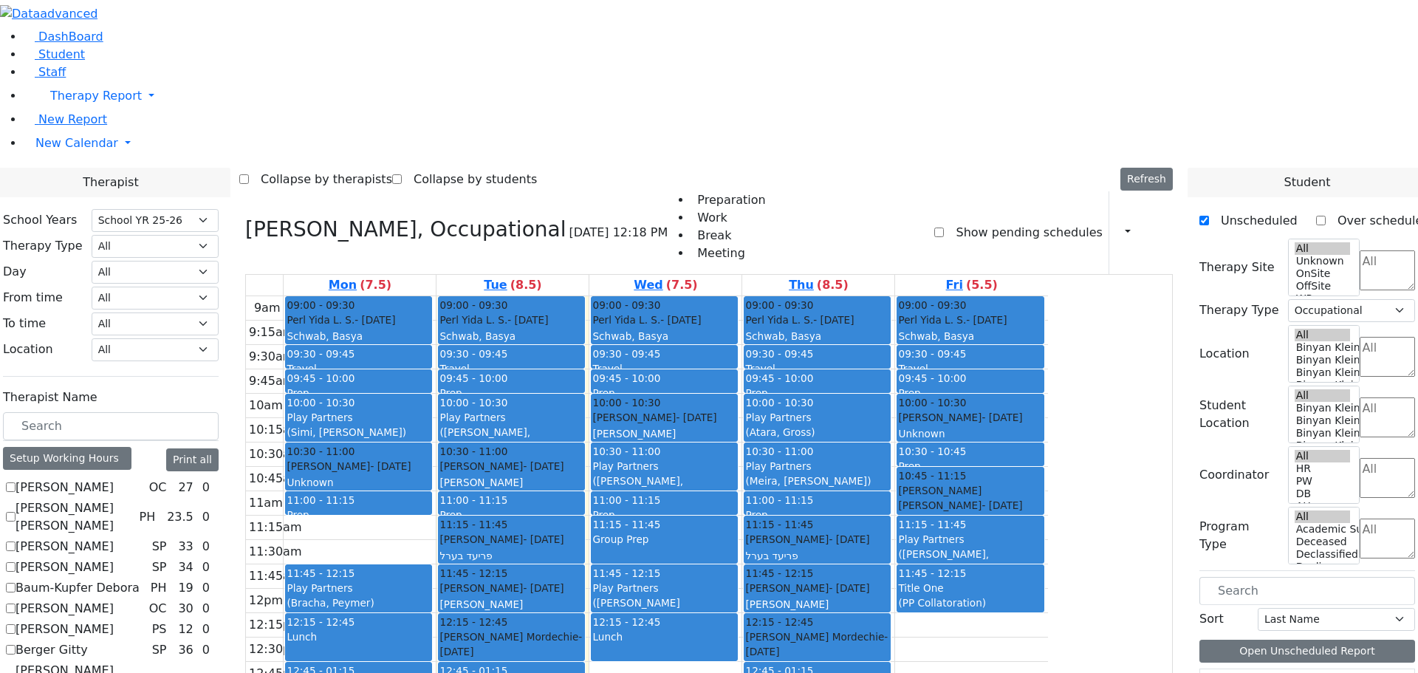
checkbox input "true"
select select
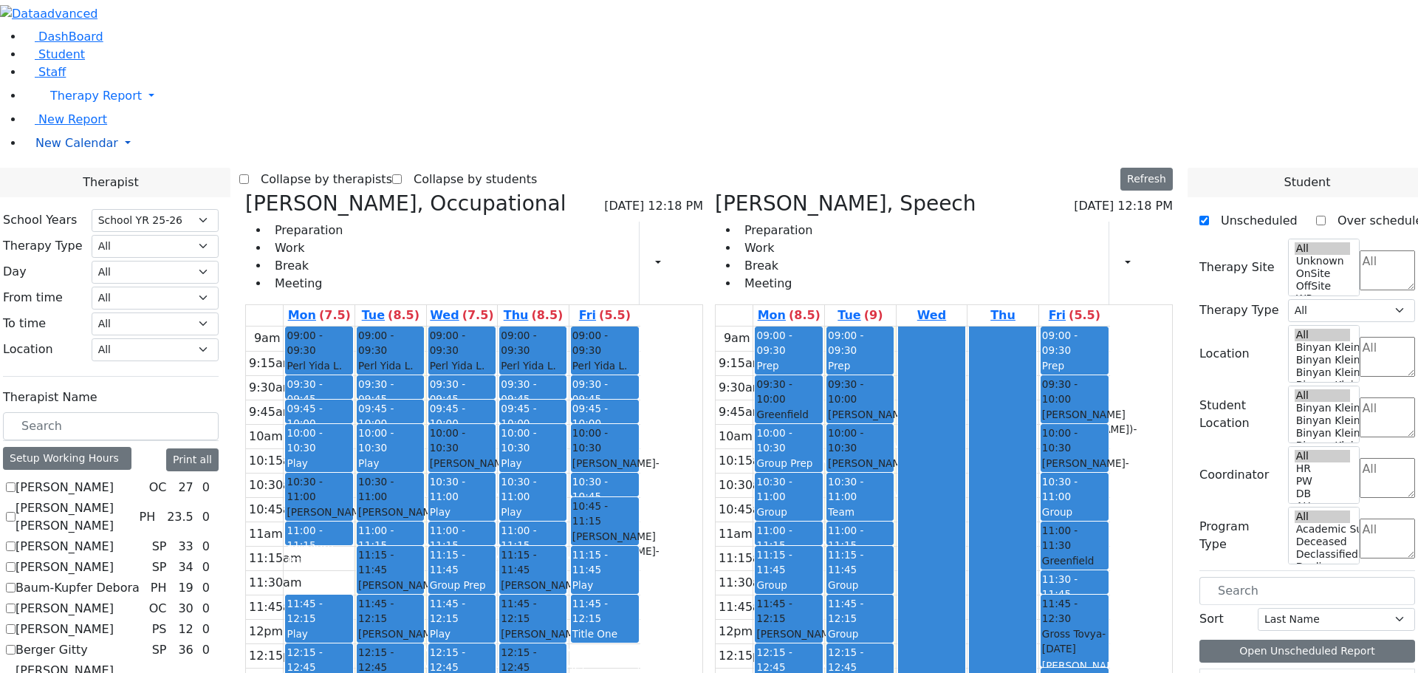
click at [66, 158] on link "New Calendar" at bounding box center [721, 144] width 1394 height 30
click at [84, 197] on span "Teacher Report" at bounding box center [79, 190] width 89 height 14
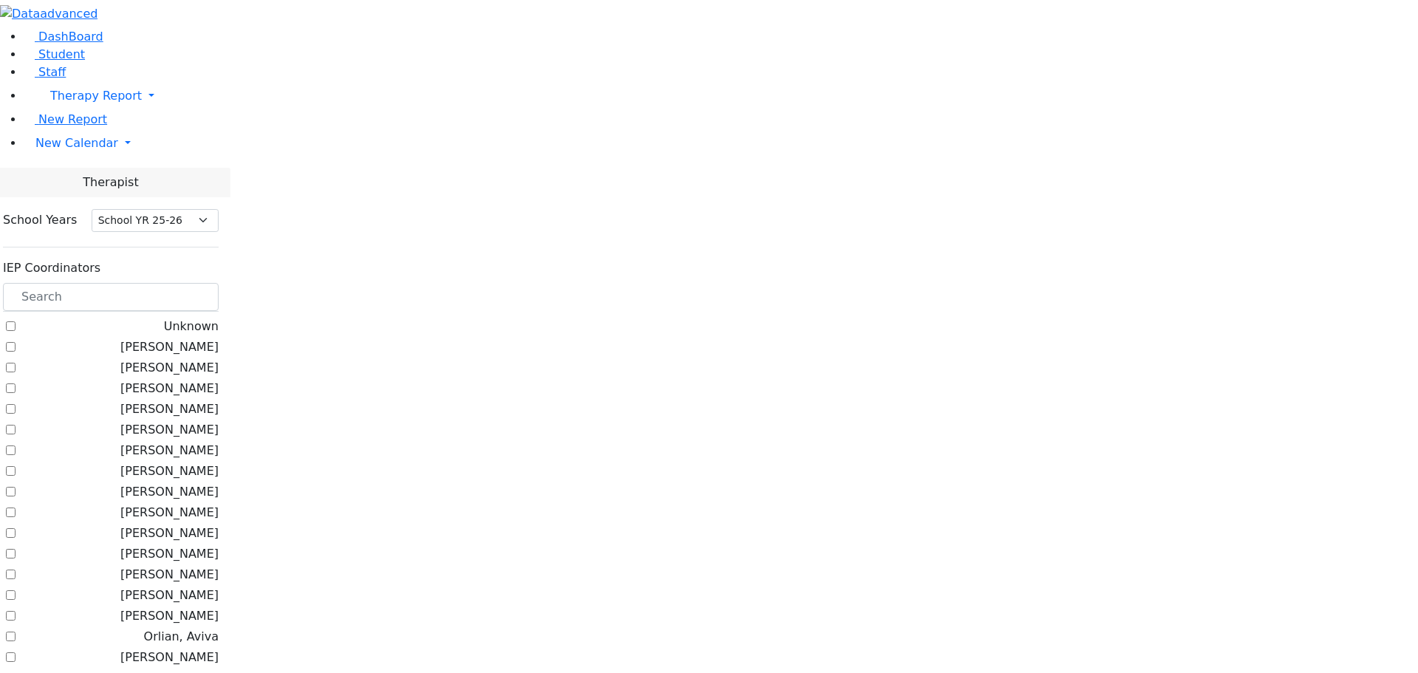
select select "212"
click at [181, 524] on label "[PERSON_NAME]" at bounding box center [169, 533] width 98 height 18
click at [16, 528] on input "[PERSON_NAME]" at bounding box center [11, 533] width 10 height 10
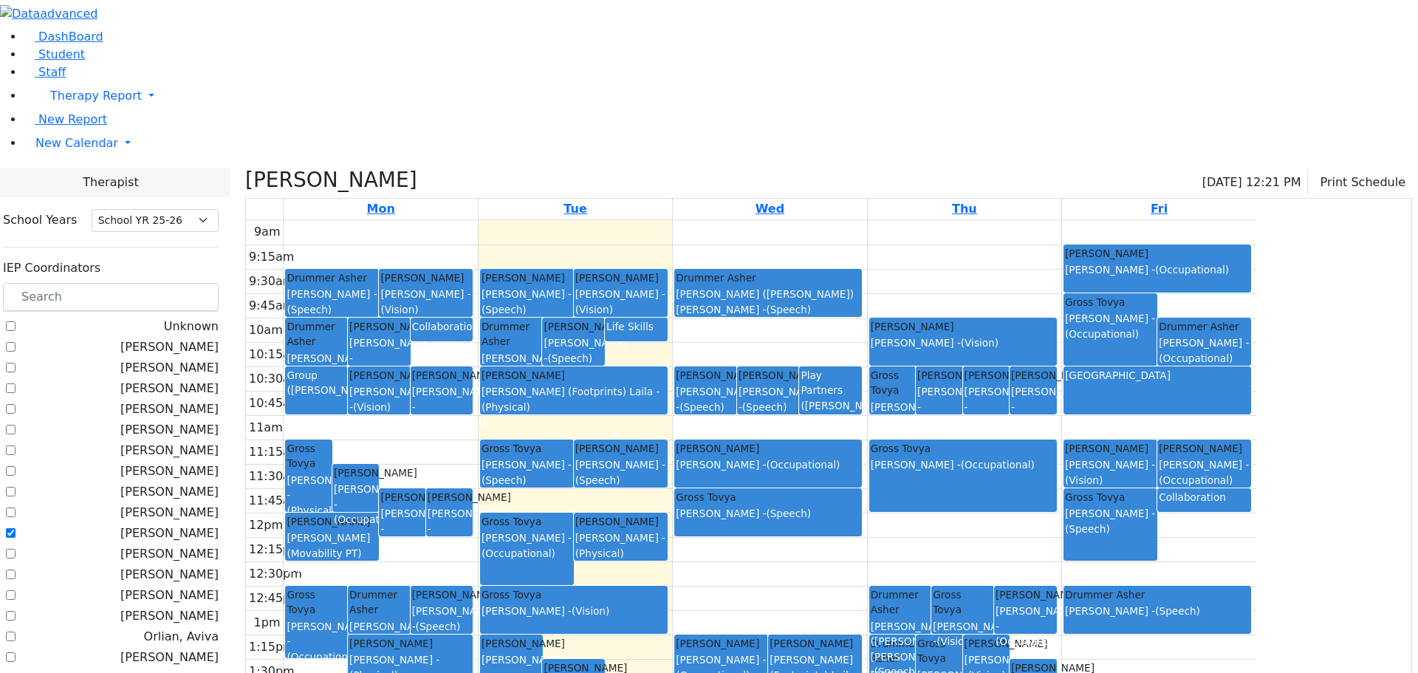
click at [182, 524] on label "[PERSON_NAME]" at bounding box center [169, 533] width 98 height 18
click at [16, 528] on input "[PERSON_NAME]" at bounding box center [11, 533] width 10 height 10
checkbox input "false"
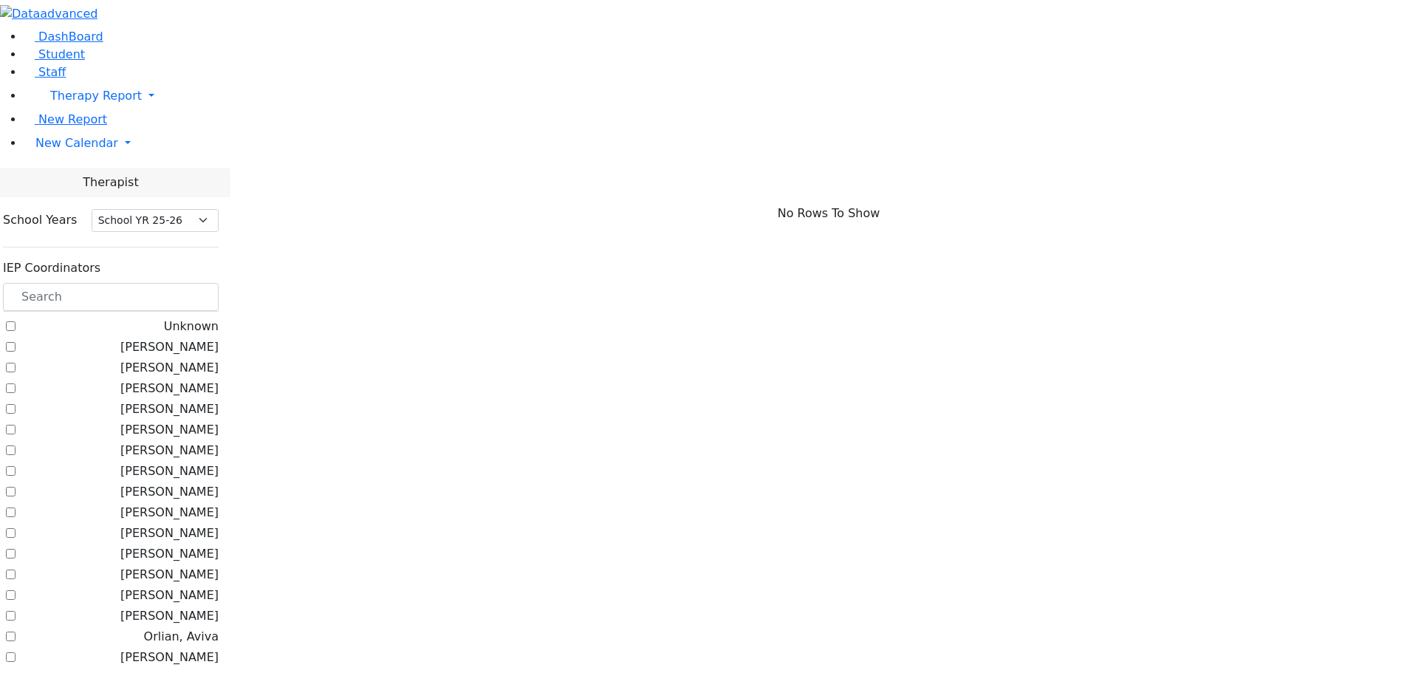
scroll to position [591, 0]
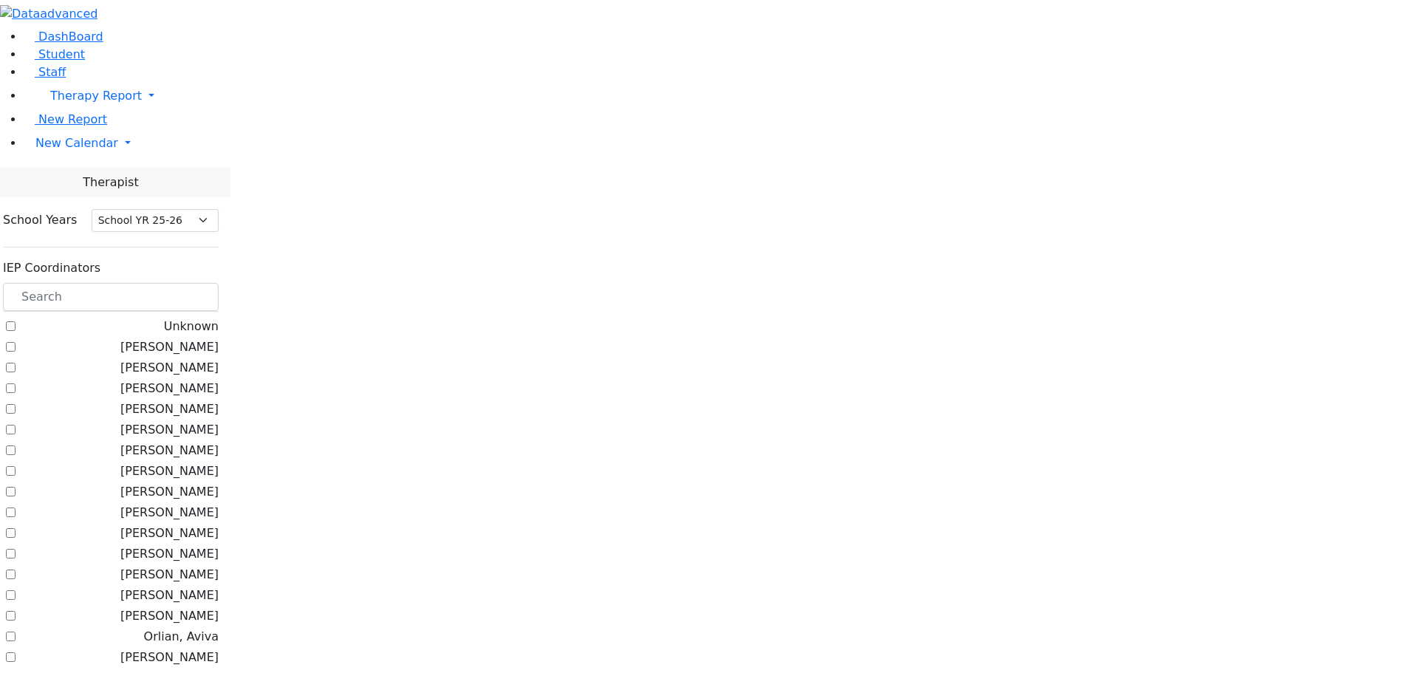
scroll to position [532, 0]
checkbox input "true"
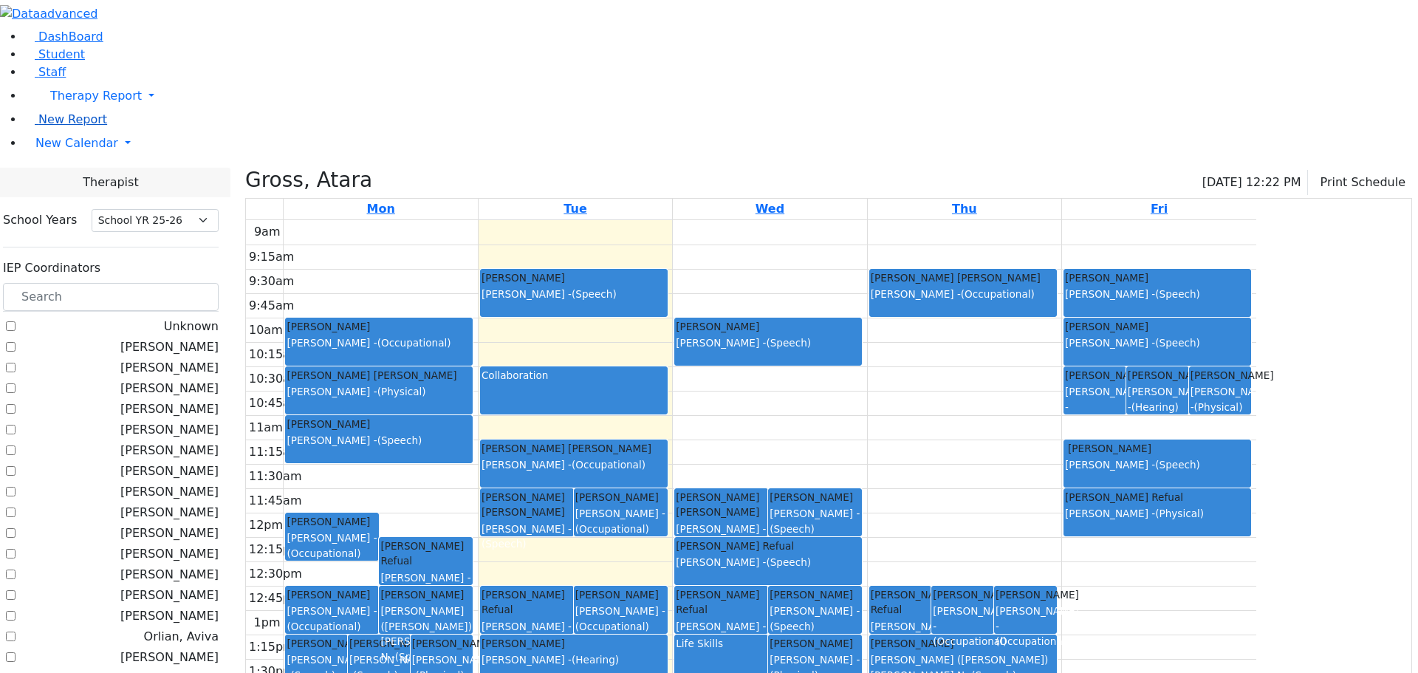
click at [44, 126] on span "New Report" at bounding box center [72, 119] width 69 height 14
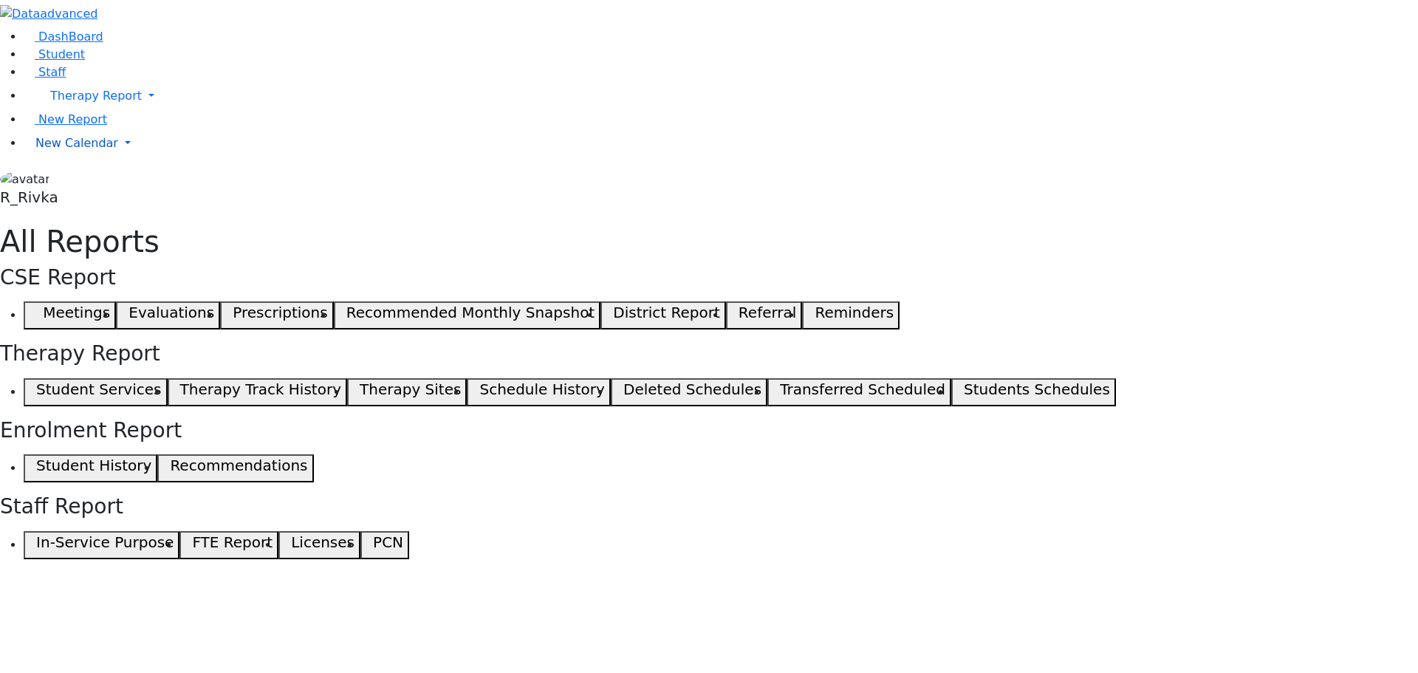
click at [50, 150] on span "New Calendar" at bounding box center [76, 143] width 83 height 14
click at [35, 150] on span "New Calendar" at bounding box center [76, 143] width 83 height 14
click at [88, 150] on span "New Calendar" at bounding box center [76, 143] width 83 height 14
click at [85, 179] on span "Calendar" at bounding box center [58, 172] width 53 height 14
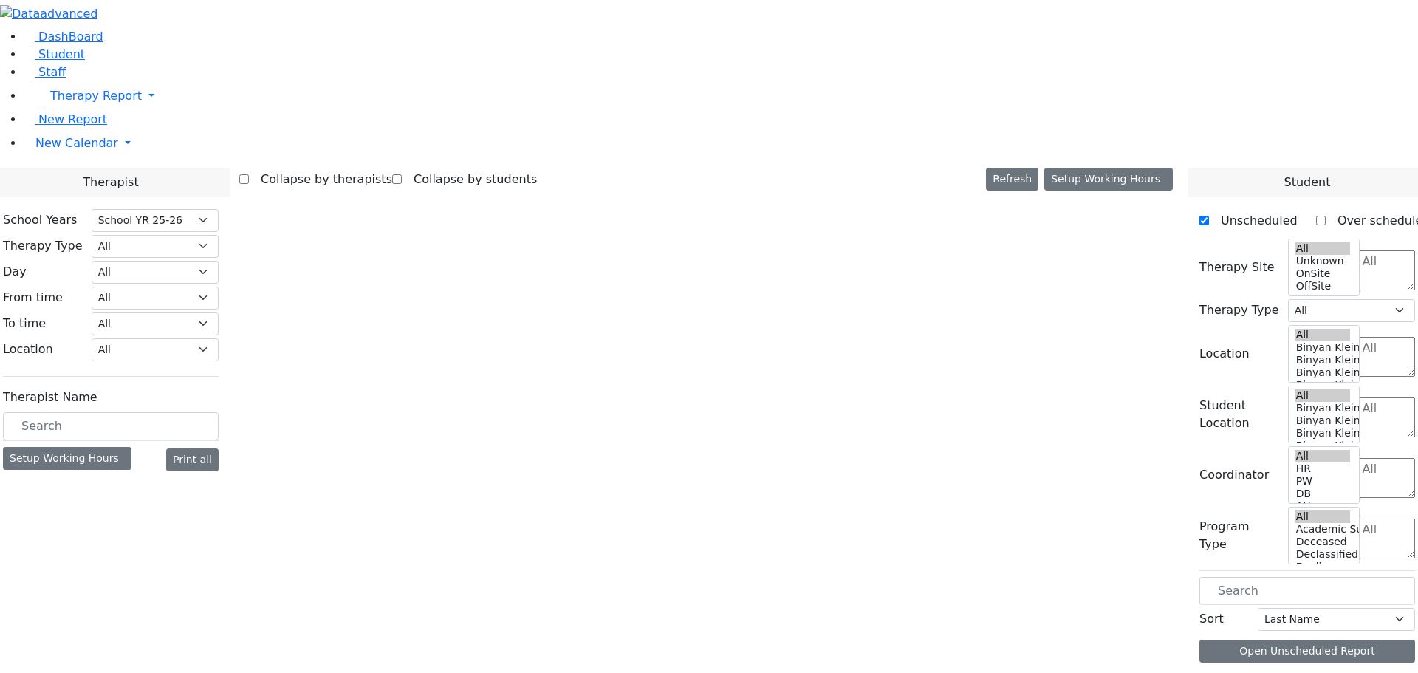
select select "212"
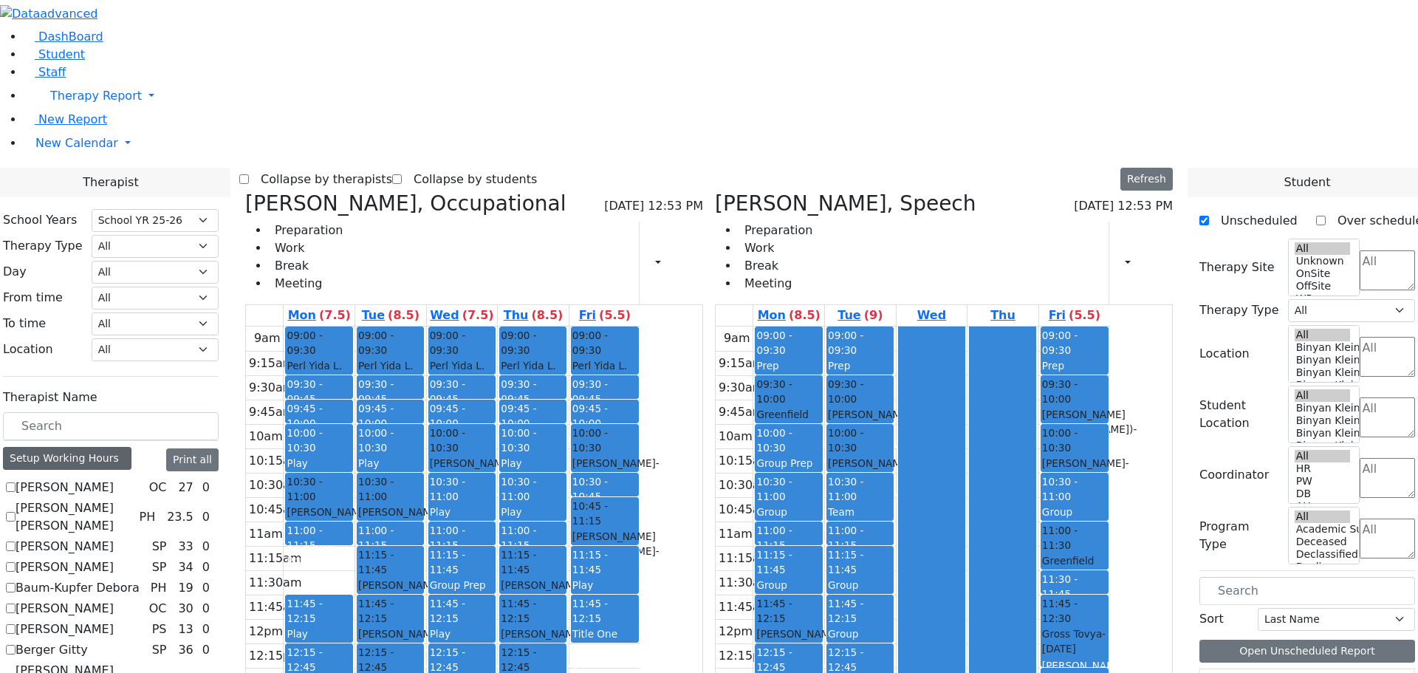
click at [131, 447] on div "Setup Working Hours" at bounding box center [67, 458] width 129 height 23
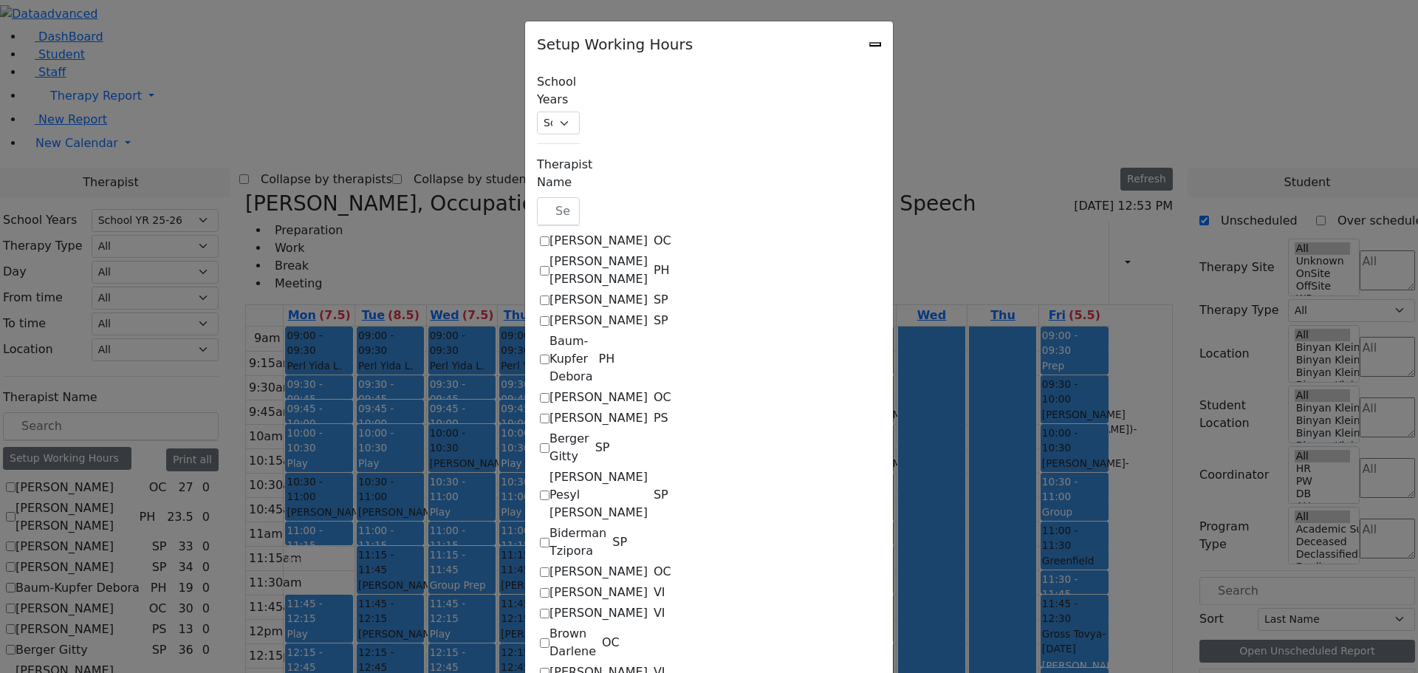
scroll to position [591, 0]
checkbox input "true"
select select "09:30:00"
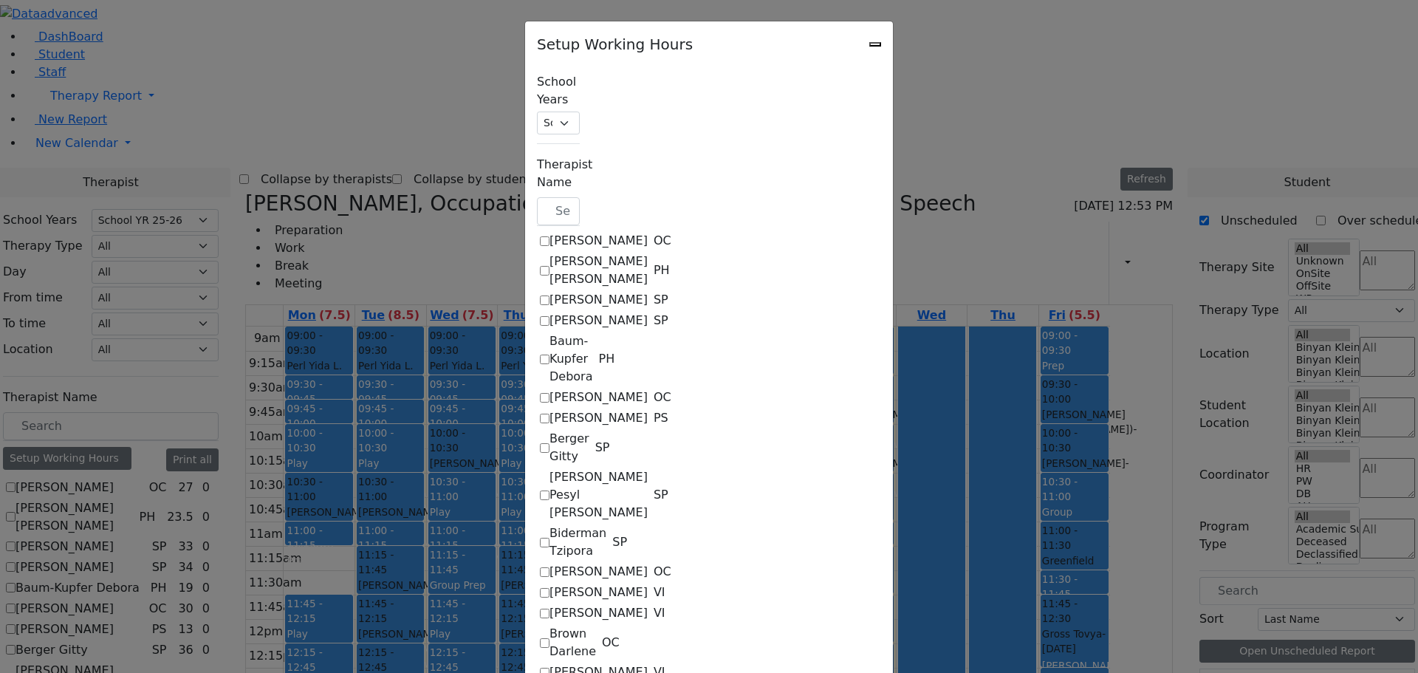
select select "19:00:00"
select select "36"
select select "15:00:00"
select select "19:00:00"
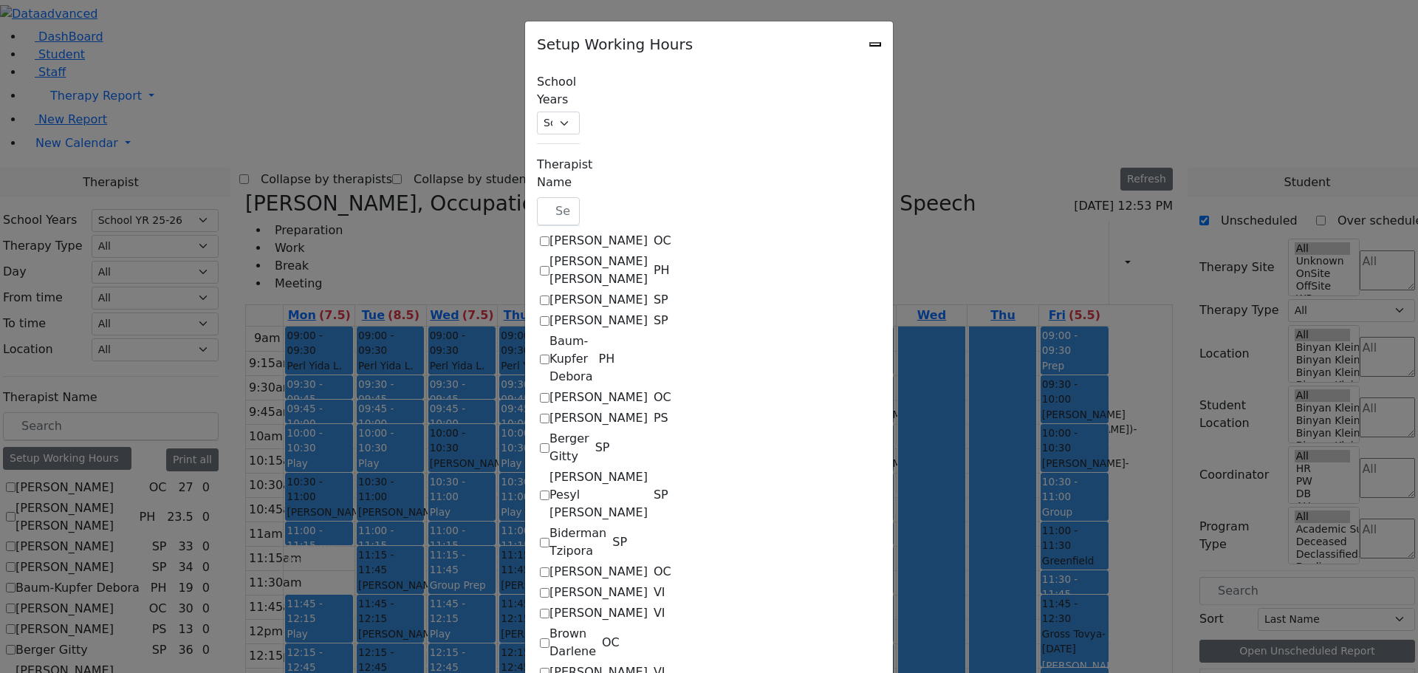
select select "19:00:00"
select select "09:30:00"
select select "19:00:00"
select select "36"
select select "15:00:00"
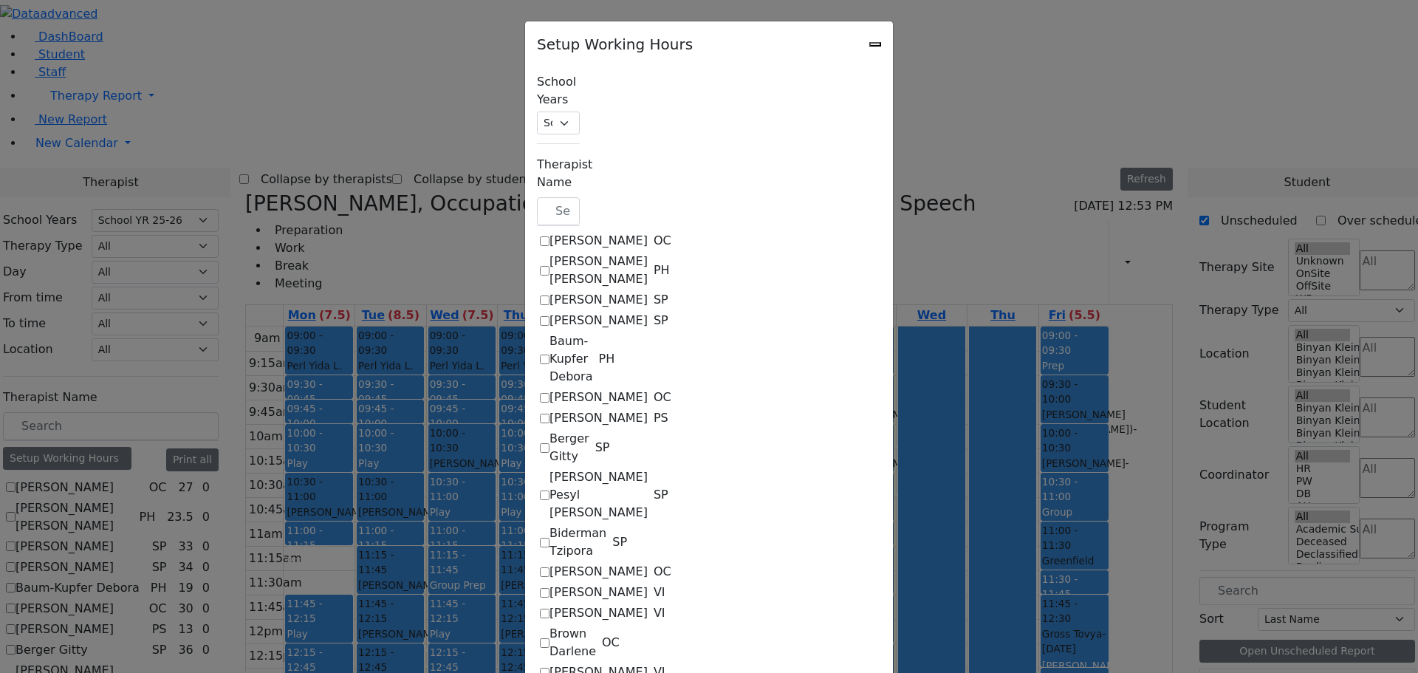
select select "19:00:00"
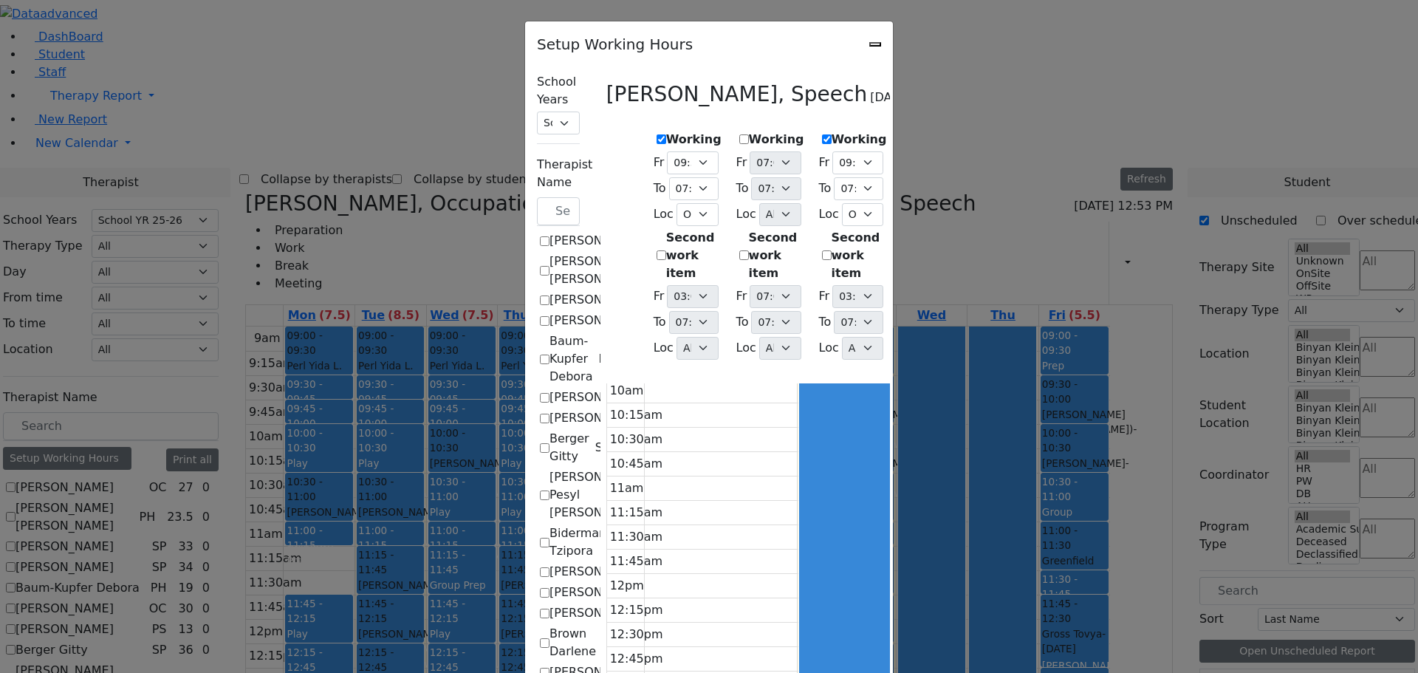
scroll to position [0, 0]
click at [669, 179] on select "07:15 AM 07:30 AM 07:45 AM 08:00 AM 08:15 AM 08:30 AM 08:45 AM 09:00 AM 09:15 A…" at bounding box center [693, 188] width 49 height 23
select select "15:00:00"
click at [669, 177] on select "07:15 AM 07:30 AM 07:45 AM 08:00 AM 08:15 AM 08:30 AM 08:45 AM 09:00 AM 09:15 A…" at bounding box center [693, 188] width 49 height 23
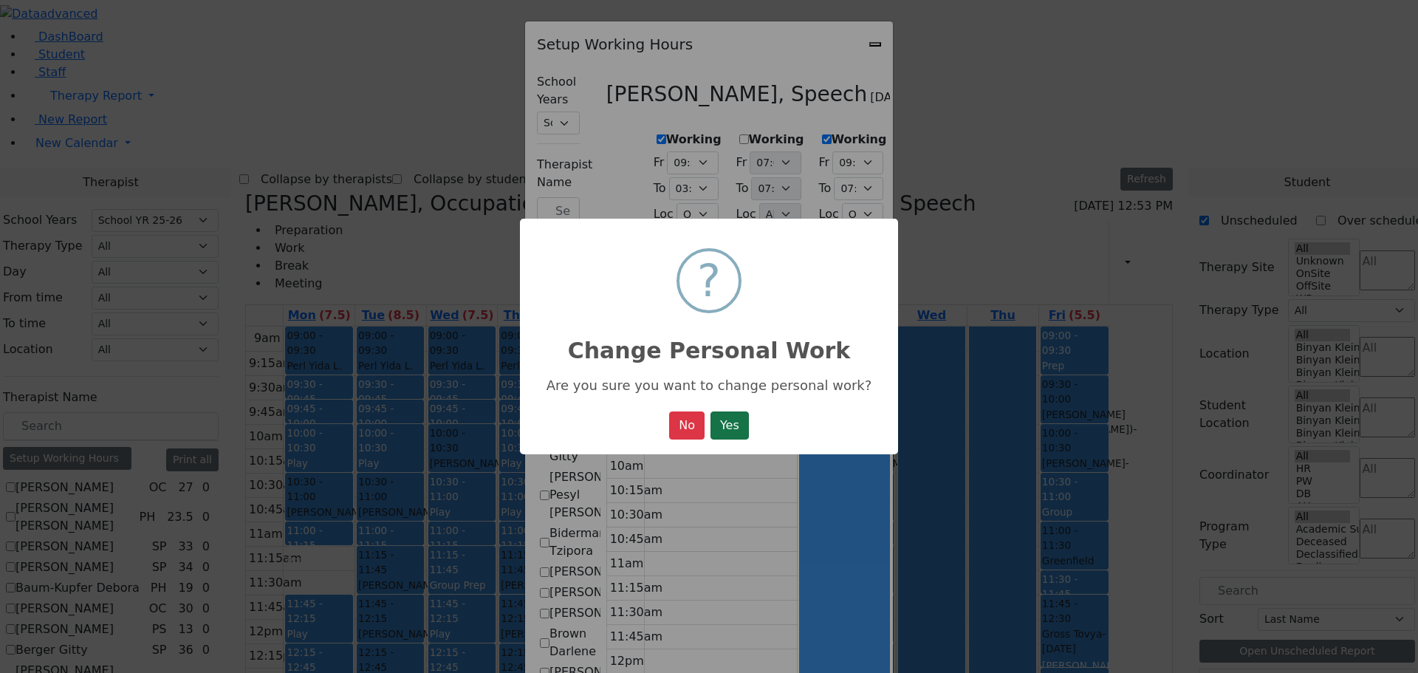
click at [745, 425] on button "Yes" at bounding box center [729, 425] width 38 height 28
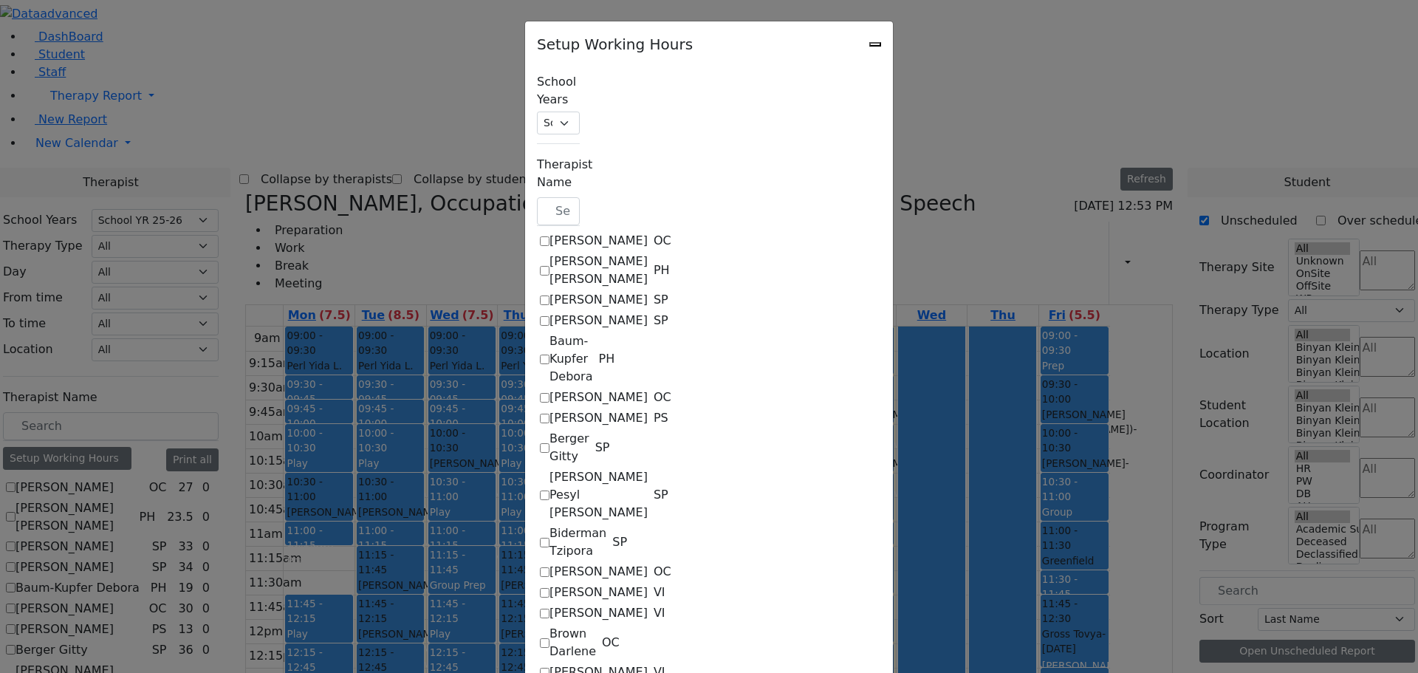
select select "09:30:00"
select select "15:00:00"
select select "36"
select select "15:00:00"
select select "19:00:00"
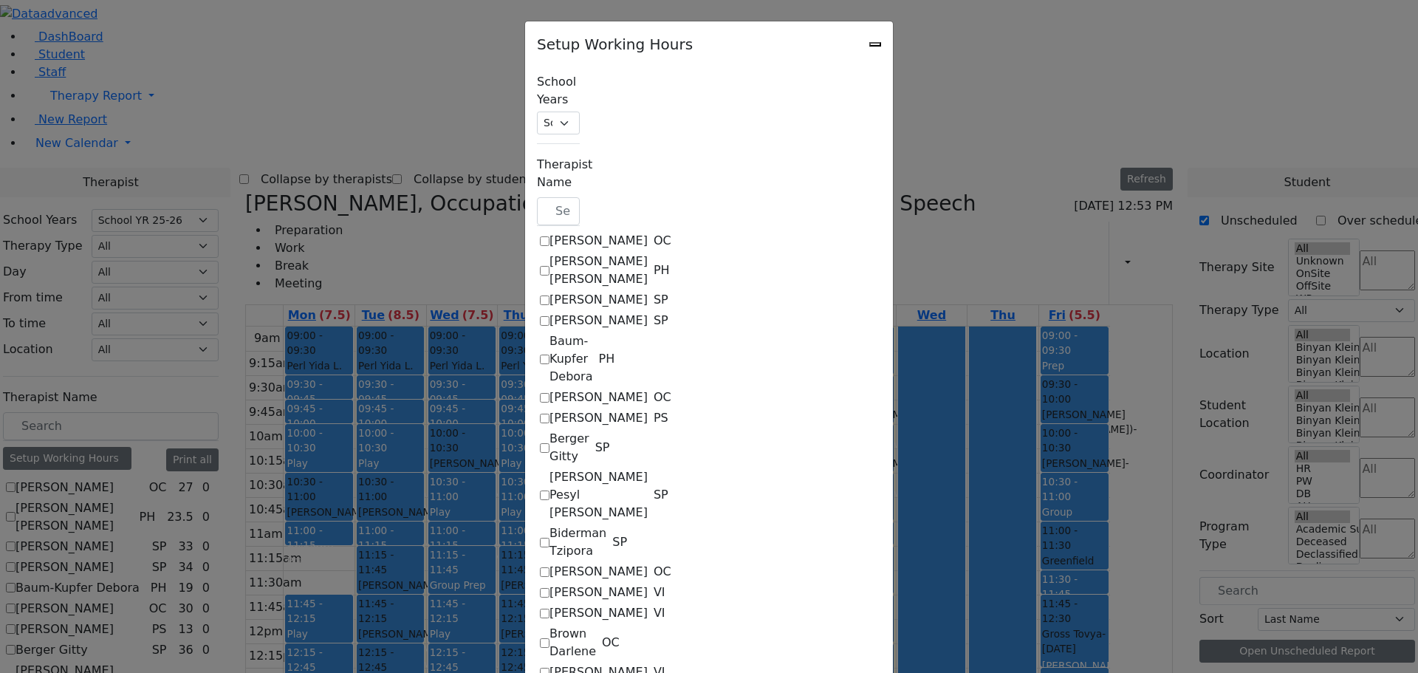
select select "19:00:00"
select select "09:30:00"
select select "19:00:00"
select select "36"
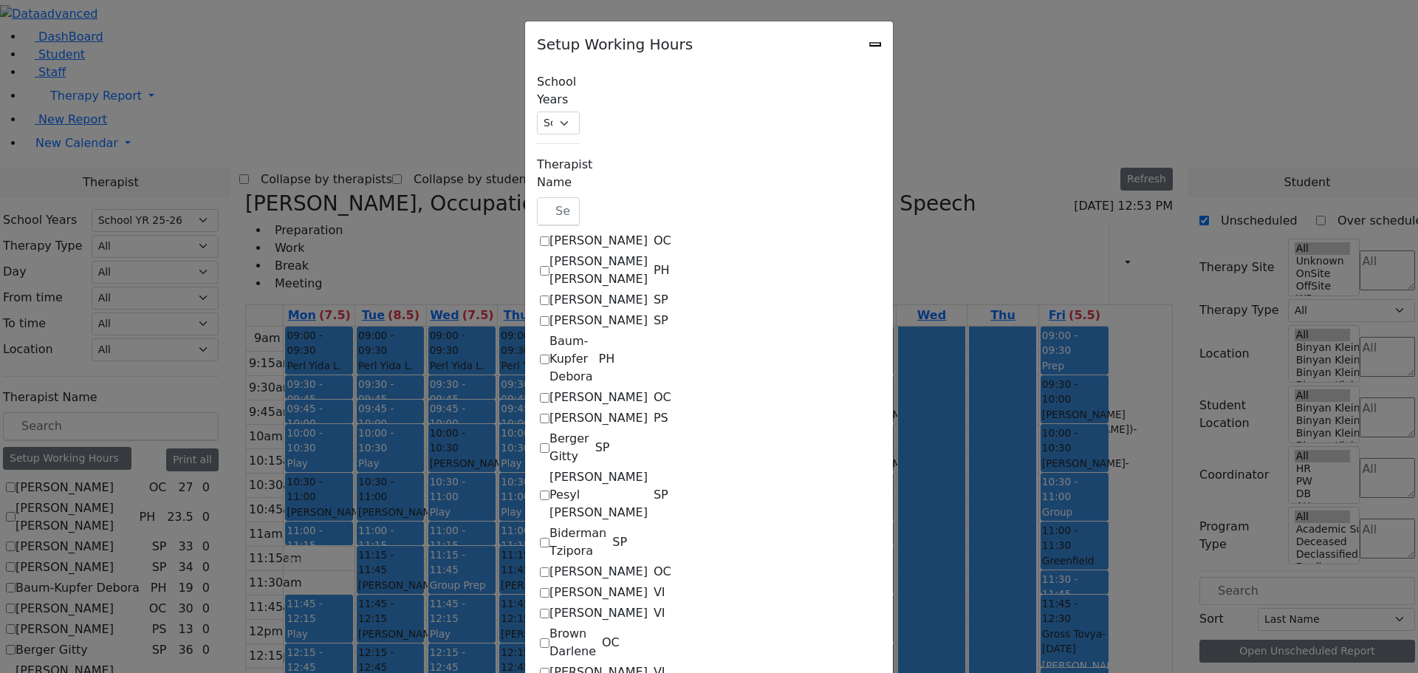
select select "15:00:00"
select select "19:00:00"
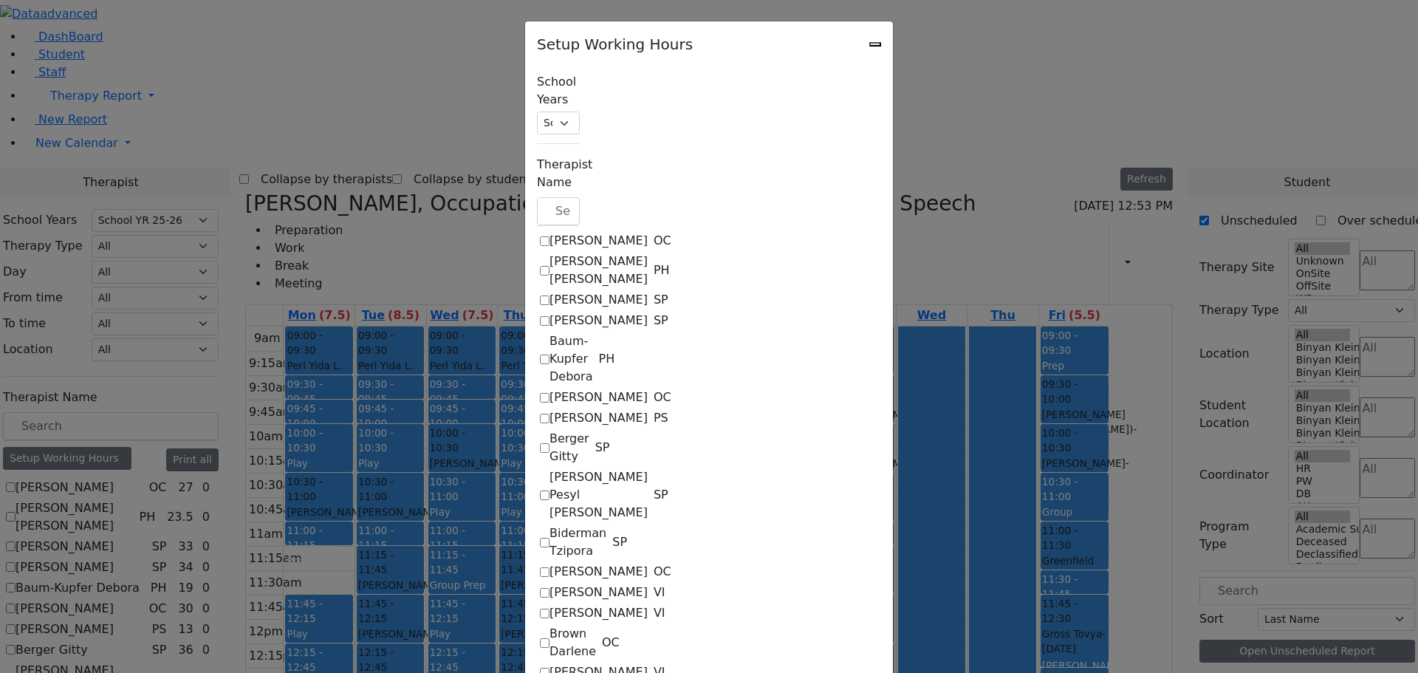
select select "19:00:00"
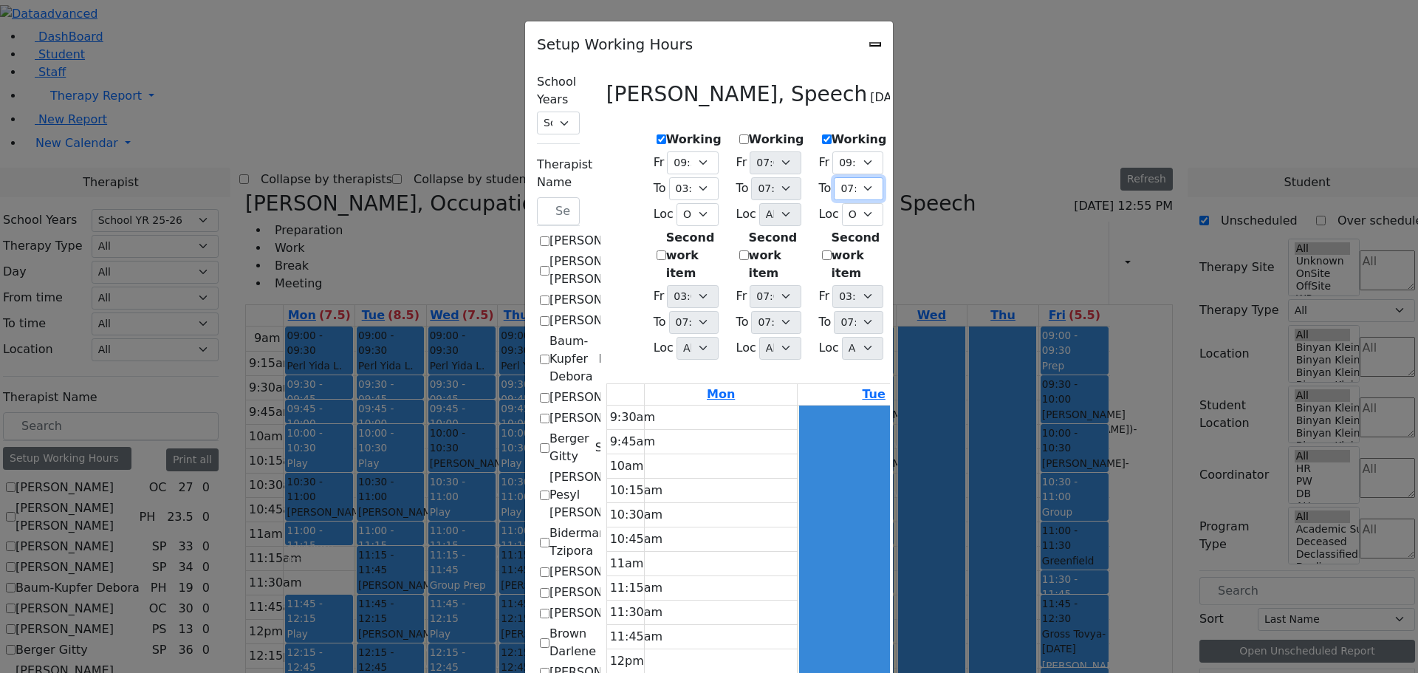
click at [860, 182] on select "07:15 AM 07:30 AM 07:45 AM 08:00 AM 08:15 AM 08:30 AM 08:45 AM 09:00 AM 09:15 A…" at bounding box center [858, 188] width 49 height 23
select select "15:00:00"
click at [834, 177] on select "07:15 AM 07:30 AM 07:45 AM 08:00 AM 08:15 AM 08:30 AM 08:45 AM 09:00 AM 09:15 A…" at bounding box center [858, 188] width 49 height 23
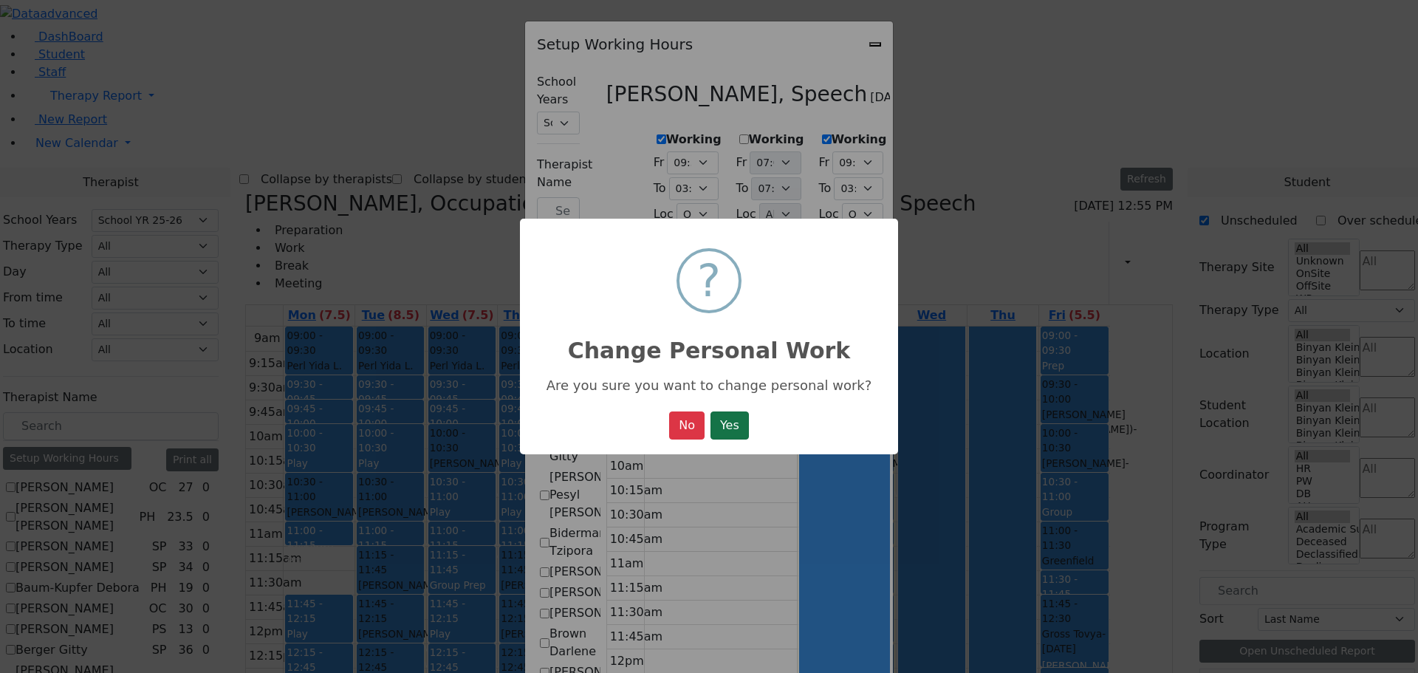
click at [730, 432] on button "Yes" at bounding box center [729, 425] width 38 height 28
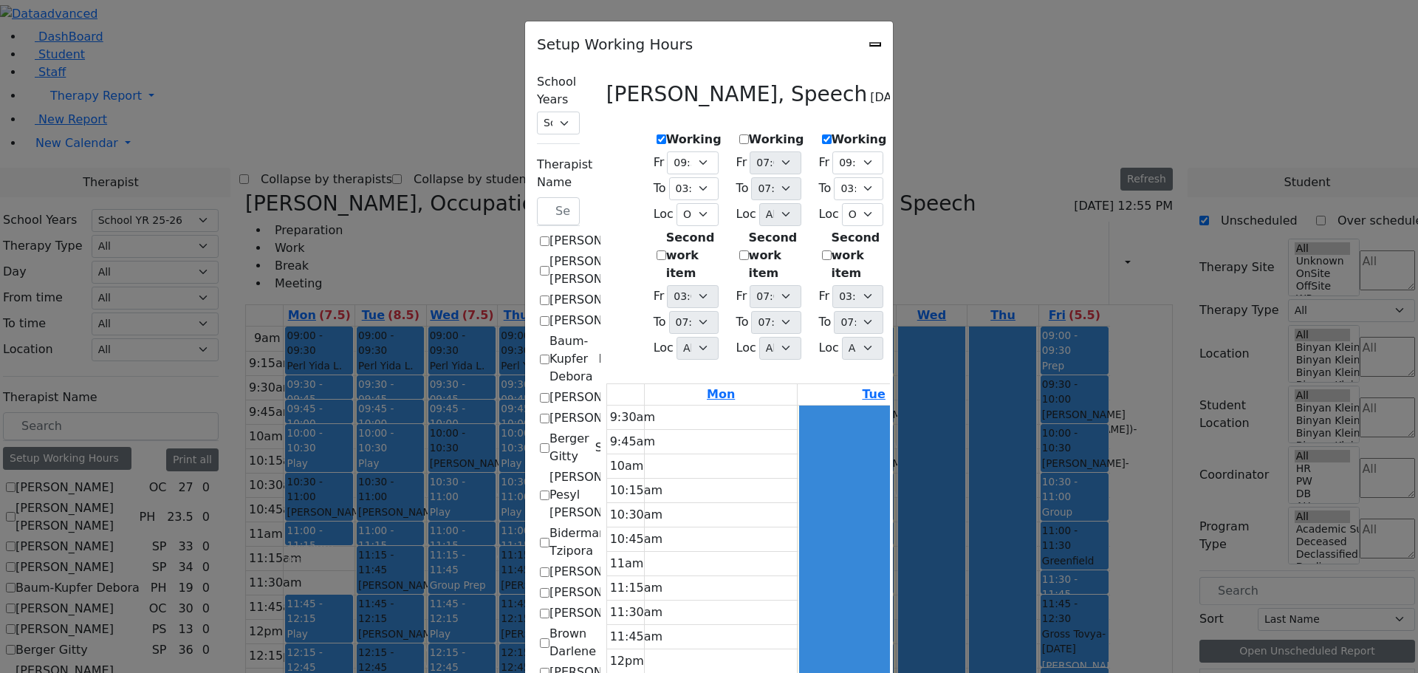
select select "09:30:00"
select select "15:00:00"
select select "36"
select select "15:00:00"
select select "19:00:00"
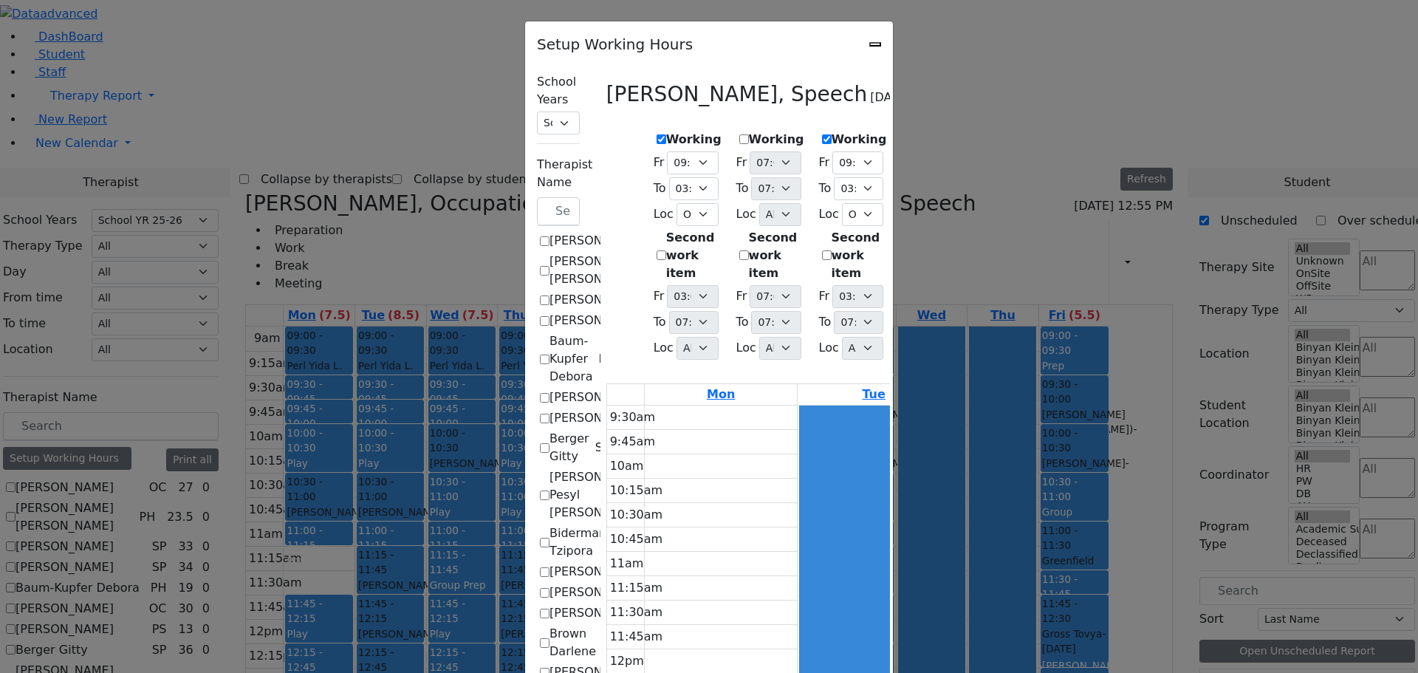
select select "19:00:00"
select select "09:30:00"
select select "15:00:00"
select select "36"
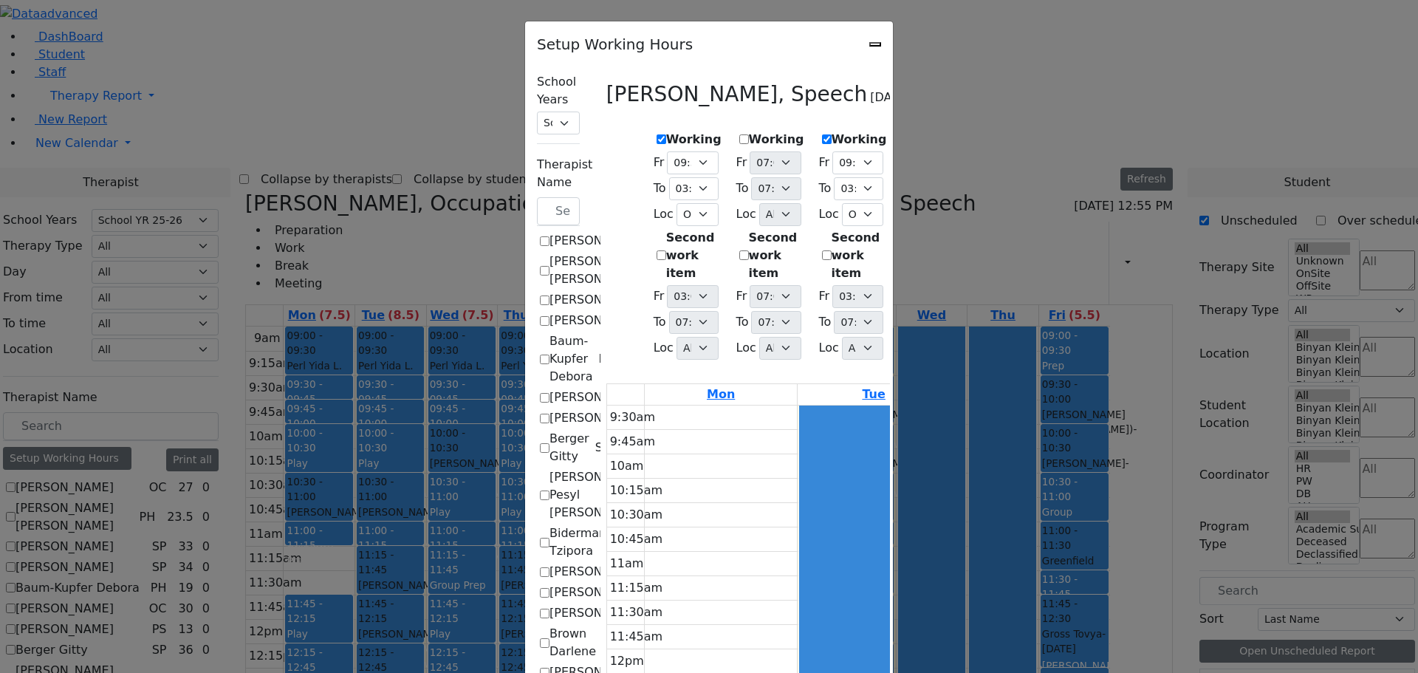
select select "15:00:00"
select select "19:00:00"
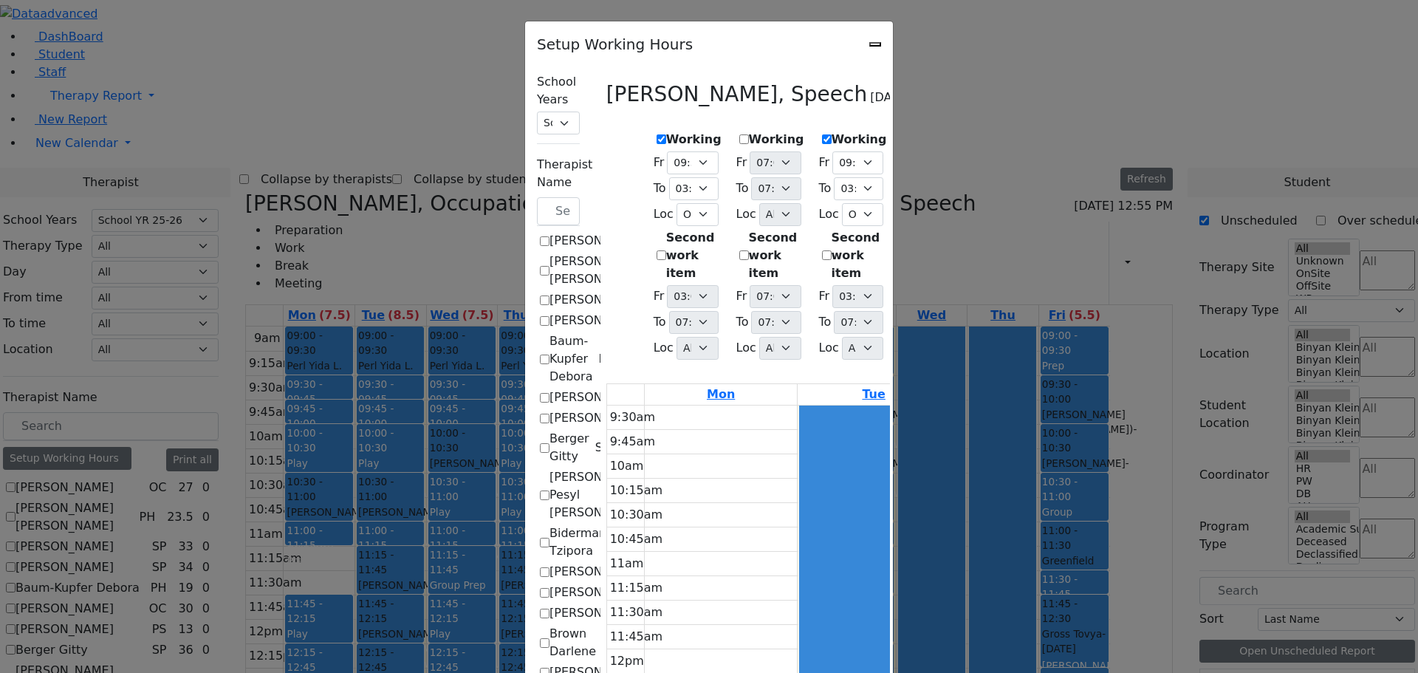
select select "19:00:00"
click at [159, 319] on div "Setup Working Hours School Years Select School YR Summer YR 25 School YR 25-26 …" at bounding box center [709, 336] width 1418 height 673
checkbox input "false"
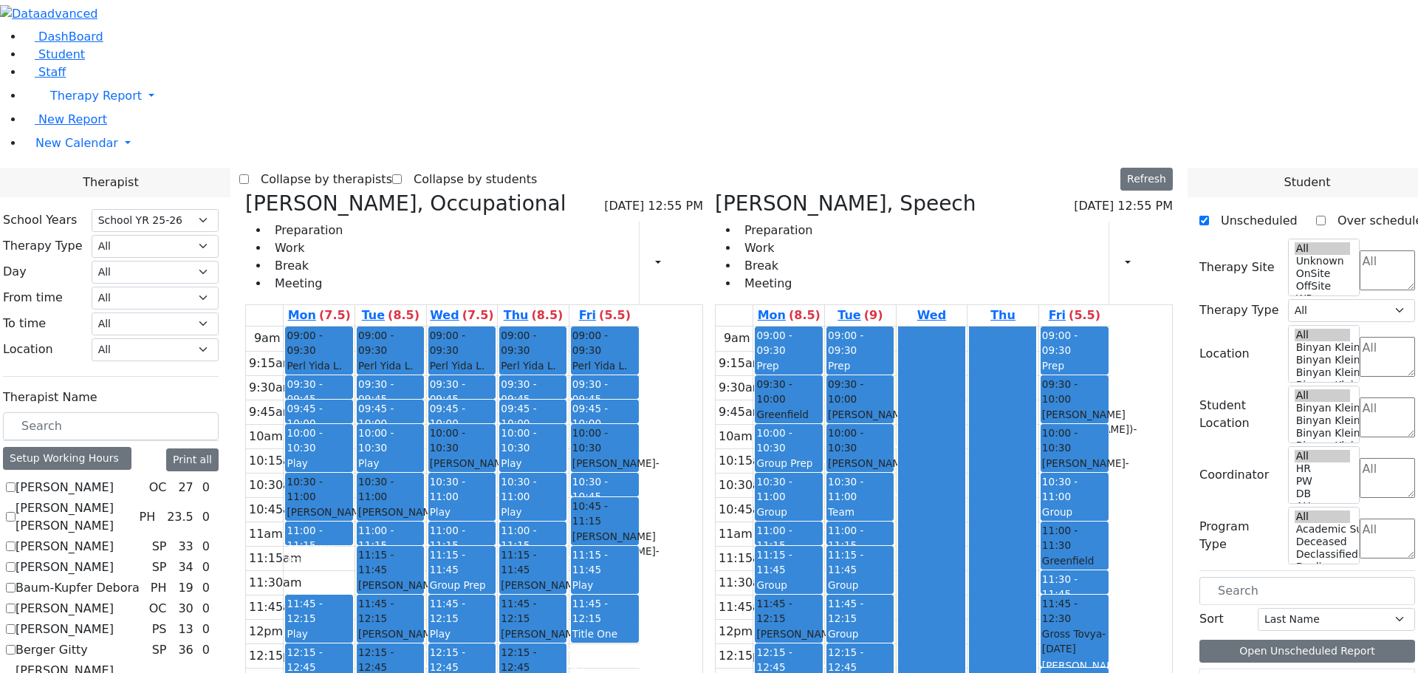
click at [715, 191] on icon at bounding box center [715, 203] width 0 height 24
select select "1"
checkbox input "false"
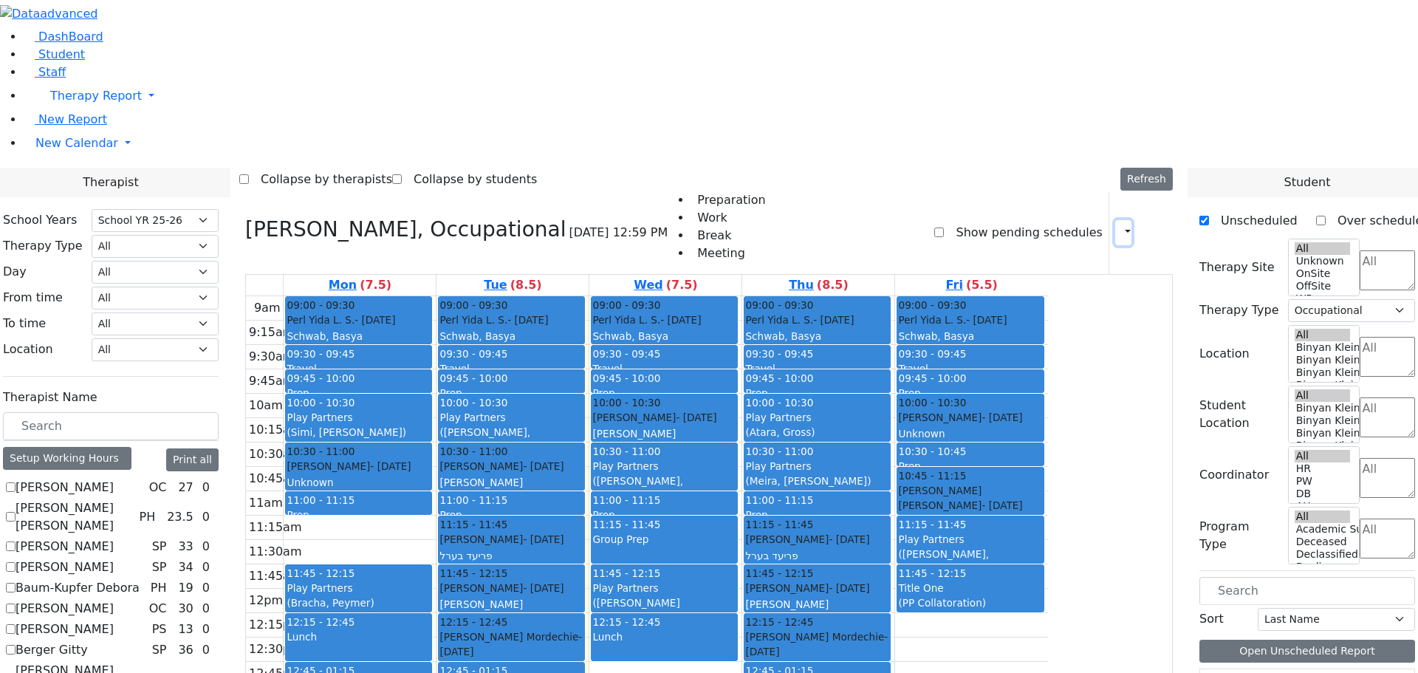
click at [1119, 225] on icon "button" at bounding box center [1119, 232] width 0 height 14
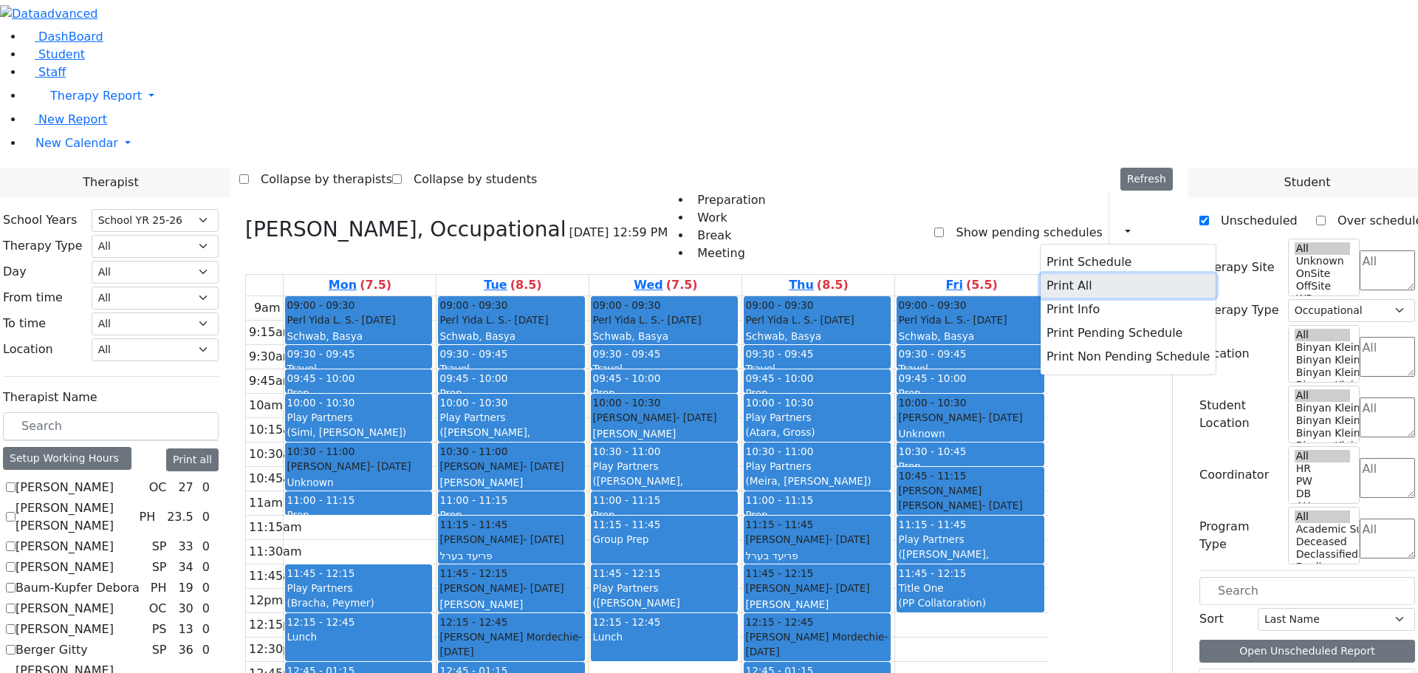
click at [1086, 274] on button "Print All" at bounding box center [1128, 286] width 175 height 24
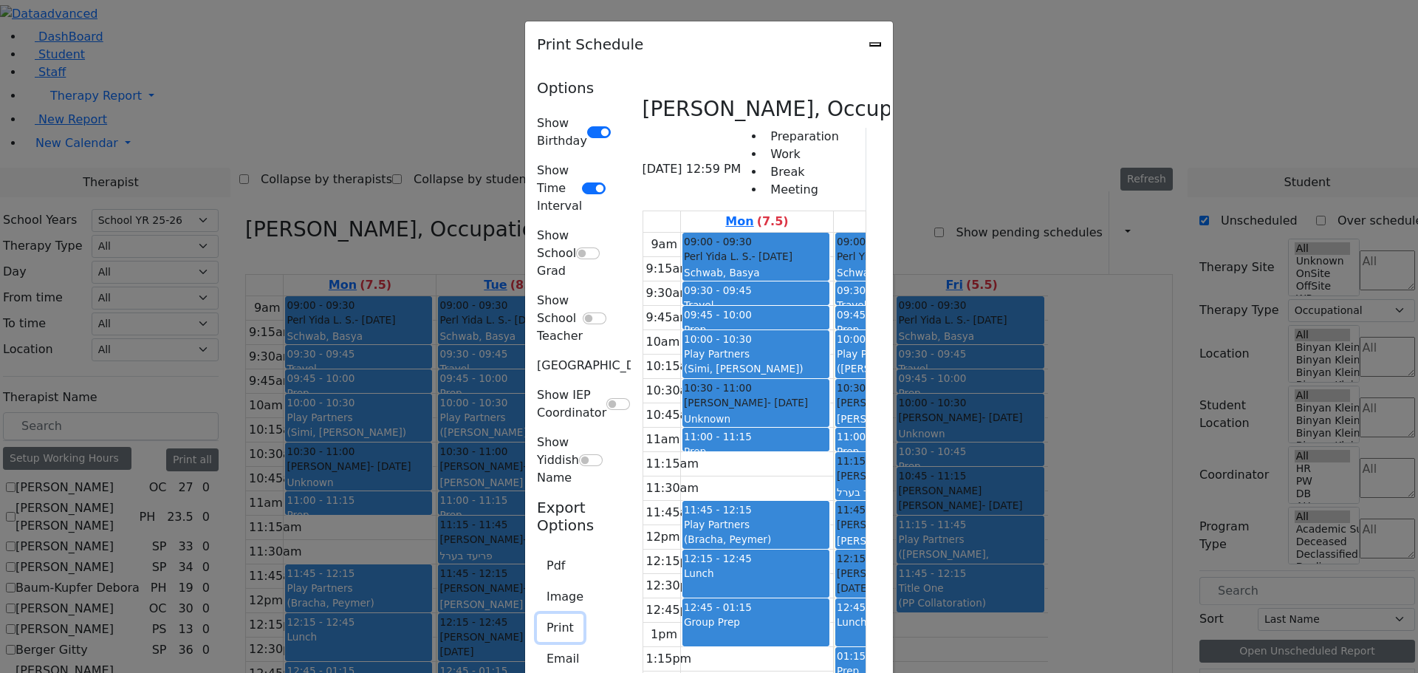
click at [537, 614] on button "Print" at bounding box center [560, 628] width 47 height 28
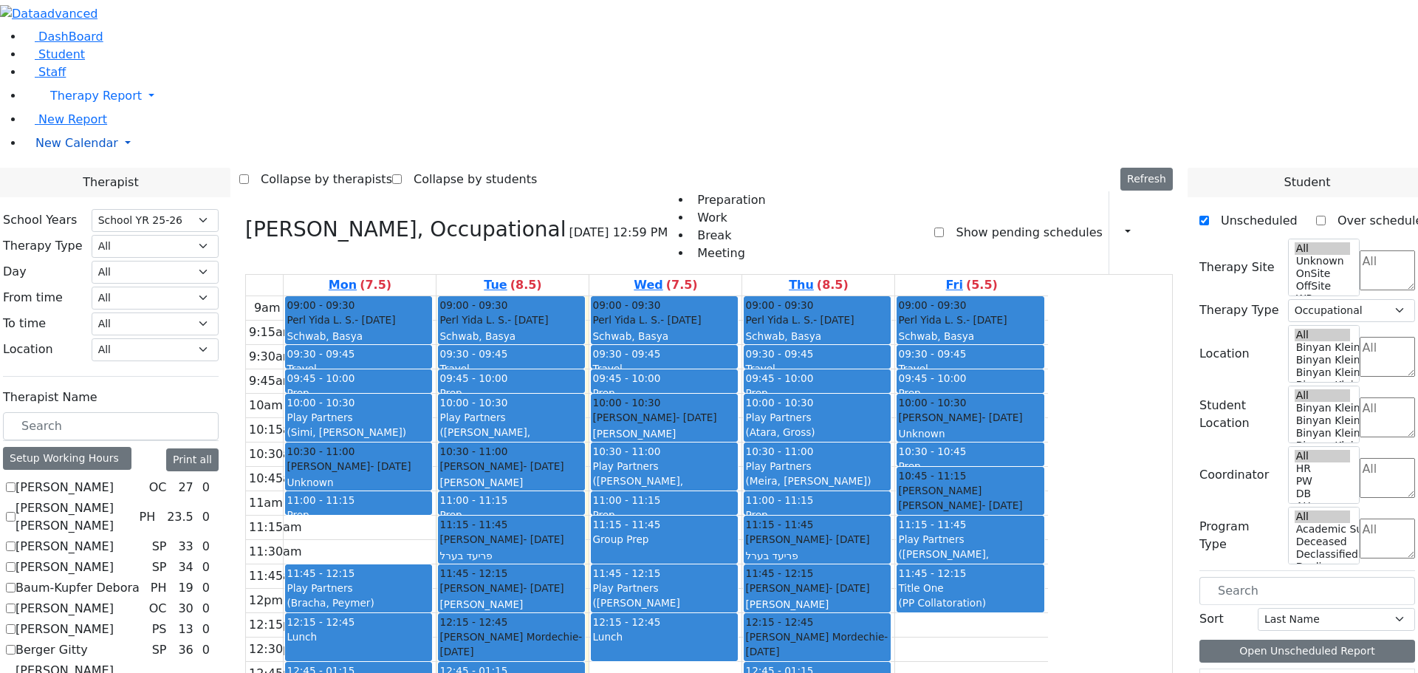
click at [59, 150] on span "New Calendar" at bounding box center [76, 143] width 83 height 14
click at [75, 197] on span "Teacher Report" at bounding box center [79, 190] width 89 height 14
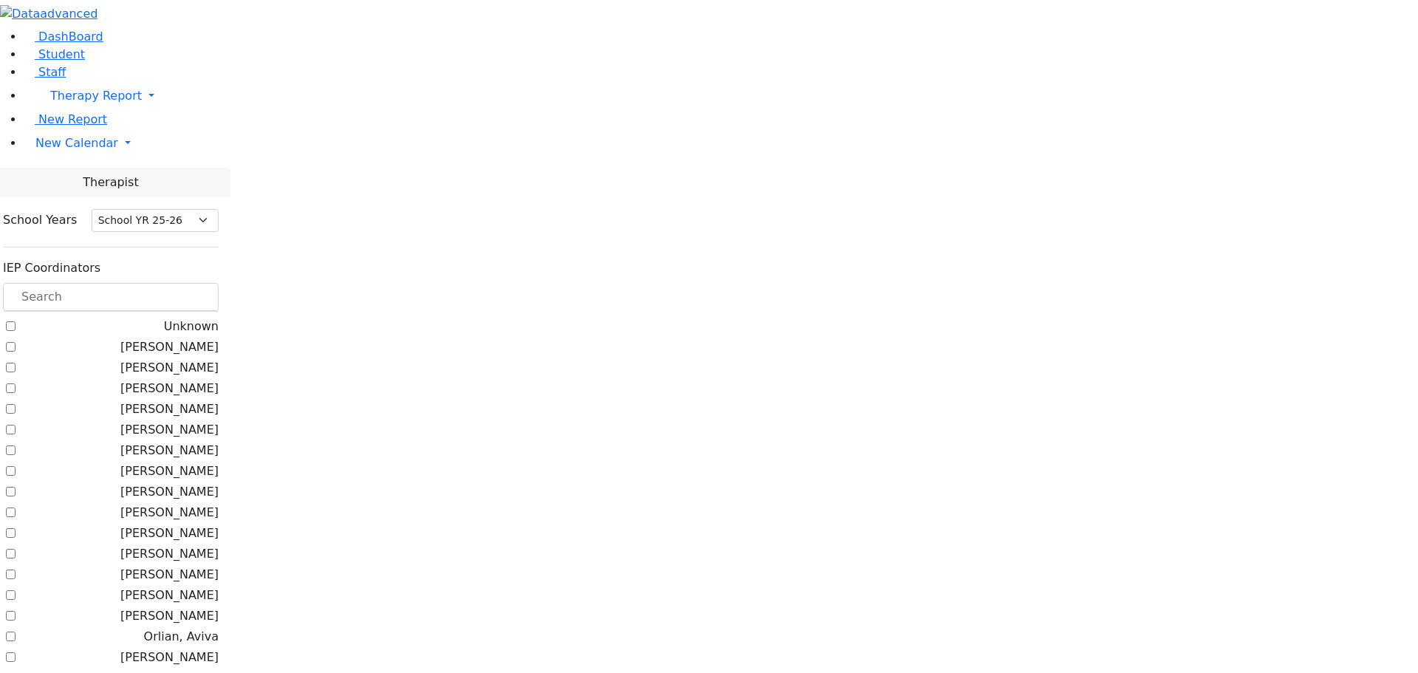
select select "212"
click at [185, 524] on label "[PERSON_NAME]" at bounding box center [169, 533] width 98 height 18
click at [16, 528] on input "[PERSON_NAME]" at bounding box center [11, 533] width 10 height 10
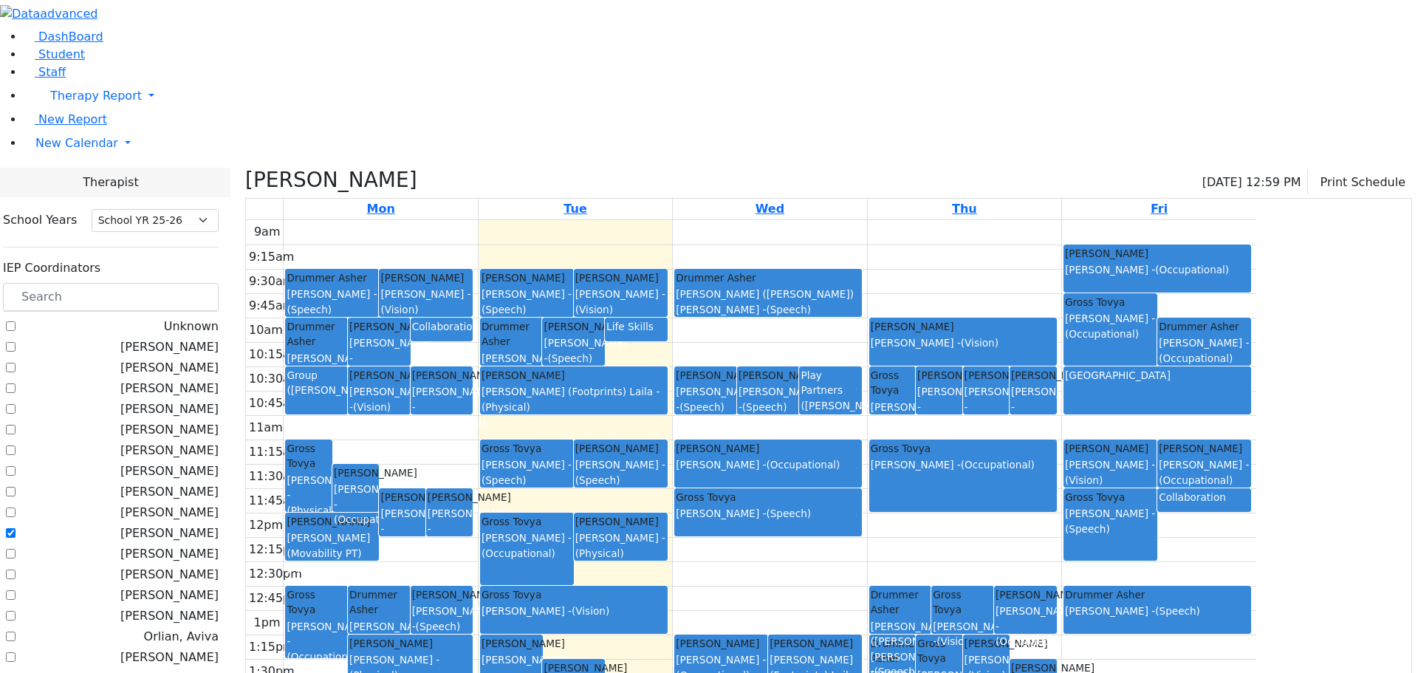
click at [187, 524] on label "[PERSON_NAME]" at bounding box center [169, 533] width 98 height 18
click at [16, 528] on input "[PERSON_NAME]" at bounding box center [11, 533] width 10 height 10
checkbox input "false"
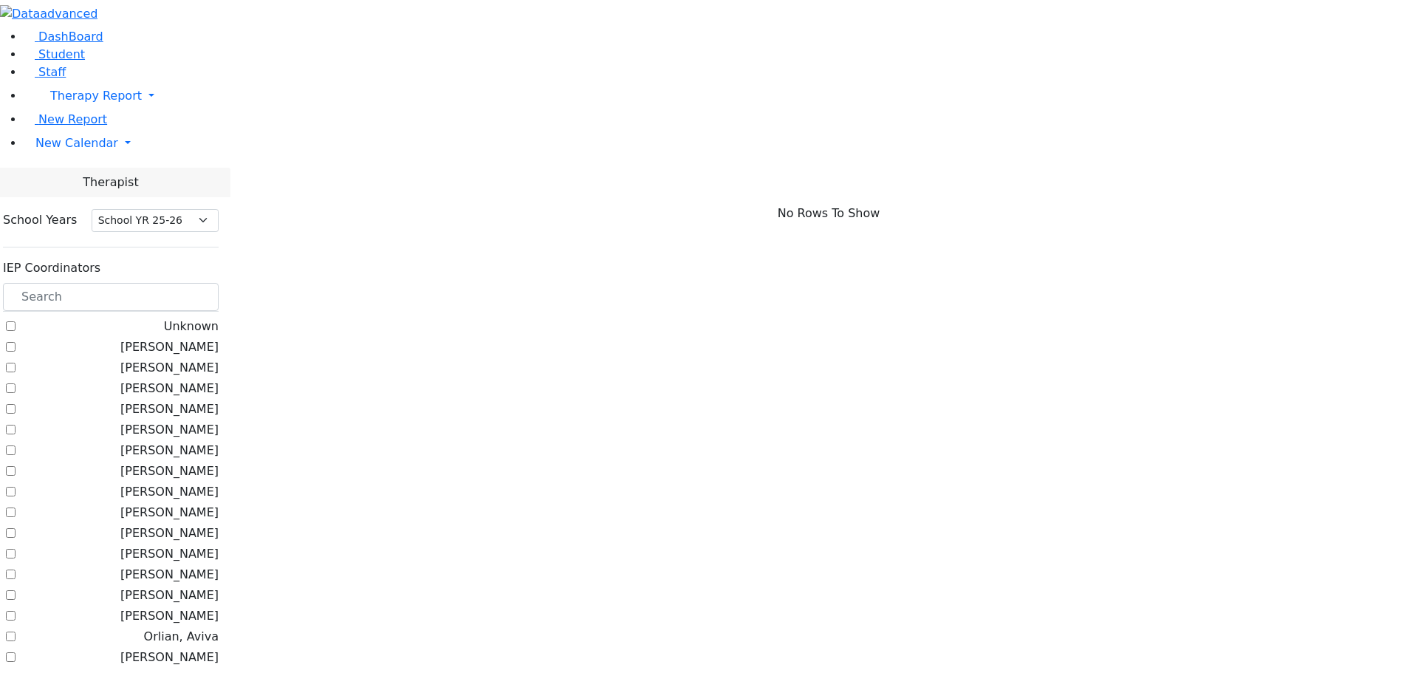
scroll to position [443, 0]
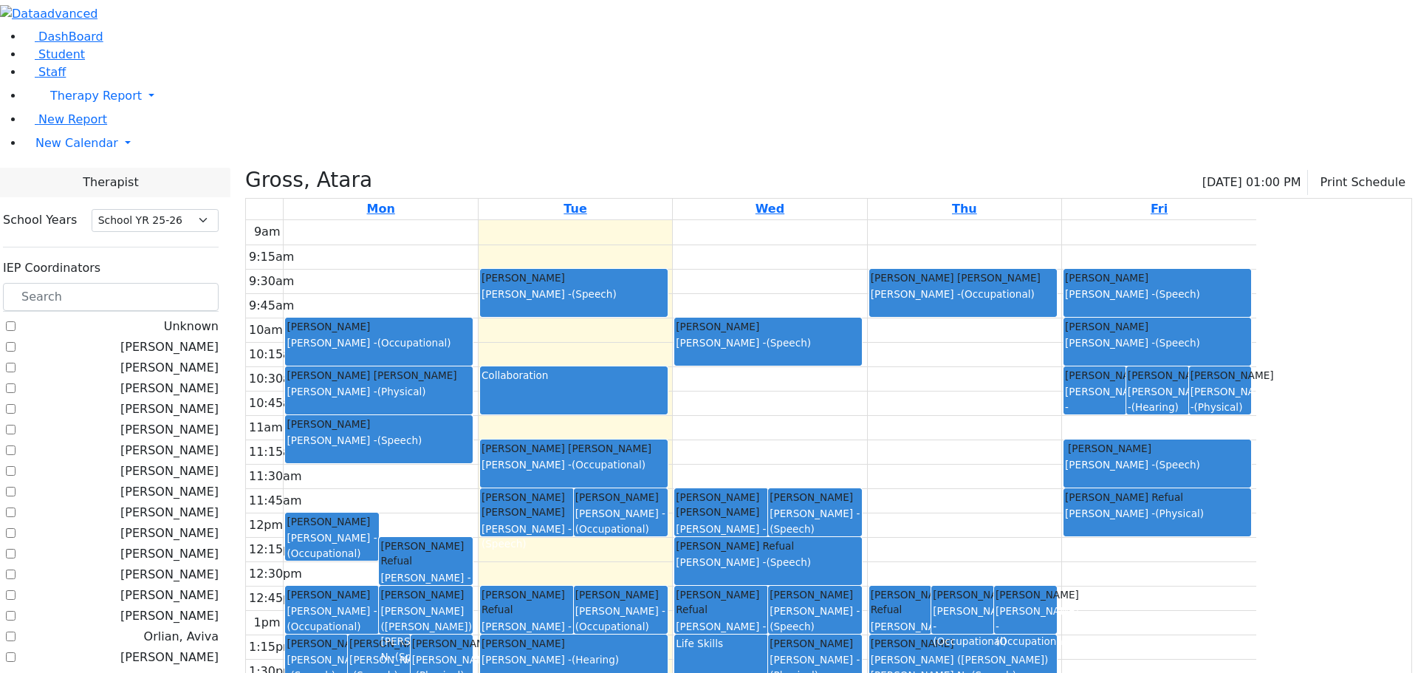
checkbox input "false"
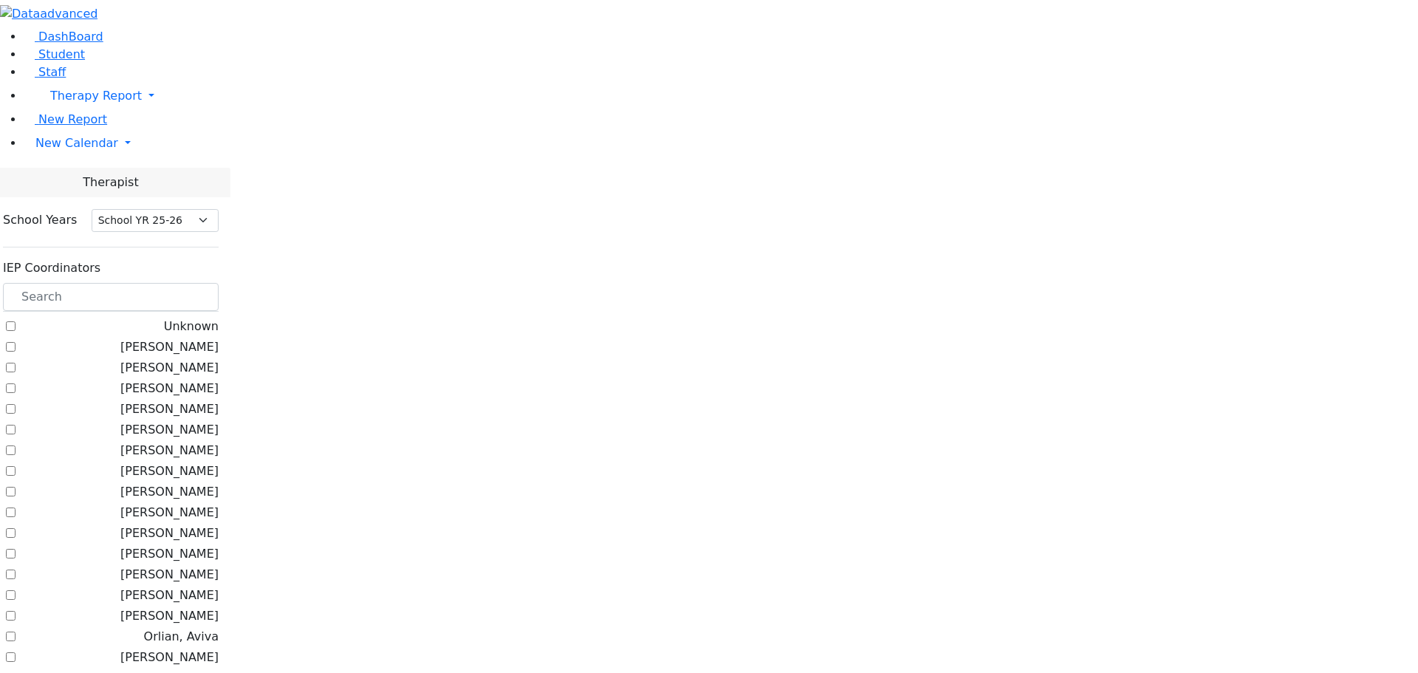
checkbox input "true"
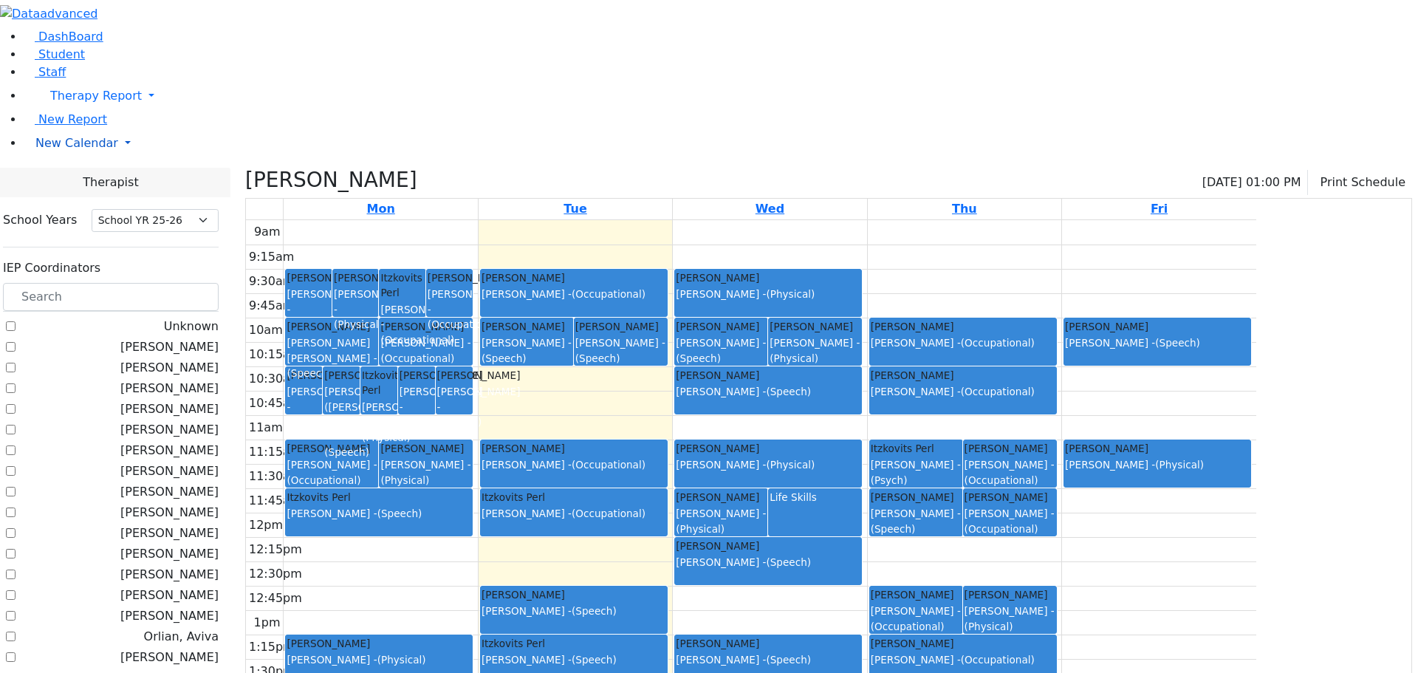
click at [49, 158] on link "New Calendar" at bounding box center [721, 144] width 1394 height 30
click at [65, 179] on span "Calendar" at bounding box center [58, 172] width 53 height 14
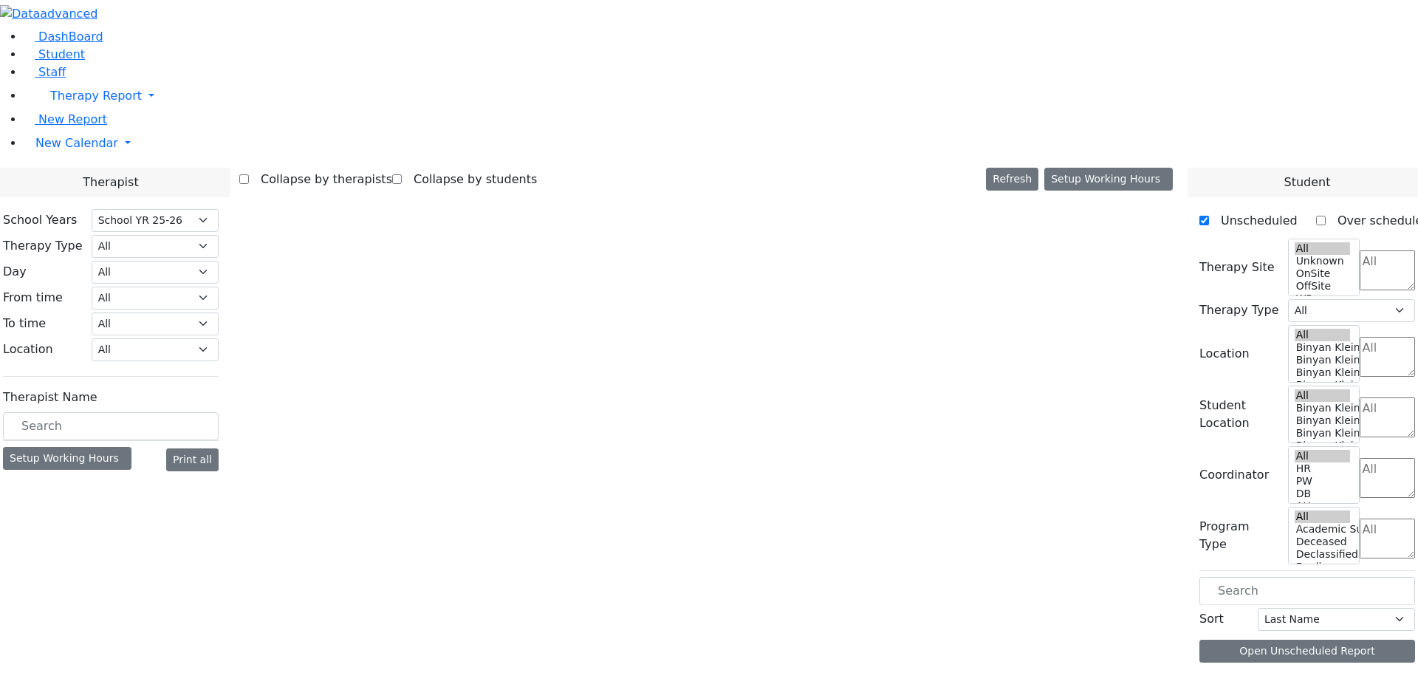
select select "212"
select select "1"
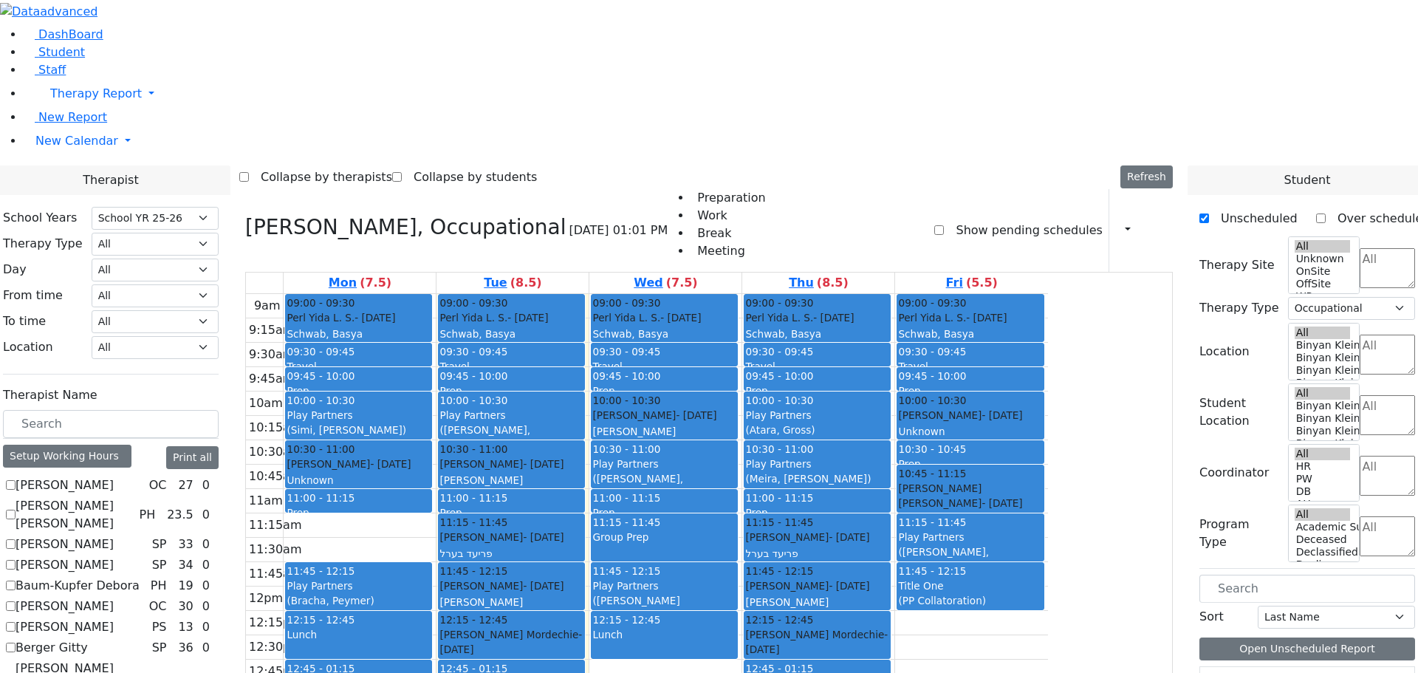
scroll to position [1366, 0]
checkbox input "true"
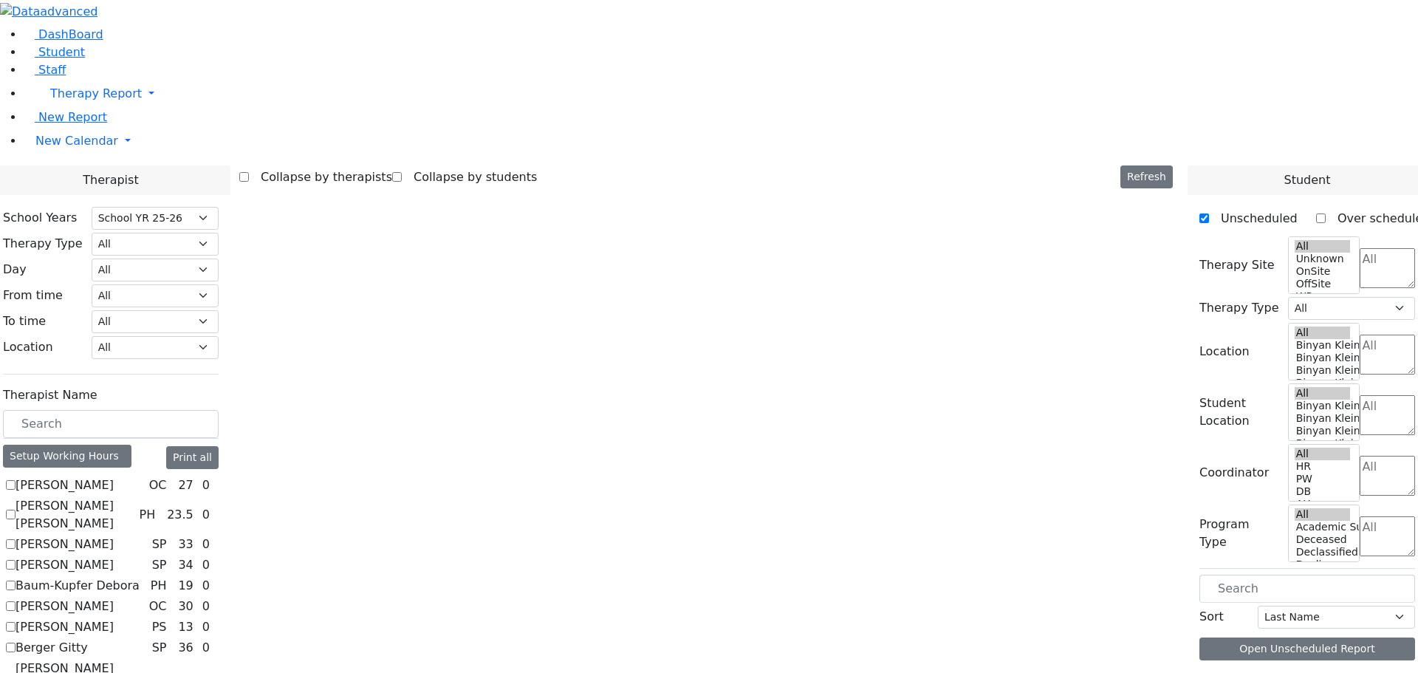
scroll to position [0, 0]
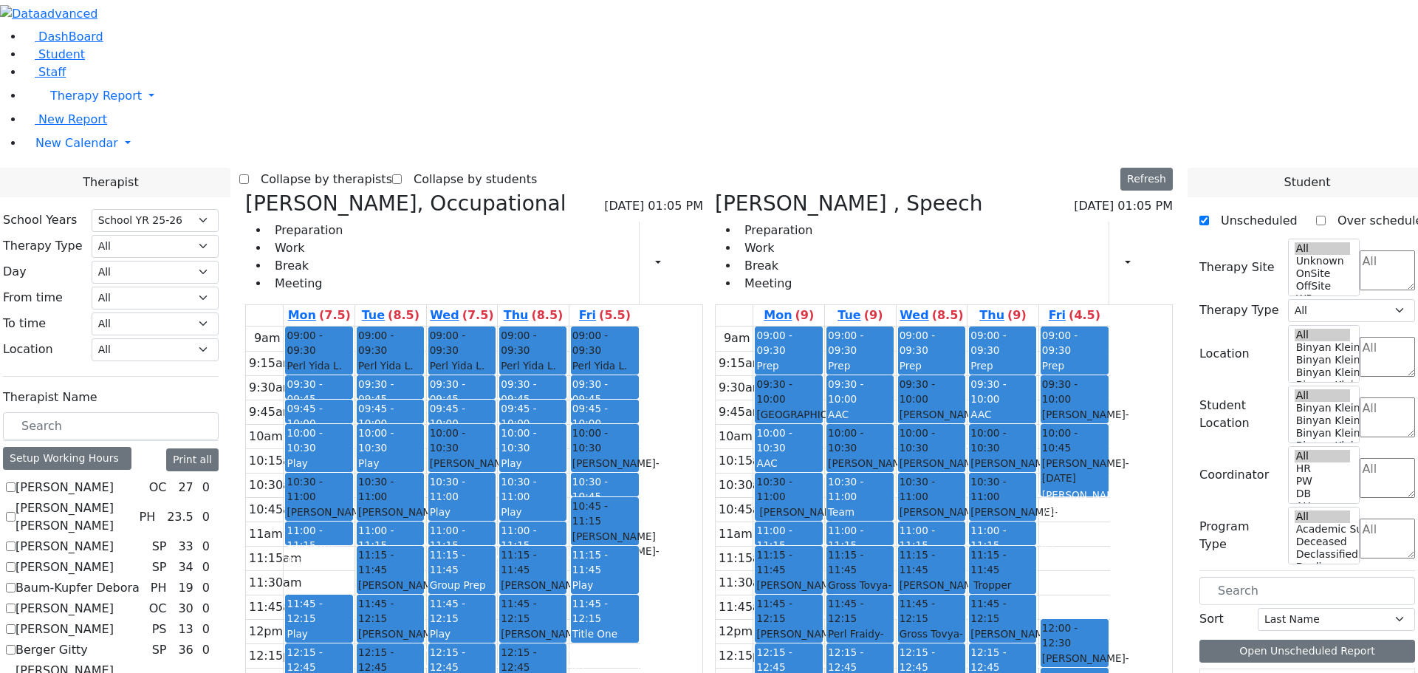
click at [399, 191] on h3 "[PERSON_NAME], Occupational" at bounding box center [405, 203] width 321 height 25
click at [245, 191] on icon at bounding box center [245, 203] width 0 height 24
select select "3"
checkbox input "false"
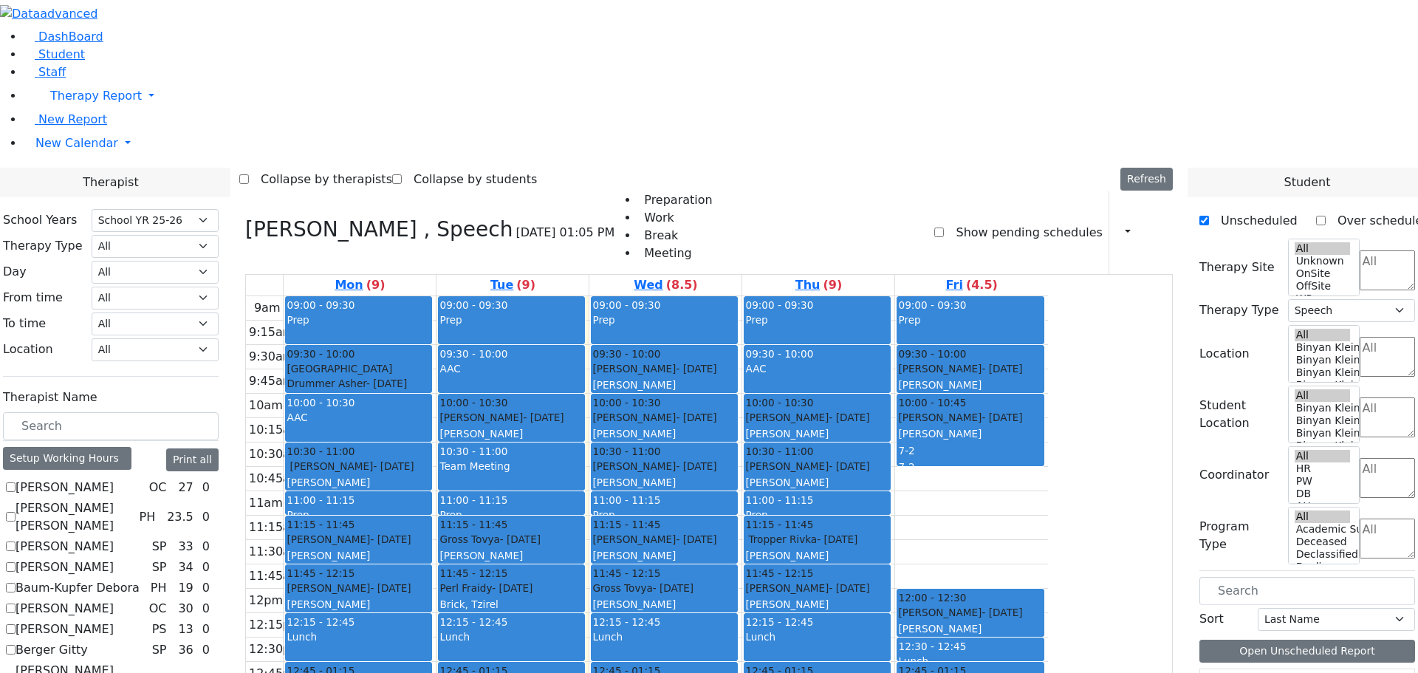
click at [505, 587] on button "Delete Selected Schedule" at bounding box center [552, 584] width 146 height 23
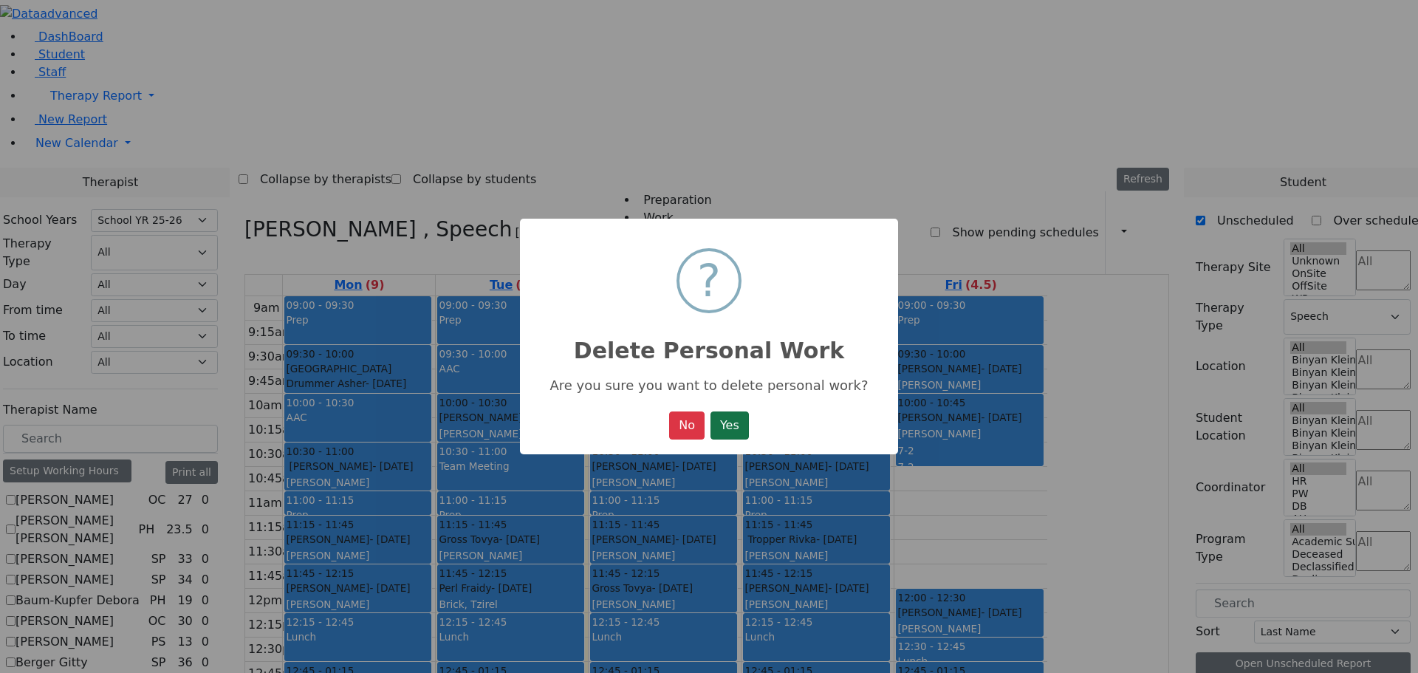
click at [734, 428] on button "Yes" at bounding box center [729, 425] width 38 height 28
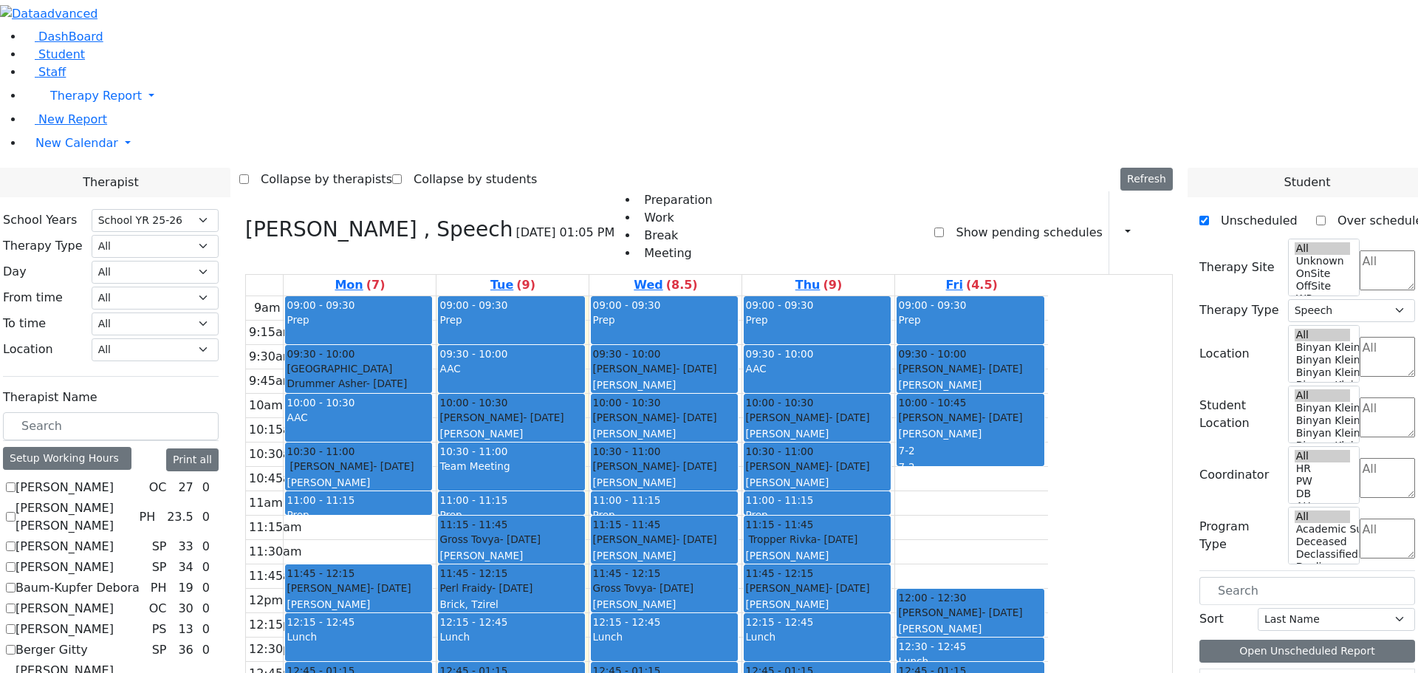
drag, startPoint x: 473, startPoint y: 322, endPoint x: 499, endPoint y: 563, distance: 242.2
click at [436, 566] on div "09:00 - 09:30 Prep 09:30 - 10:00 [GEOGRAPHIC_DATA] Drummer [PERSON_NAME] - [DAT…" at bounding box center [360, 588] width 152 height 585
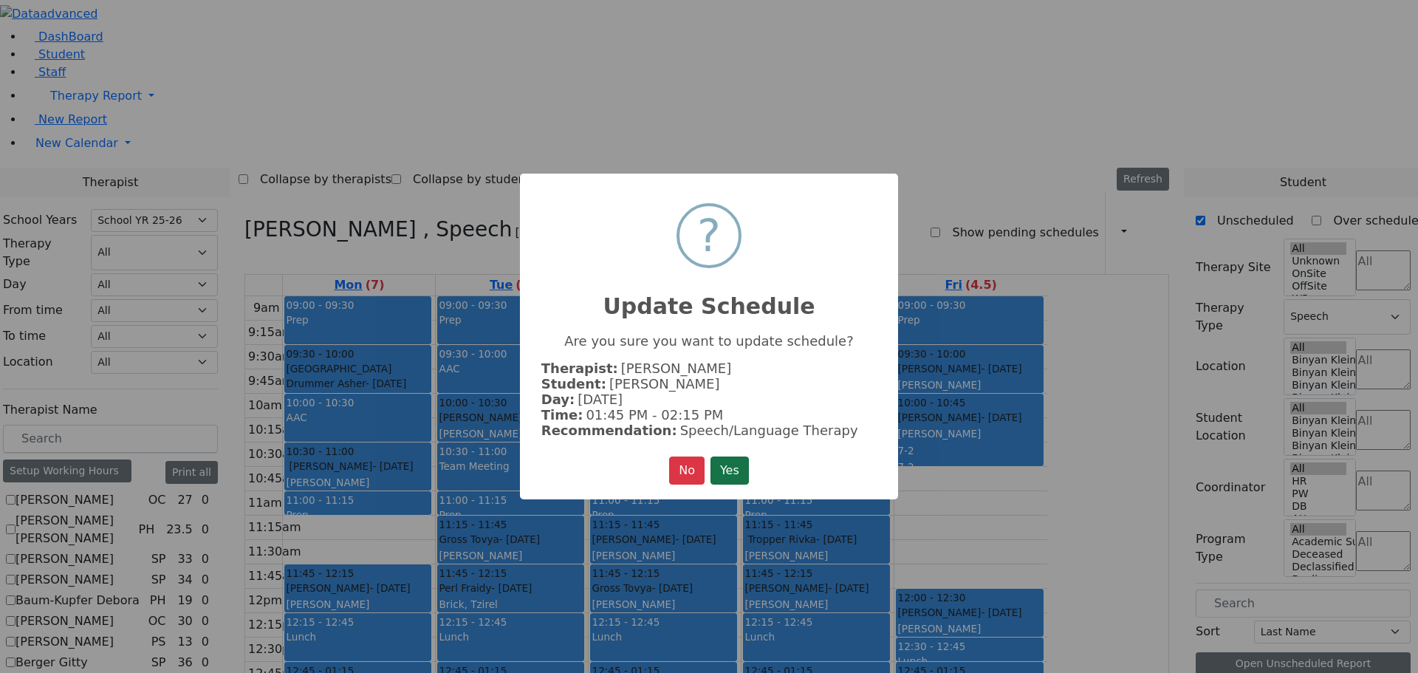
click at [735, 472] on button "Yes" at bounding box center [729, 470] width 38 height 28
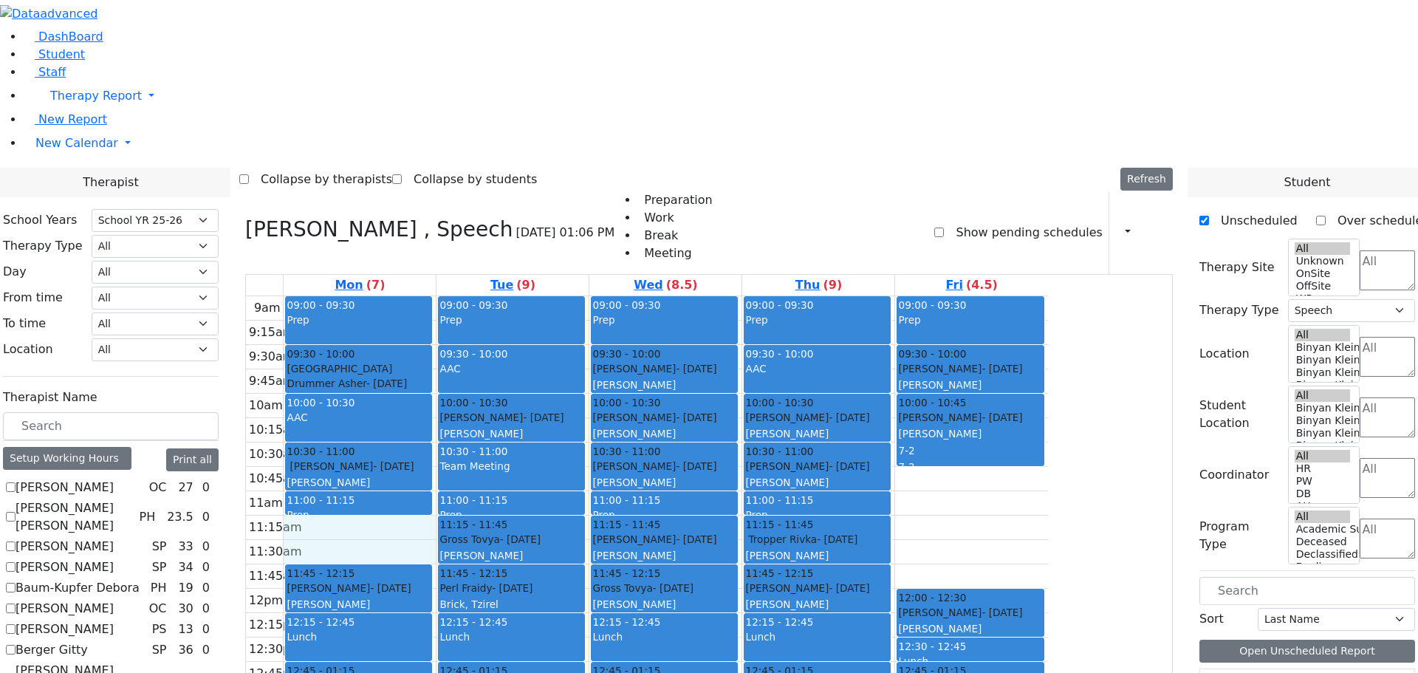
drag, startPoint x: 507, startPoint y: 329, endPoint x: 513, endPoint y: 356, distance: 27.4
click at [513, 356] on div "9am 9:15am 9:30am 9:45am 10am 10:15am 10:30am 10:45am 11am 11:15am 11:30am 11:4…" at bounding box center [647, 588] width 802 height 585
drag, startPoint x: 517, startPoint y: 329, endPoint x: 528, endPoint y: 346, distance: 20.3
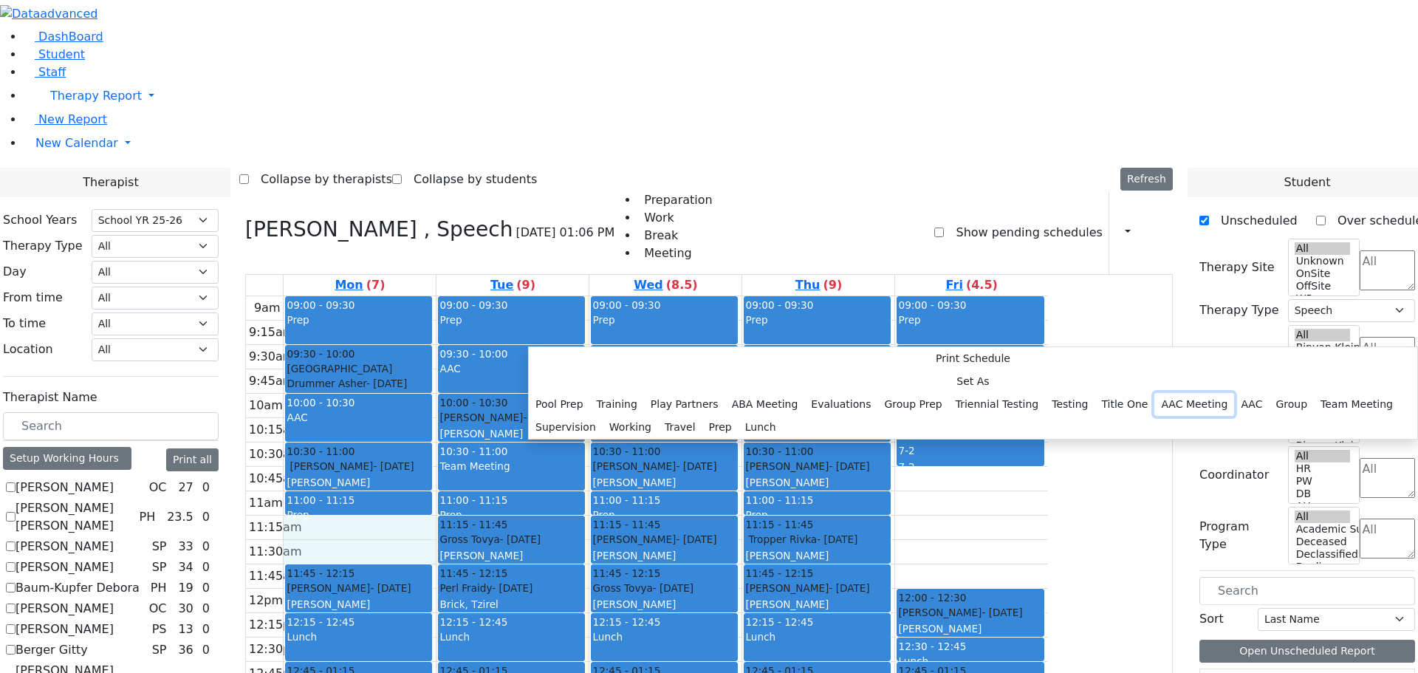
click at [1154, 393] on button "AAC Meeting" at bounding box center [1194, 404] width 80 height 23
select select "1"
select select "11:15:00"
select select "11:45:00"
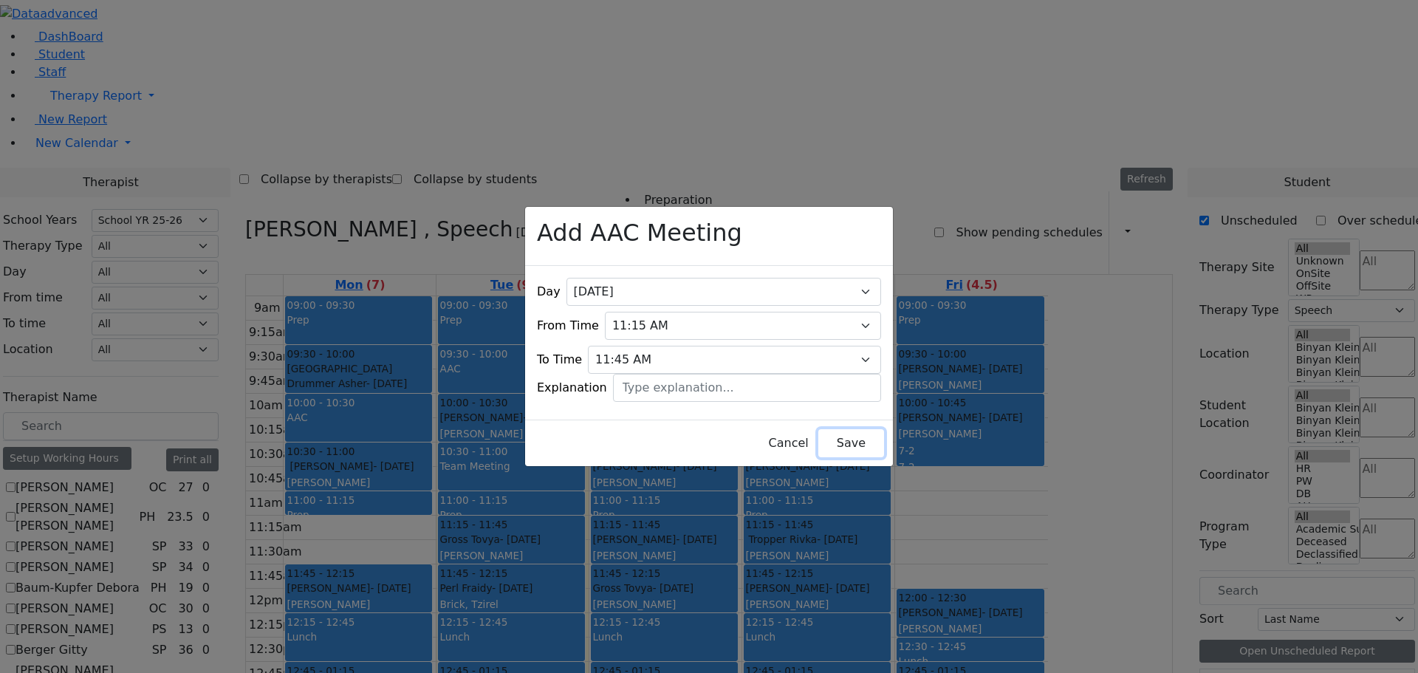
click at [823, 436] on button "Save" at bounding box center [851, 443] width 66 height 28
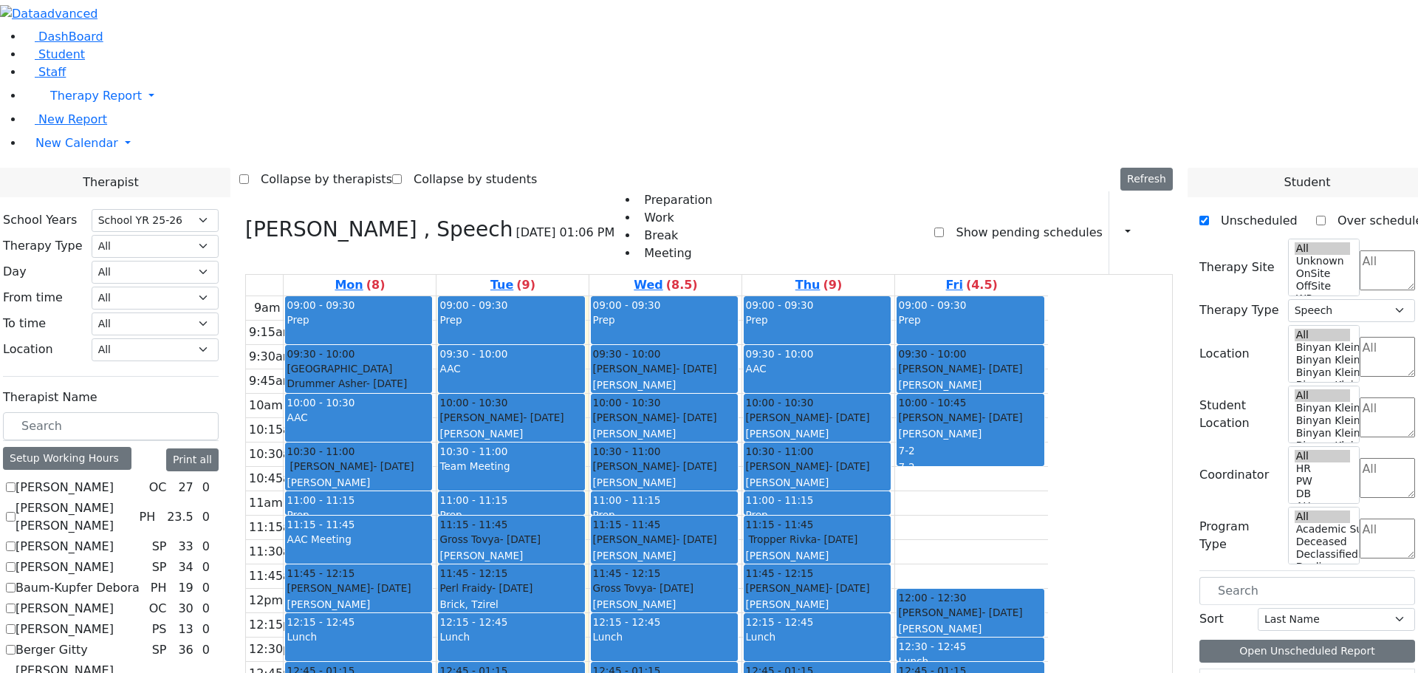
drag, startPoint x: 495, startPoint y: 611, endPoint x: 507, endPoint y: 629, distance: 21.9
click at [507, 629] on div "9am 9:15am 9:30am 9:45am 10am 10:15am 10:30am 10:45am 11am 11:15am 11:30am 11:4…" at bounding box center [647, 588] width 802 height 585
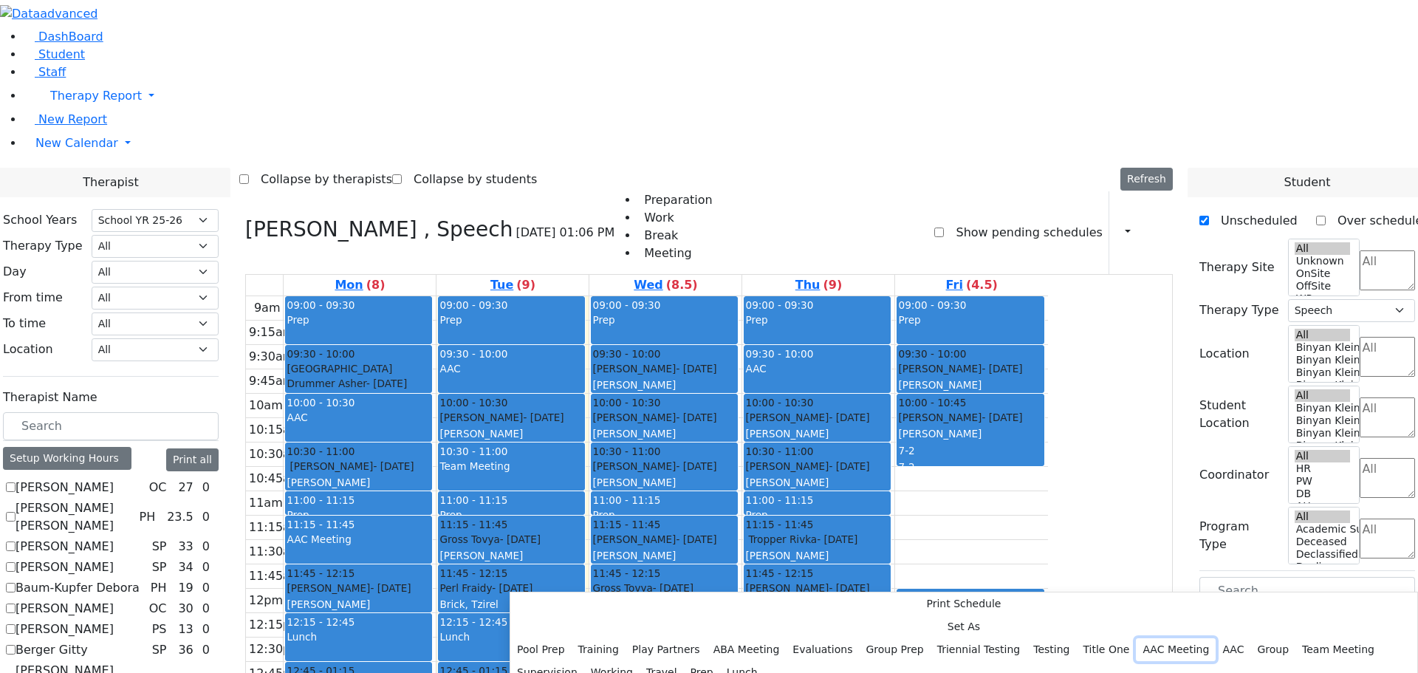
click at [1136, 638] on button "AAC Meeting" at bounding box center [1176, 649] width 80 height 23
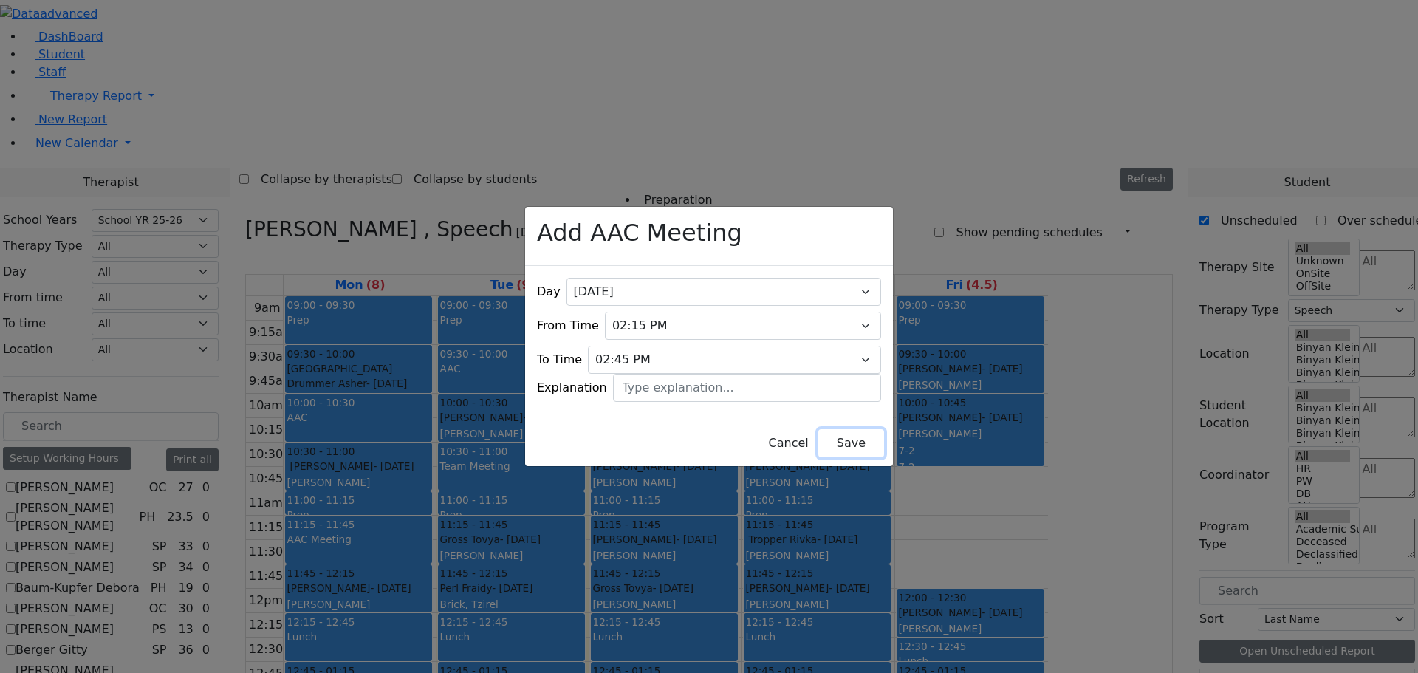
click at [818, 433] on button "Save" at bounding box center [851, 443] width 66 height 28
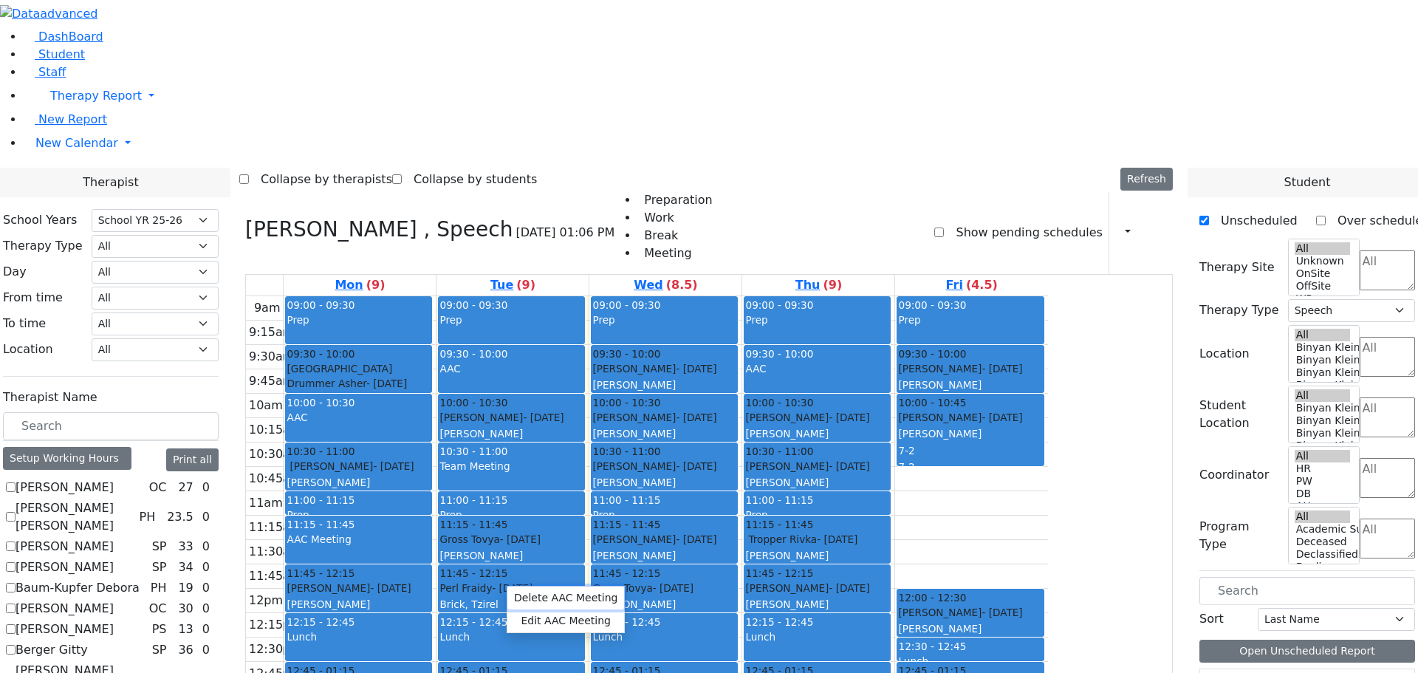
click at [532, 597] on button "Delete AAC Meeting" at bounding box center [565, 597] width 117 height 23
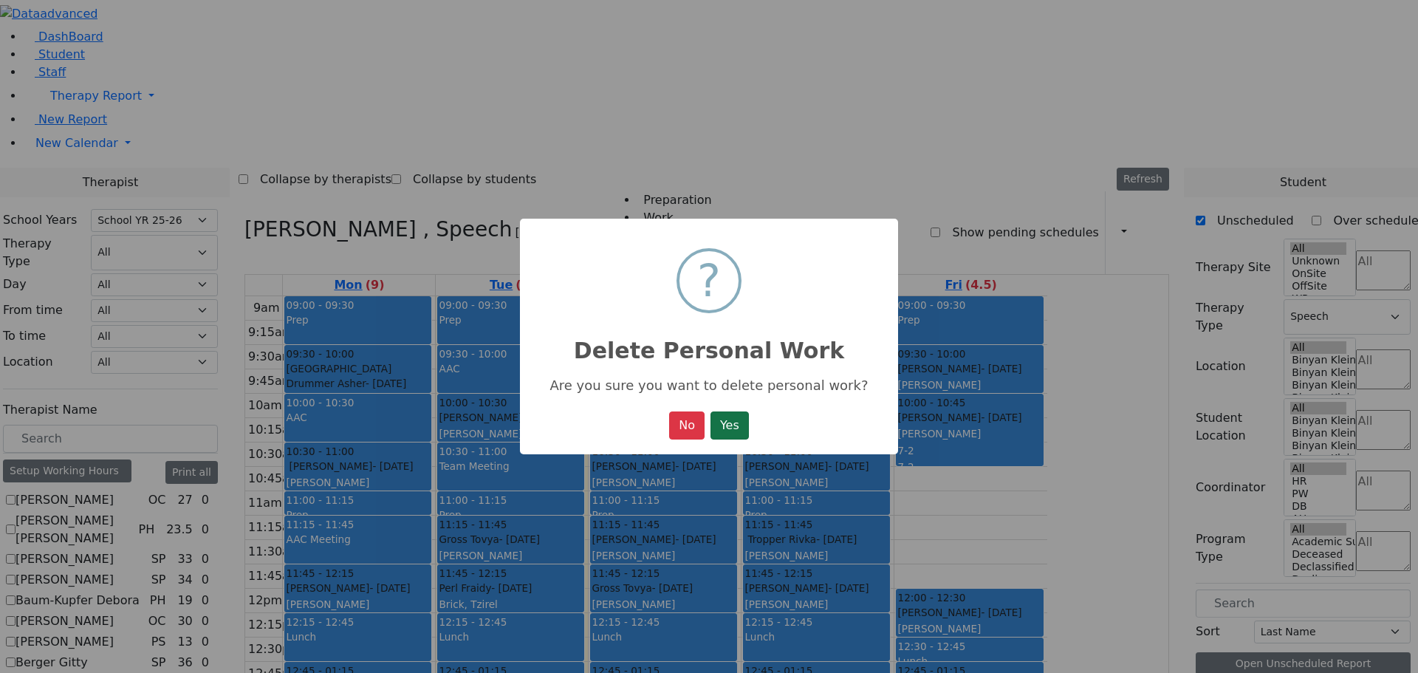
click at [726, 428] on button "Yes" at bounding box center [729, 425] width 38 height 28
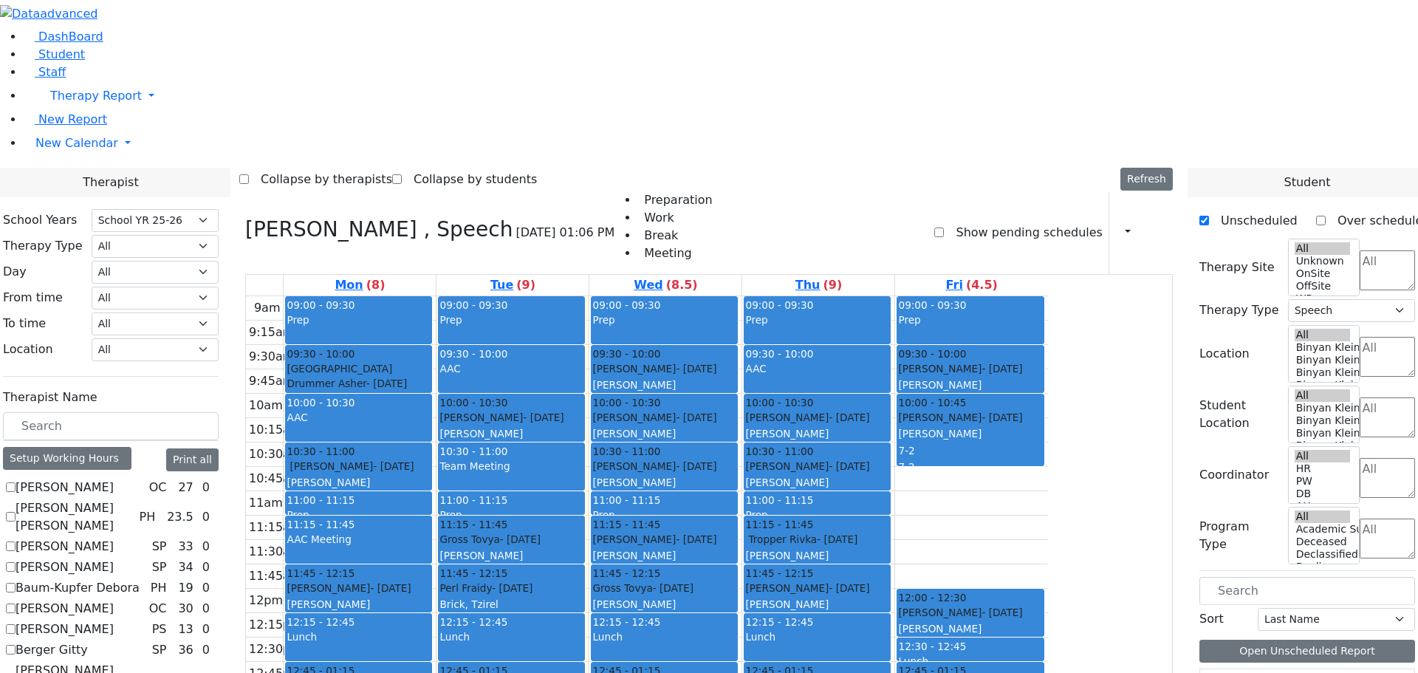
drag, startPoint x: 484, startPoint y: 611, endPoint x: 484, endPoint y: 628, distance: 17.0
click at [484, 632] on div "9am 9:15am 9:30am 9:45am 10am 10:15am 10:30am 10:45am 11am 11:15am 11:30am 11:4…" at bounding box center [647, 588] width 802 height 585
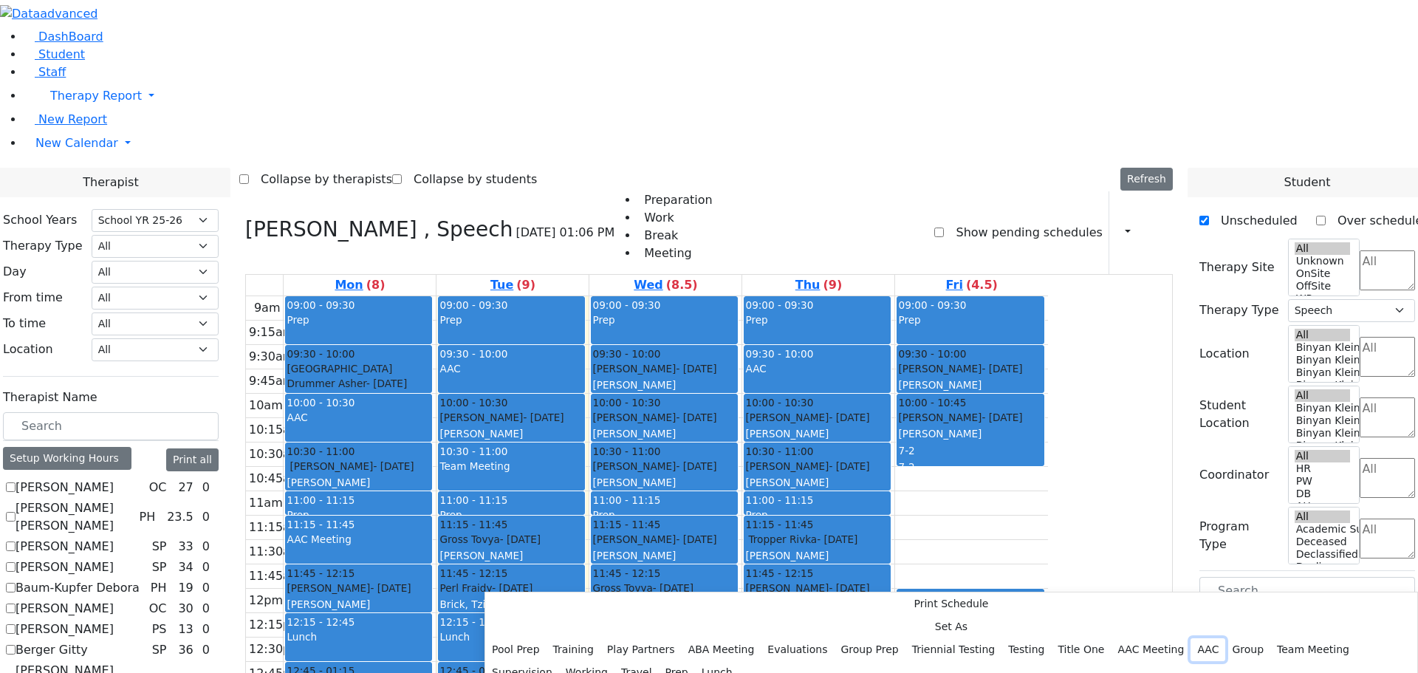
click at [1190, 638] on button "AAC" at bounding box center [1207, 649] width 35 height 23
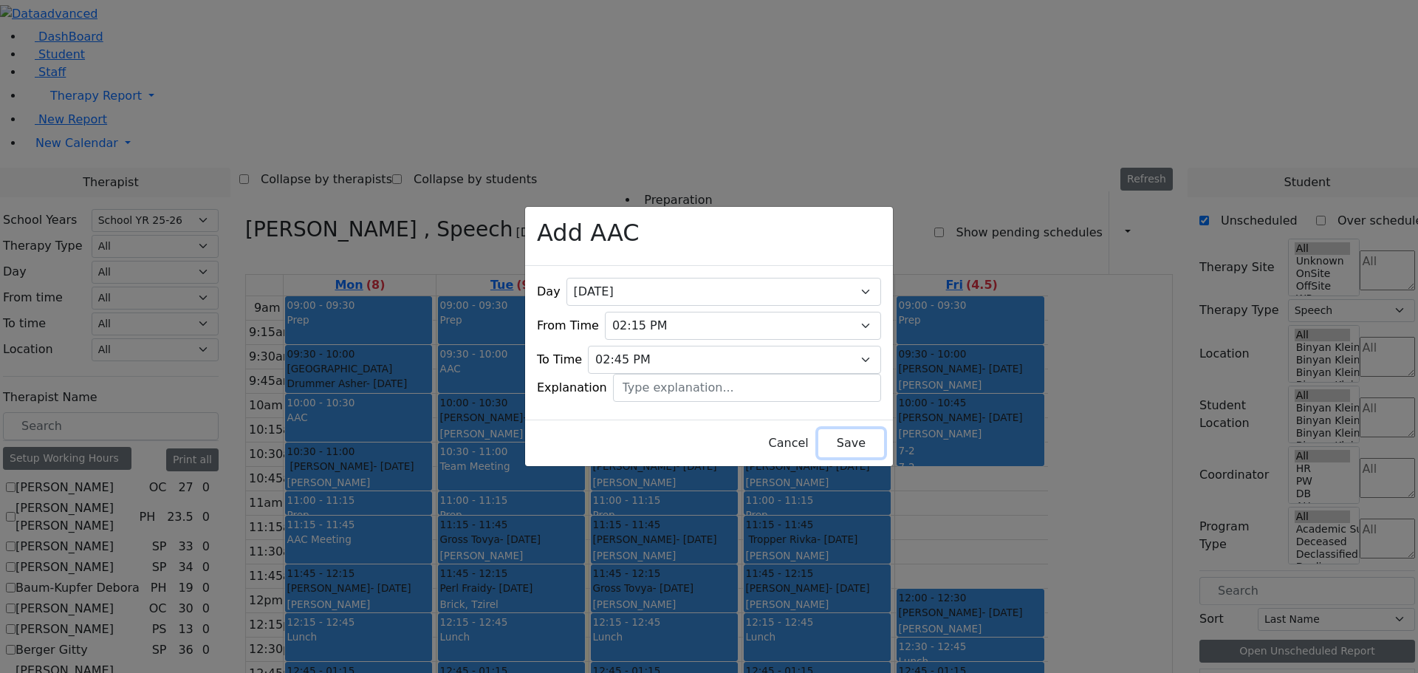
click at [818, 439] on button "Save" at bounding box center [851, 443] width 66 height 28
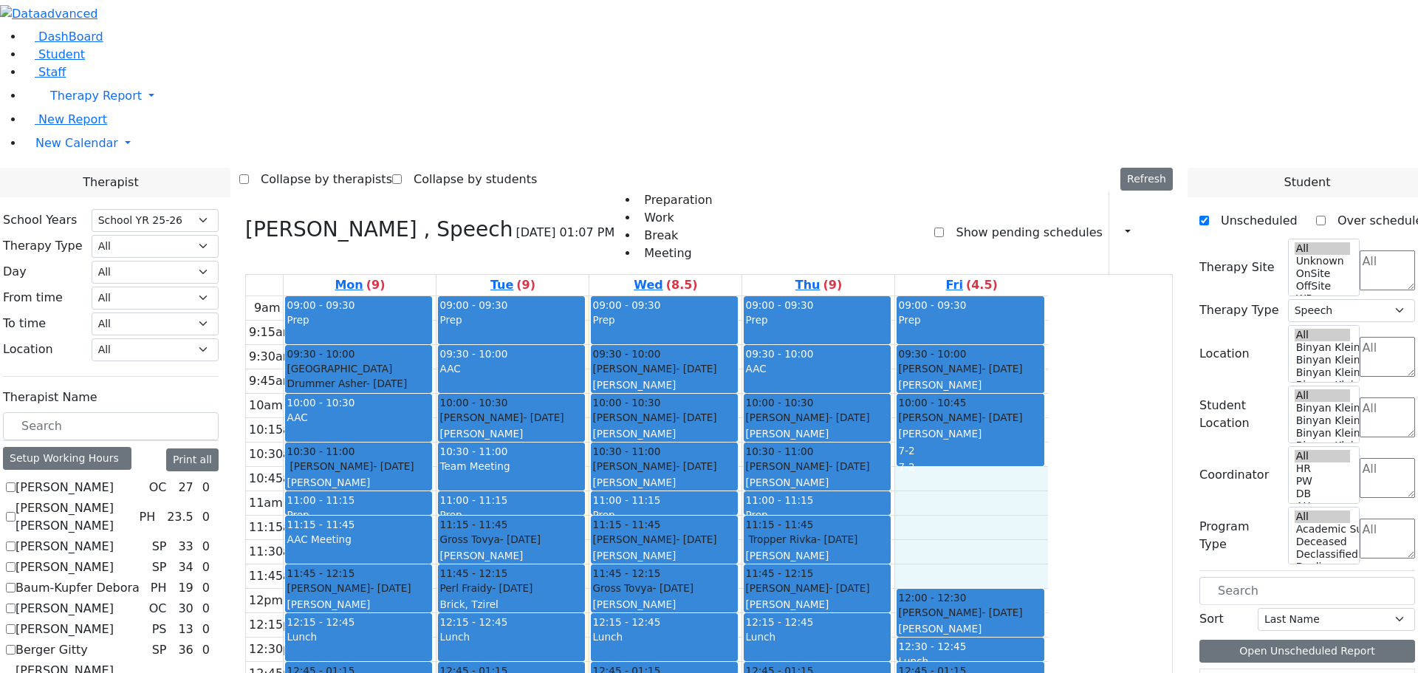
drag, startPoint x: 1098, startPoint y: 267, endPoint x: 1097, endPoint y: 371, distance: 104.1
click at [1048, 371] on div "9am 9:15am 9:30am 9:45am 10am 10:15am 10:30am 10:45am 11am 11:15am 11:30am 11:4…" at bounding box center [647, 588] width 802 height 585
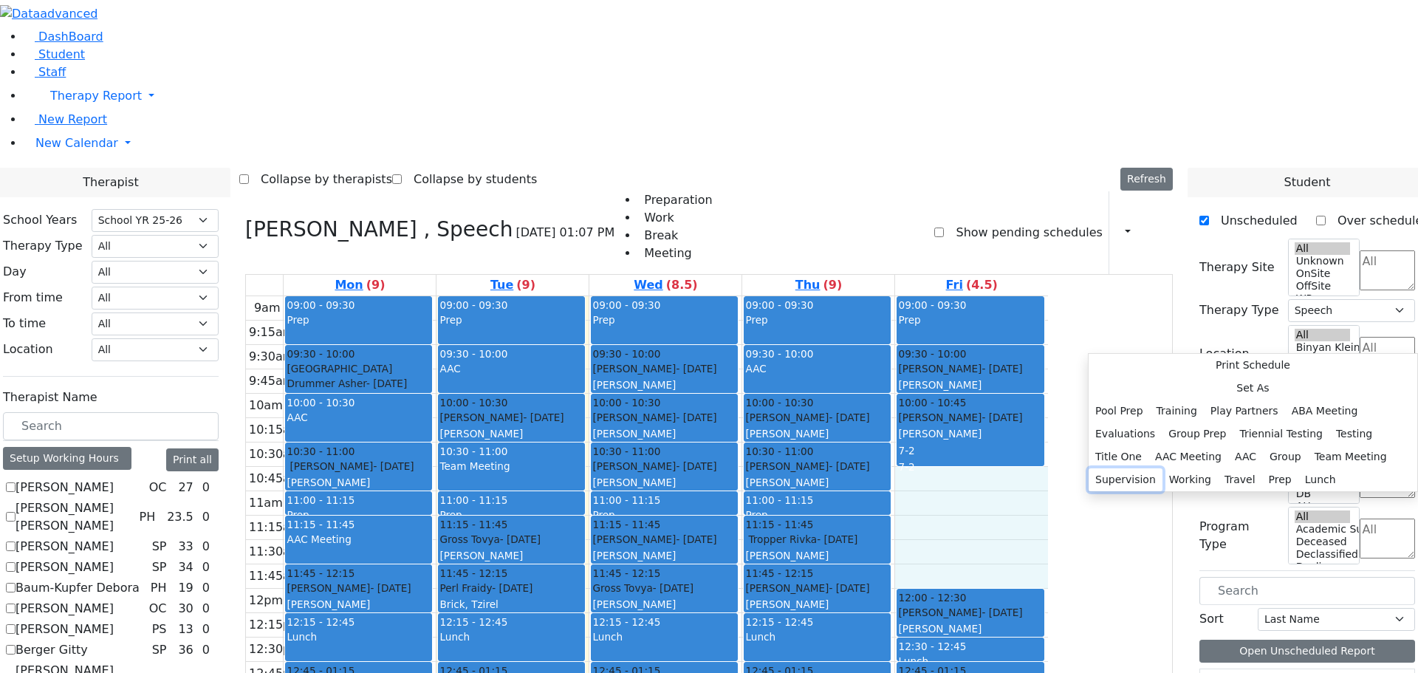
click at [1162, 468] on button "Supervision" at bounding box center [1126, 479] width 74 height 23
select select "5"
select select "10:45:00"
select select "12:00:00"
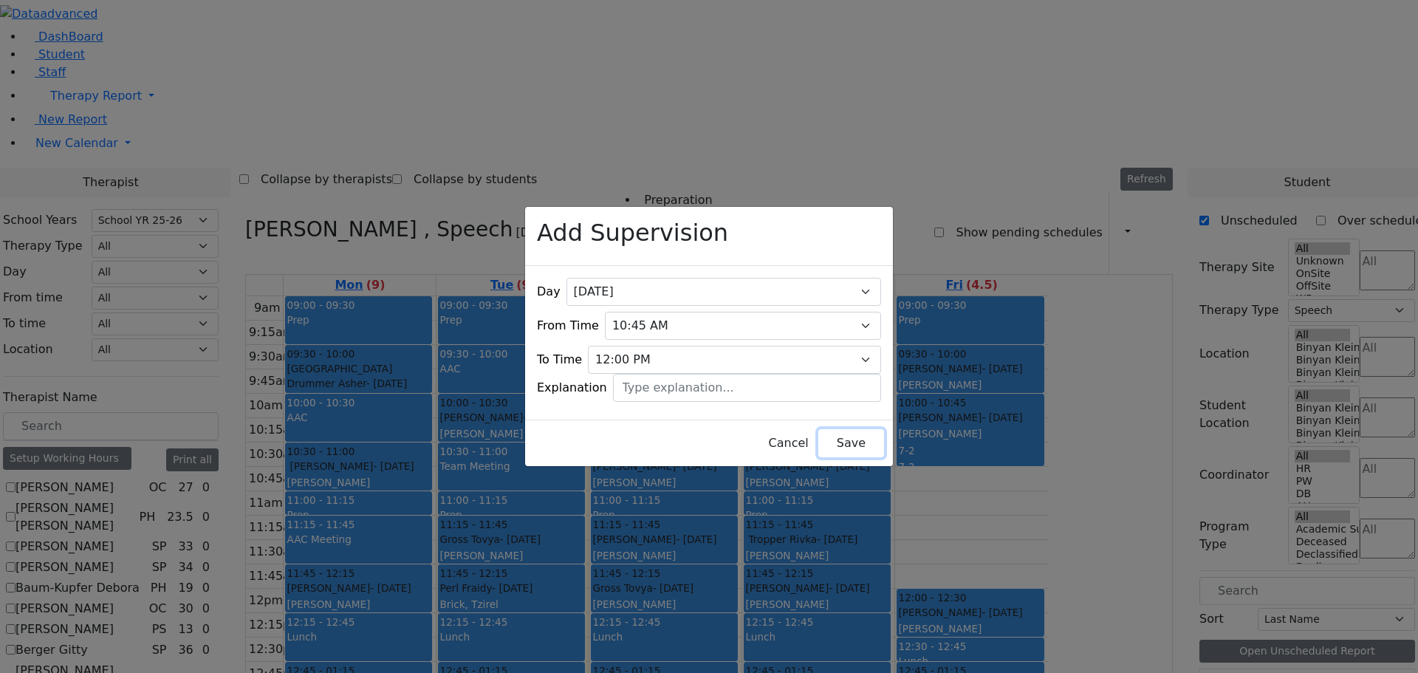
drag, startPoint x: 826, startPoint y: 423, endPoint x: 834, endPoint y: 419, distance: 8.3
click at [832, 429] on button "Save" at bounding box center [851, 443] width 66 height 28
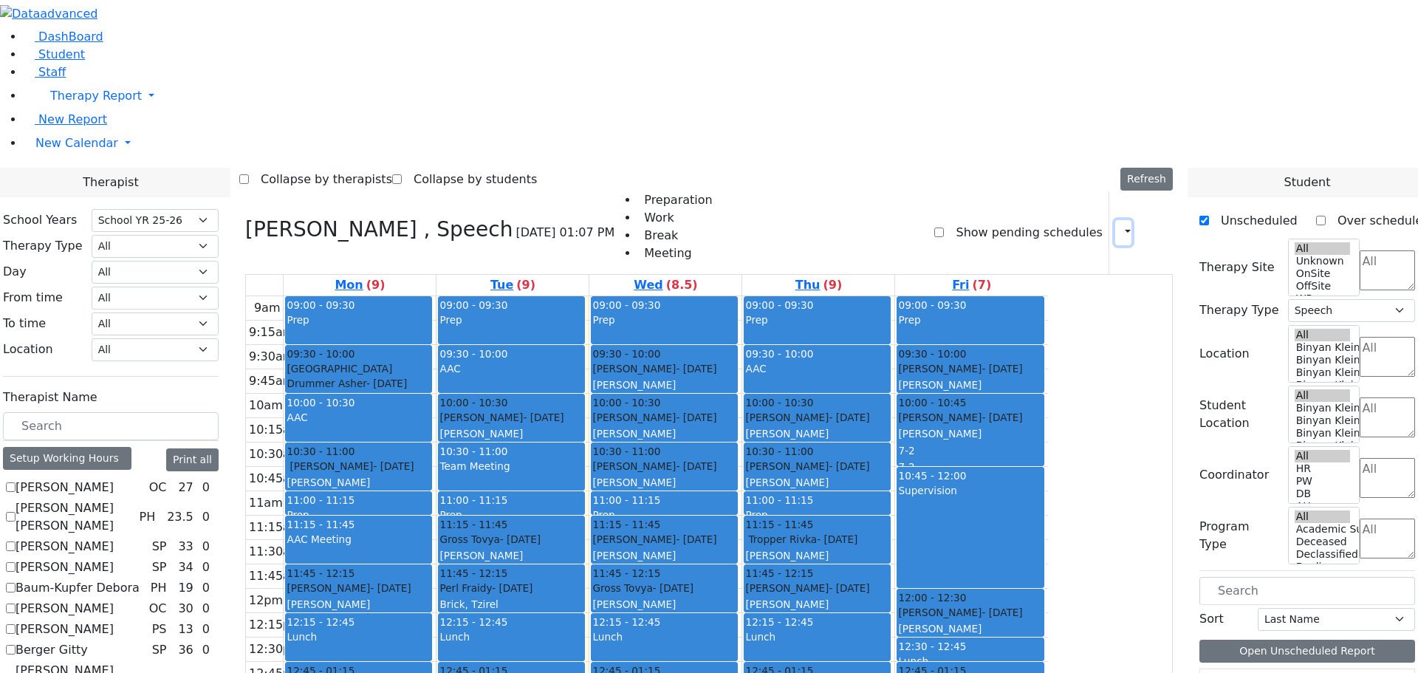
click at [1119, 225] on icon "button" at bounding box center [1119, 232] width 0 height 14
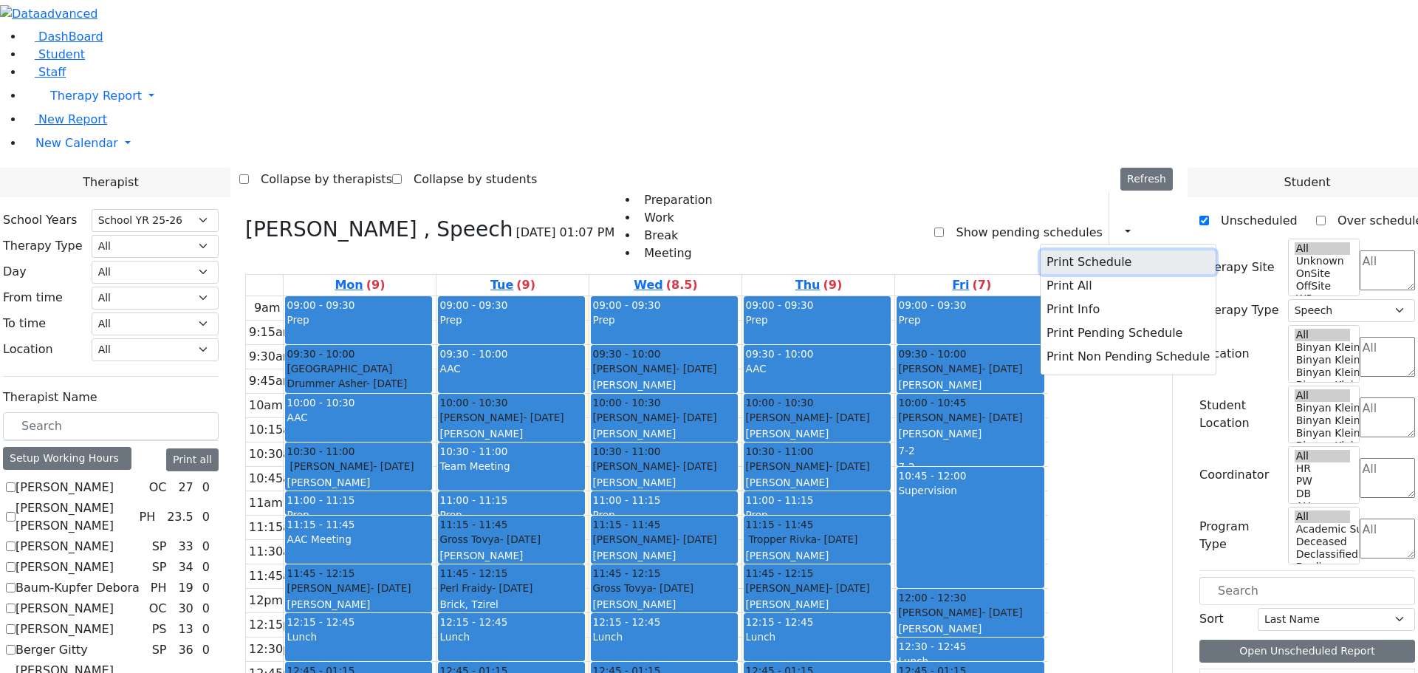
click at [1057, 250] on button "Print Schedule" at bounding box center [1128, 262] width 175 height 24
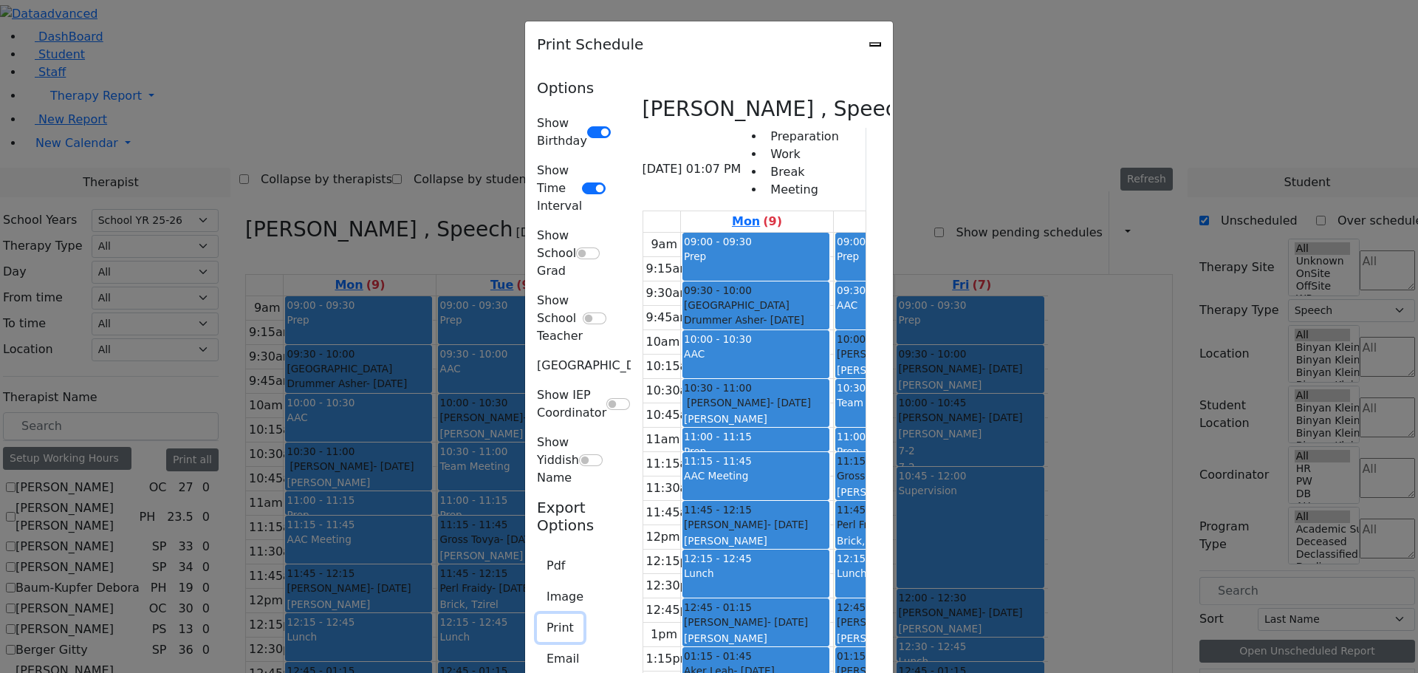
click at [537, 614] on button "Print" at bounding box center [560, 628] width 47 height 28
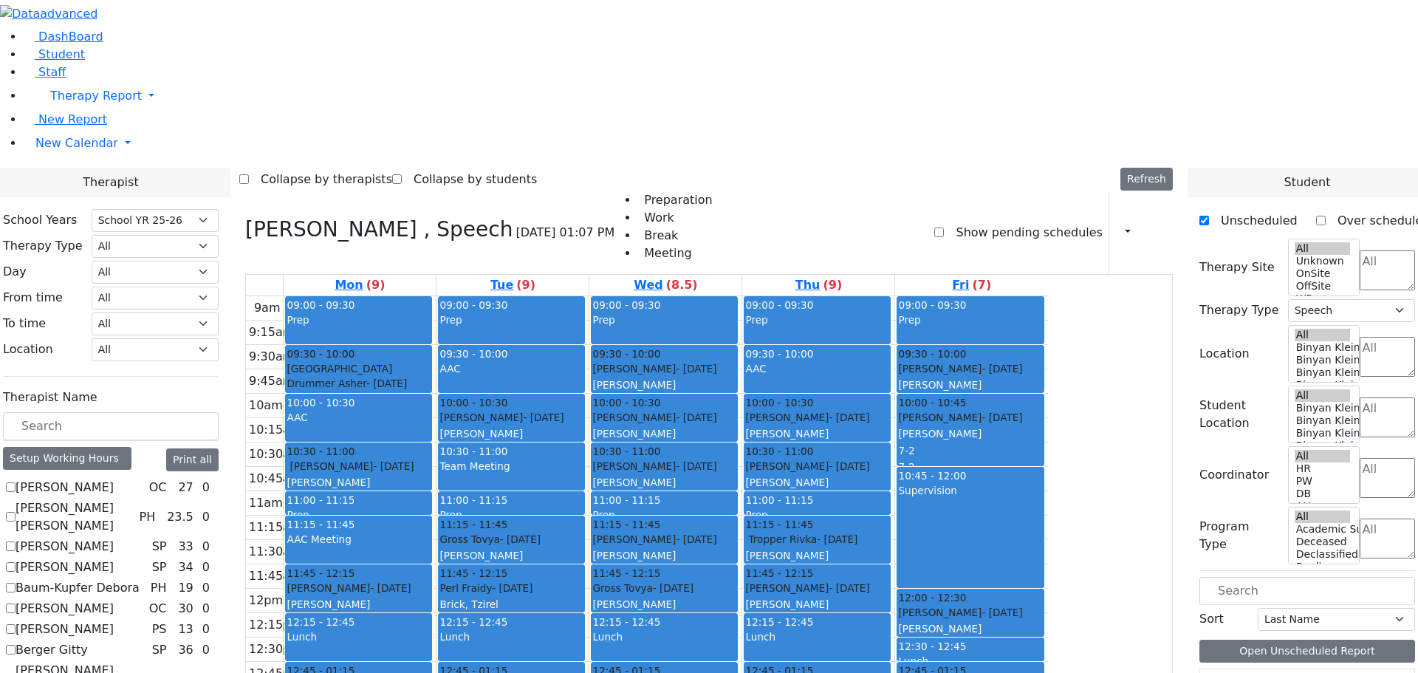
drag, startPoint x: 818, startPoint y: 582, endPoint x: 815, endPoint y: 574, distance: 8.6
click at [815, 574] on div "9am 9:15am 9:30am 9:45am 10am 10:15am 10:30am 10:45am 11am 11:15am 11:30am 11:4…" at bounding box center [647, 588] width 802 height 585
drag, startPoint x: 805, startPoint y: 568, endPoint x: 804, endPoint y: 589, distance: 20.7
click at [804, 589] on div "9am 9:15am 9:30am 9:45am 10am 10:15am 10:30am 10:45am 11am 11:15am 11:30am 11:4…" at bounding box center [647, 588] width 802 height 585
click at [823, 572] on button "Edit Supervision" at bounding box center [859, 581] width 111 height 23
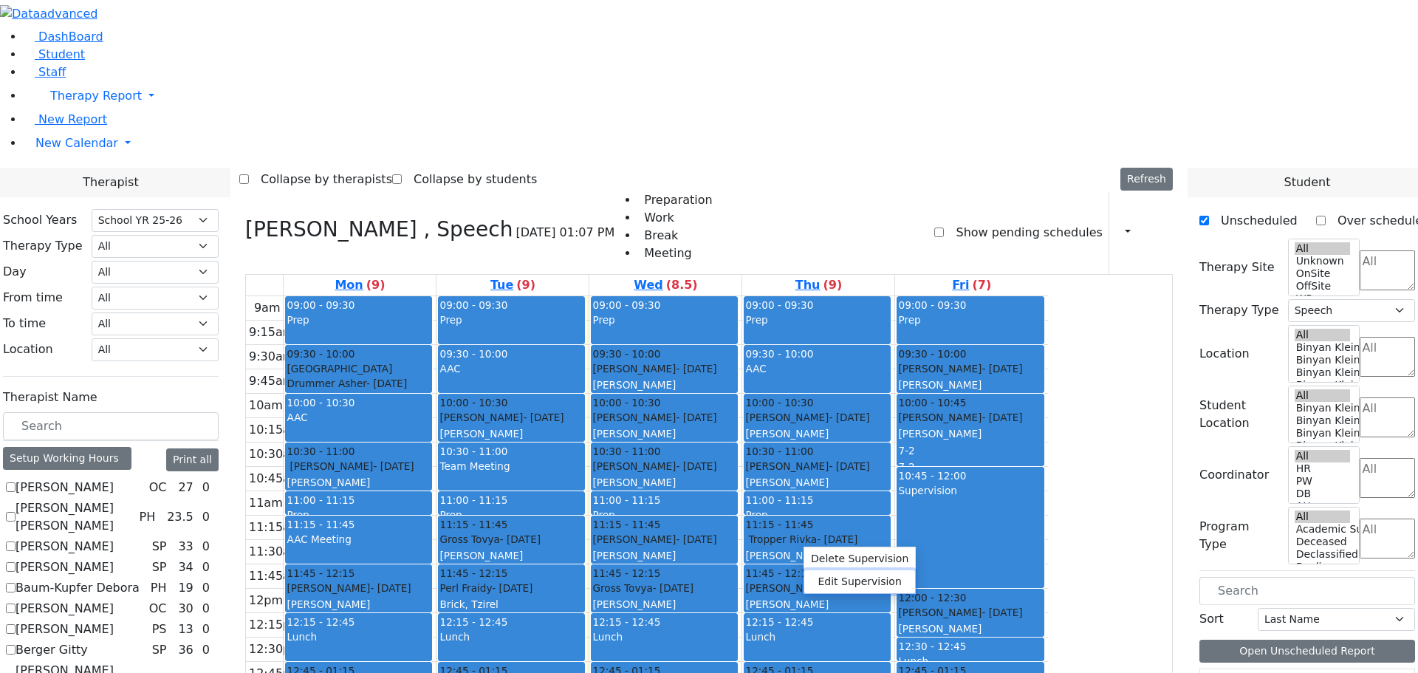
select select "3"
select select "14:00:00"
select select "14:15:00"
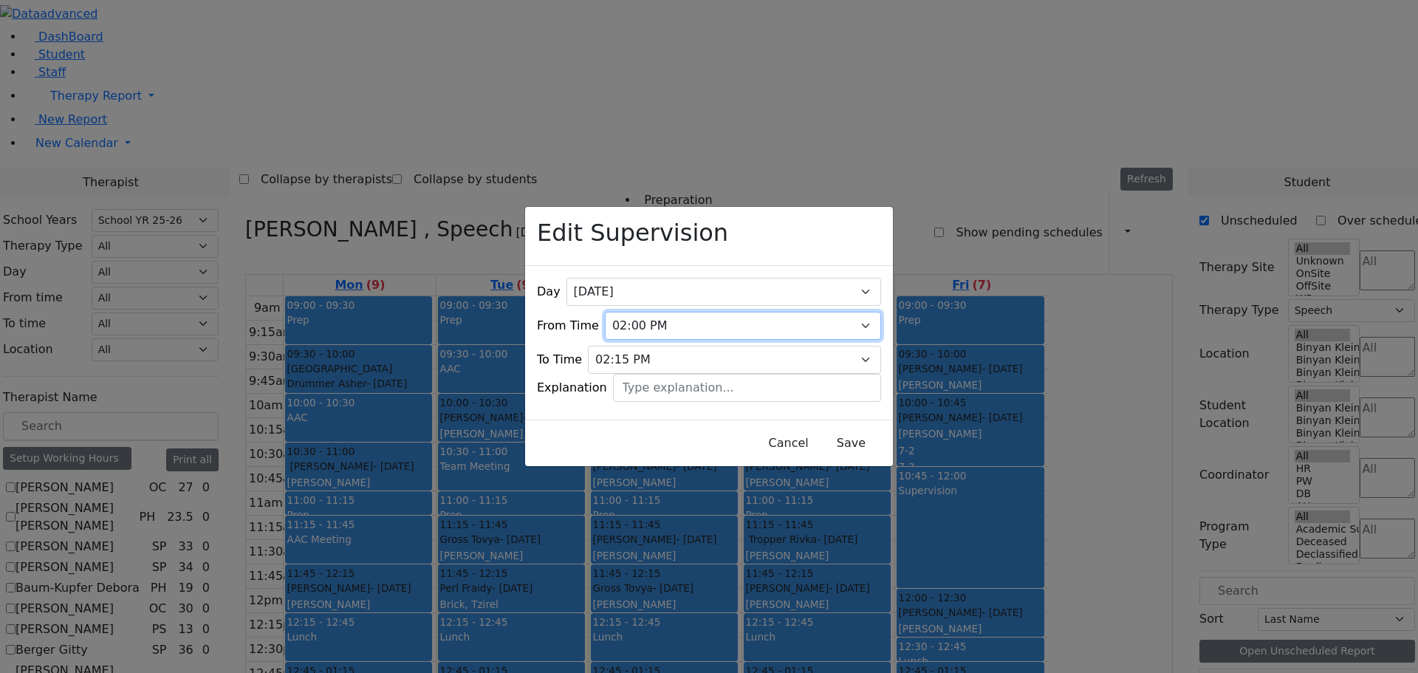
click at [849, 312] on select "07:00 AM 07:15 AM 07:30 AM 07:45 AM 08:00 AM 08:15 AM 08:30 AM 08:45 AM 09:00 A…" at bounding box center [743, 326] width 276 height 28
select select "13:45:00"
click at [614, 312] on select "07:00 AM 07:15 AM 07:30 AM 07:45 AM 08:00 AM 08:15 AM 08:30 AM 08:45 AM 09:00 A…" at bounding box center [743, 326] width 276 height 28
click at [821, 431] on button "Save" at bounding box center [851, 443] width 66 height 28
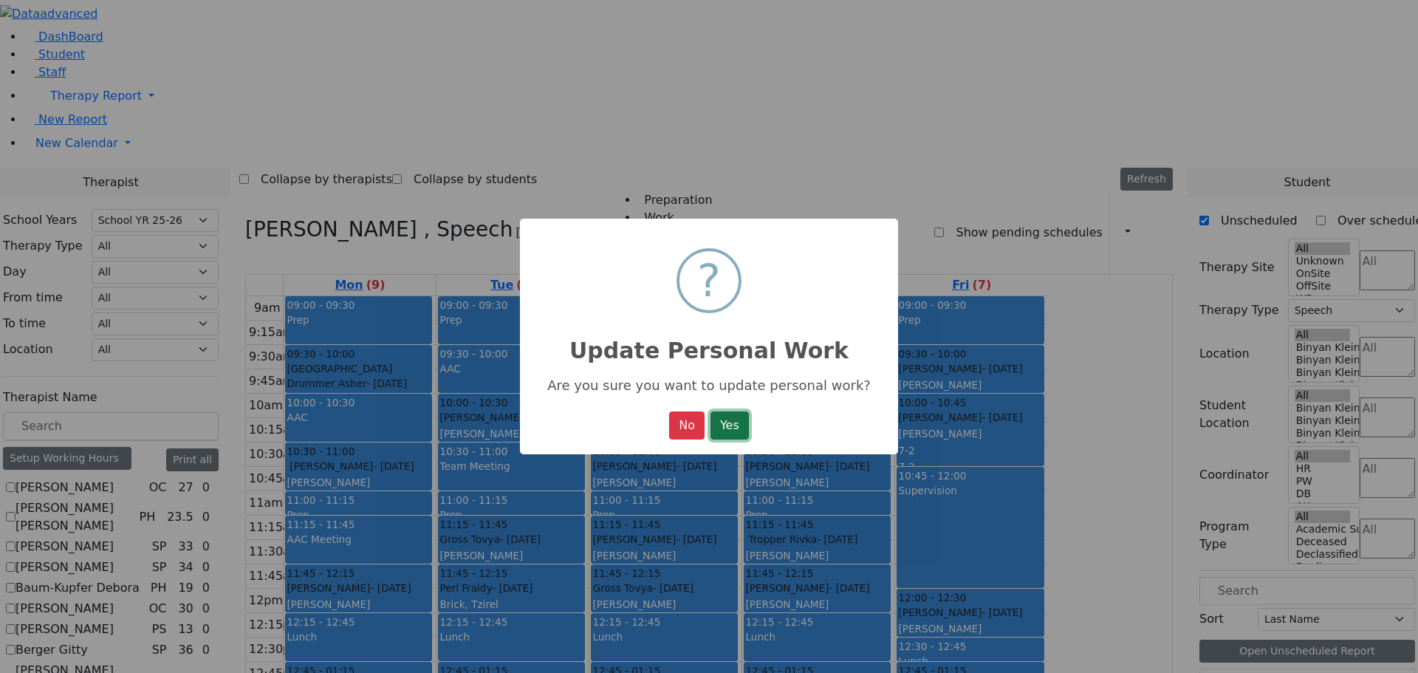
click at [736, 421] on button "Yes" at bounding box center [729, 425] width 38 height 28
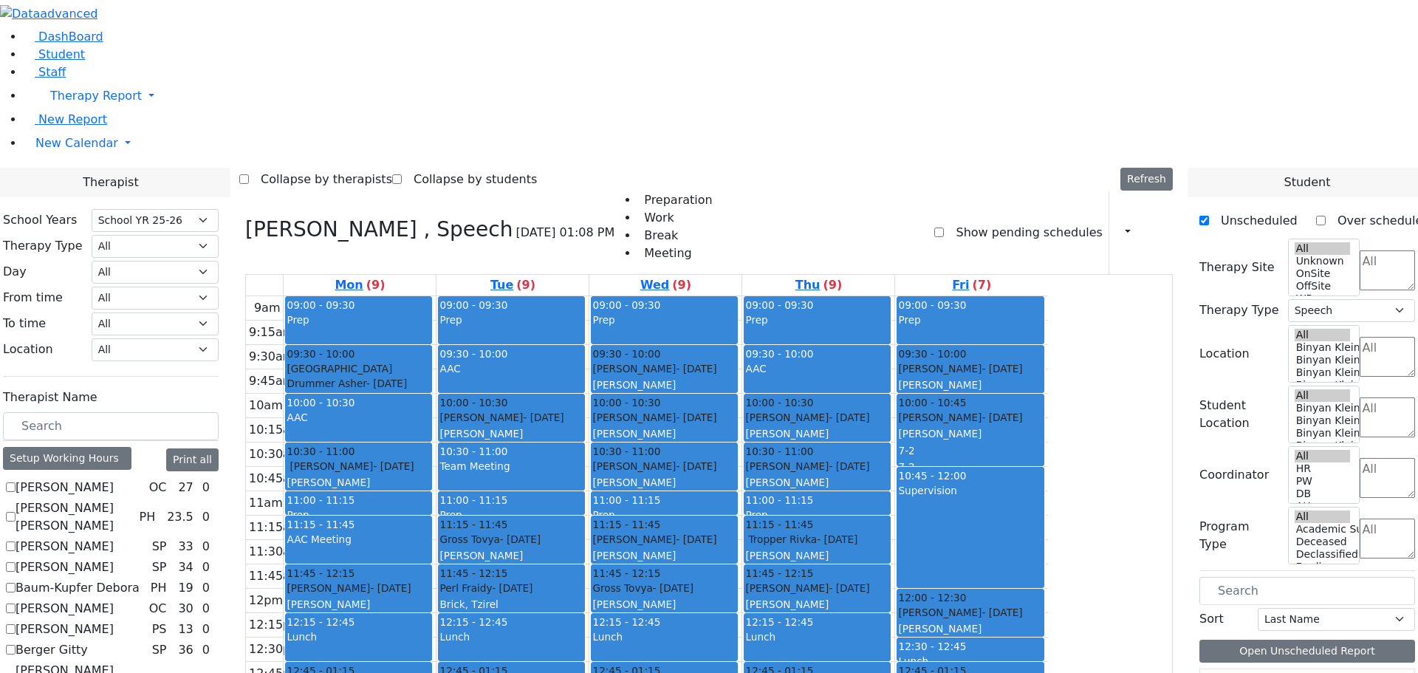
scroll to position [554, 0]
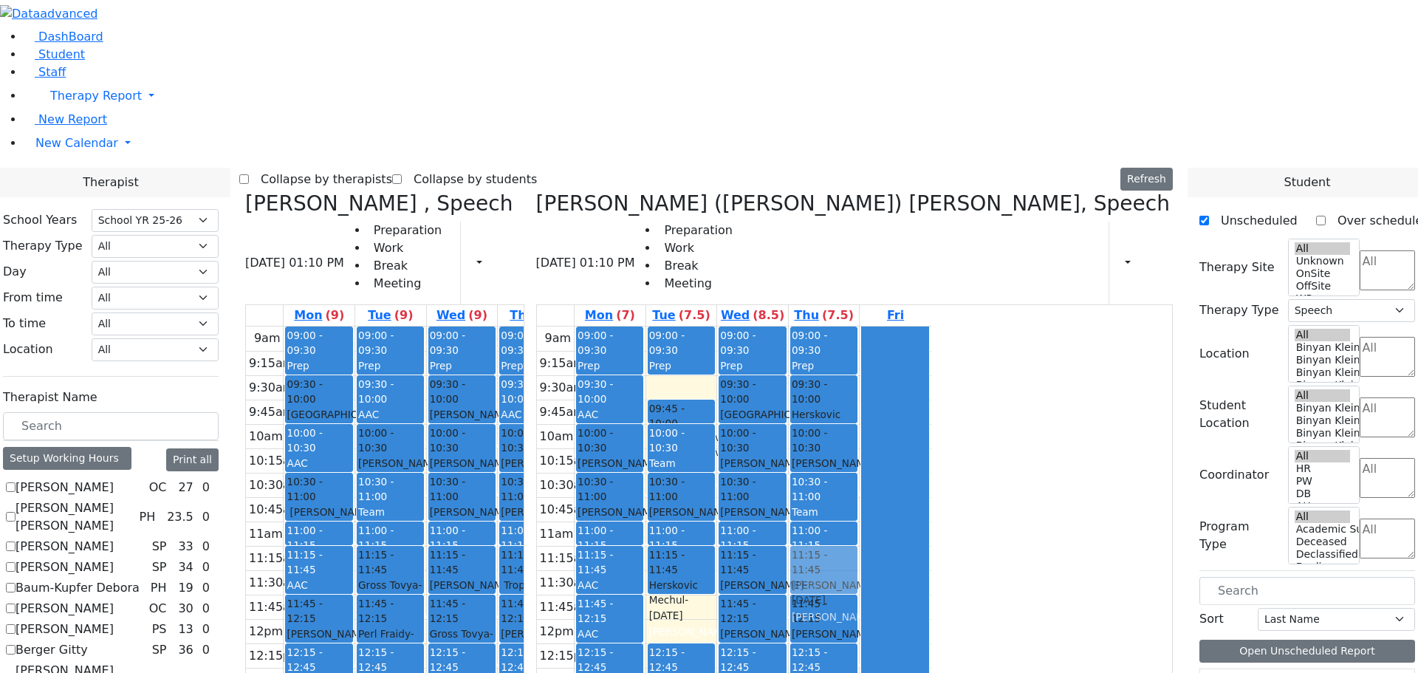
drag, startPoint x: 1010, startPoint y: 594, endPoint x: 1084, endPoint y: 349, distance: 255.6
click at [931, 349] on tr "09:00 - 09:30 Prep 09:30 - 10:00 AAC 10:00 - 10:30 [PERSON_NAME] - [DATE] [PERS…" at bounding box center [734, 618] width 394 height 585
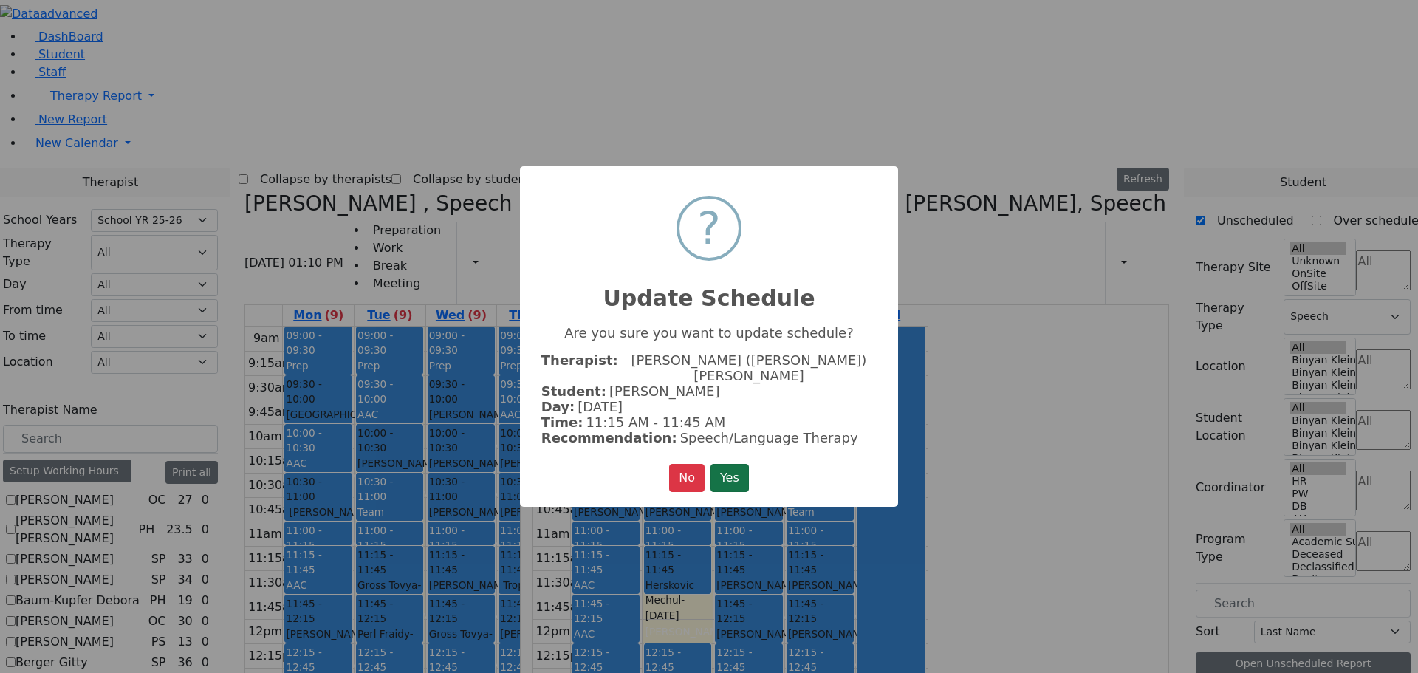
click at [725, 468] on button "Yes" at bounding box center [729, 478] width 38 height 28
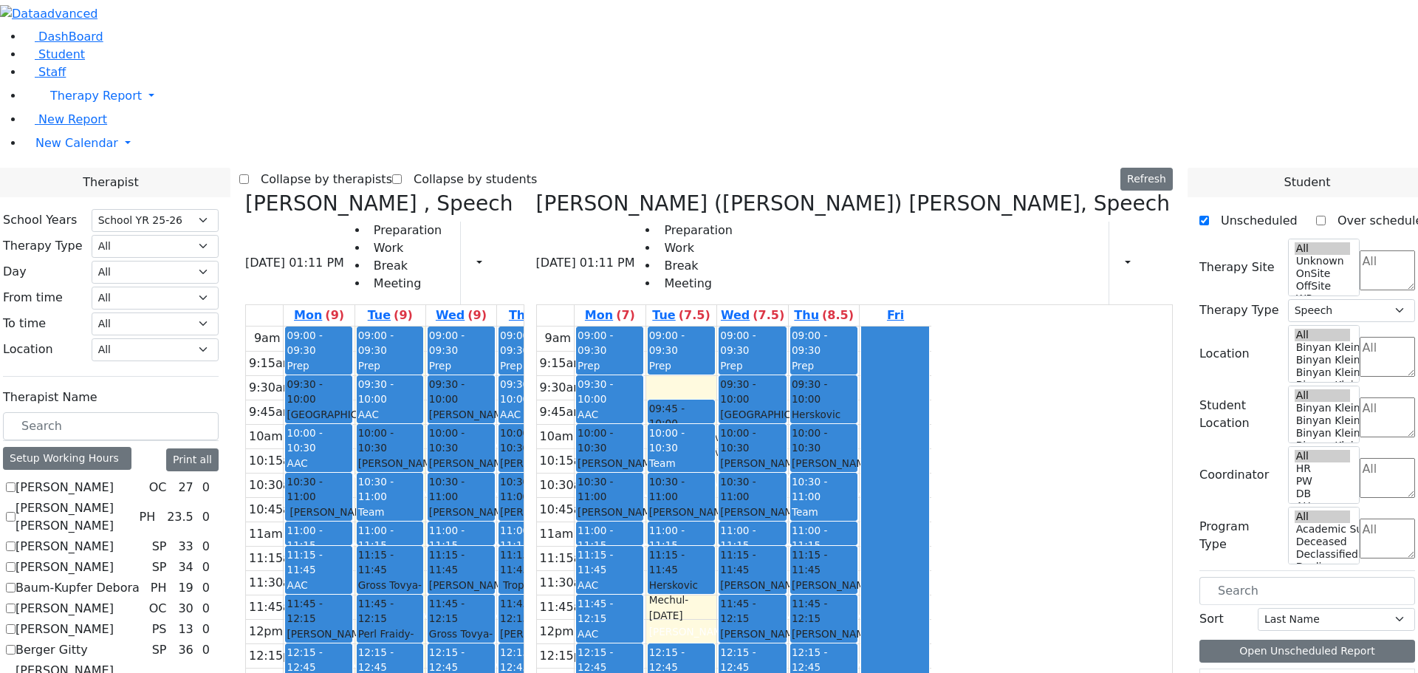
drag, startPoint x: 1001, startPoint y: 583, endPoint x: 999, endPoint y: 600, distance: 17.9
click at [931, 600] on div "9am 9:15am 9:30am 9:45am 10am 10:15am 10:30am 10:45am 11am 11:15am 11:30am 11:4…" at bounding box center [734, 618] width 394 height 585
drag, startPoint x: 1077, startPoint y: 348, endPoint x: 1013, endPoint y: 581, distance: 242.1
click at [931, 589] on tr "09:00 - 09:30 Prep 09:30 - 10:00 AAC 10:00 - 10:30 [PERSON_NAME] - [DATE] [PERS…" at bounding box center [734, 618] width 394 height 585
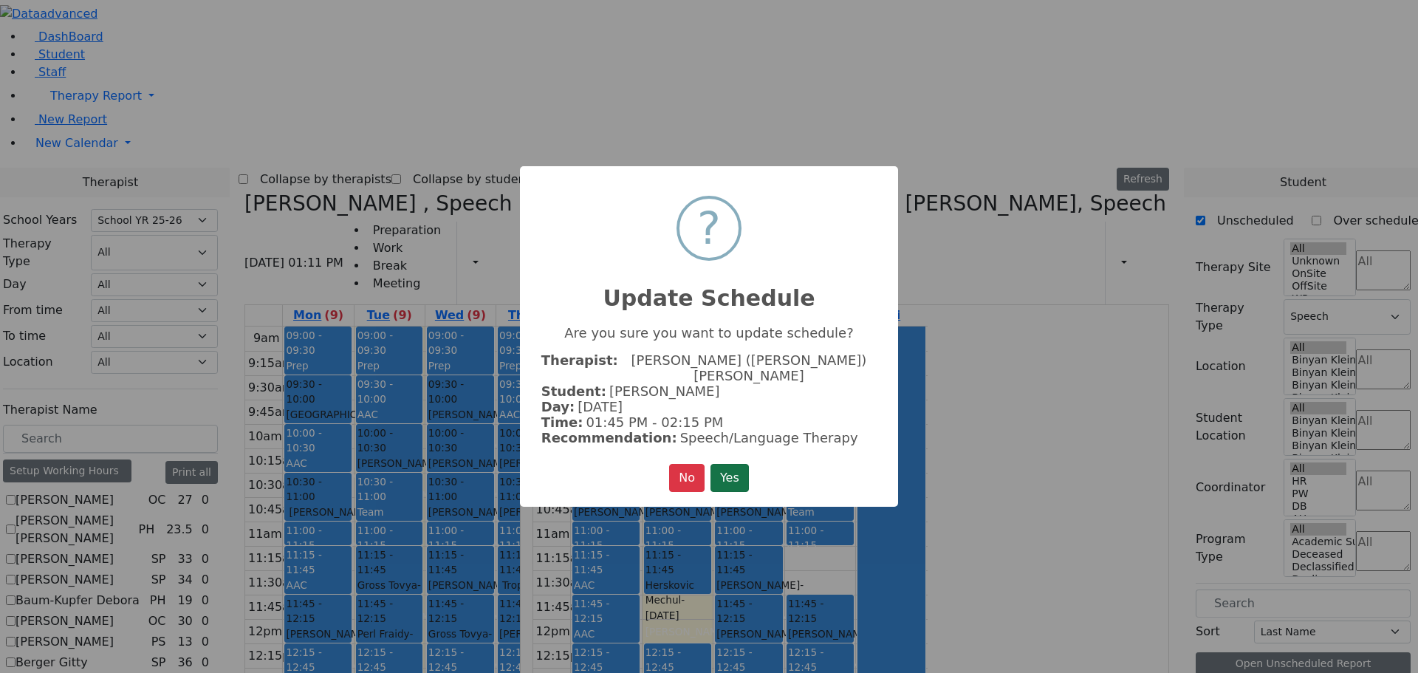
click at [717, 468] on button "Yes" at bounding box center [729, 478] width 38 height 28
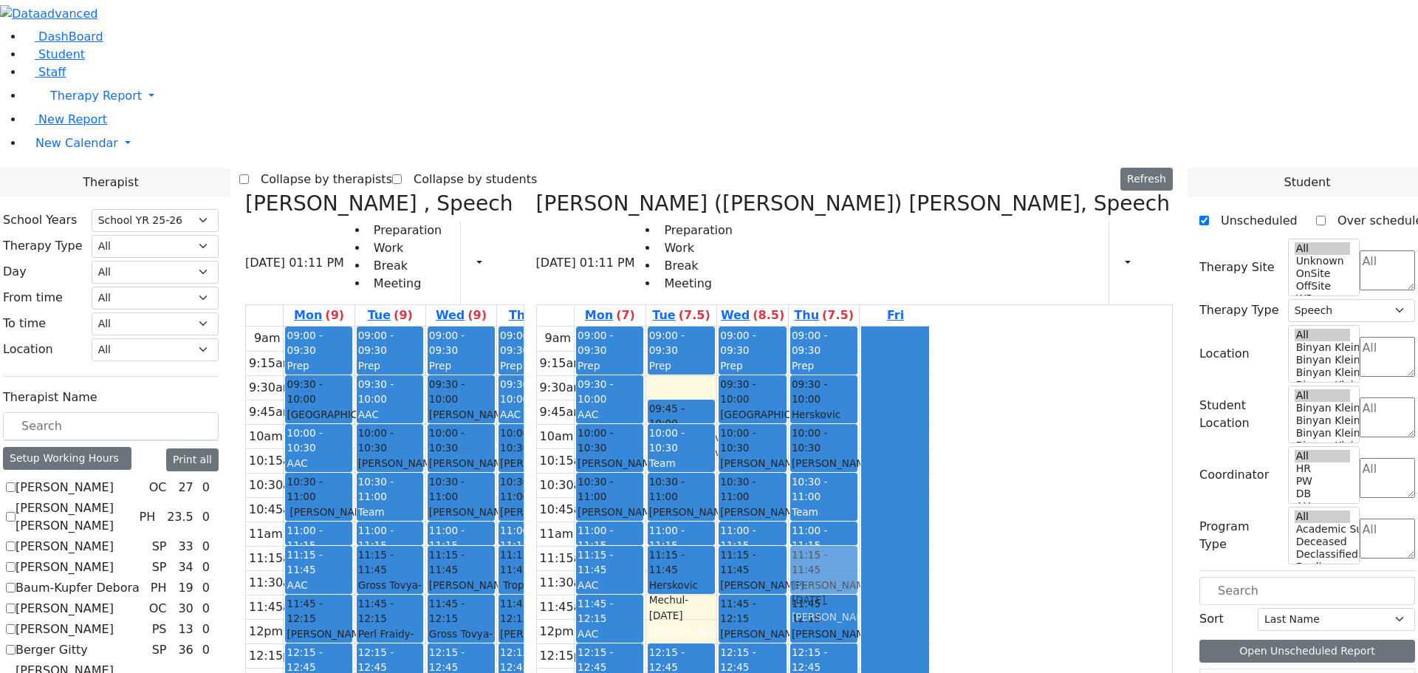
drag, startPoint x: 1011, startPoint y: 591, endPoint x: 1106, endPoint y: 338, distance: 270.6
click at [931, 335] on tr "09:00 - 09:30 Prep 09:30 - 10:00 AAC 10:00 - 10:30 [PERSON_NAME] - [DATE] [PERS…" at bounding box center [734, 618] width 394 height 585
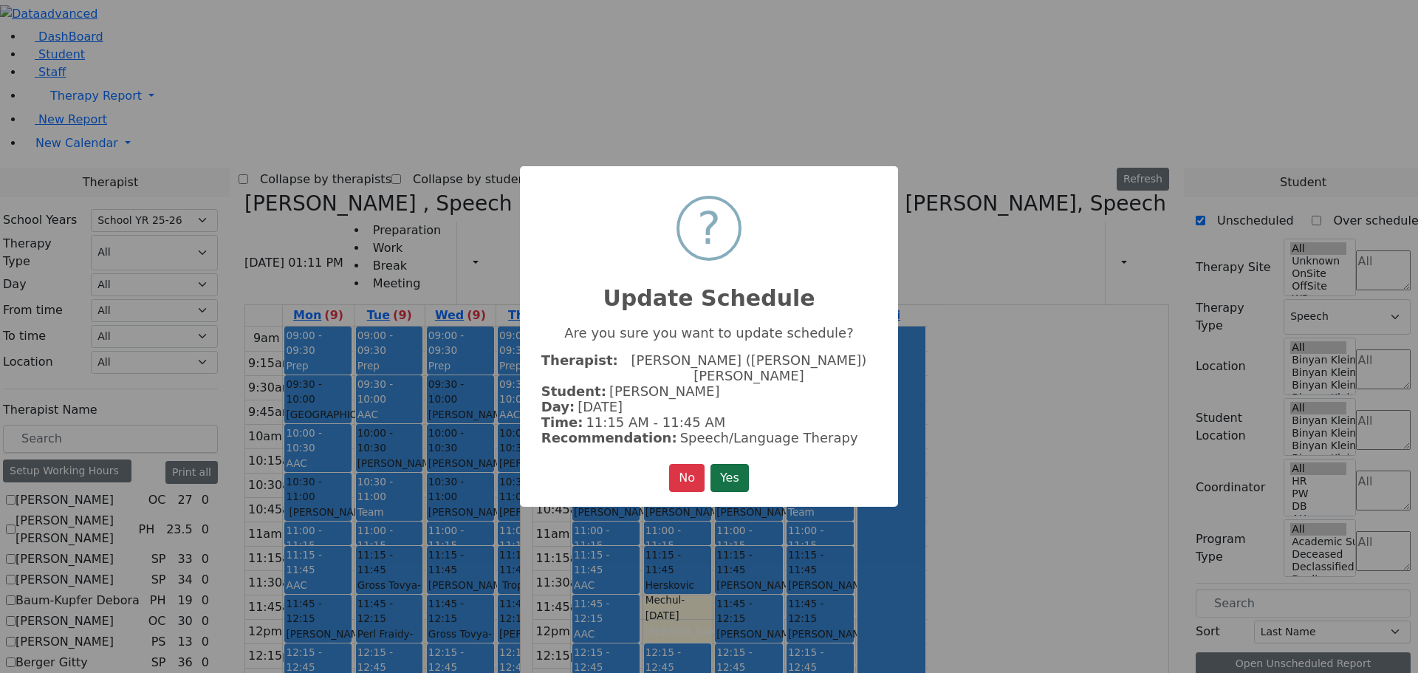
click at [725, 465] on button "Yes" at bounding box center [729, 478] width 38 height 28
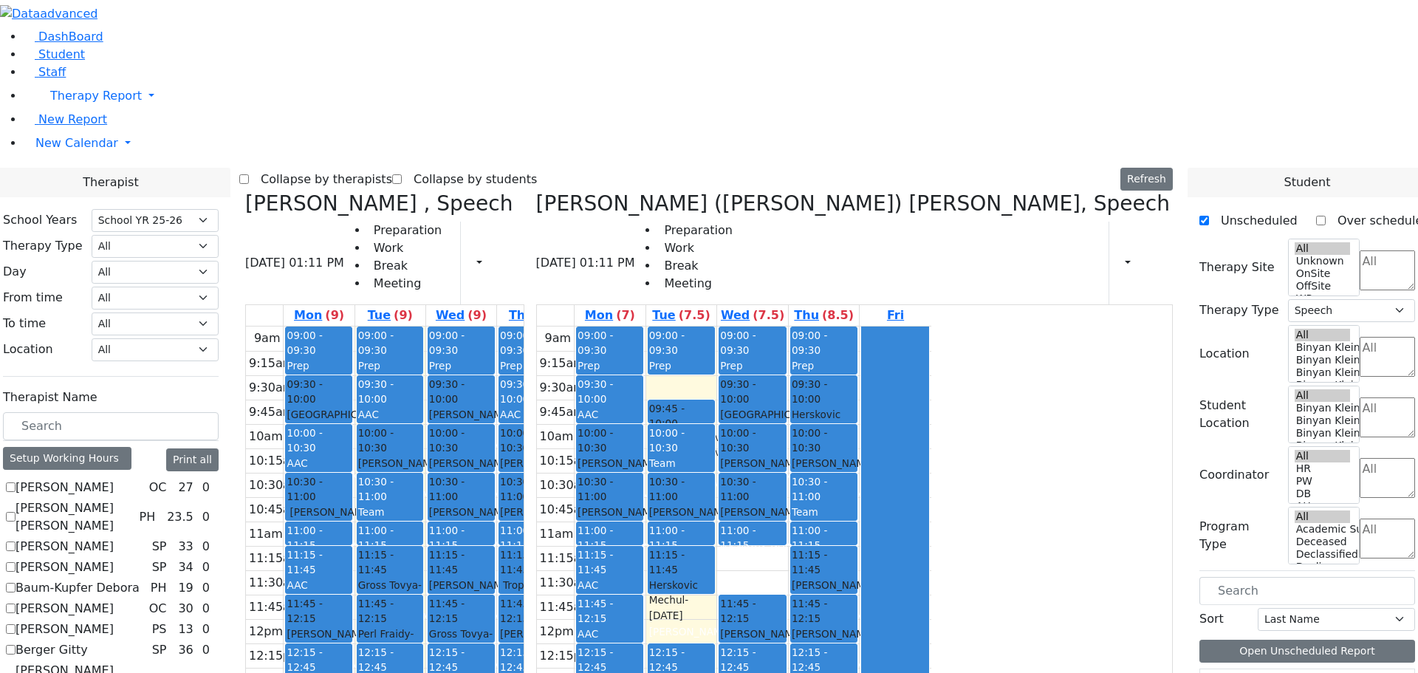
drag, startPoint x: 1010, startPoint y: 341, endPoint x: 996, endPoint y: 595, distance: 253.7
click at [788, 583] on div "09:00 - 09:30 Prep 09:30 - 10:00 [GEOGRAPHIC_DATA] Drummer [PERSON_NAME] - [DAT…" at bounding box center [752, 618] width 71 height 585
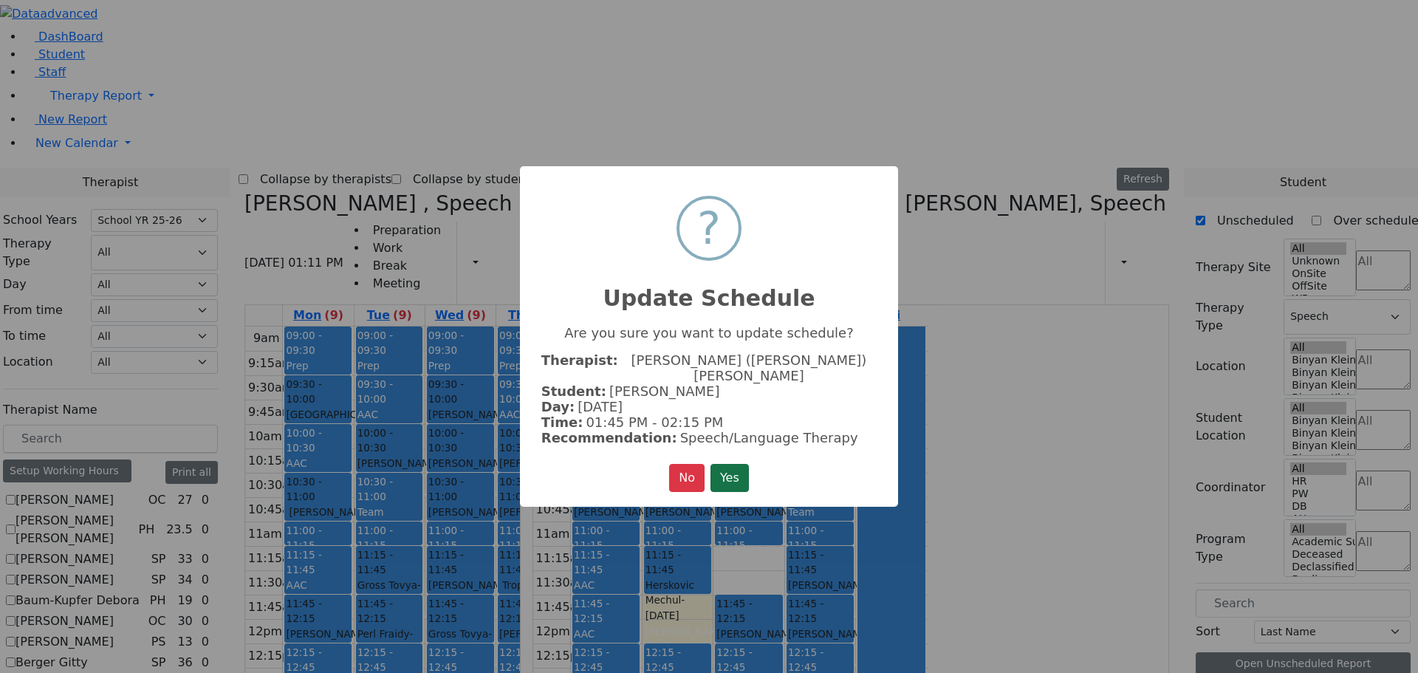
click at [733, 467] on button "Yes" at bounding box center [729, 478] width 38 height 28
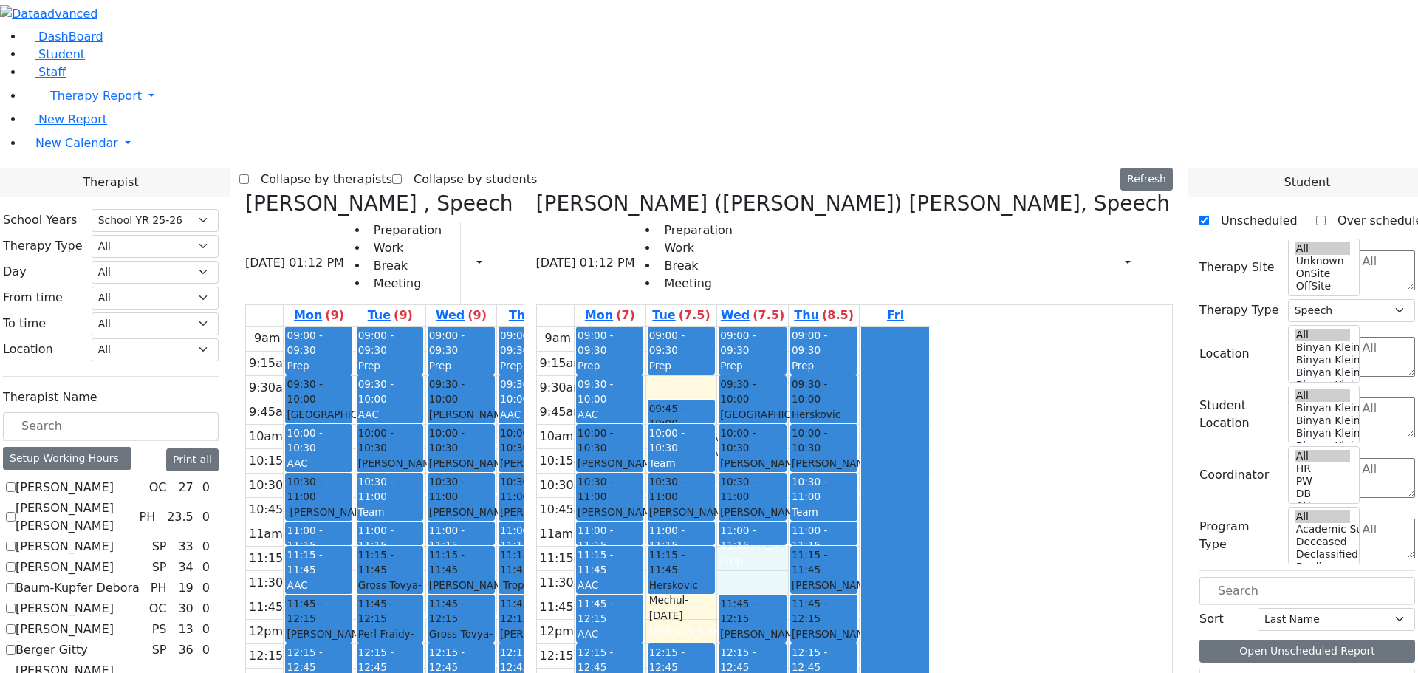
drag, startPoint x: 1000, startPoint y: 338, endPoint x: 998, endPoint y: 359, distance: 20.8
click at [931, 354] on div "9am 9:15am 9:30am 9:45am 10am 10:15am 10:30am 10:45am 11am 11:15am 11:30am 11:4…" at bounding box center [734, 618] width 394 height 585
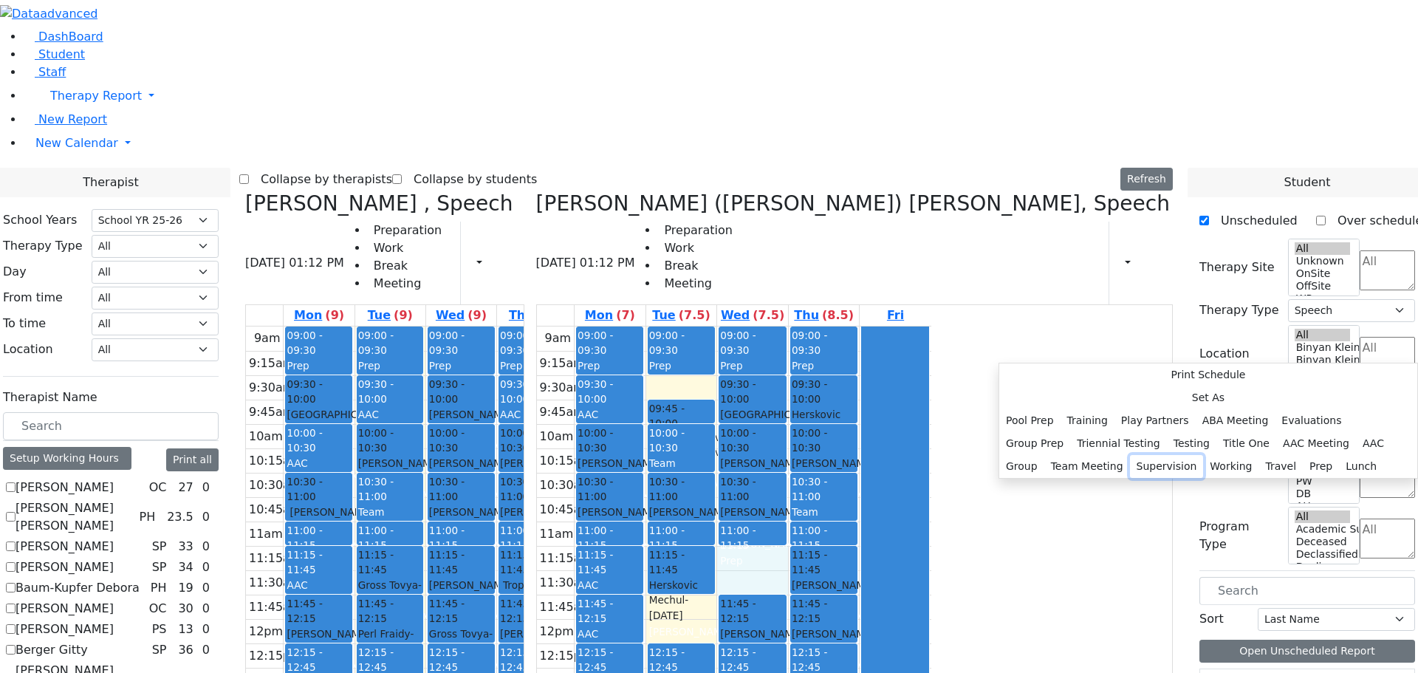
click at [1176, 455] on button "Supervision" at bounding box center [1167, 466] width 74 height 23
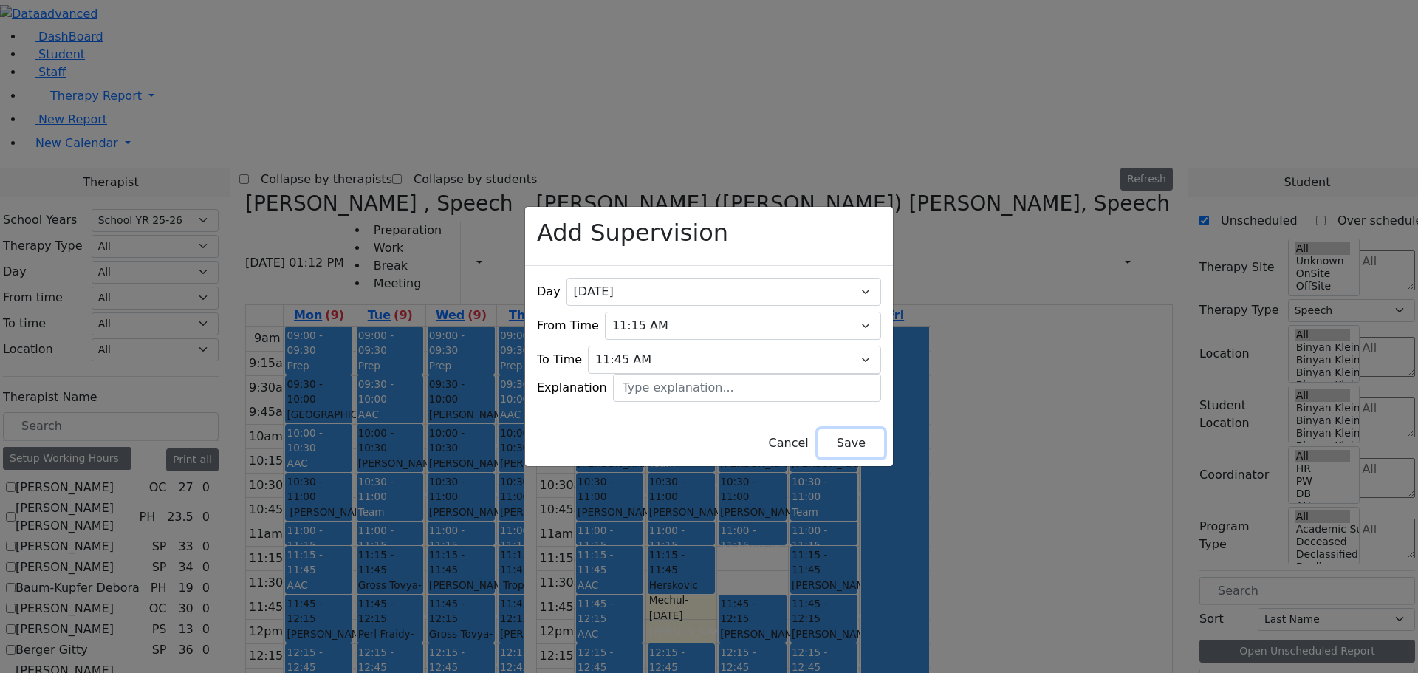
click at [843, 438] on button "Save" at bounding box center [851, 443] width 66 height 28
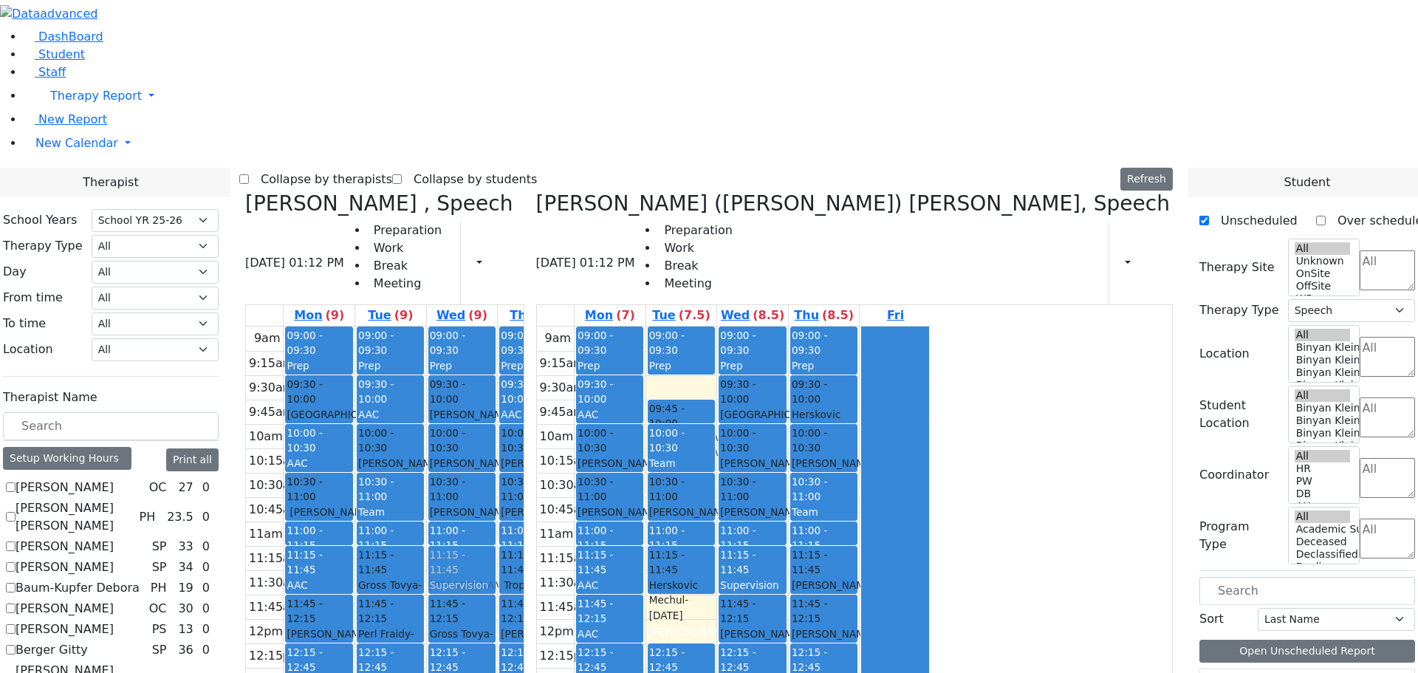
drag, startPoint x: 601, startPoint y: 599, endPoint x: 613, endPoint y: 357, distance: 241.8
click at [498, 357] on div "09:00 - 09:30 Prep 09:30 - 10:00 [PERSON_NAME] - [DATE] [PERSON_NAME] 10:00 - 1…" at bounding box center [462, 618] width 71 height 585
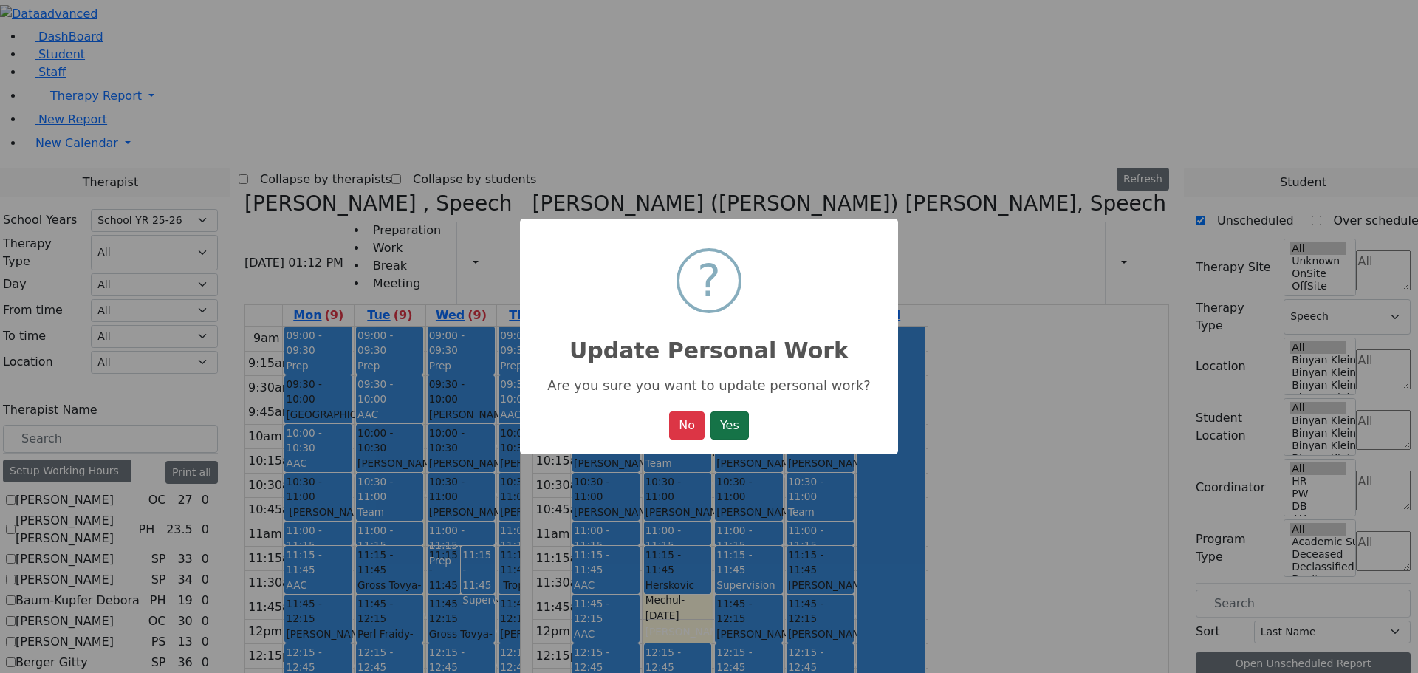
click at [732, 421] on button "Yes" at bounding box center [729, 425] width 38 height 28
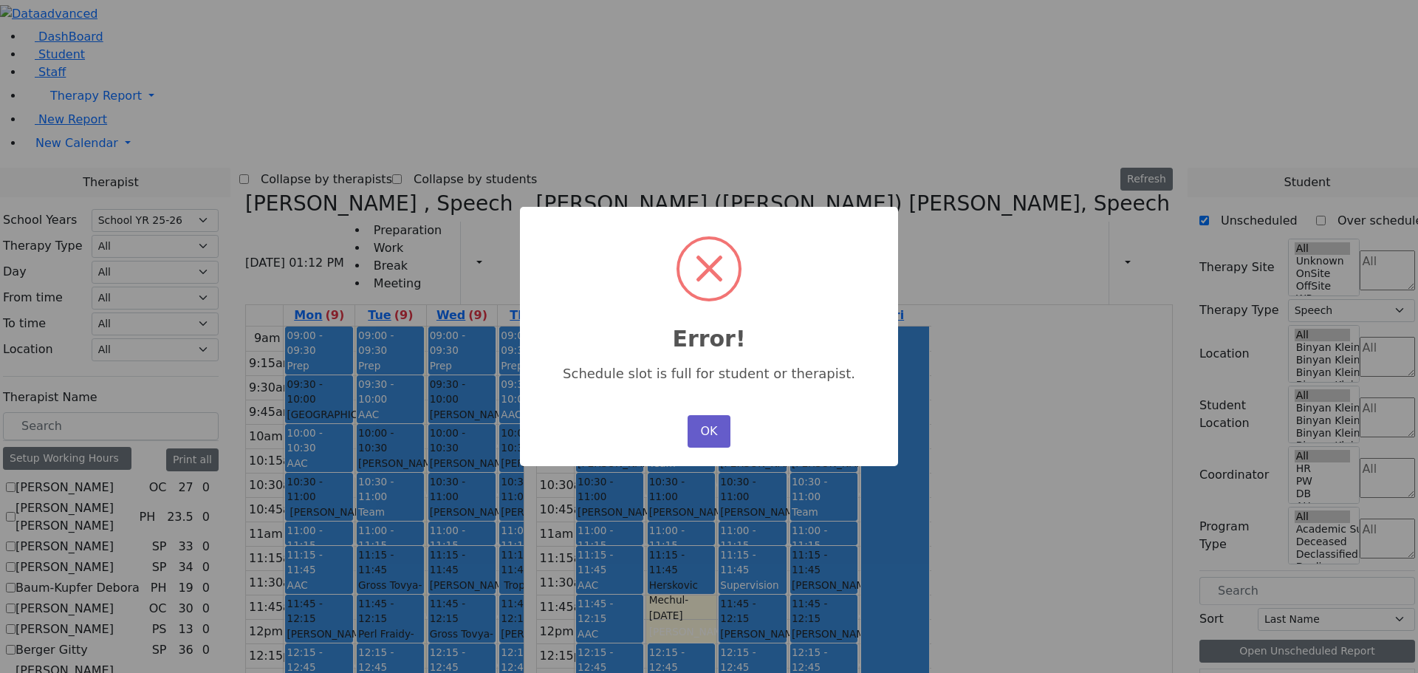
click at [717, 428] on button "OK" at bounding box center [709, 431] width 43 height 32
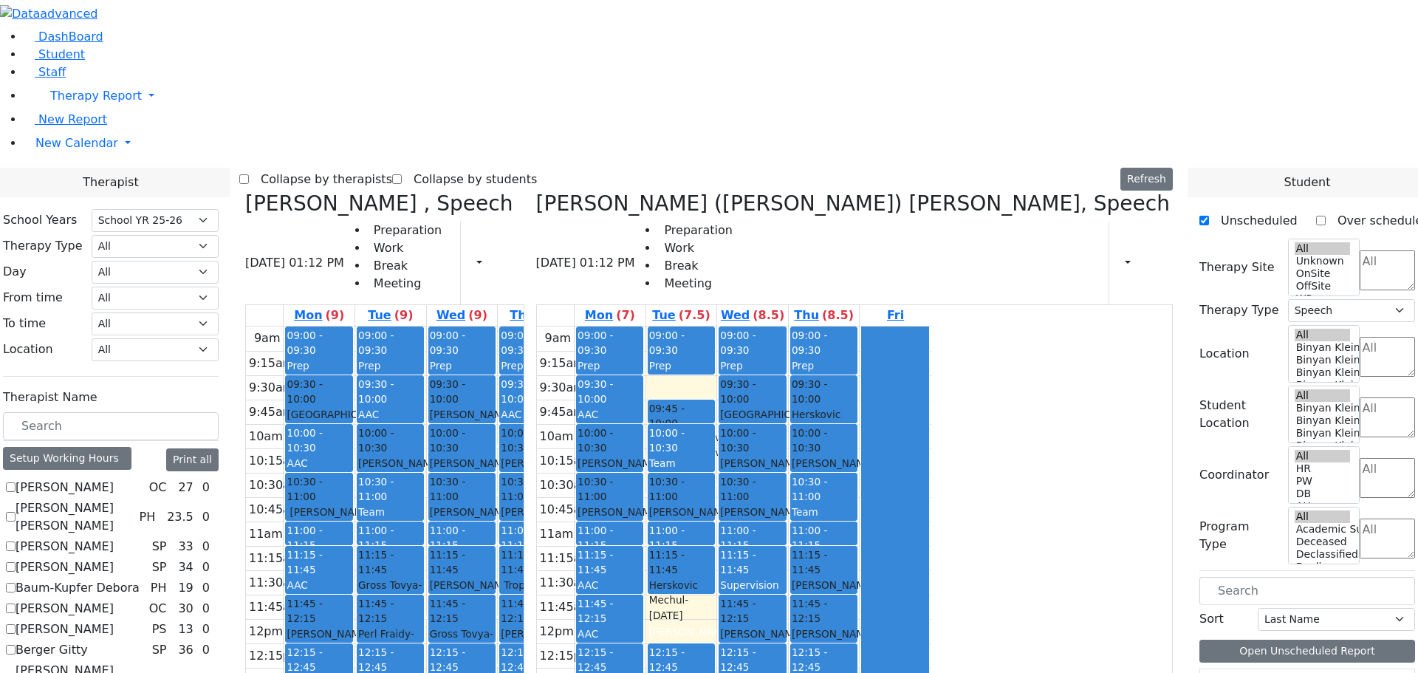
click at [624, 585] on button "Delete Selected Schedule" at bounding box center [687, 582] width 146 height 23
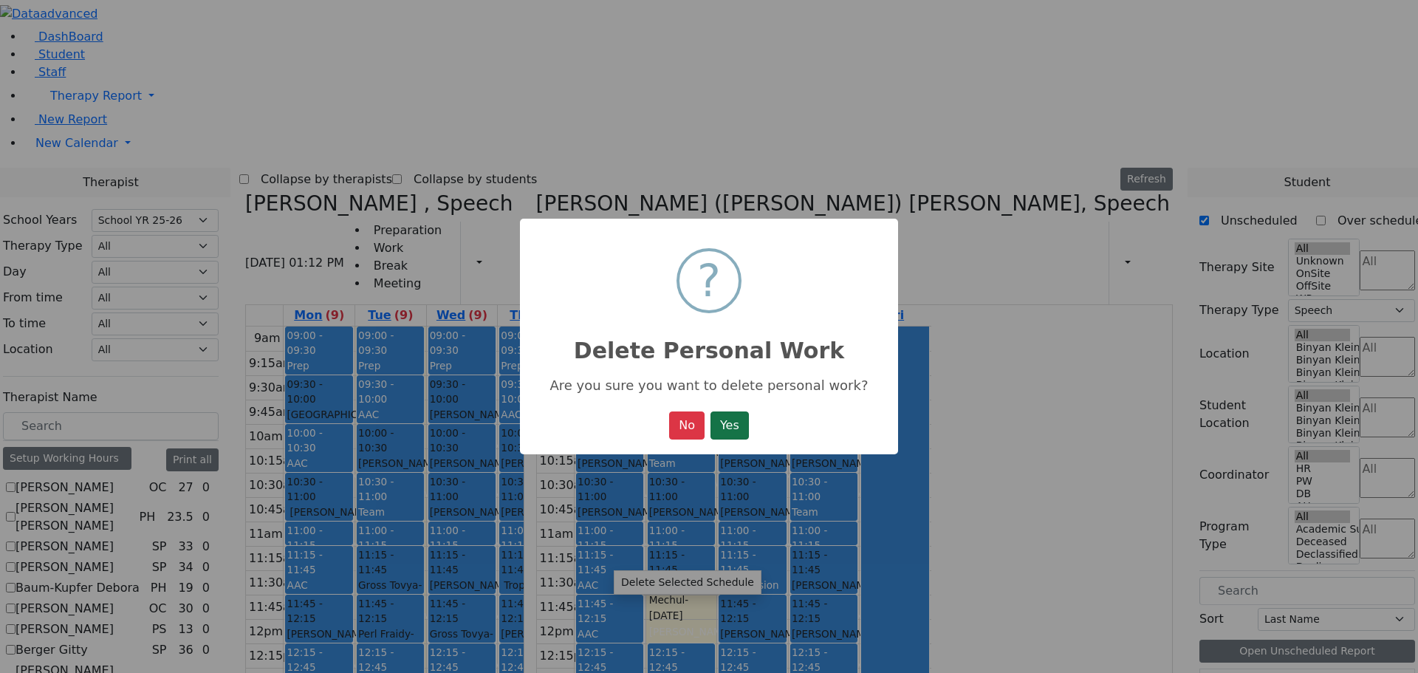
click at [732, 428] on button "Yes" at bounding box center [729, 425] width 38 height 28
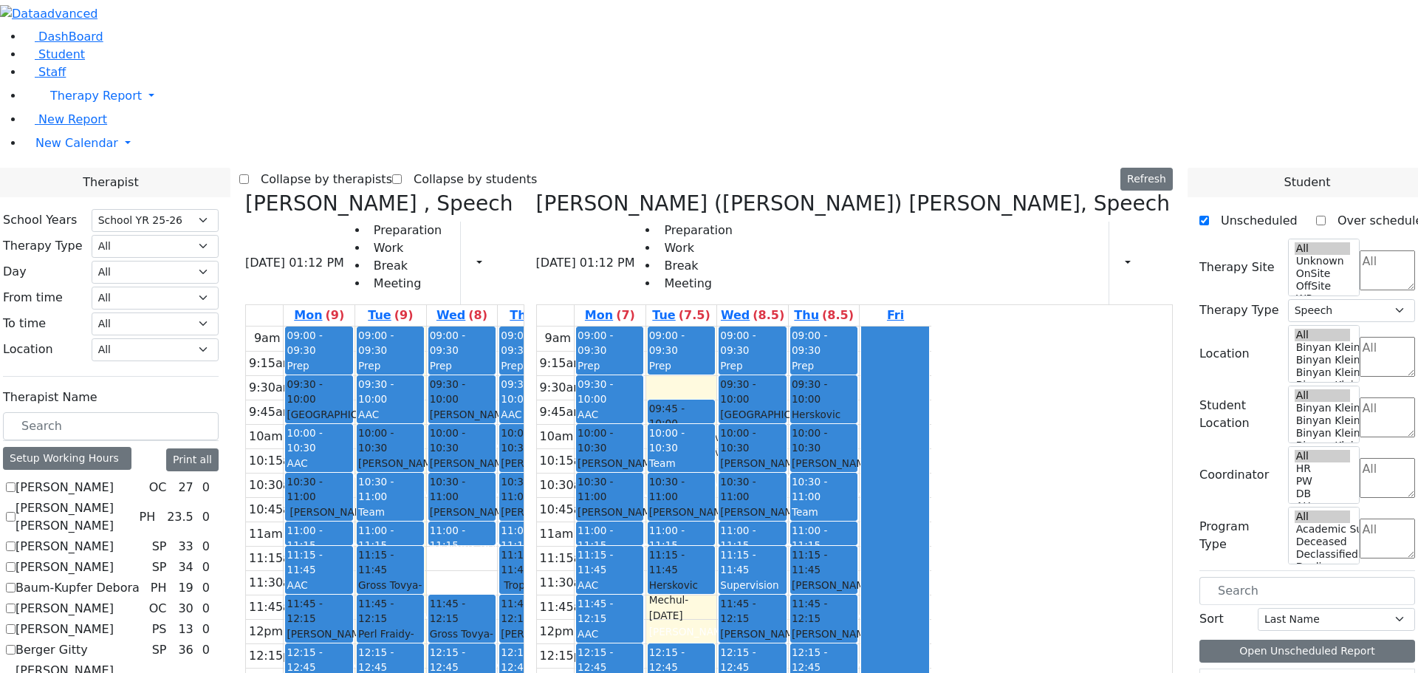
drag, startPoint x: 608, startPoint y: 344, endPoint x: 595, endPoint y: 586, distance: 241.9
click at [498, 586] on div "09:00 - 09:30 Prep 09:30 - 10:00 [PERSON_NAME] - [DATE] [PERSON_NAME] 10:00 - 1…" at bounding box center [462, 618] width 71 height 585
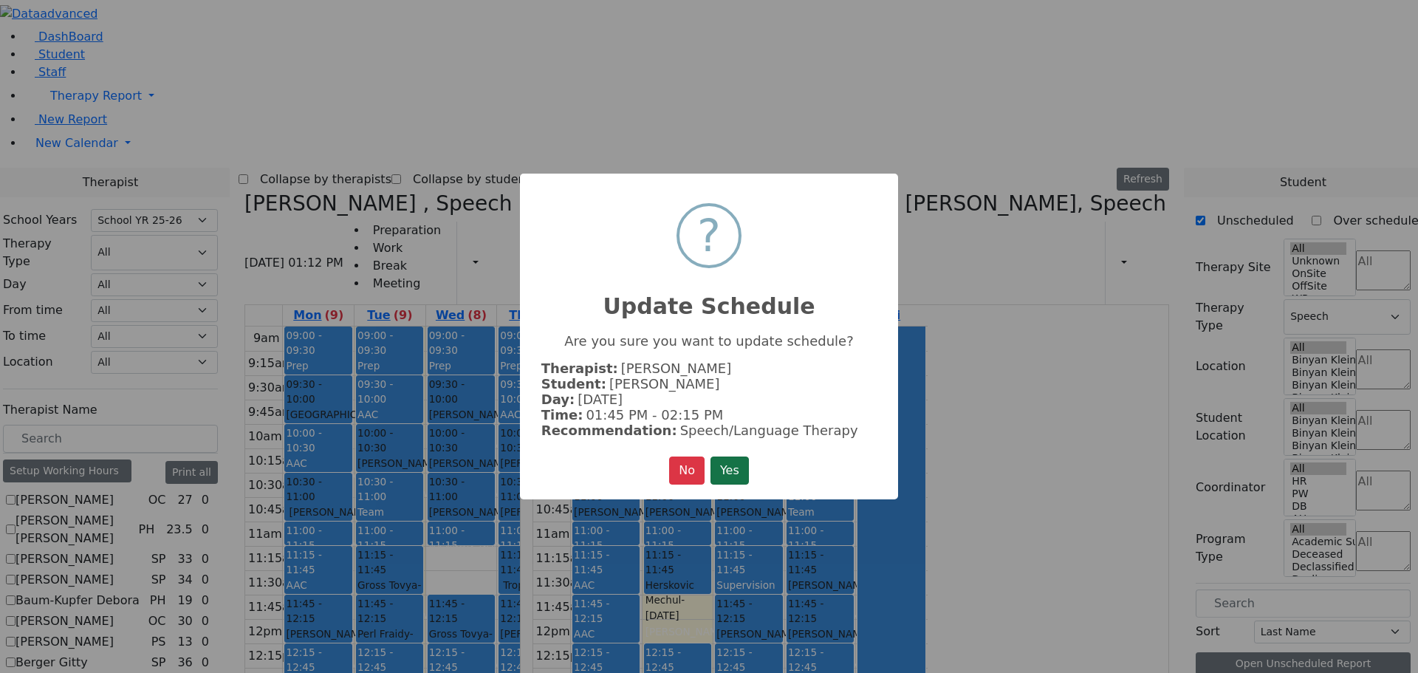
click at [744, 456] on button "Yes" at bounding box center [729, 470] width 38 height 28
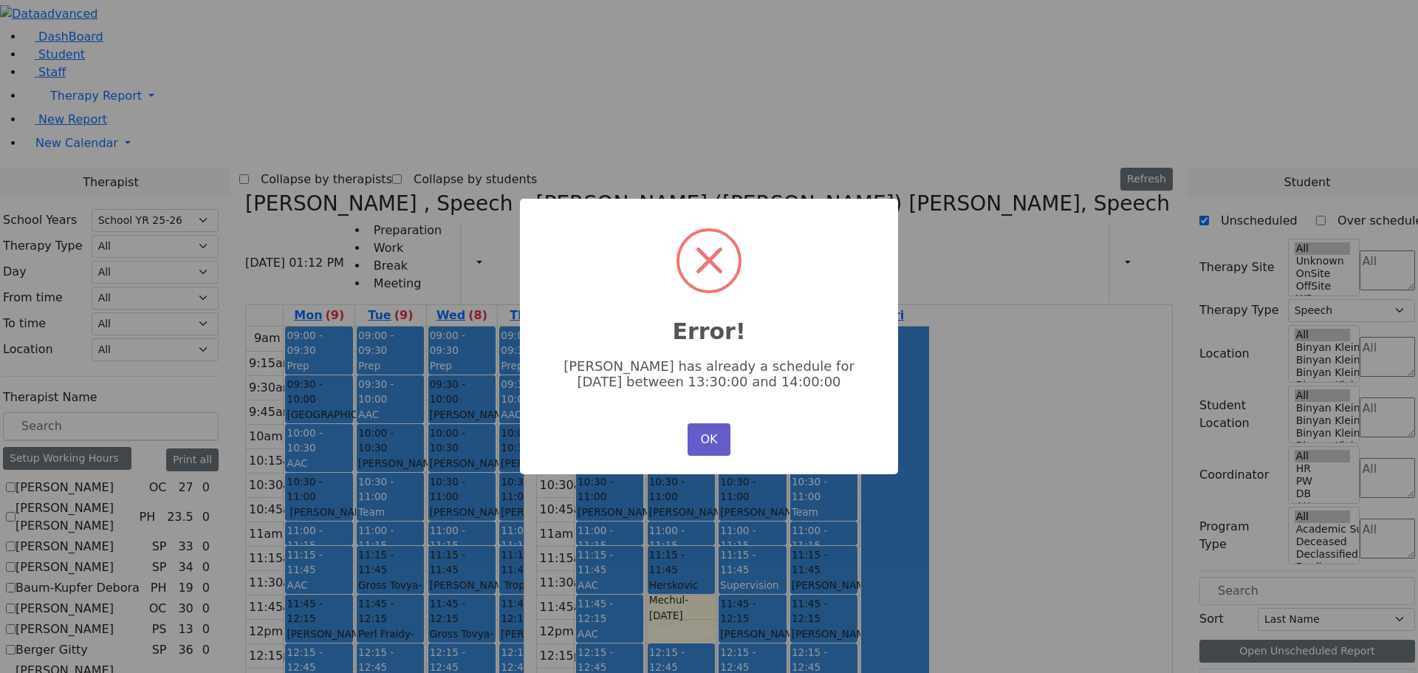
click at [712, 430] on button "OK" at bounding box center [709, 439] width 43 height 32
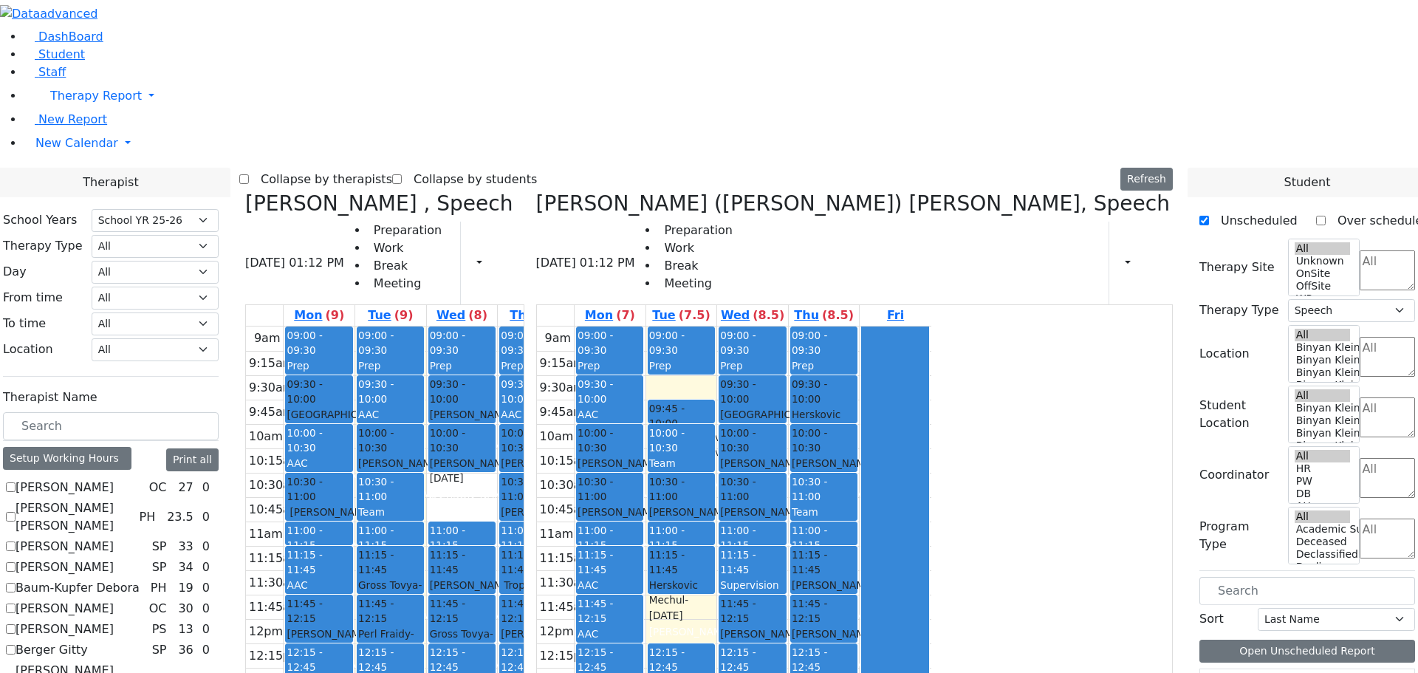
drag, startPoint x: 599, startPoint y: 274, endPoint x: 614, endPoint y: 588, distance: 314.3
click at [498, 588] on div "09:00 - 09:30 Prep 09:30 - 10:00 [PERSON_NAME] - [DATE] [PERSON_NAME] 10:00 - 1…" at bounding box center [462, 618] width 71 height 585
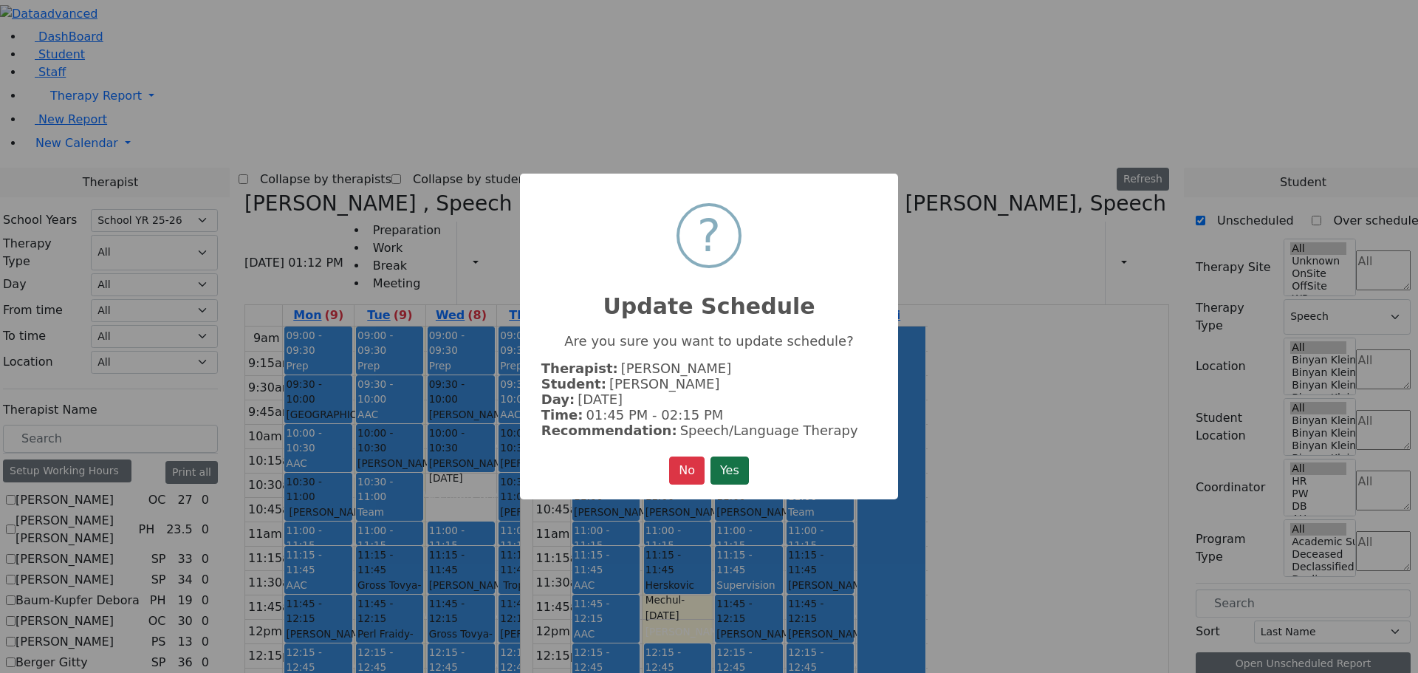
click at [738, 473] on button "Yes" at bounding box center [729, 470] width 38 height 28
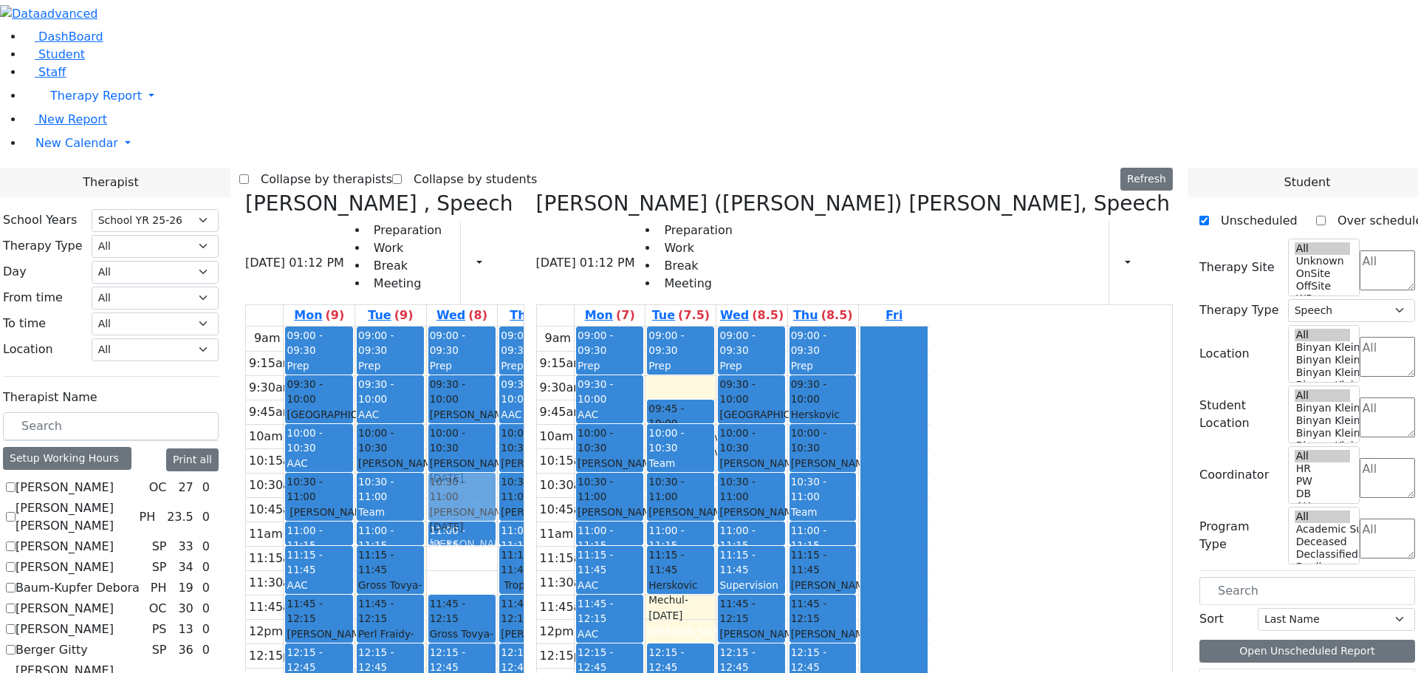
drag, startPoint x: 591, startPoint y: 344, endPoint x: 595, endPoint y: 280, distance: 64.4
click at [498, 326] on div "09:00 - 09:30 Prep 09:30 - 10:00 [PERSON_NAME] - [DATE] [PERSON_NAME] 10:00 - 1…" at bounding box center [462, 618] width 71 height 585
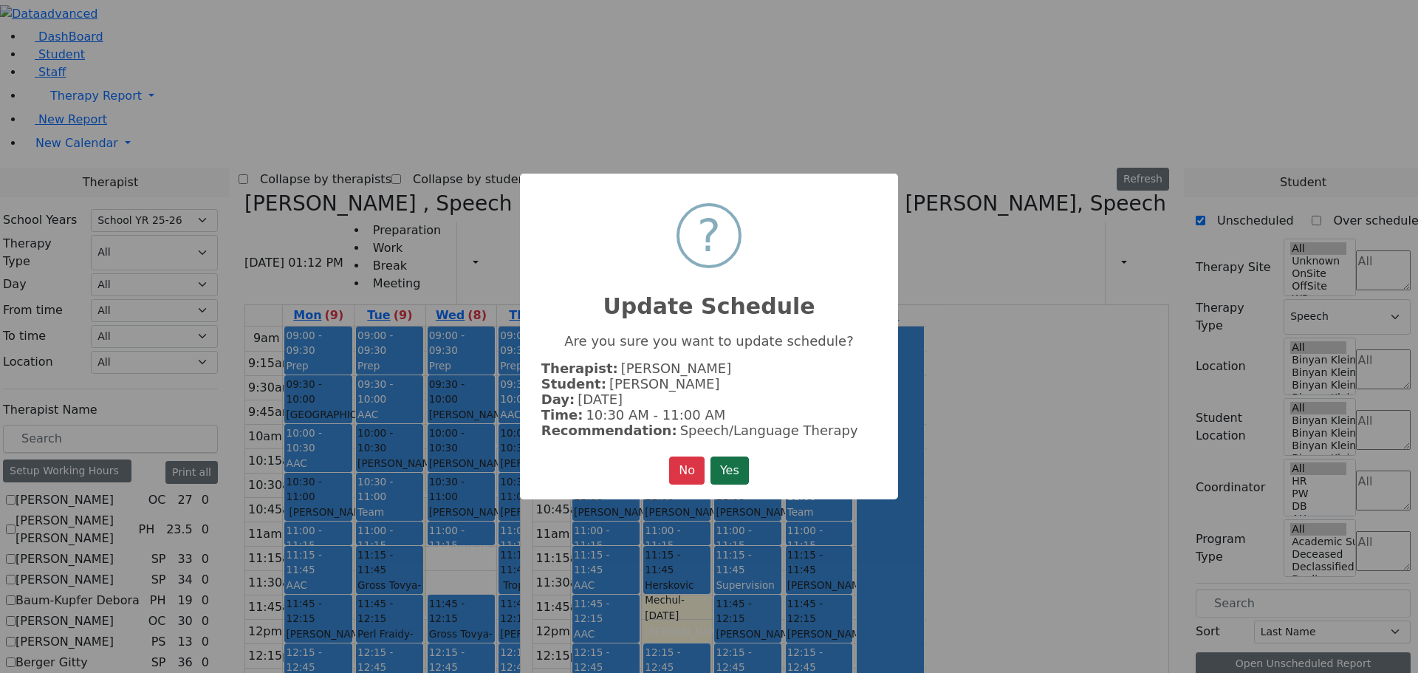
click at [741, 459] on button "Yes" at bounding box center [729, 470] width 38 height 28
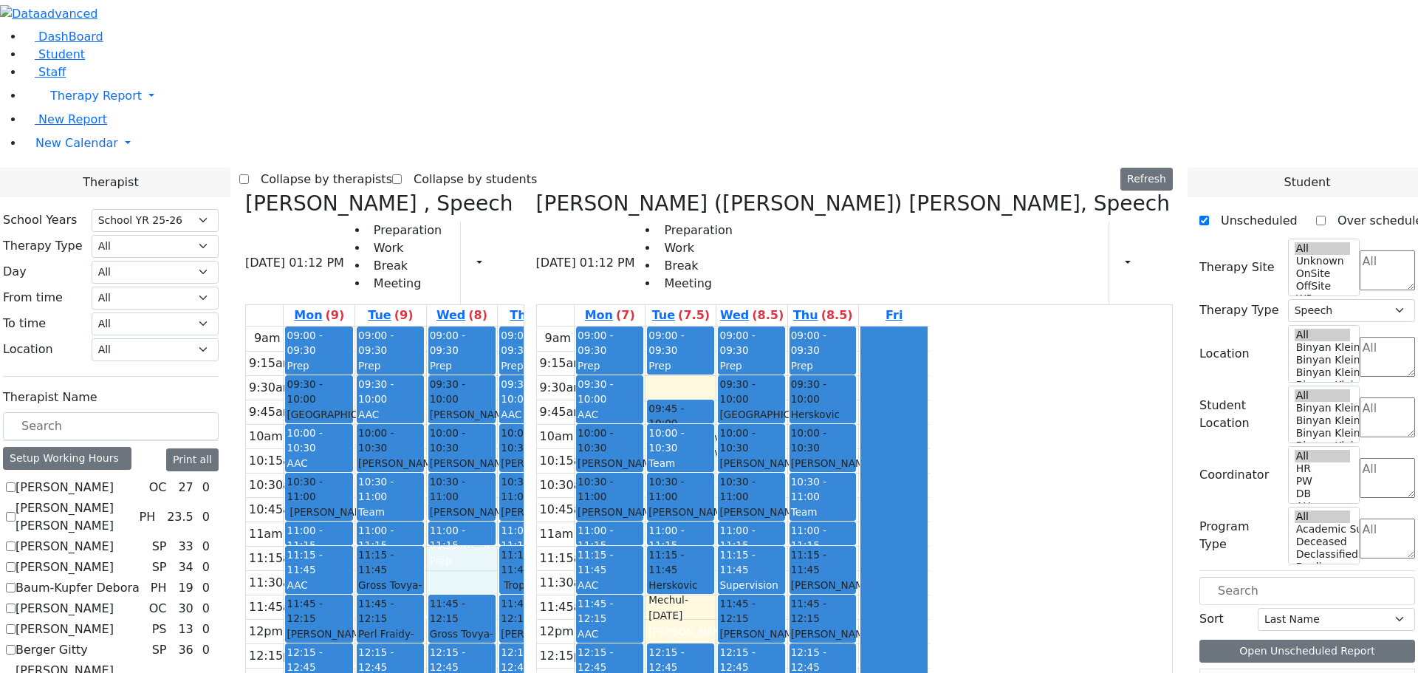
drag, startPoint x: 599, startPoint y: 338, endPoint x: 599, endPoint y: 351, distance: 13.3
click at [599, 363] on div "9am 9:15am 9:30am 9:45am 10am 10:15am 10:30am 10:45am 11am 11:15am 11:30am 11:4…" at bounding box center [443, 618] width 394 height 585
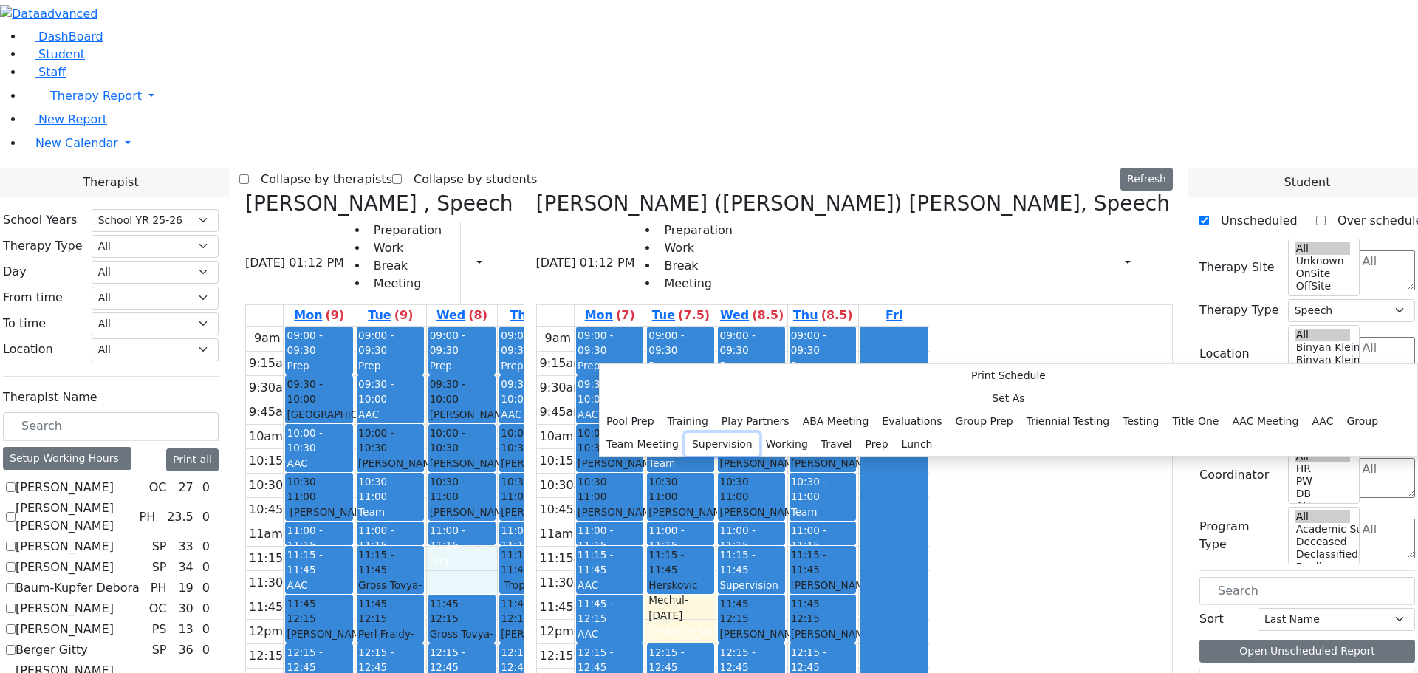
click at [759, 433] on button "Supervision" at bounding box center [722, 444] width 74 height 23
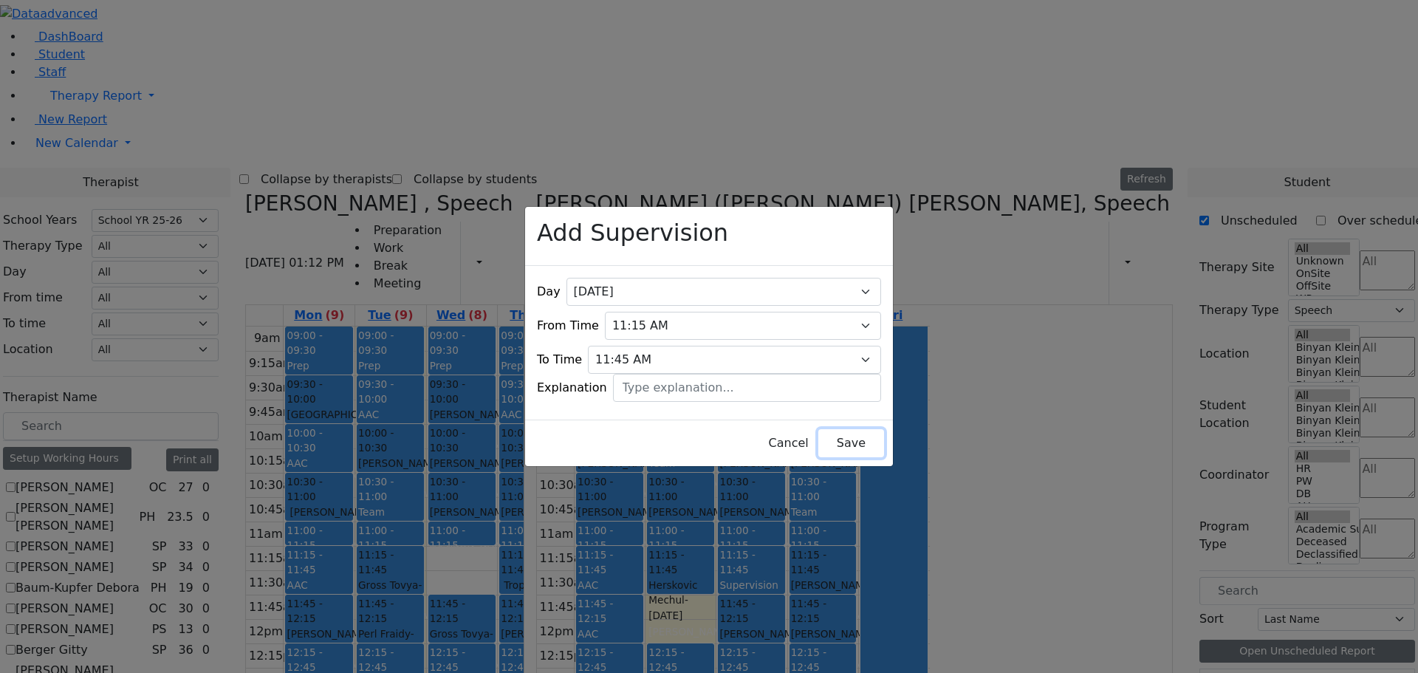
click at [852, 429] on button "Save" at bounding box center [851, 443] width 66 height 28
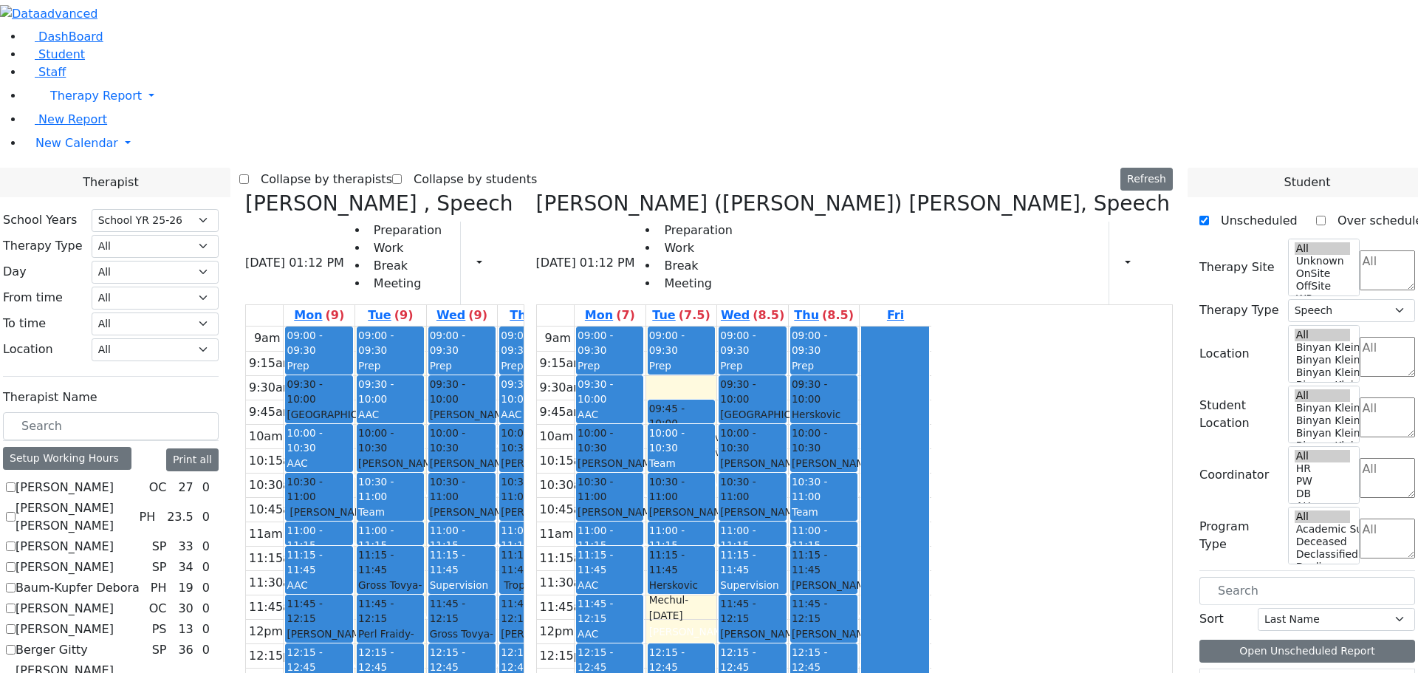
checkbox input "false"
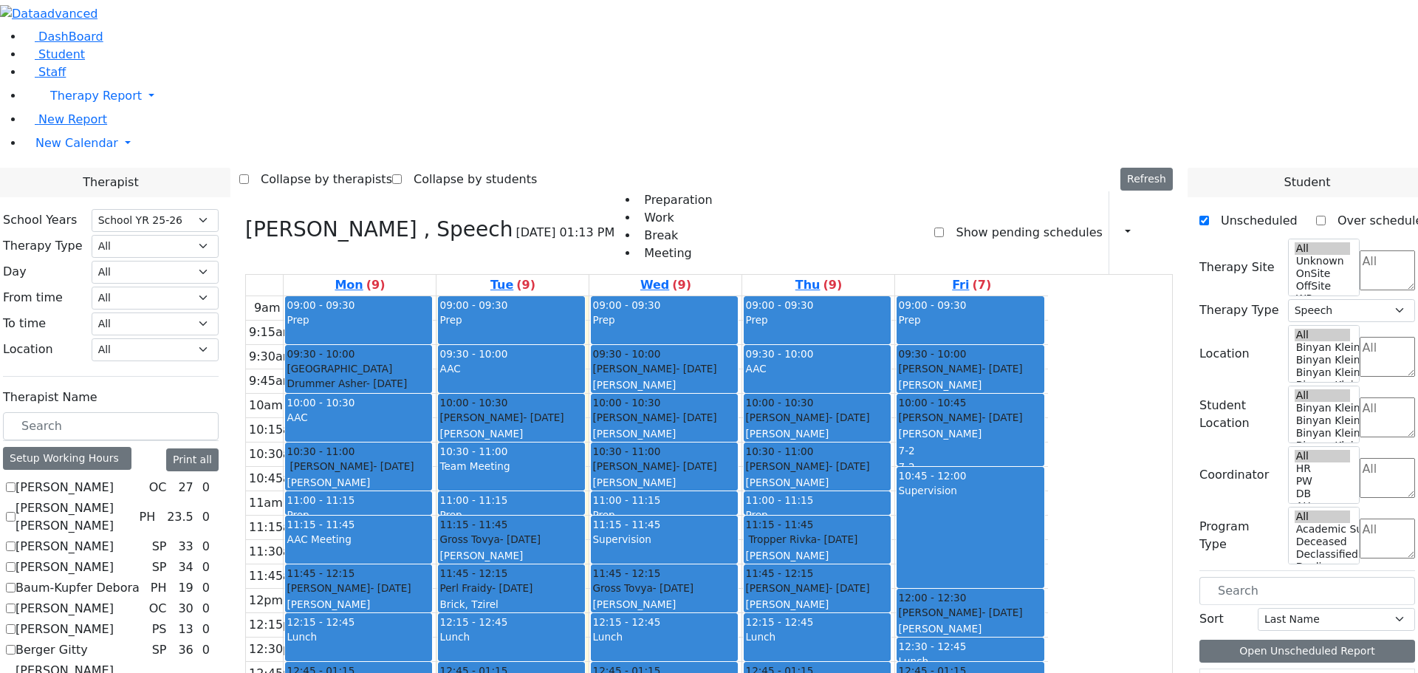
checkbox input "true"
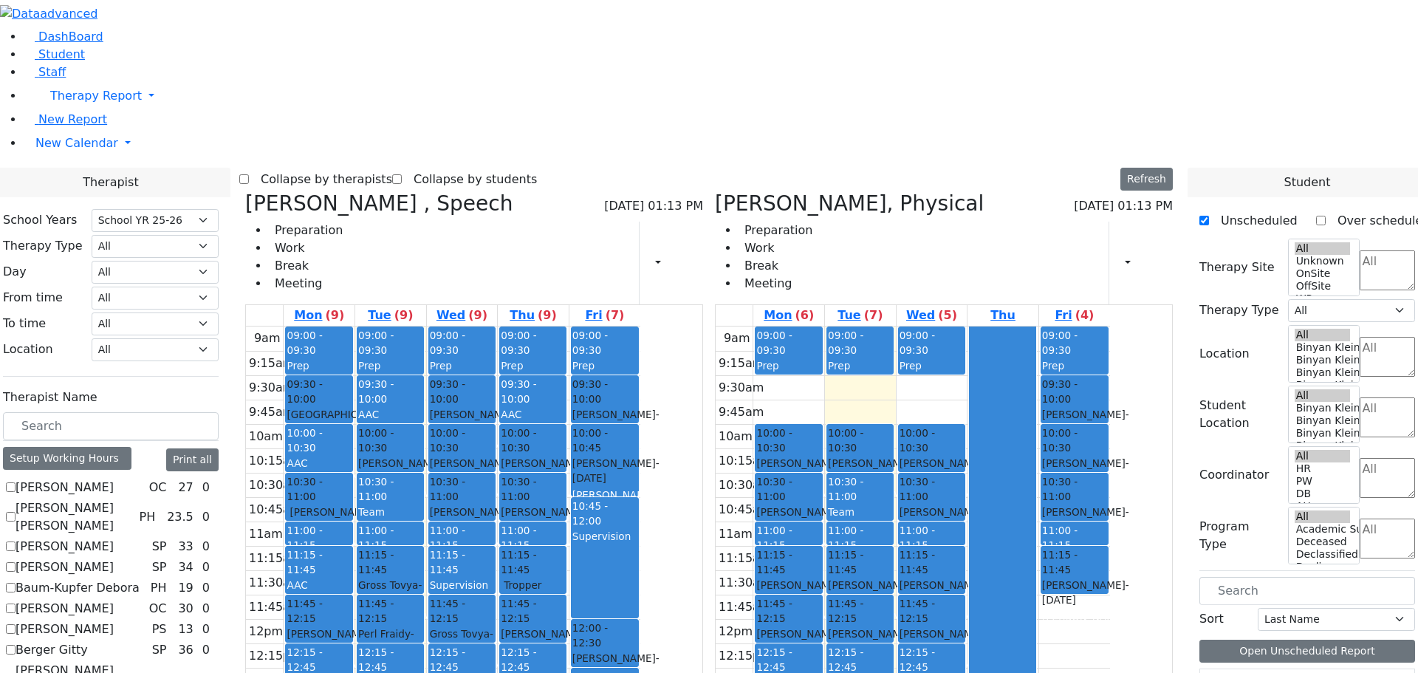
click at [245, 191] on icon at bounding box center [245, 203] width 0 height 24
select select "2"
checkbox input "false"
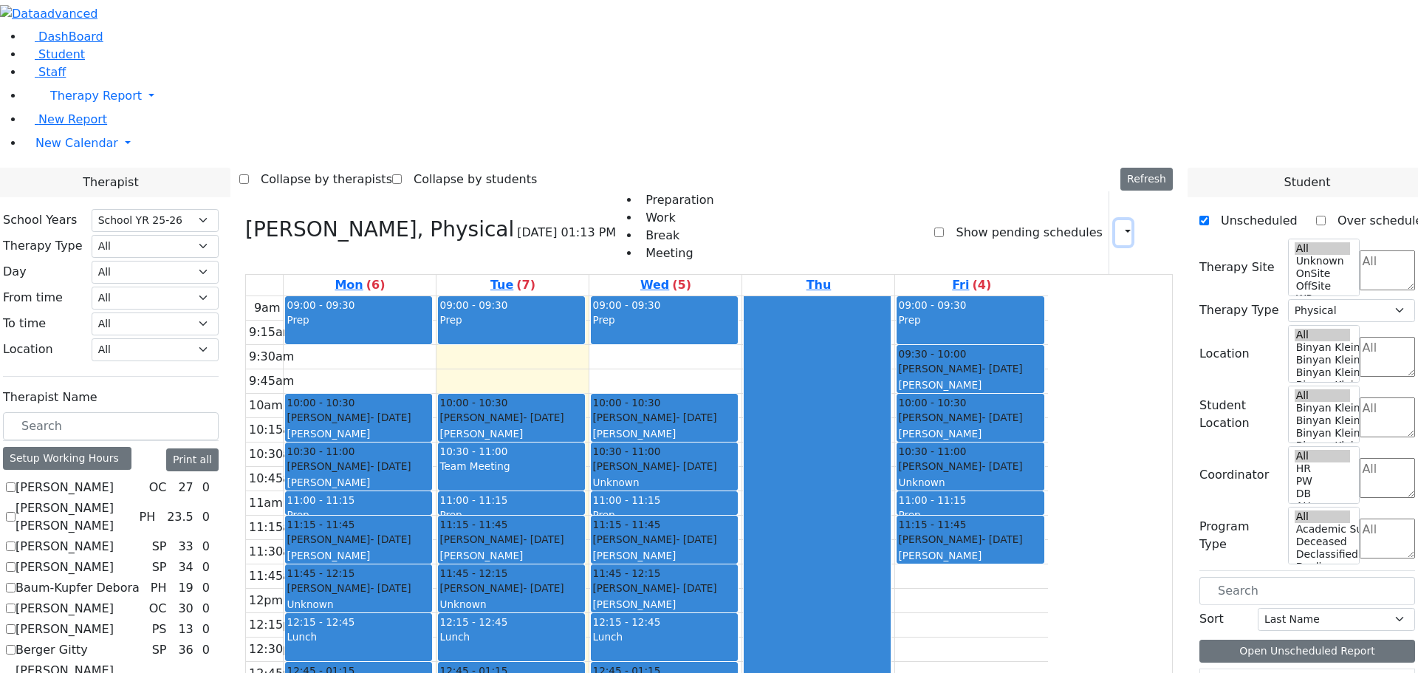
click at [1119, 225] on icon "button" at bounding box center [1119, 232] width 0 height 14
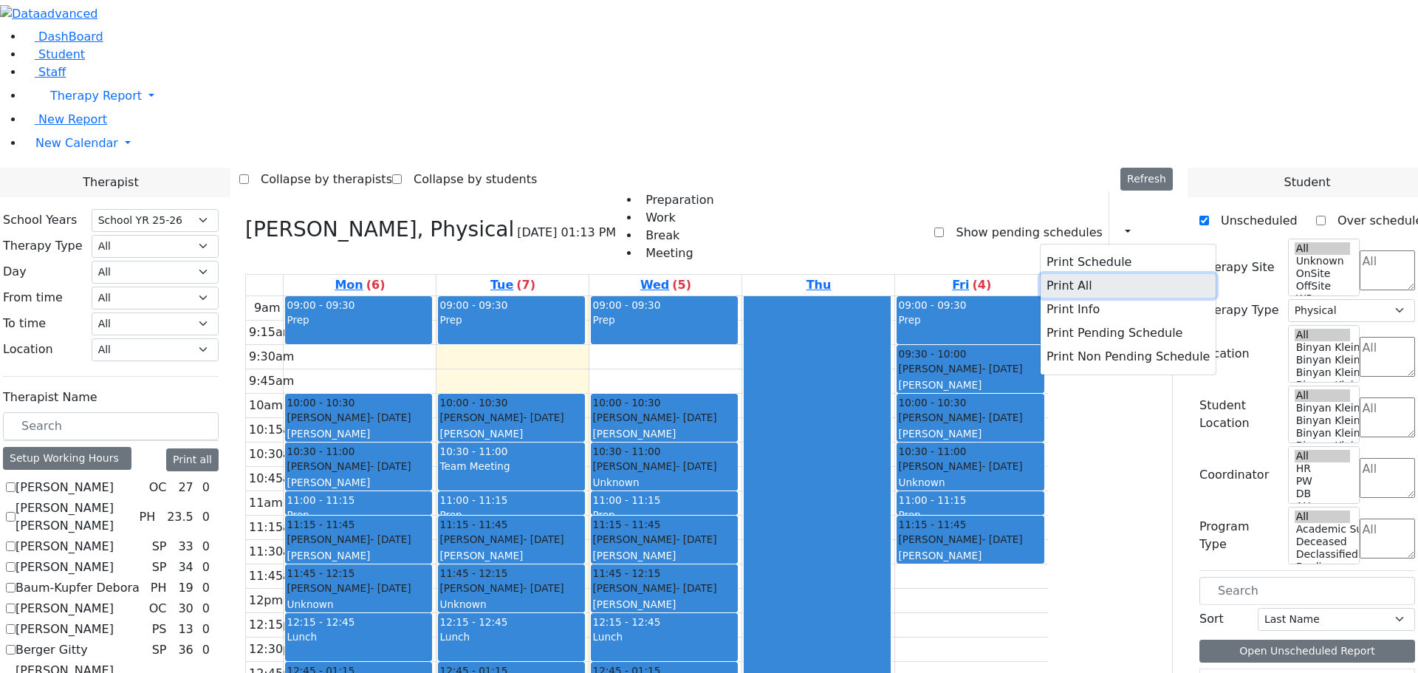
click at [1062, 274] on button "Print All" at bounding box center [1128, 286] width 175 height 24
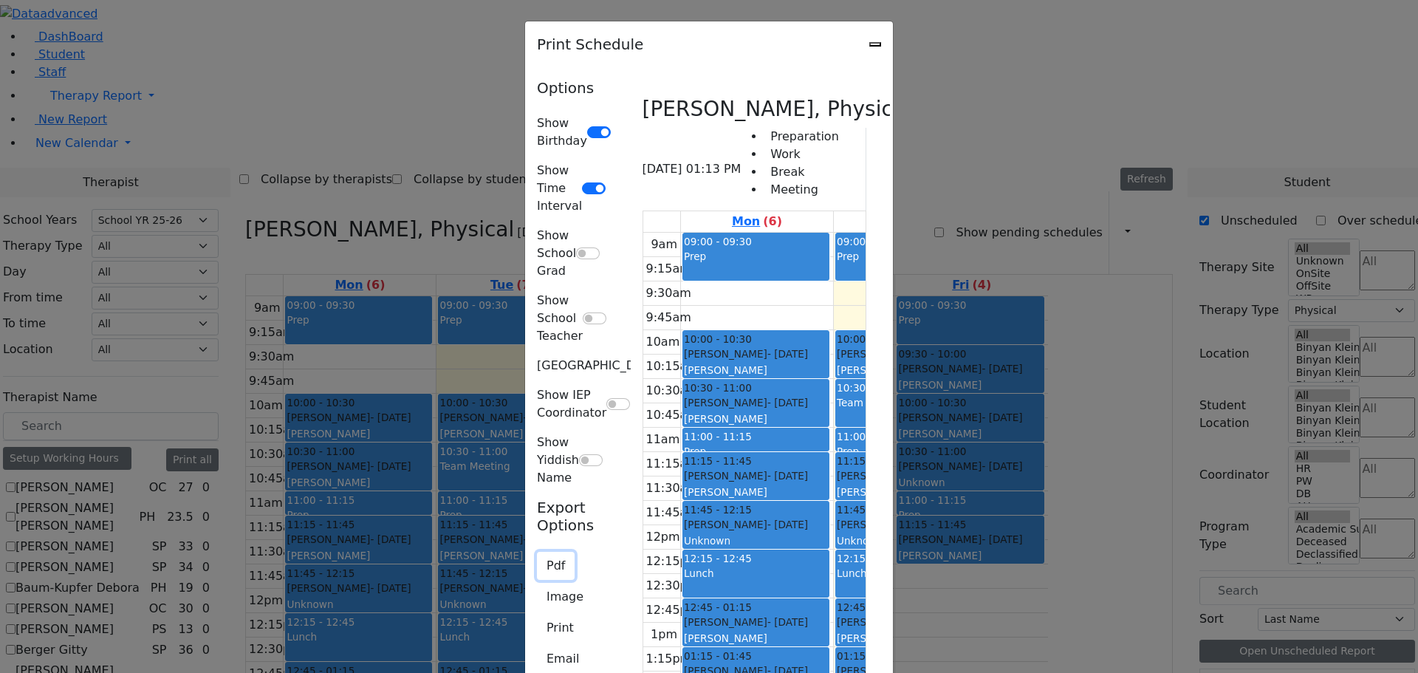
click at [537, 552] on button "Pdf" at bounding box center [556, 566] width 38 height 28
